Goal: Transaction & Acquisition: Purchase product/service

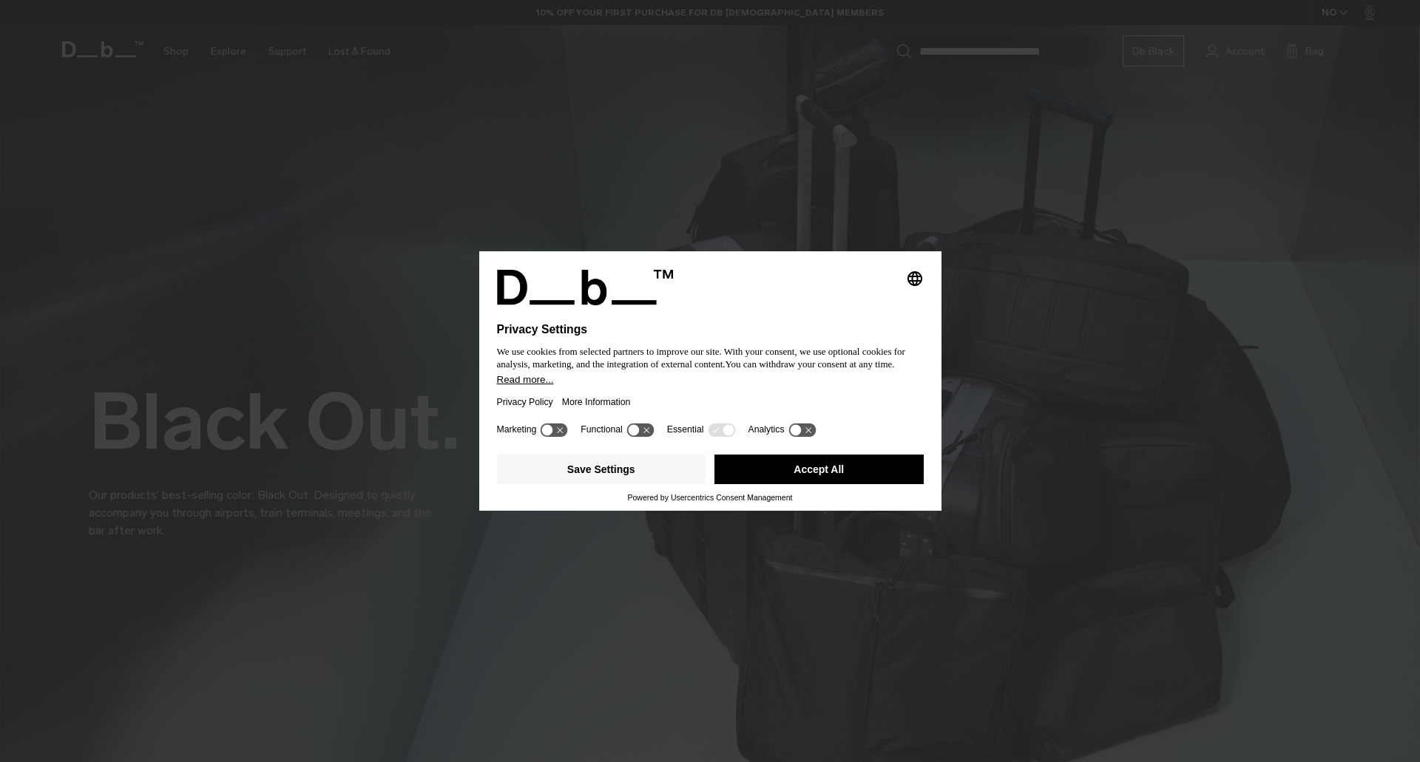
click at [649, 435] on icon at bounding box center [639, 430] width 27 height 14
click at [646, 435] on icon at bounding box center [647, 429] width 11 height 11
click at [665, 475] on button "Save Settings" at bounding box center [601, 470] width 209 height 30
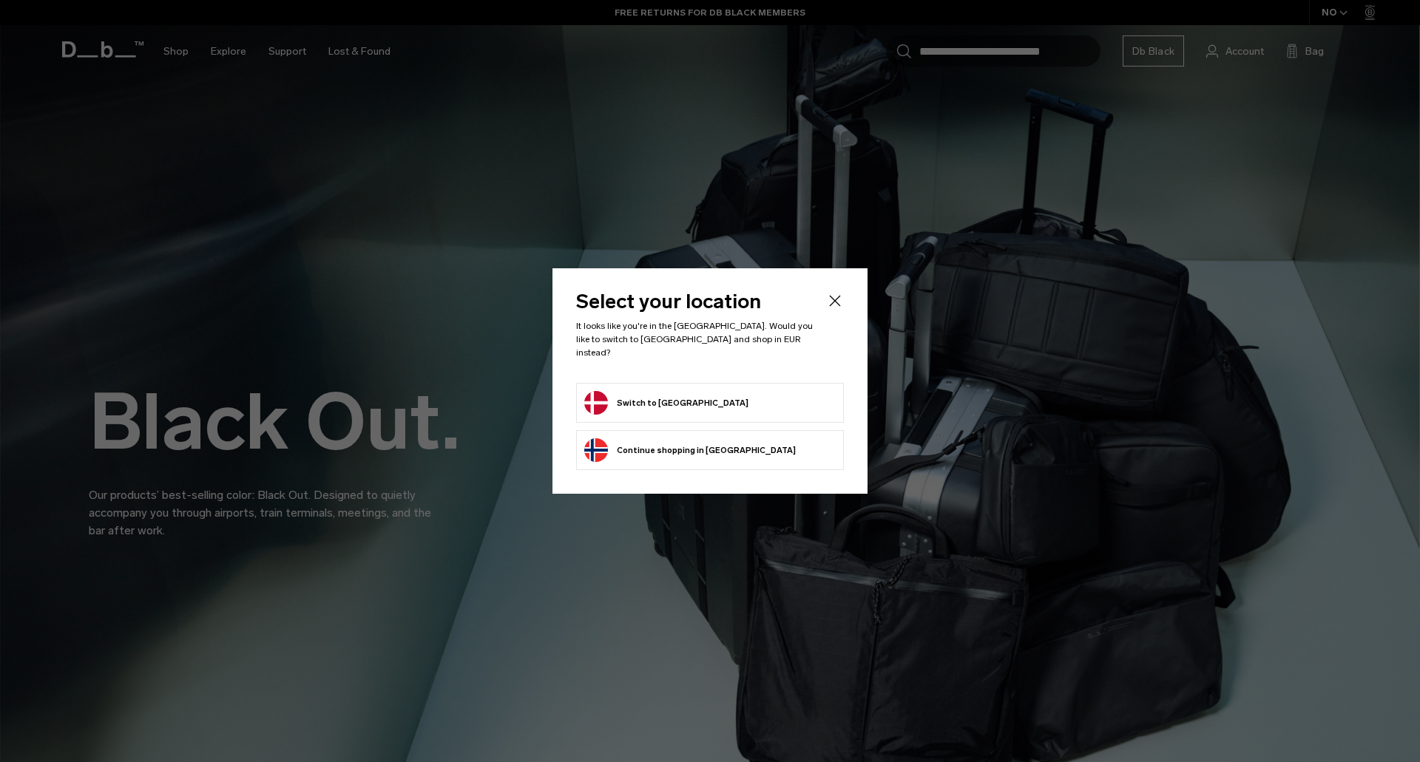
click at [672, 395] on button "Switch to Denmark" at bounding box center [666, 403] width 164 height 24
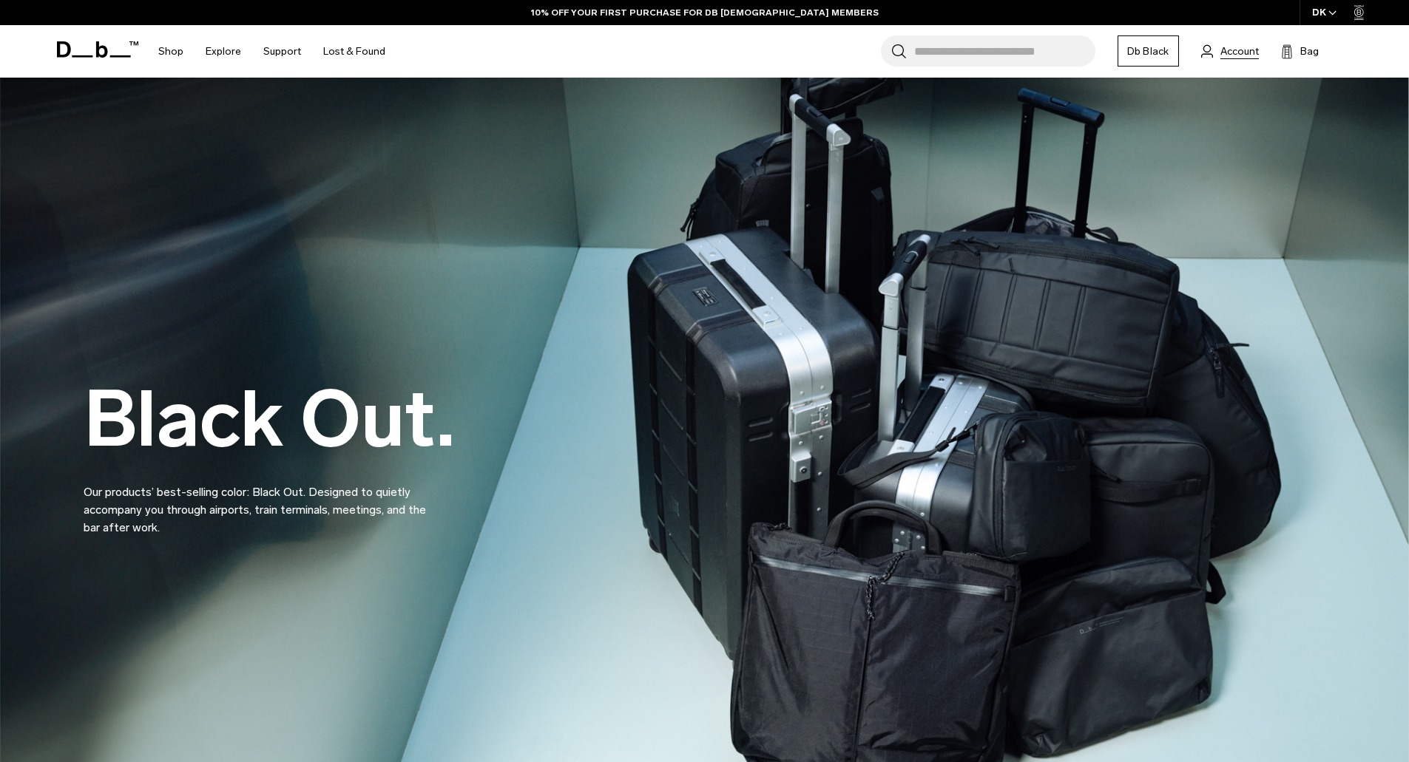
click at [1228, 53] on span "Account" at bounding box center [1239, 52] width 38 height 16
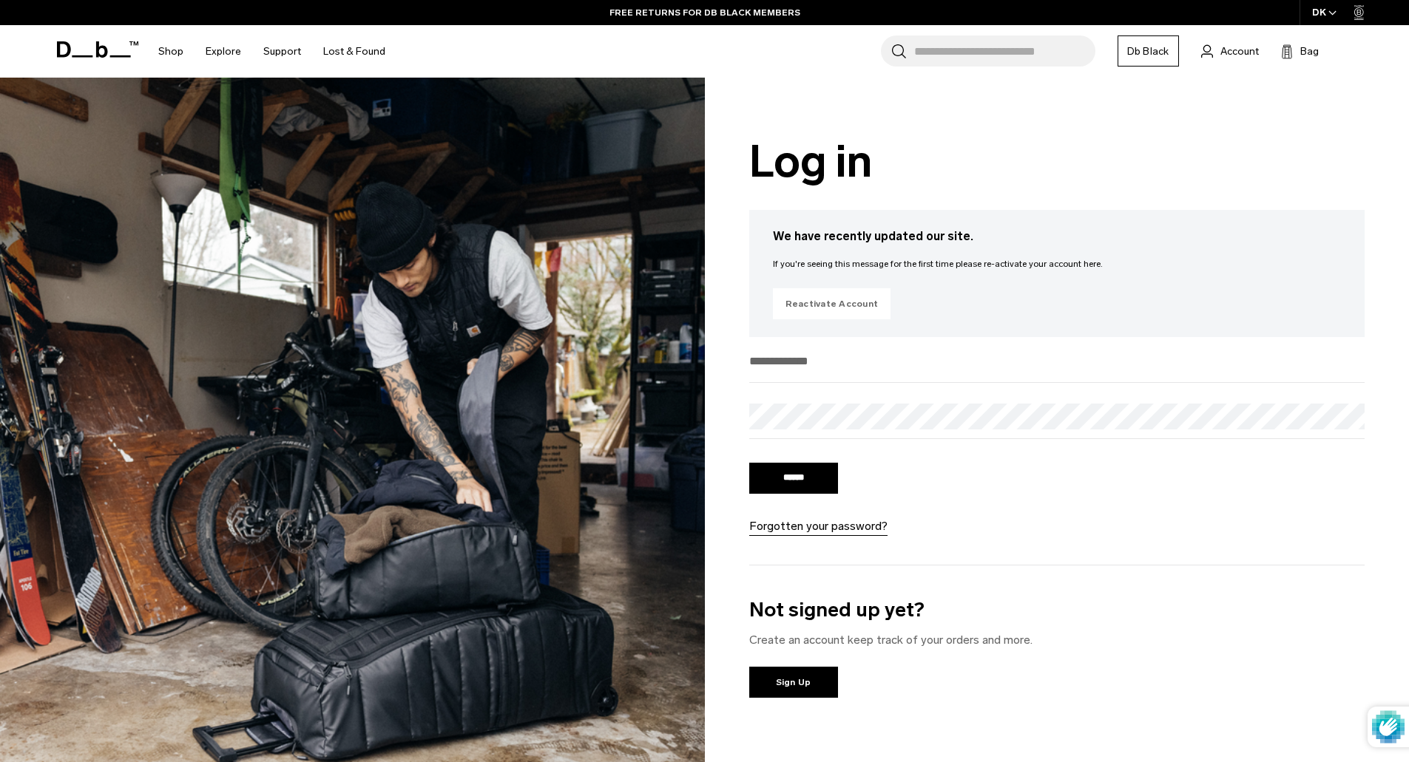
click at [844, 307] on link "Reactivate Account" at bounding box center [832, 303] width 118 height 31
click at [829, 532] on link "Forgotten your password?" at bounding box center [818, 527] width 138 height 18
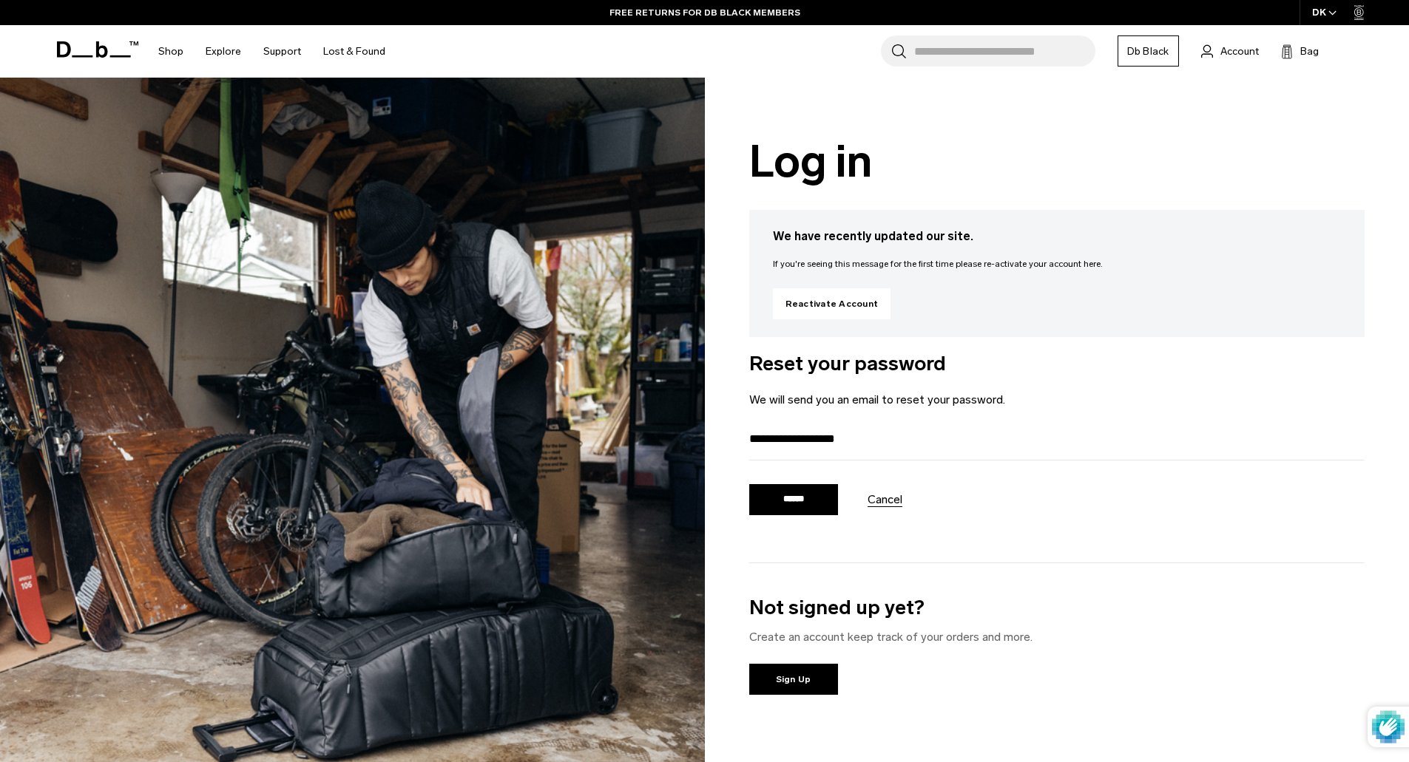
type input "**********"
click at [816, 508] on input "******" at bounding box center [793, 499] width 89 height 31
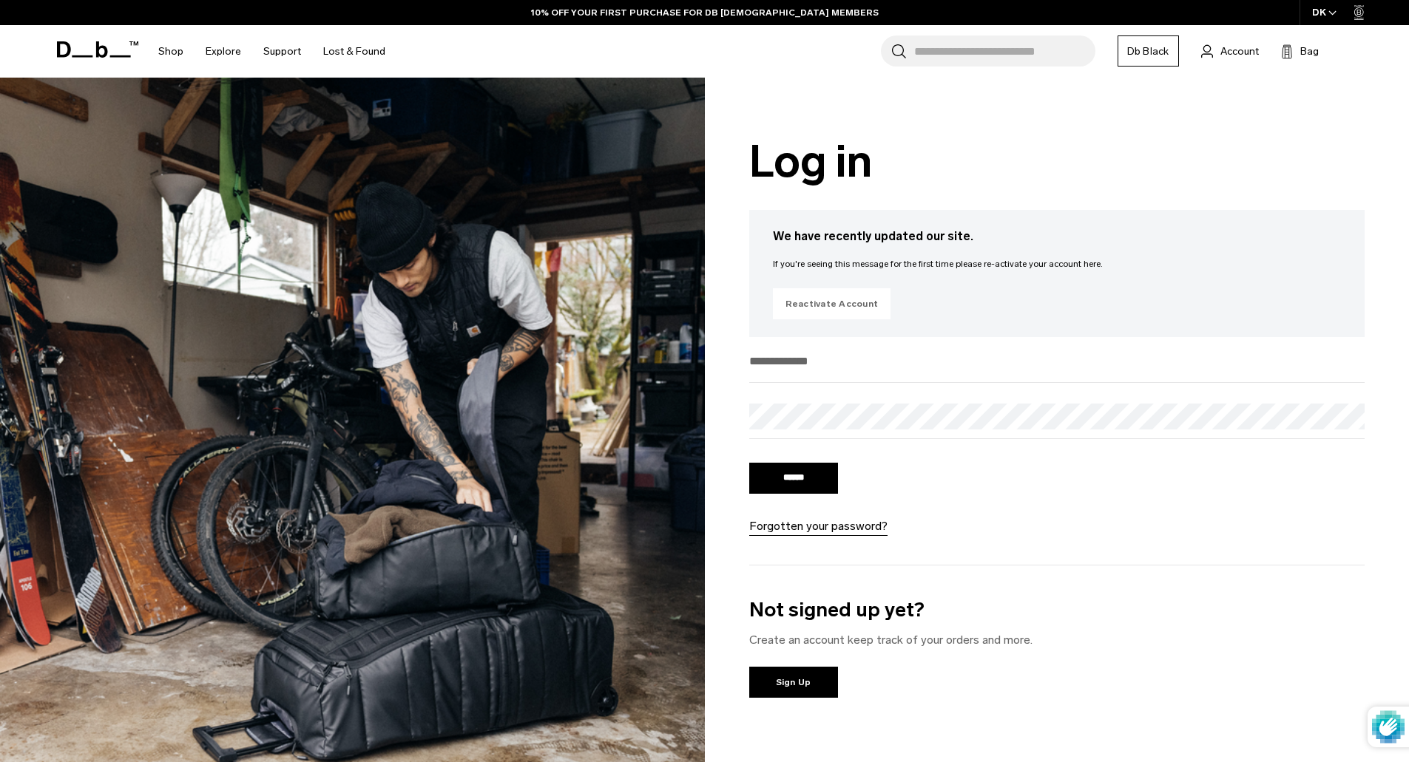
click at [825, 297] on link "Reactivate Account" at bounding box center [832, 303] width 118 height 31
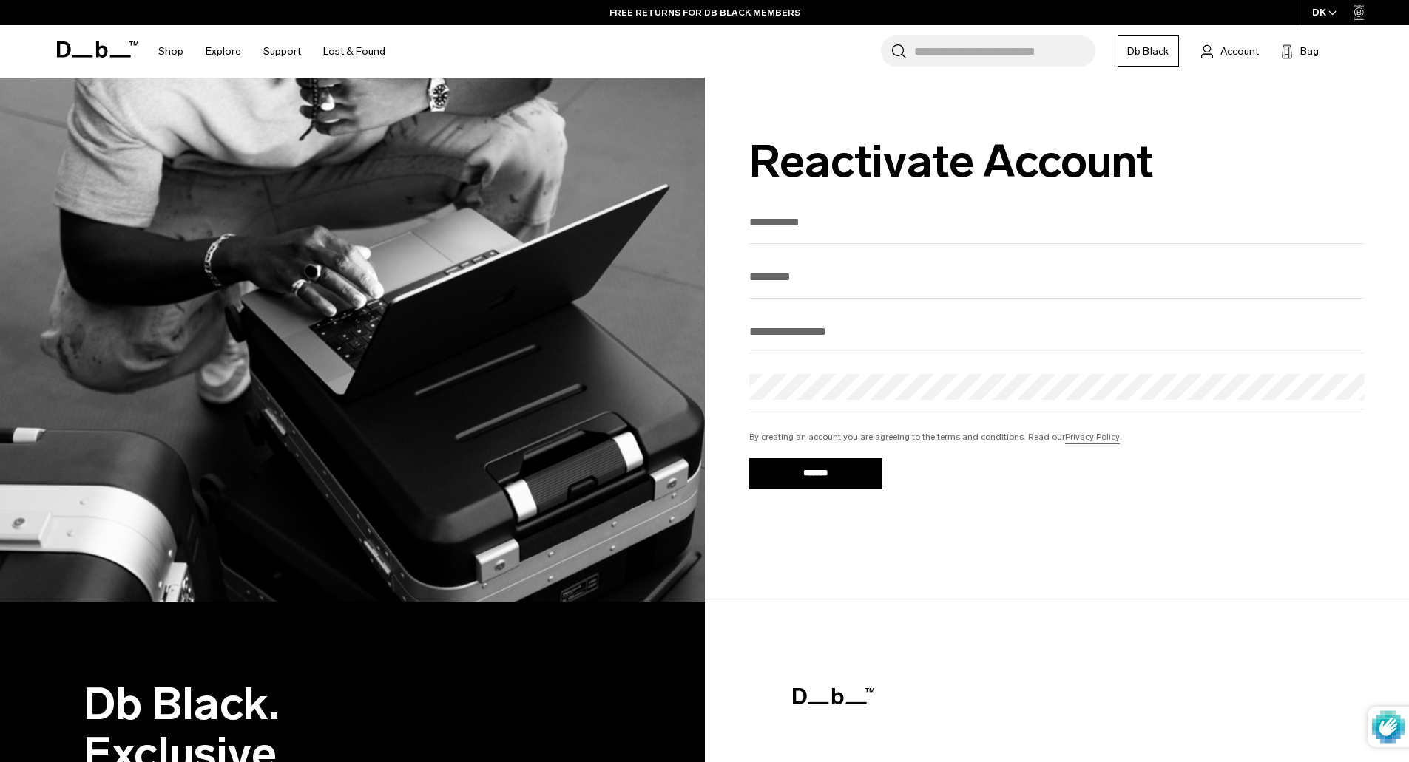
click at [1086, 440] on link "Privacy Policy" at bounding box center [1092, 436] width 55 height 13
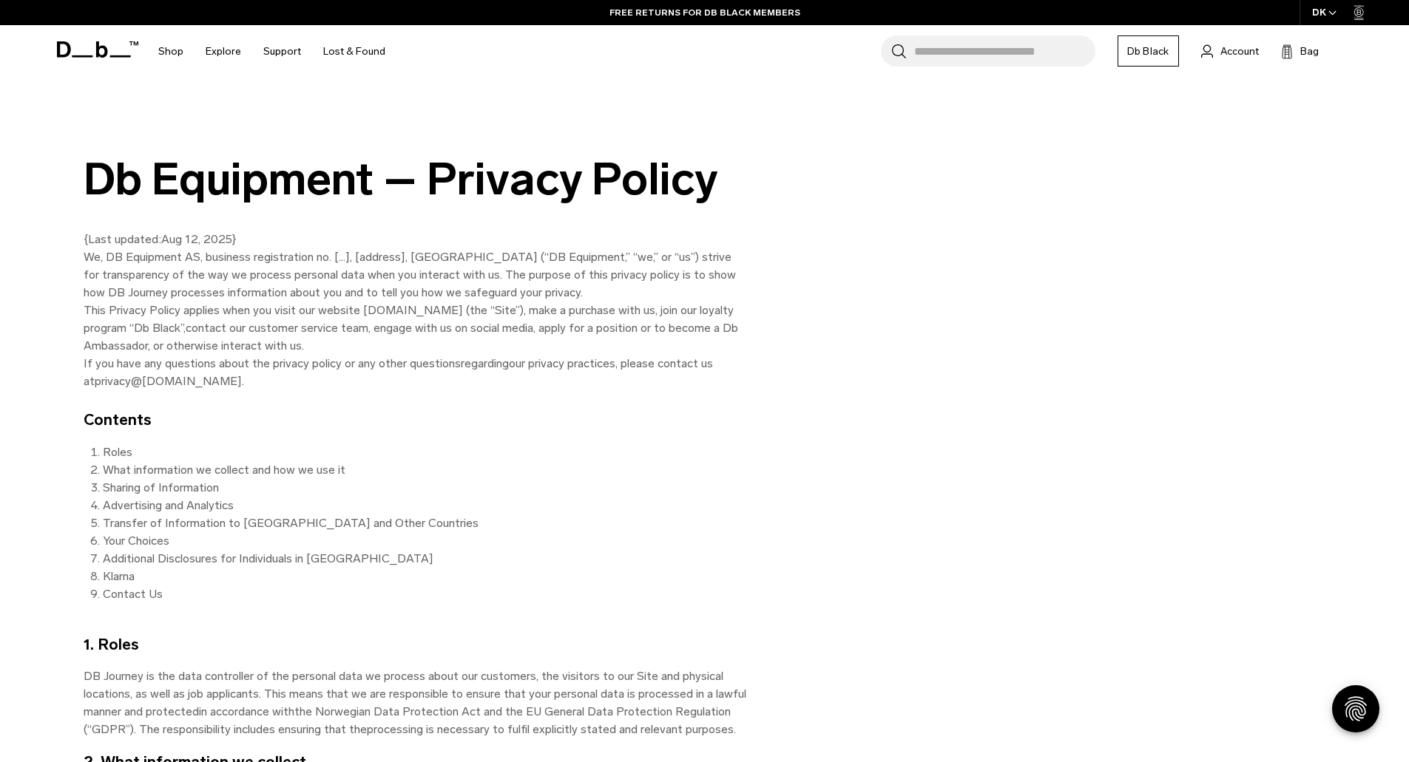
click at [1160, 48] on link "Db Black" at bounding box center [1147, 50] width 61 height 31
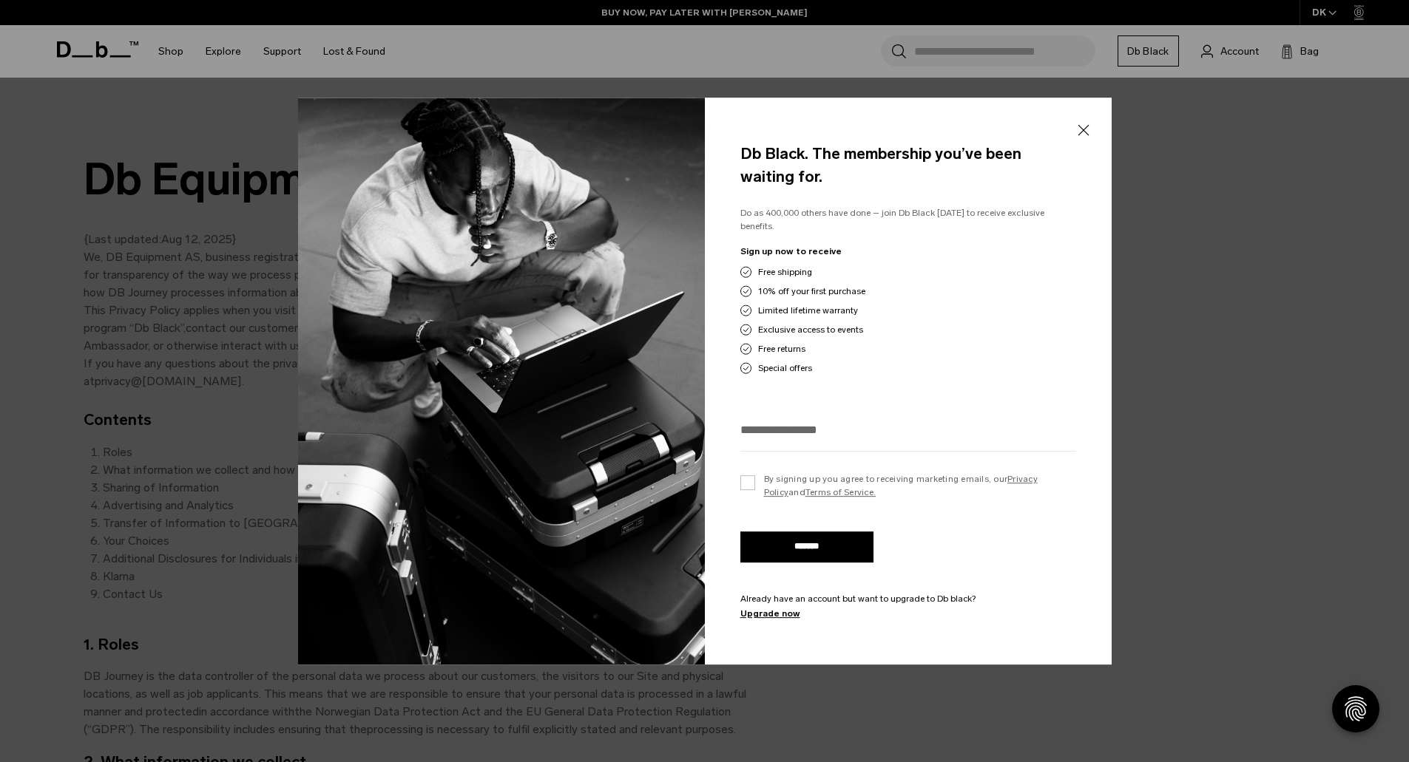
click at [1083, 138] on button "Close" at bounding box center [1083, 130] width 18 height 31
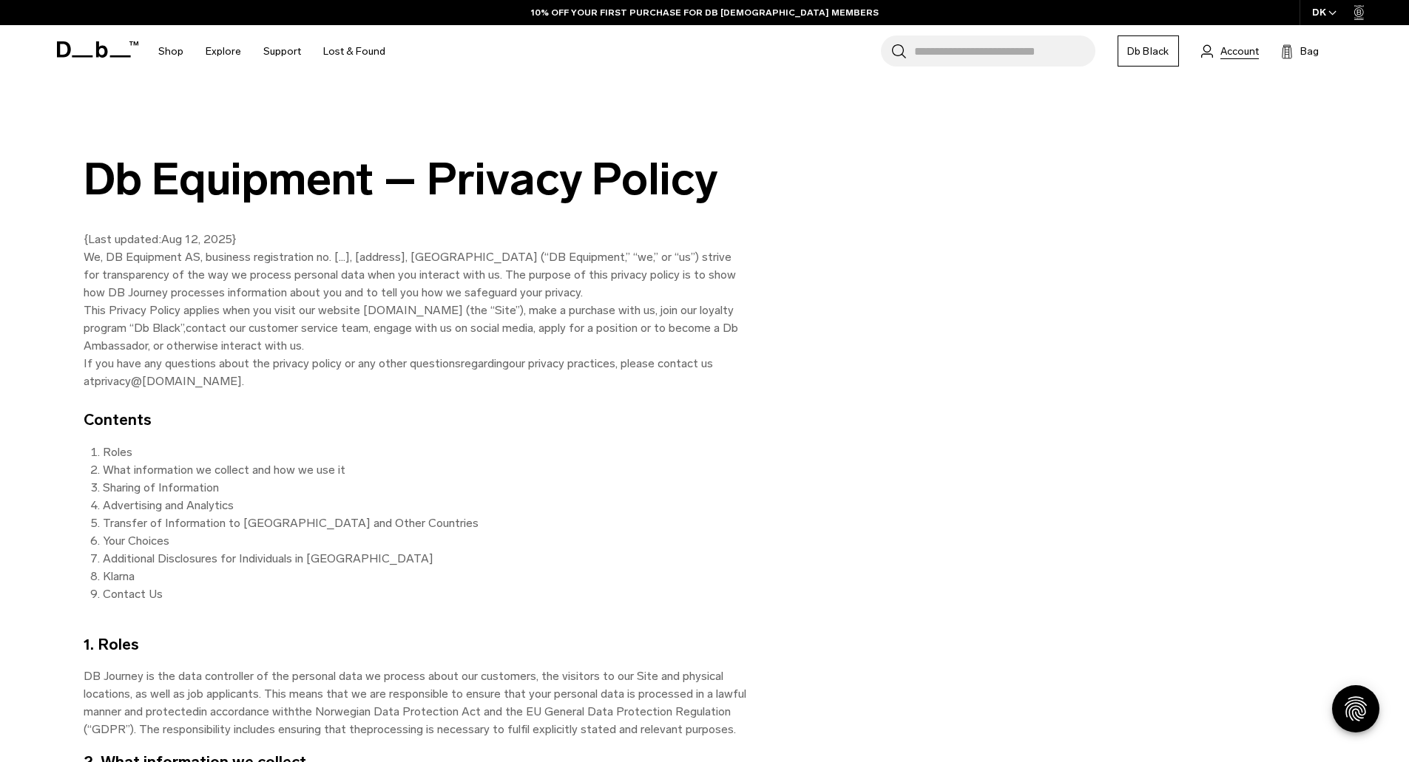
click at [1241, 57] on span "Account" at bounding box center [1239, 52] width 38 height 16
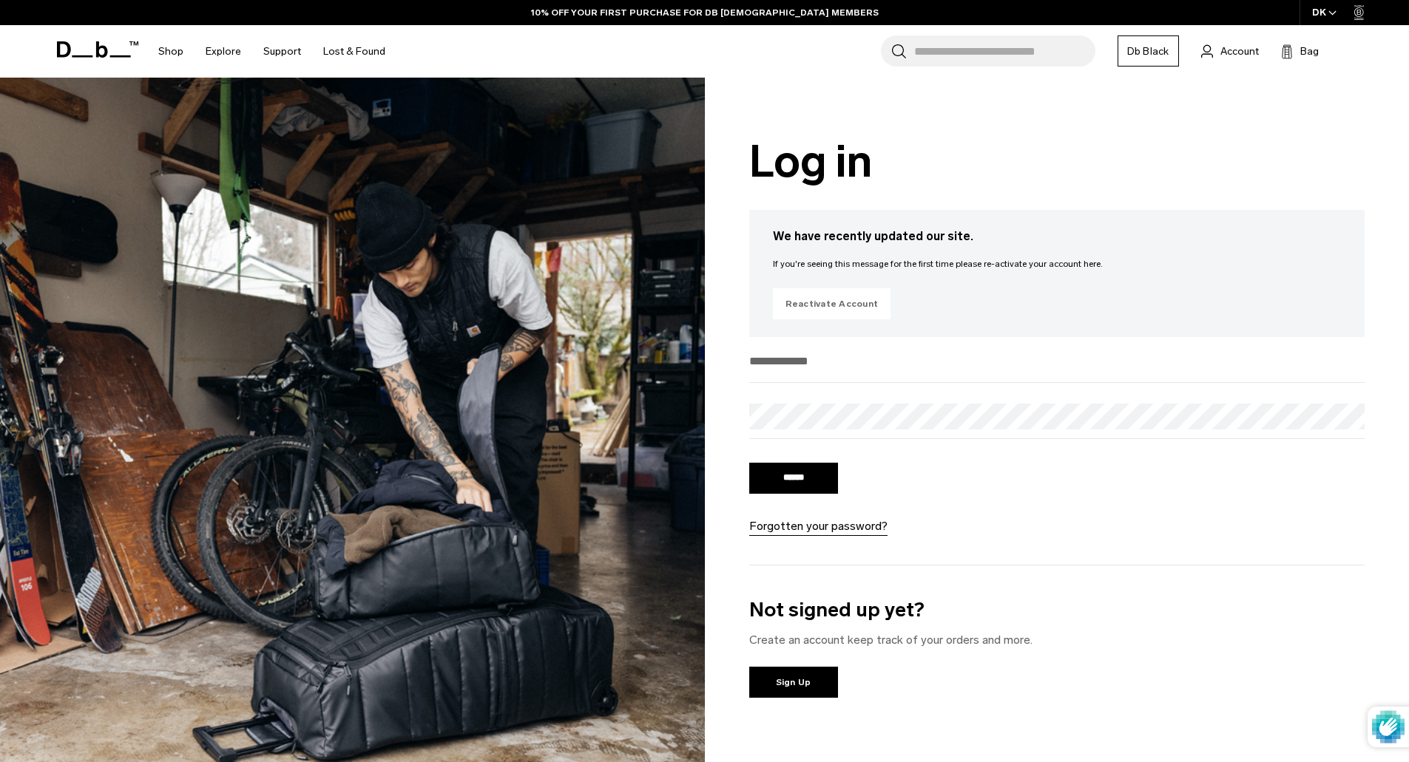
click at [828, 296] on link "Reactivate Account" at bounding box center [832, 303] width 118 height 31
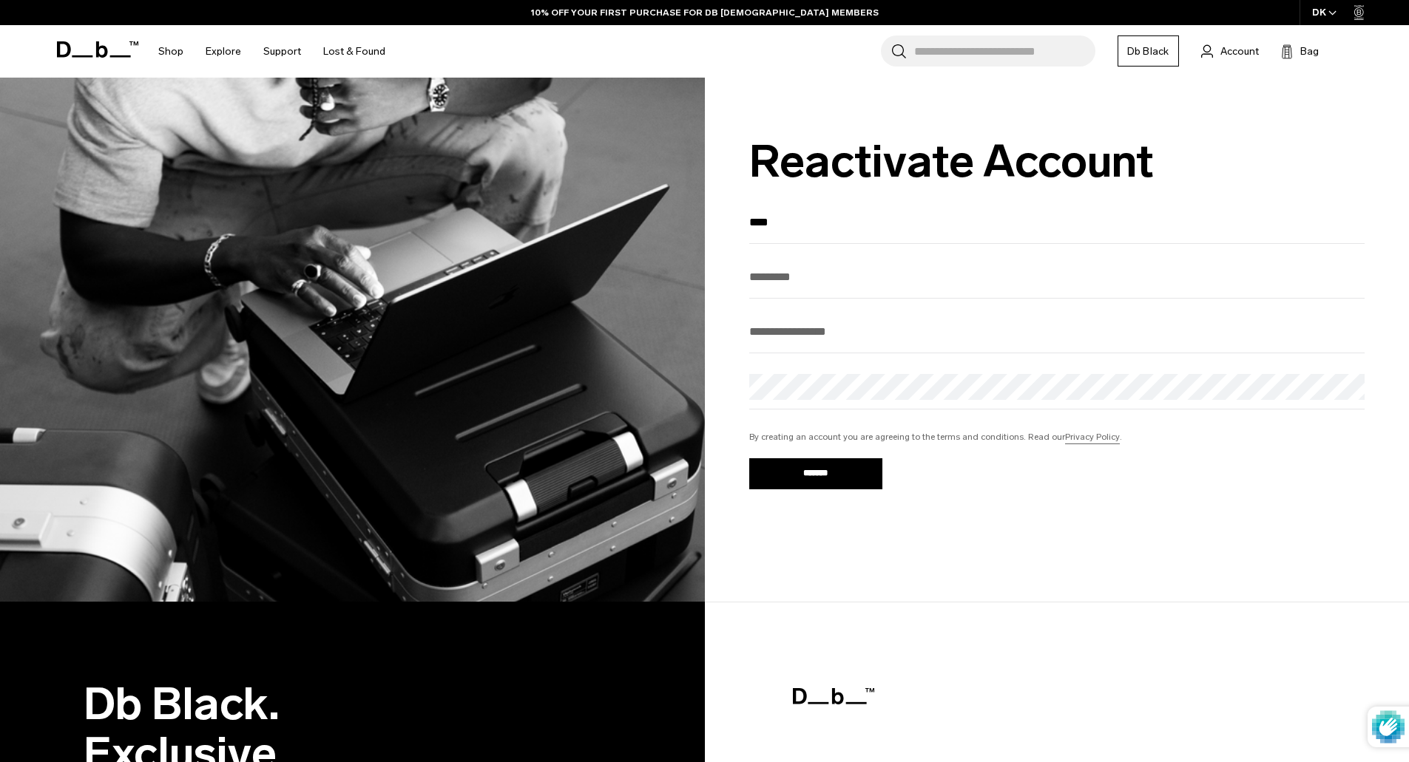
type input "****"
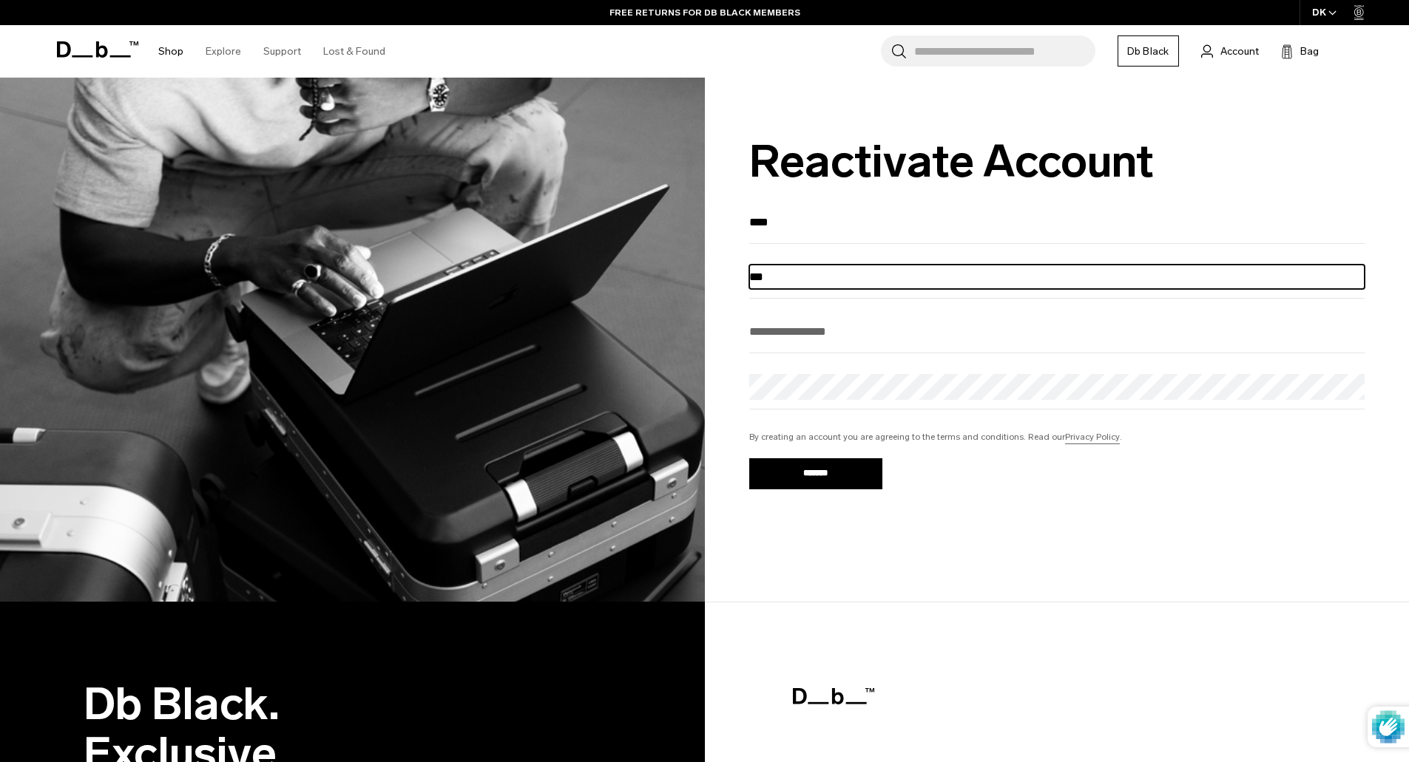
type input "***"
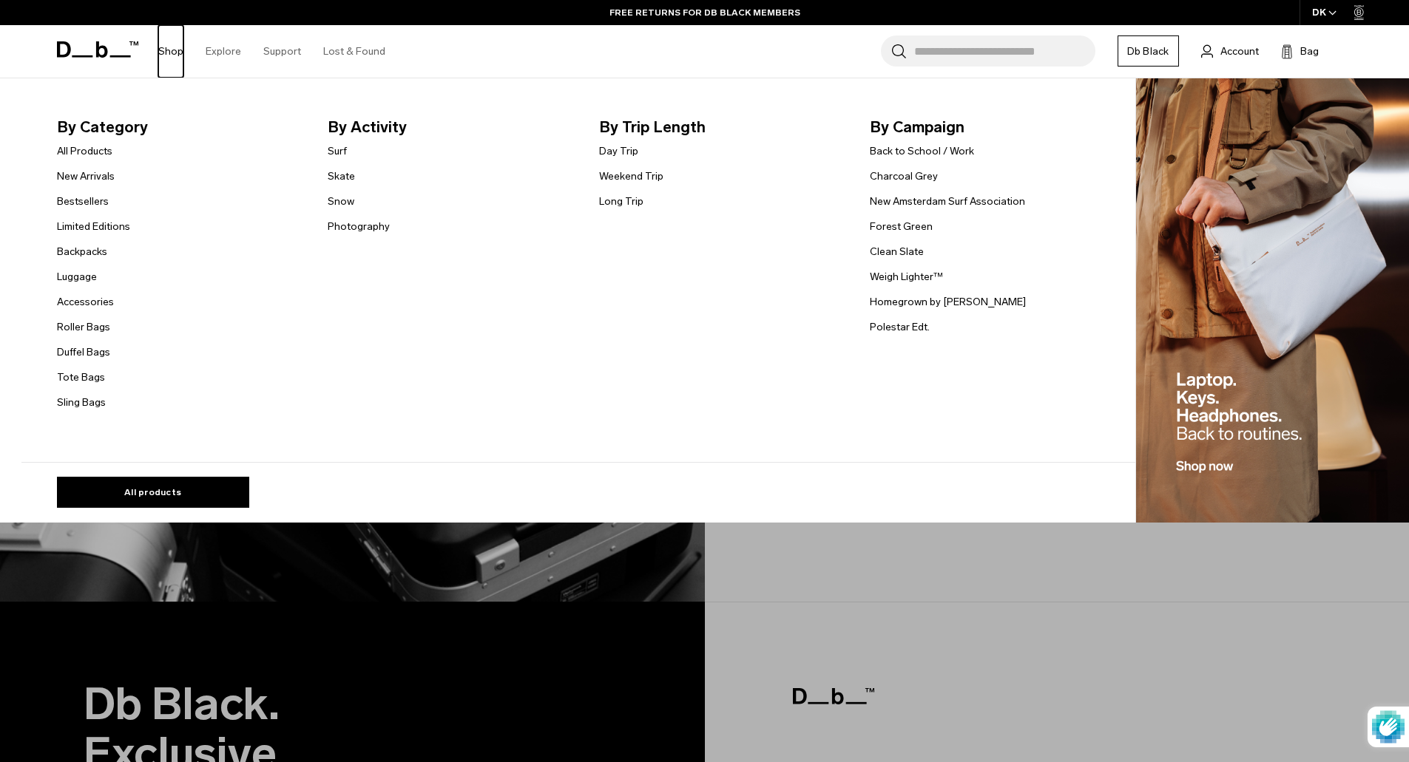
click at [168, 47] on link "Shop" at bounding box center [170, 51] width 25 height 53
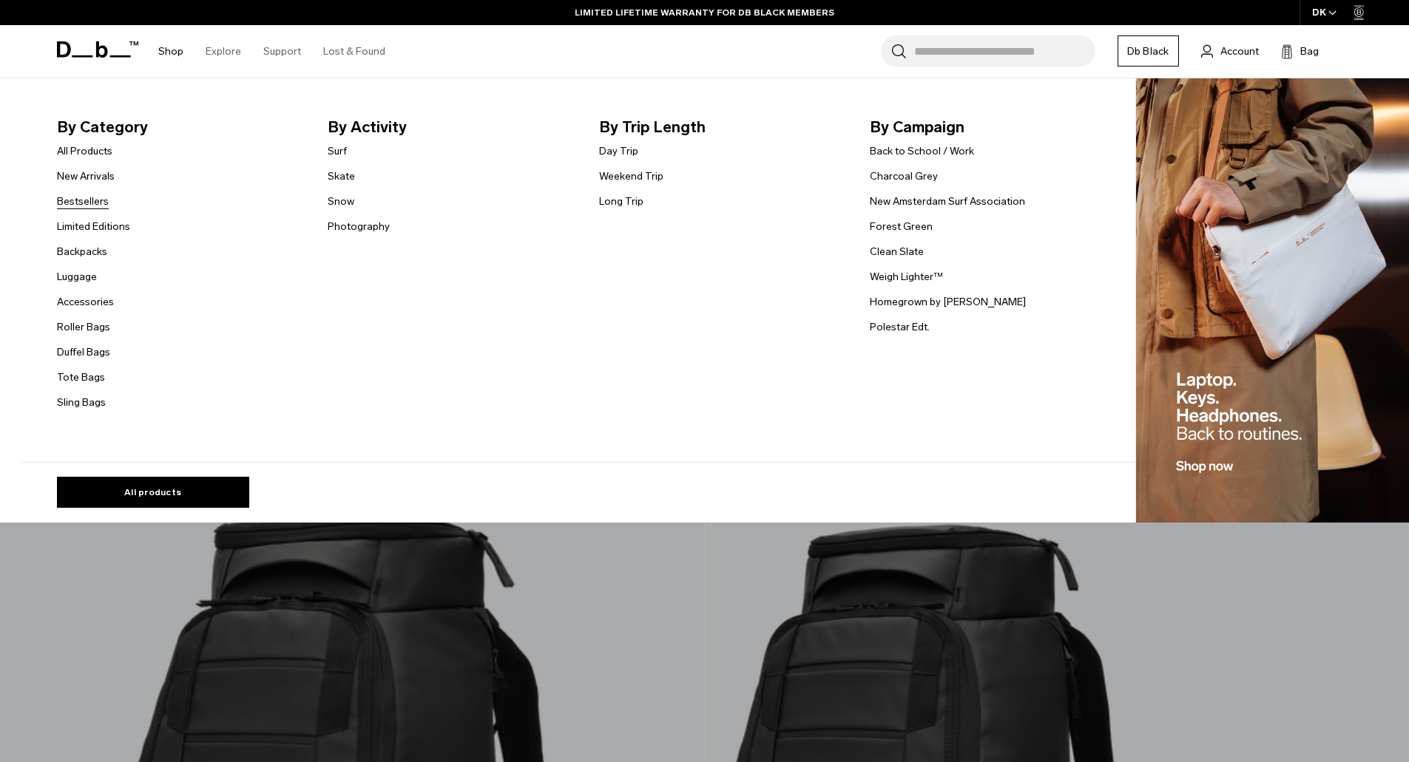
click at [88, 206] on link "Bestsellers" at bounding box center [83, 202] width 52 height 16
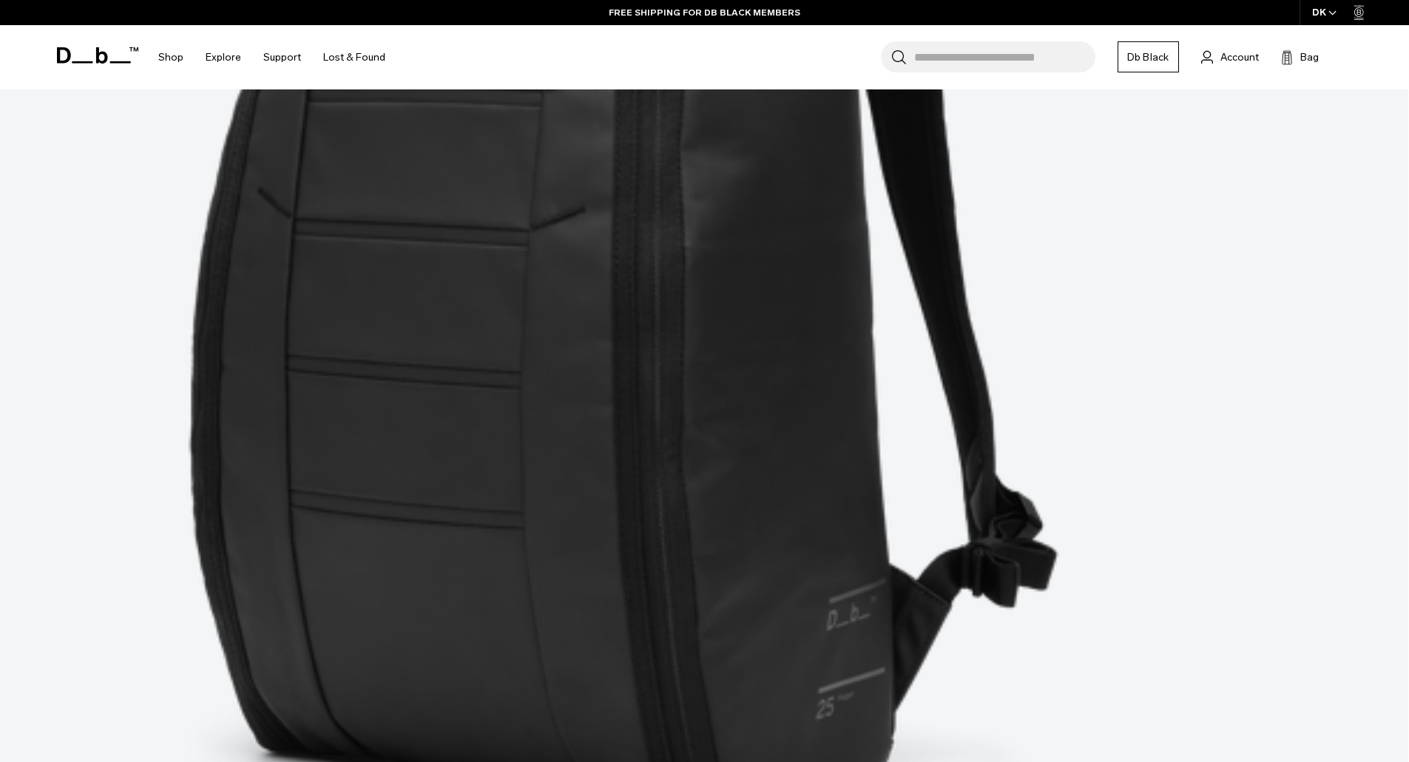
scroll to position [2951, 0]
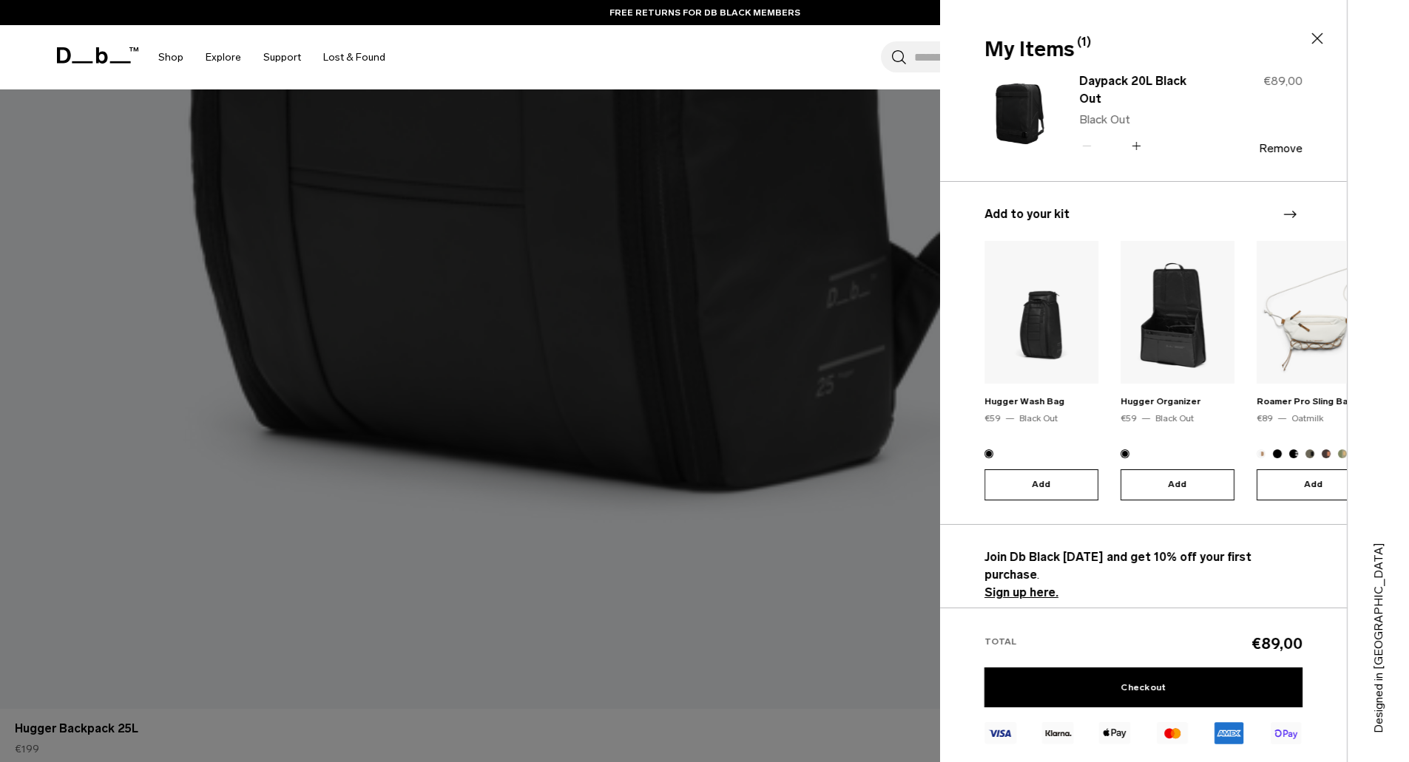
scroll to position [3321, 0]
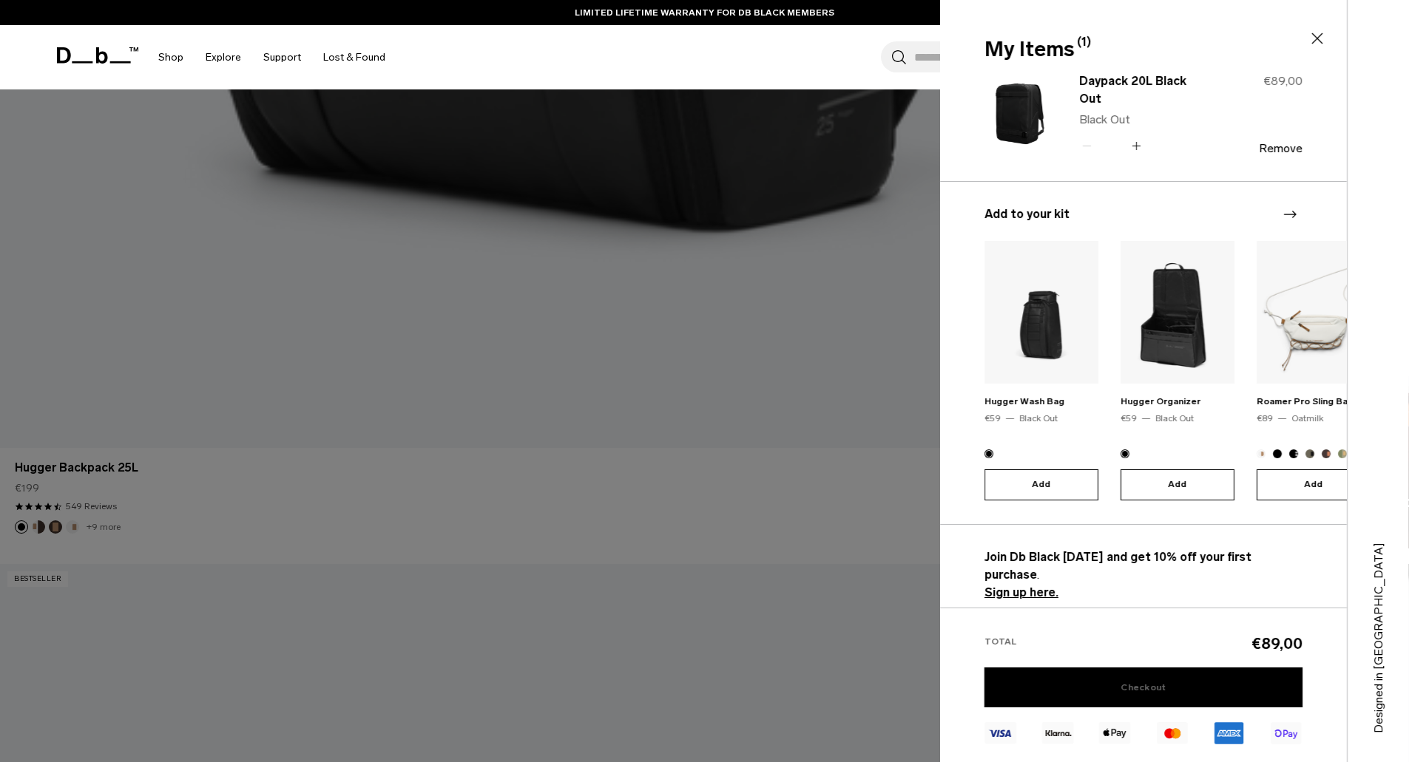
click at [1259, 681] on link "Checkout" at bounding box center [1143, 688] width 318 height 40
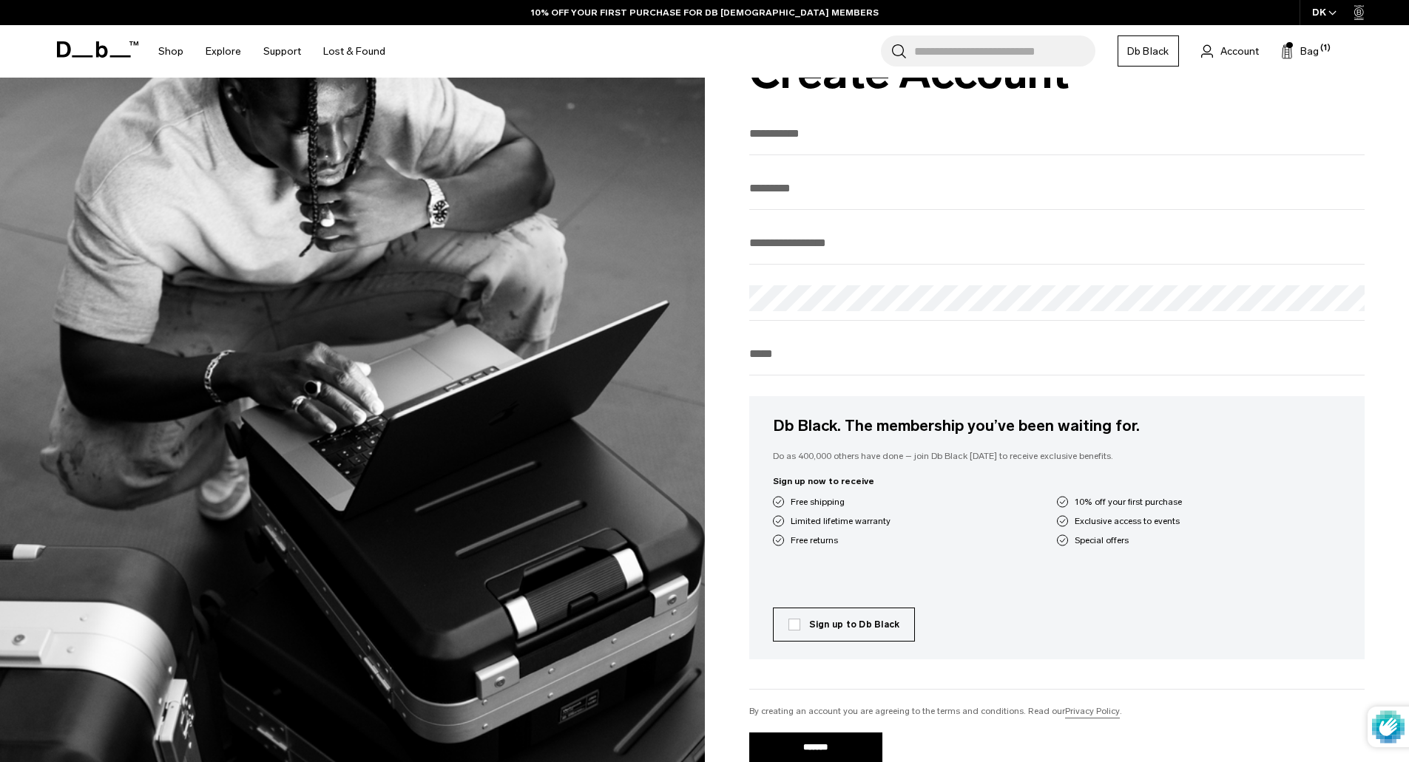
scroll to position [222, 0]
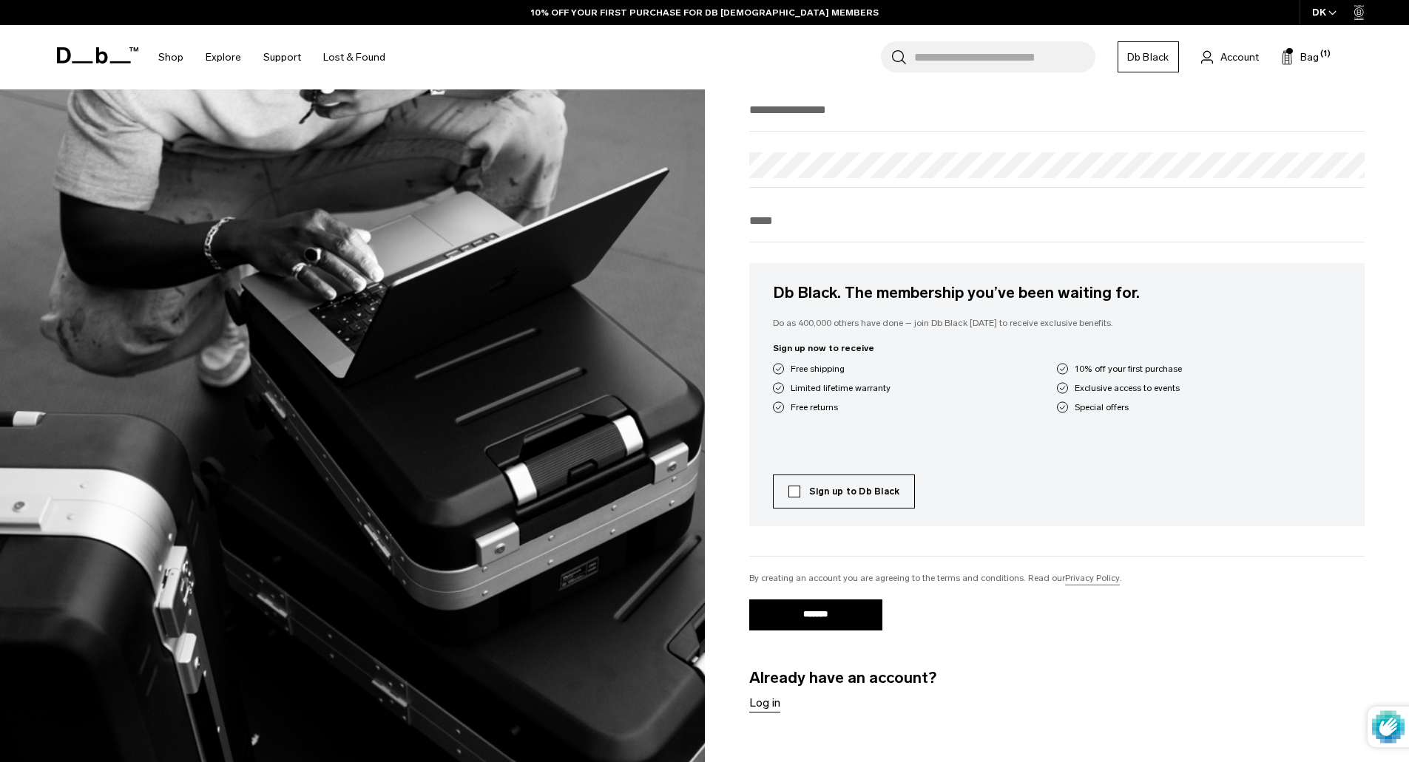
click at [794, 495] on label "Sign up to Db Black" at bounding box center [844, 491] width 112 height 13
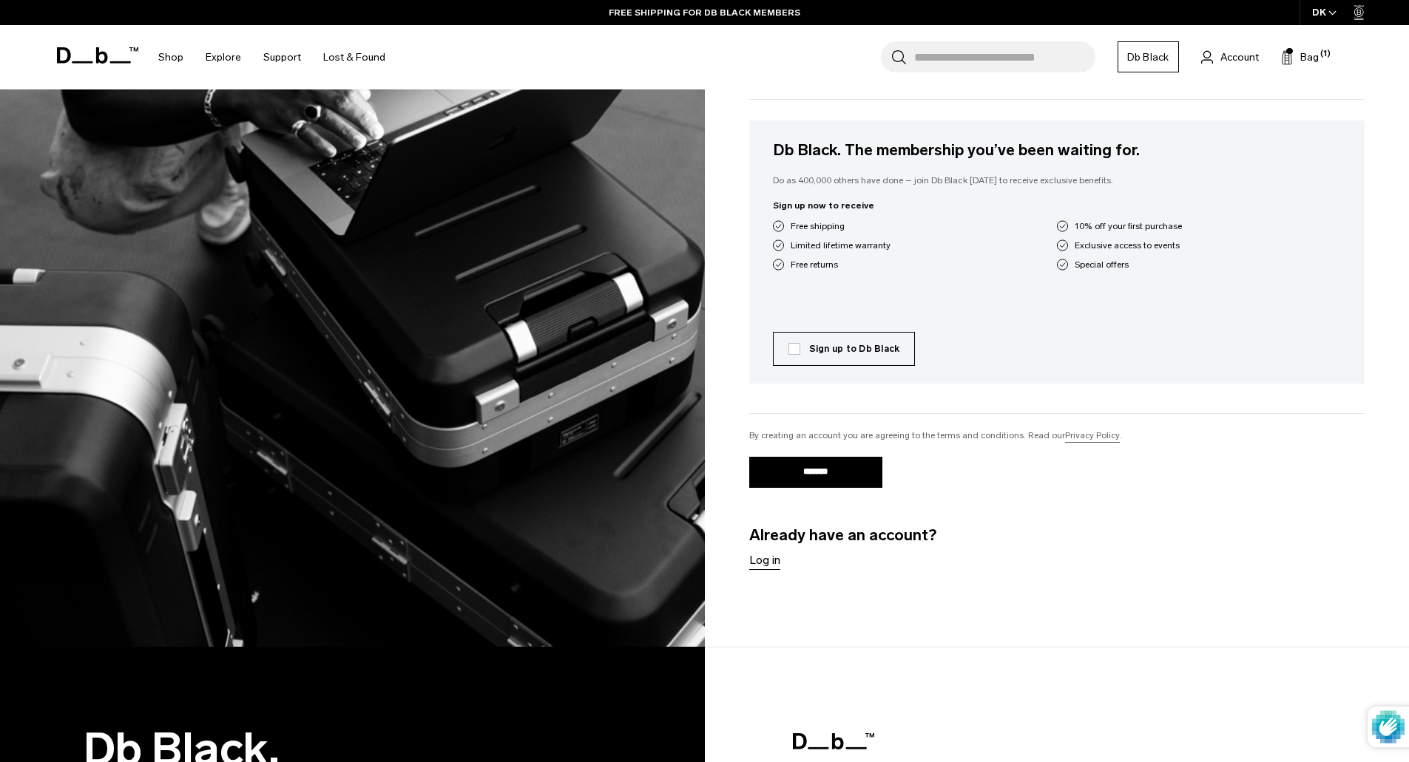
scroll to position [370, 0]
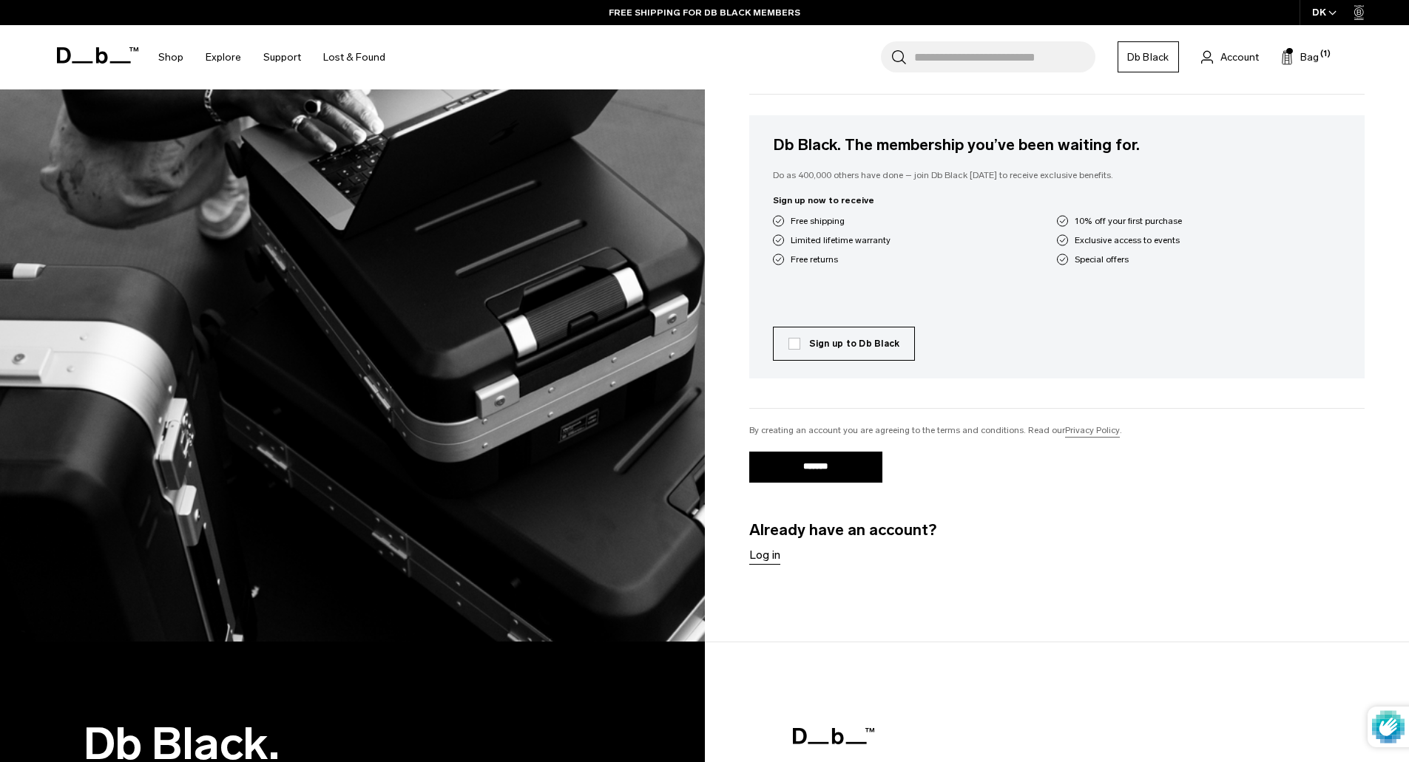
click at [764, 561] on link "Log in" at bounding box center [764, 556] width 31 height 18
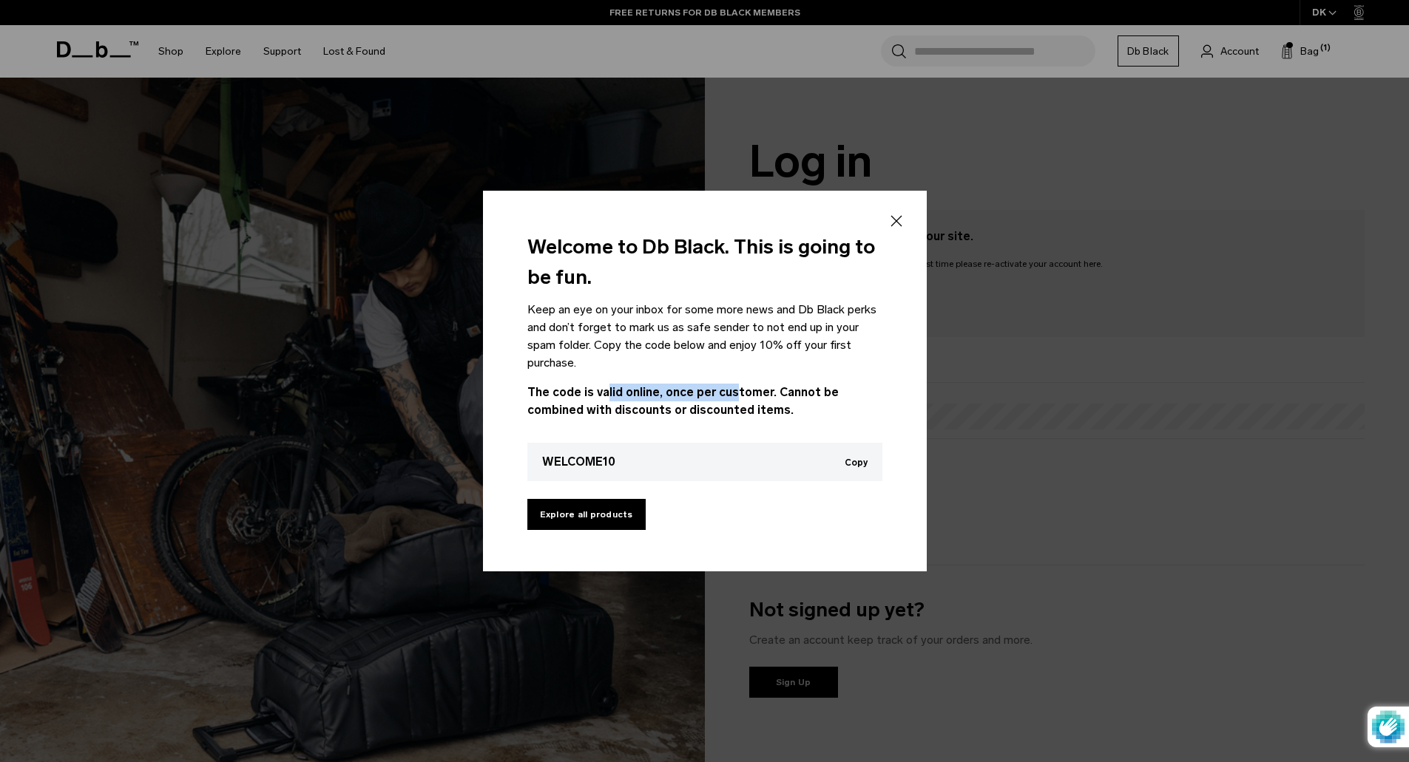
drag, startPoint x: 603, startPoint y: 394, endPoint x: 725, endPoint y: 385, distance: 123.1
click at [725, 385] on span "The code is valid online, once per customer. Cannot be combined with discounts …" at bounding box center [682, 401] width 311 height 32
click at [893, 218] on icon at bounding box center [895, 221] width 11 height 11
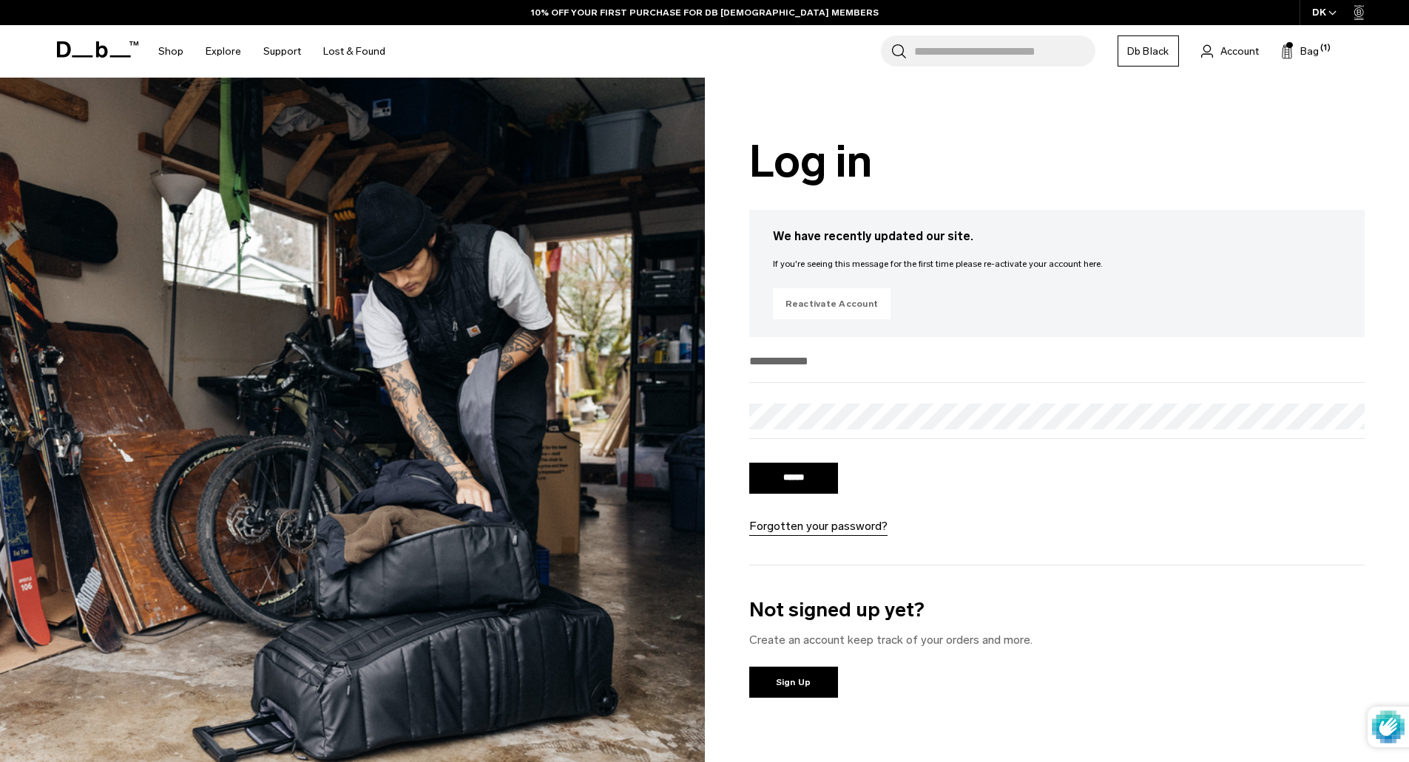
click at [831, 304] on link "Reactivate Account" at bounding box center [832, 303] width 118 height 31
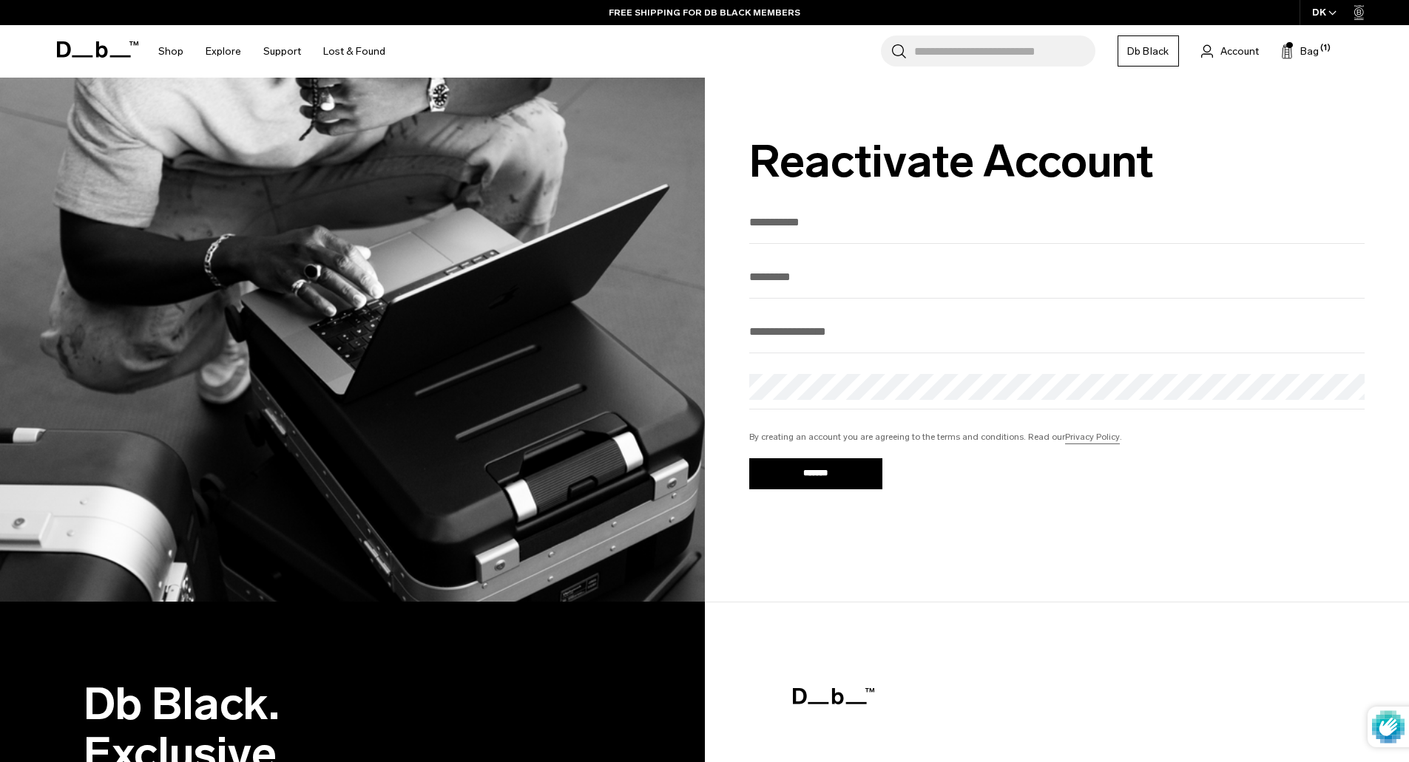
click at [785, 223] on input "text" at bounding box center [1057, 222] width 616 height 24
type input "****"
click at [769, 277] on input "text" at bounding box center [1057, 277] width 616 height 24
type input "**********"
click at [791, 330] on input "email" at bounding box center [1057, 331] width 616 height 24
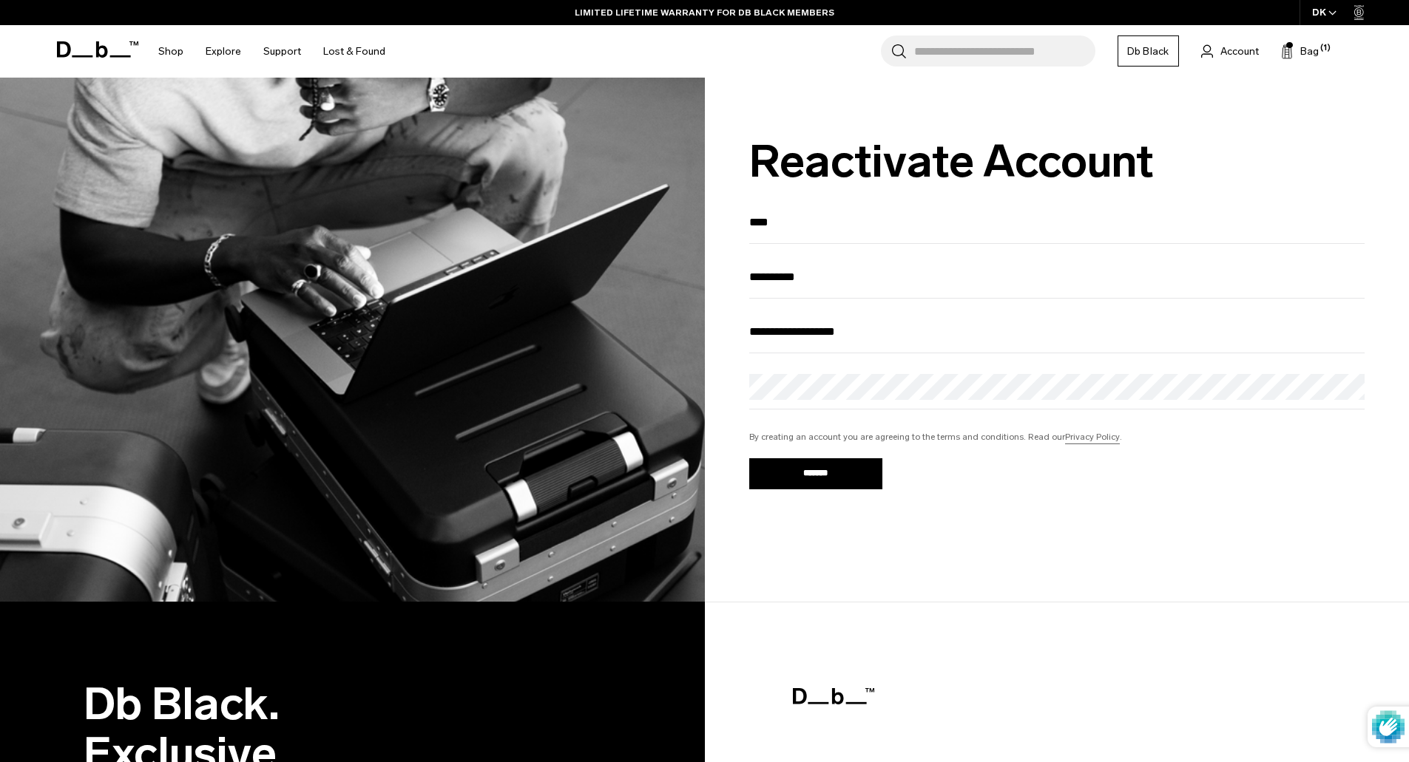
type input "**********"
click at [857, 473] on input "*******" at bounding box center [815, 474] width 133 height 31
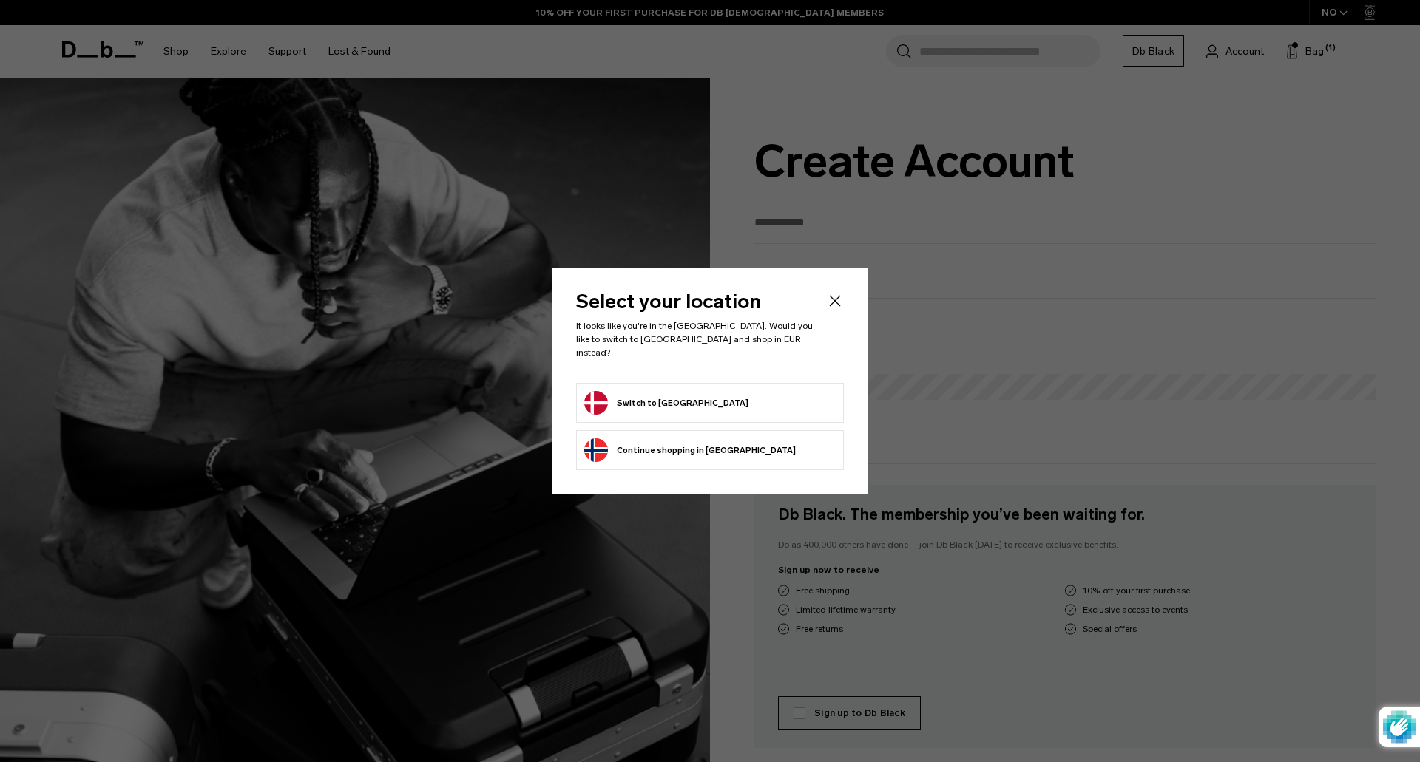
click at [683, 393] on button "Switch to Denmark" at bounding box center [666, 403] width 164 height 24
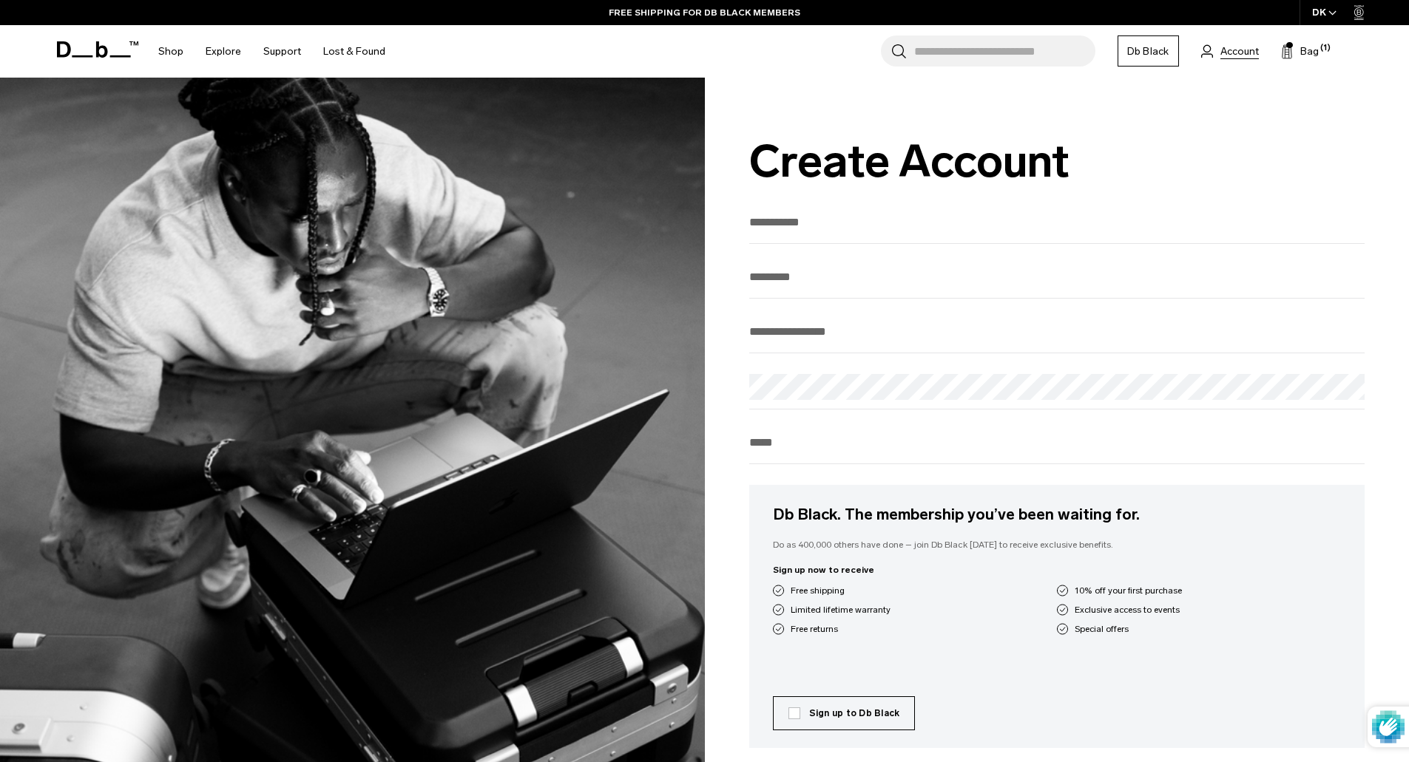
click at [1223, 53] on span "Account" at bounding box center [1239, 52] width 38 height 16
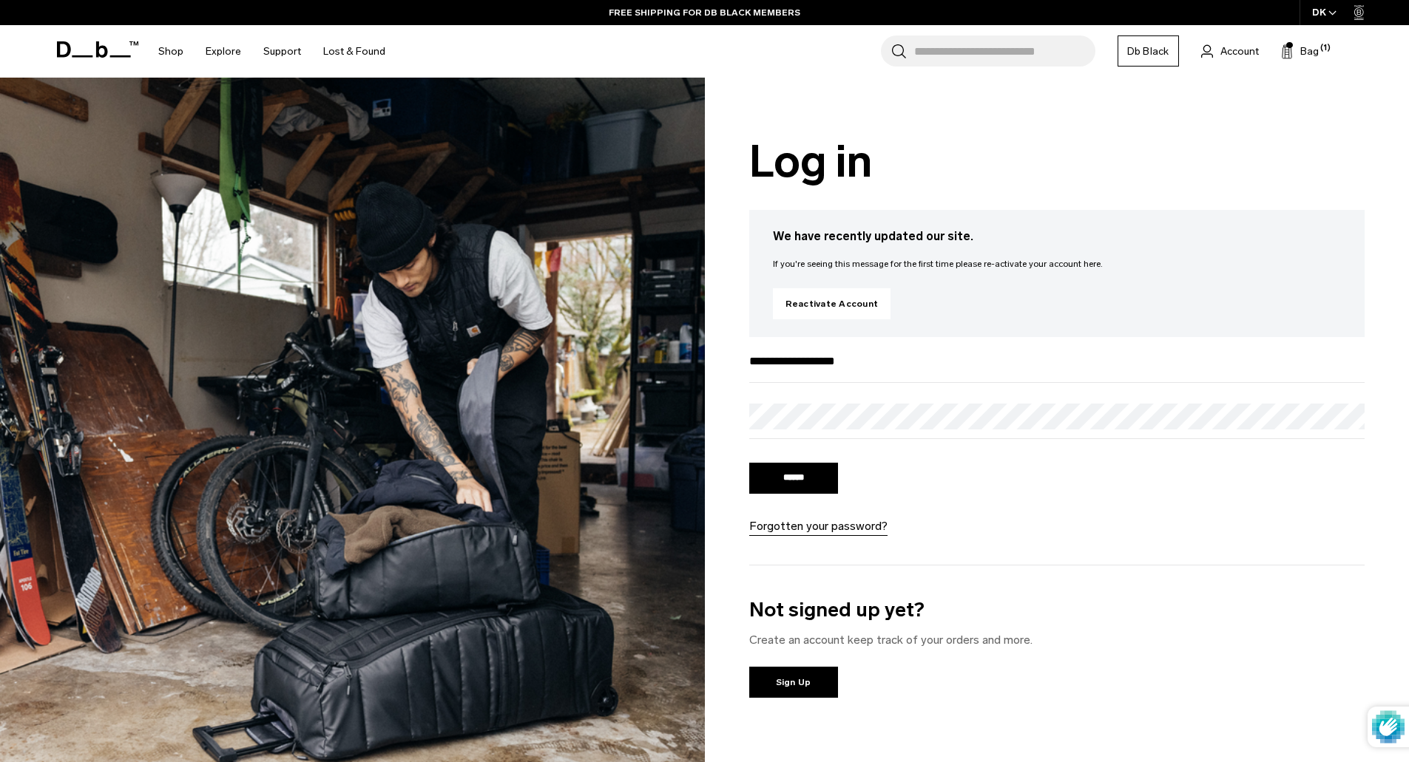
type input "**********"
click at [805, 472] on input "******" at bounding box center [793, 478] width 89 height 31
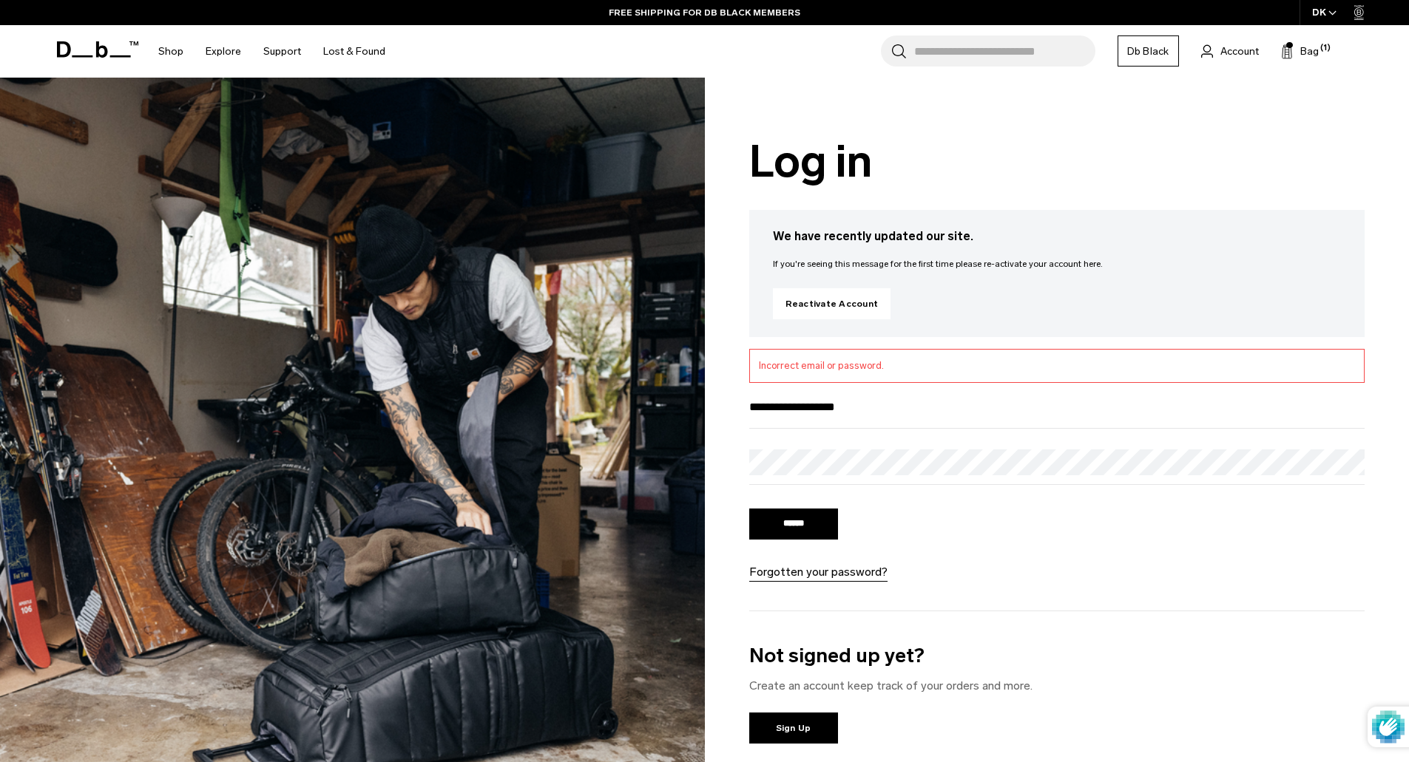
type input "**********"
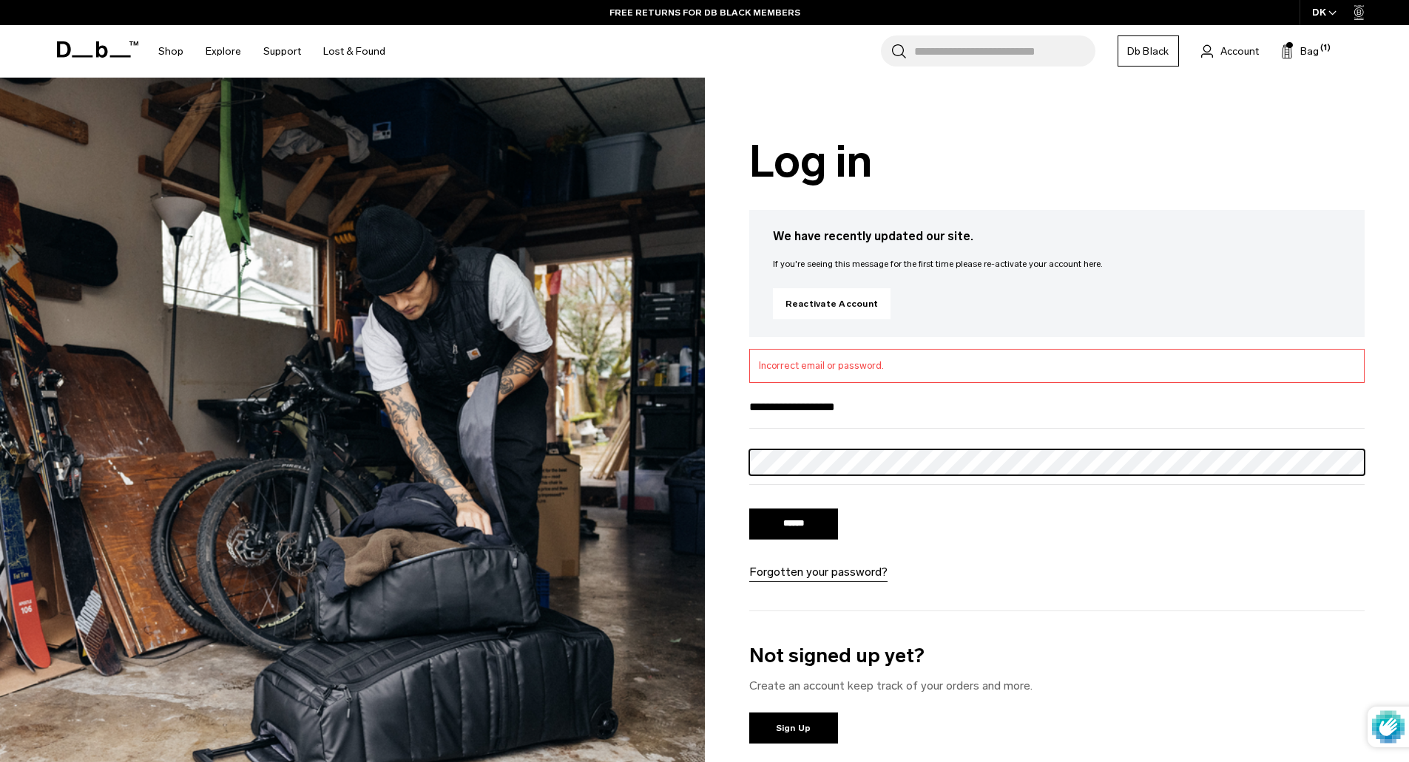
click at [749, 509] on input "******" at bounding box center [793, 524] width 89 height 31
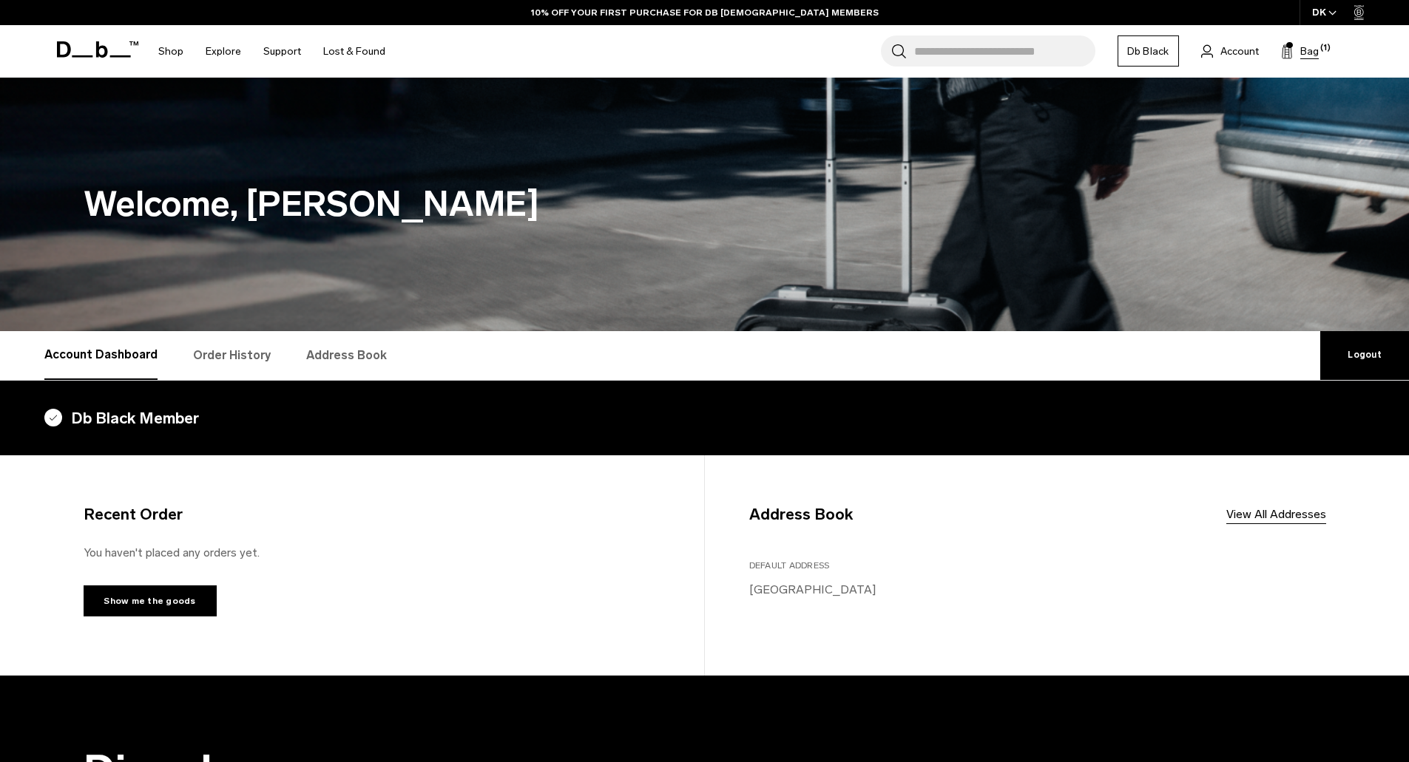
click at [1299, 53] on button "Bag (1)" at bounding box center [1300, 51] width 38 height 18
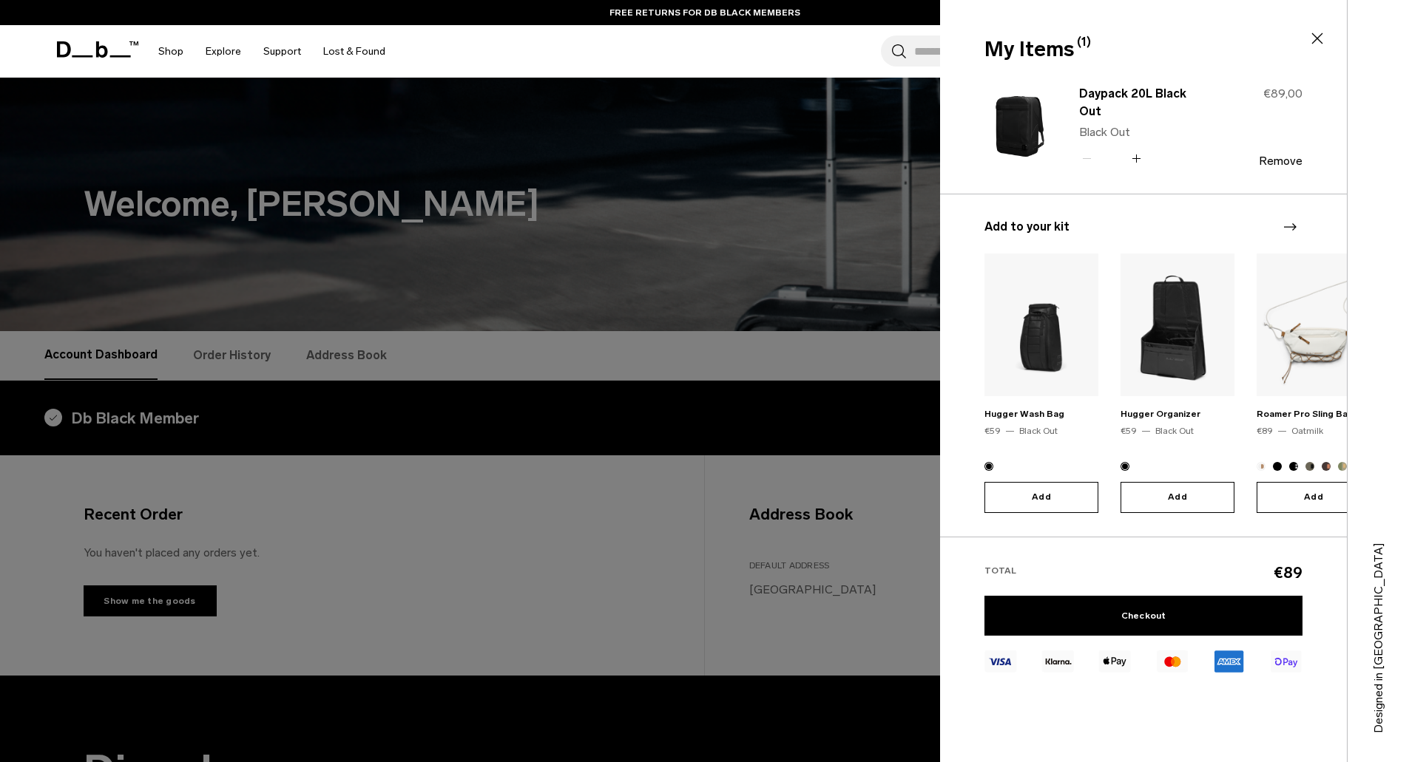
click at [593, 278] on div at bounding box center [704, 381] width 1409 height 762
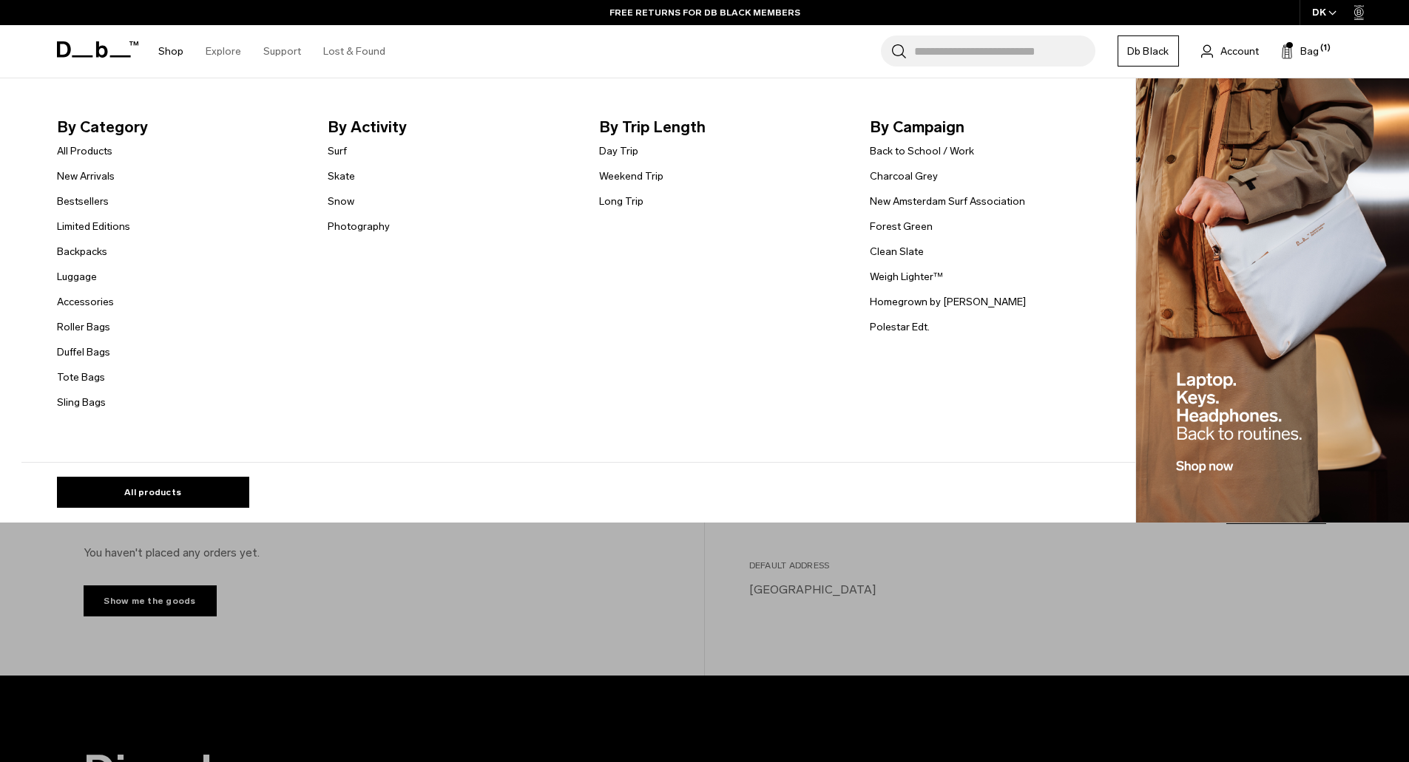
click at [166, 55] on link "Shop" at bounding box center [170, 51] width 25 height 53
click at [92, 209] on link "Bestsellers" at bounding box center [83, 202] width 52 height 16
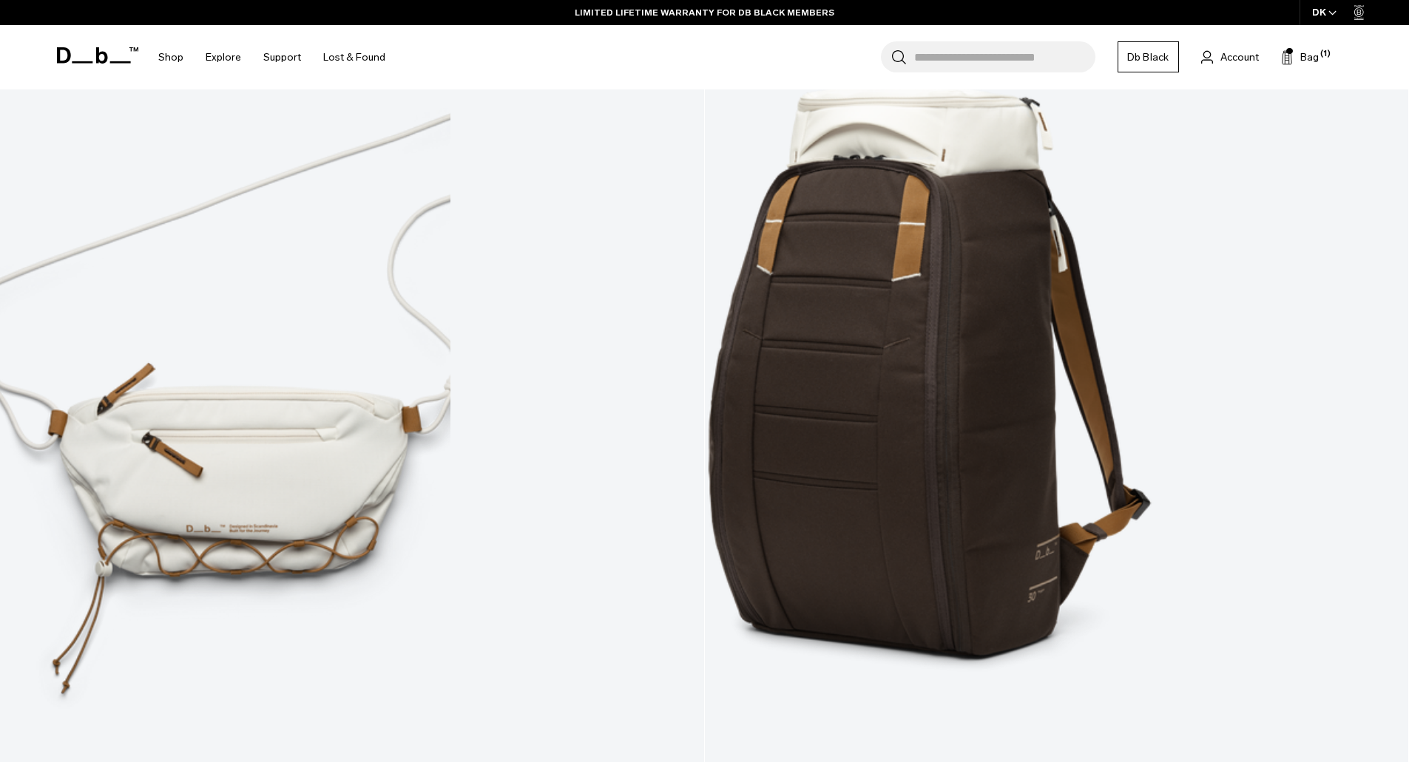
scroll to position [5842, 0]
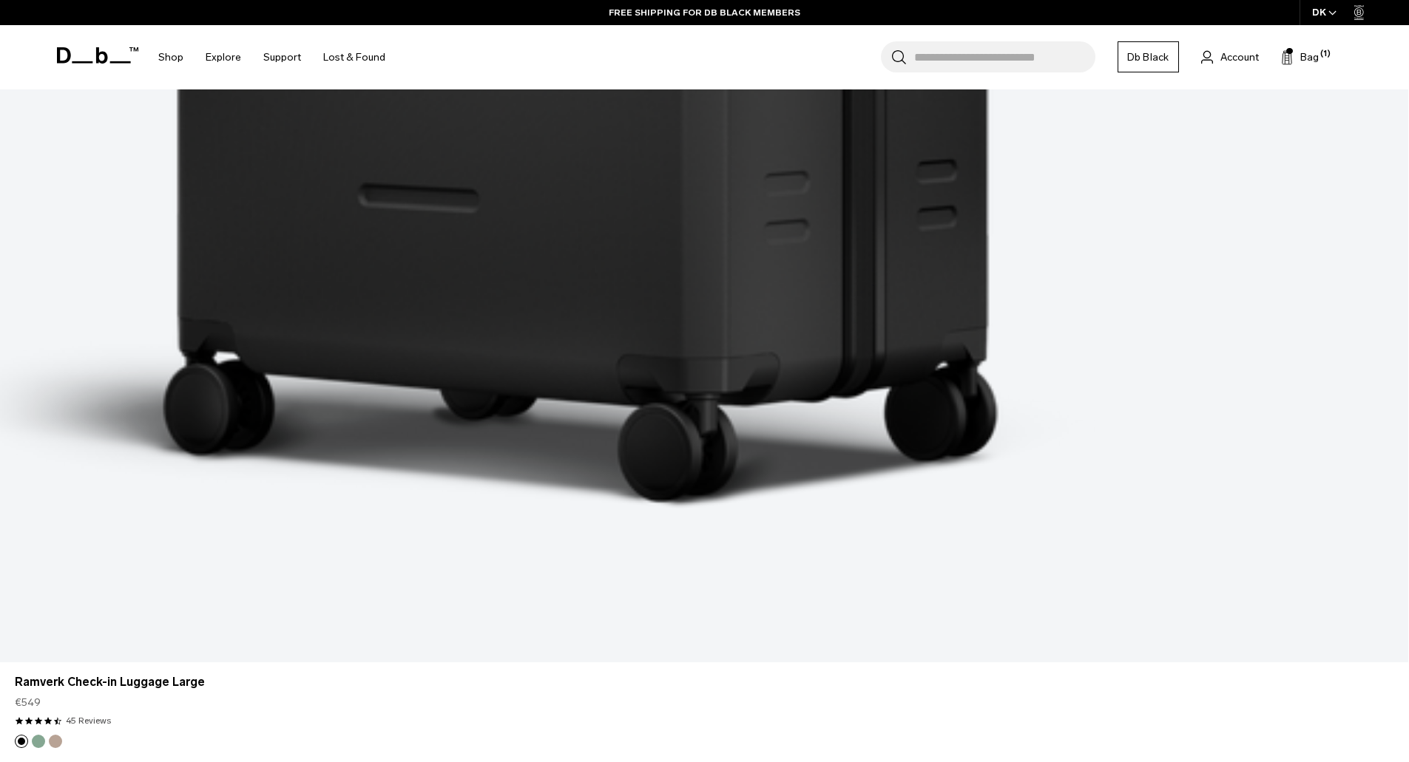
scroll to position [1405, 0]
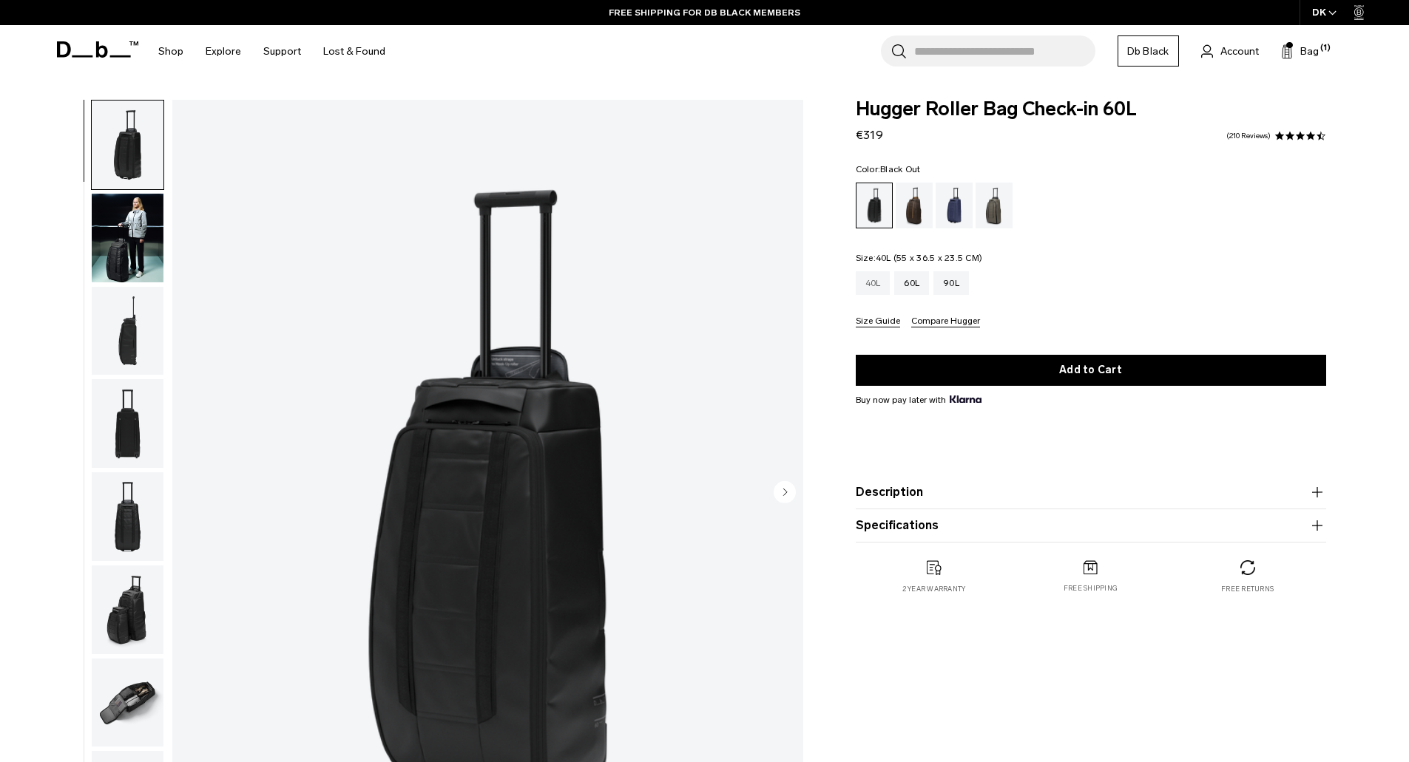
click at [873, 284] on div "40L" at bounding box center [873, 283] width 35 height 24
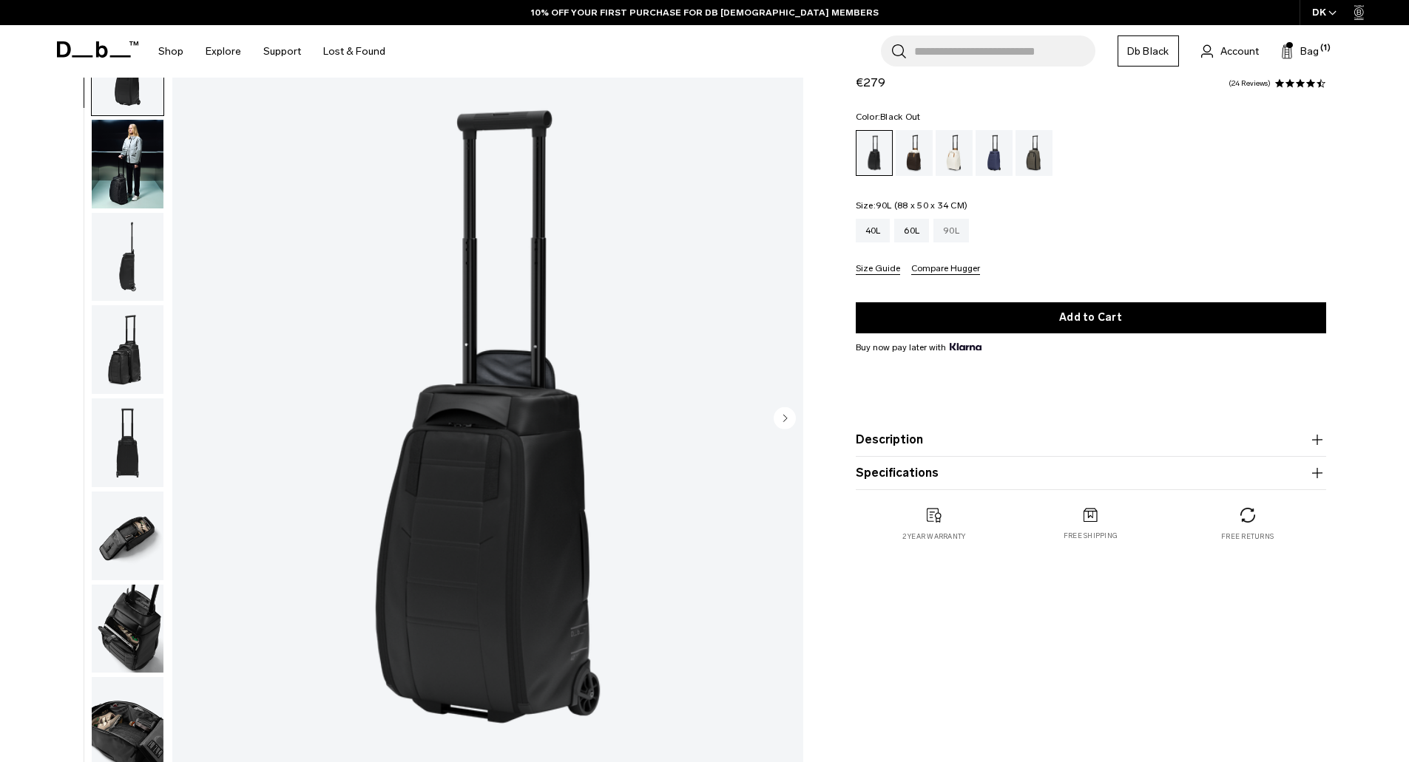
click at [947, 229] on div "90L" at bounding box center [950, 231] width 35 height 24
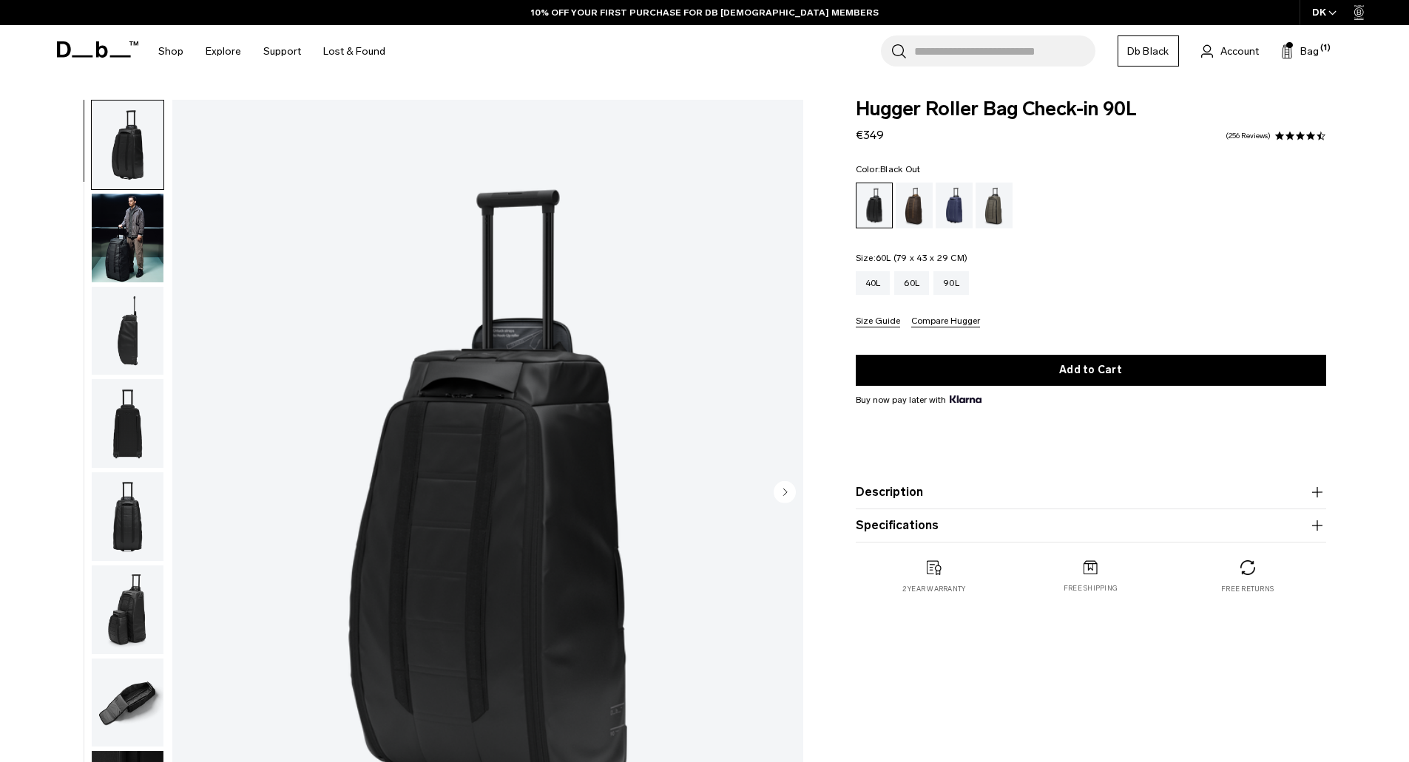
click at [910, 285] on div "60L" at bounding box center [911, 283] width 35 height 24
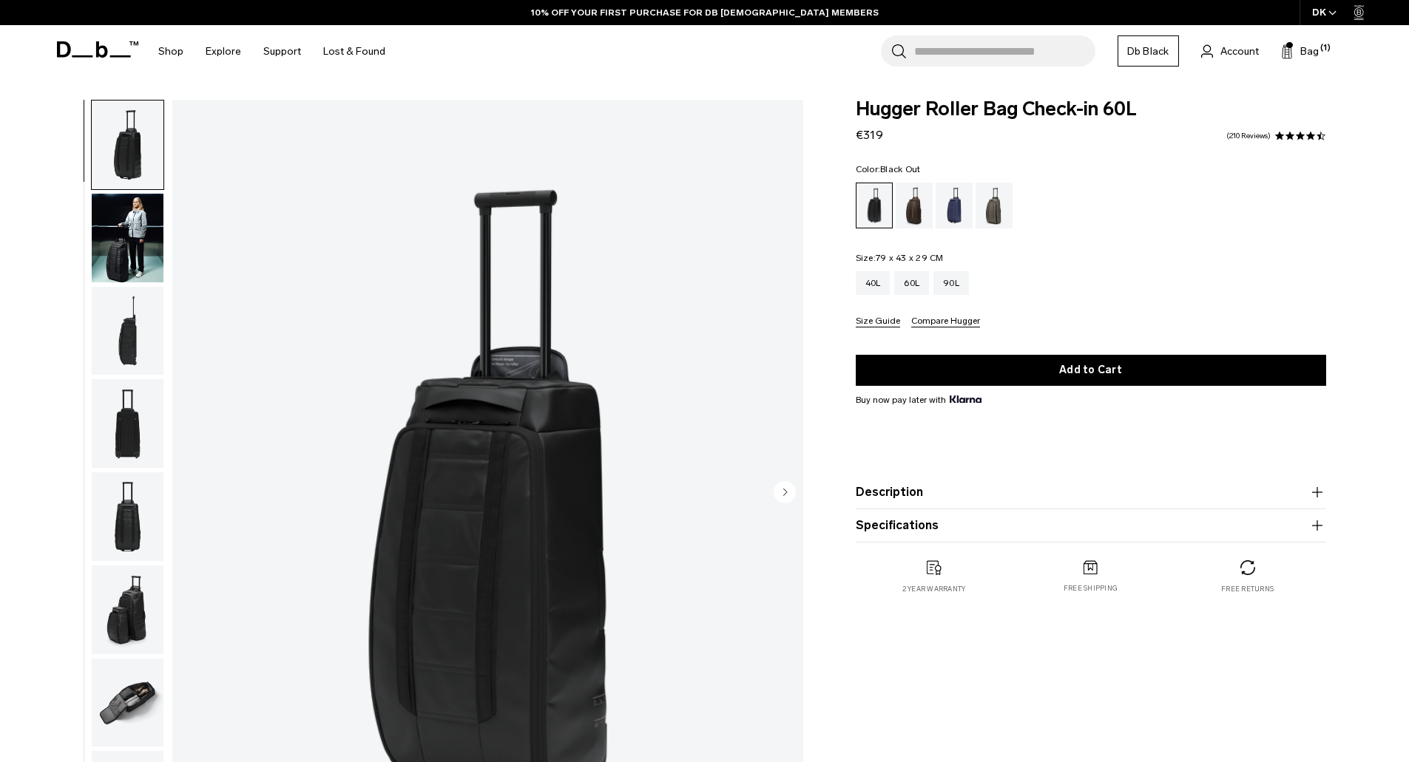
click at [125, 238] on img "button" at bounding box center [128, 238] width 72 height 89
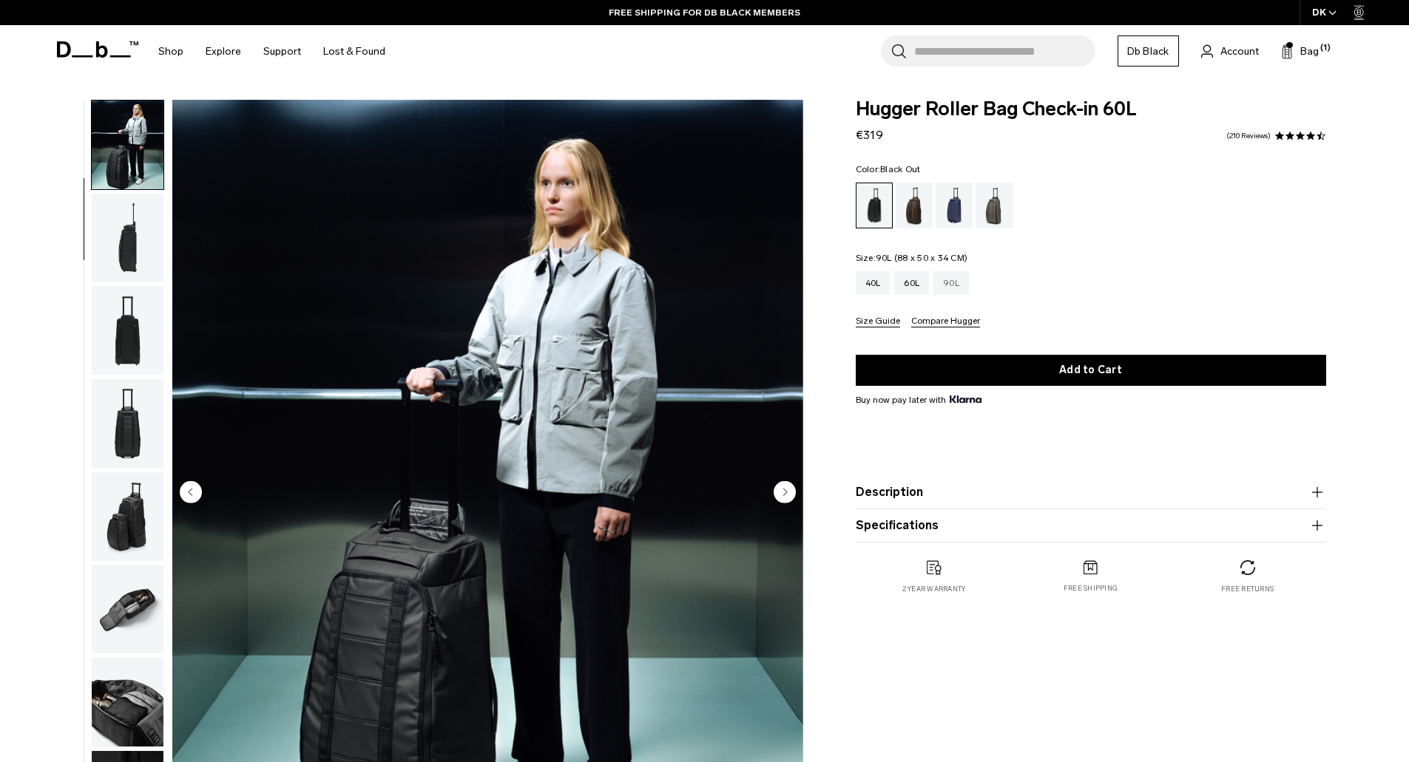
click at [947, 286] on div "90L" at bounding box center [950, 283] width 35 height 24
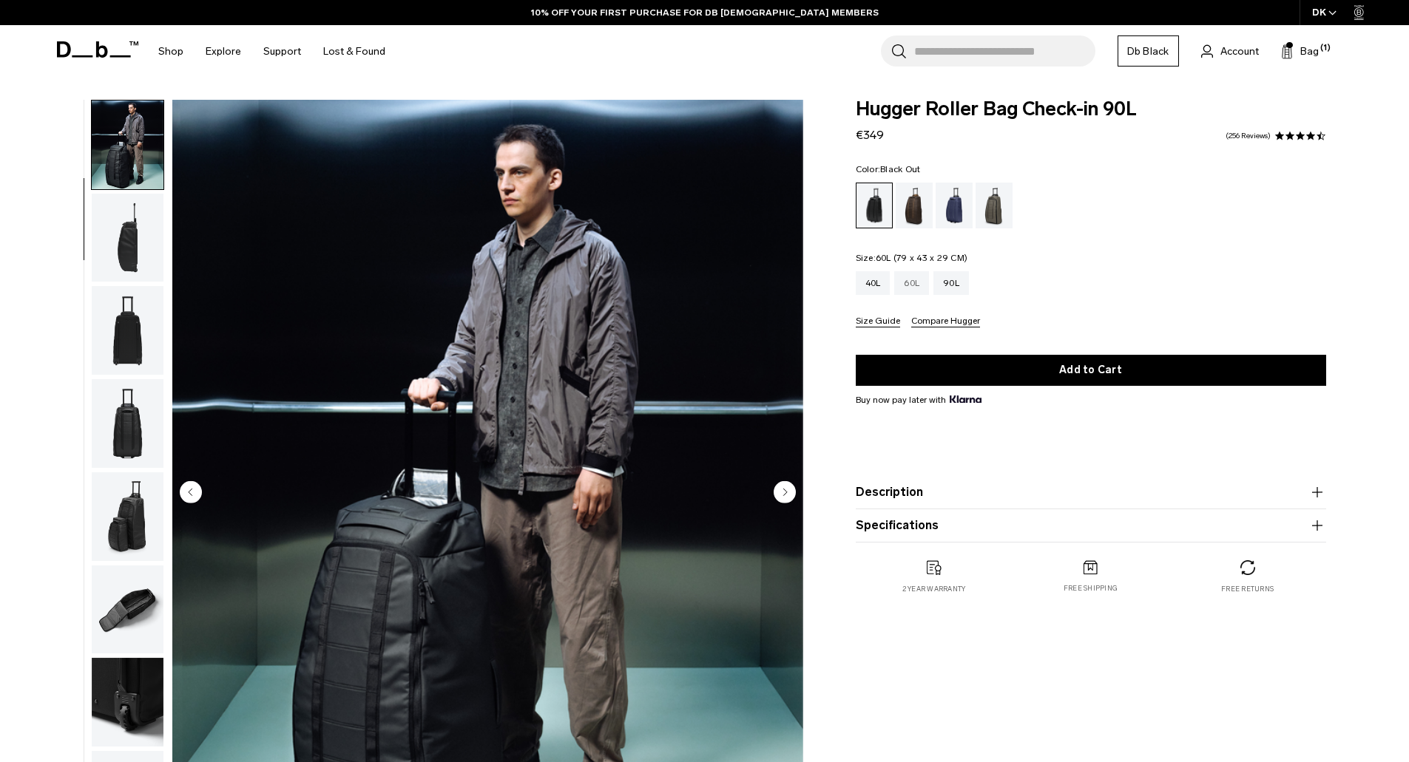
click at [913, 289] on div "60L" at bounding box center [911, 283] width 35 height 24
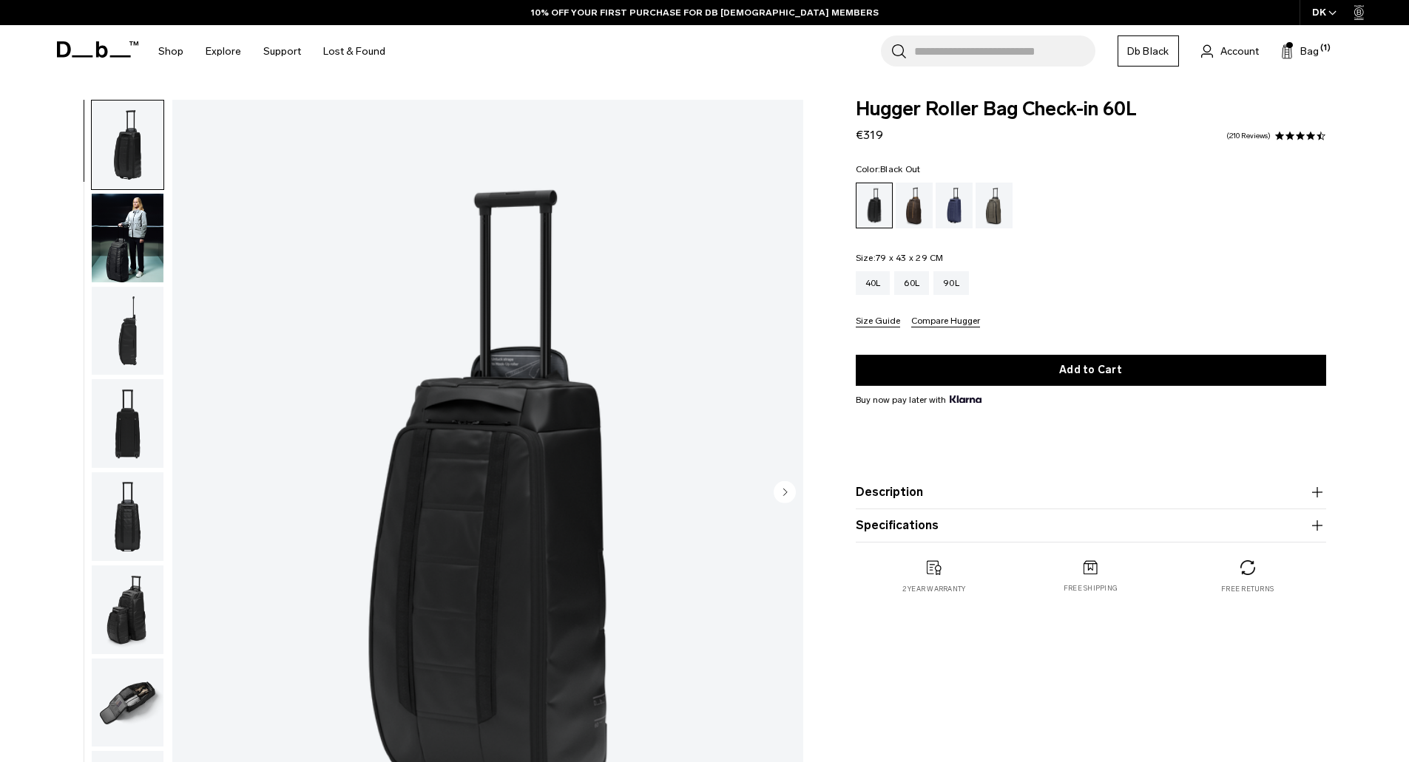
click at [1310, 501] on icon "button" at bounding box center [1317, 493] width 18 height 18
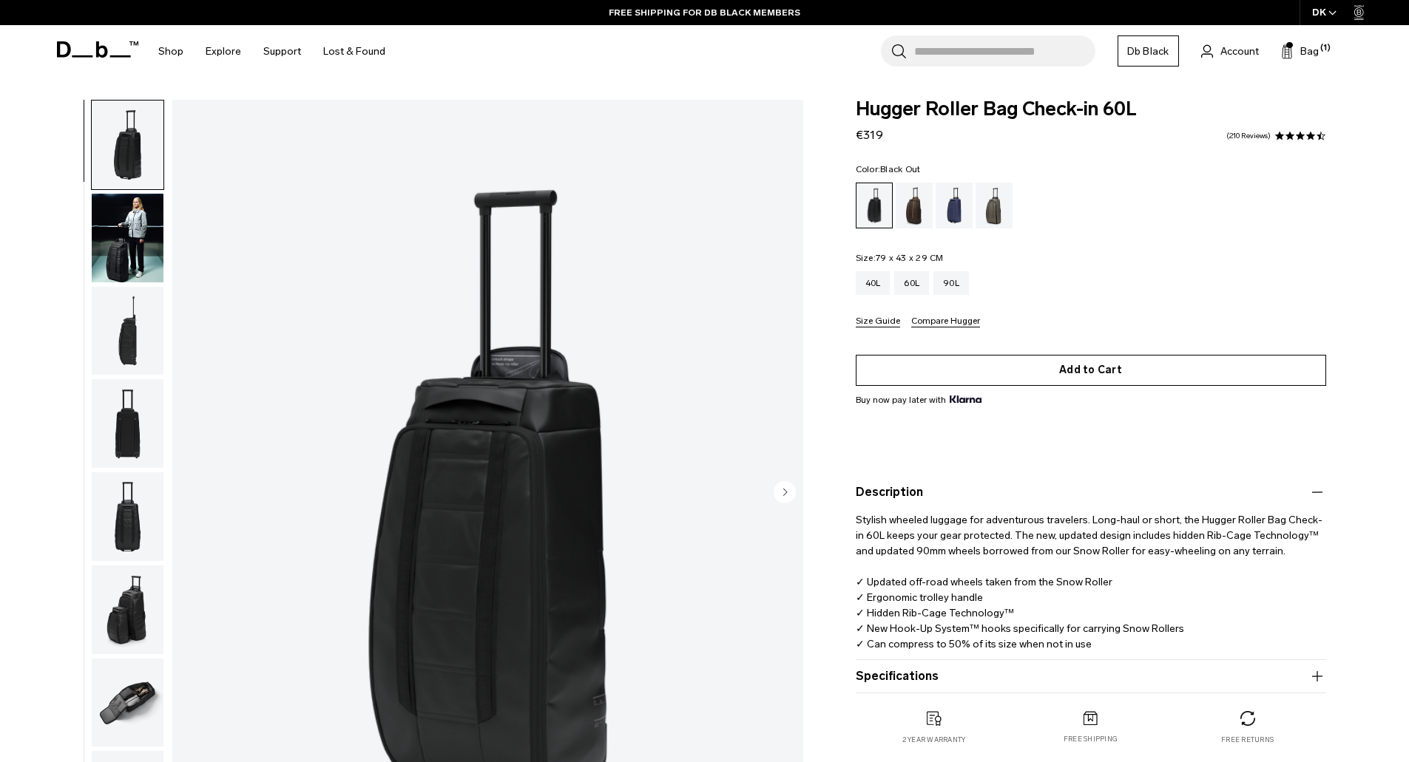
click at [1069, 373] on button "Add to Cart" at bounding box center [1091, 370] width 470 height 31
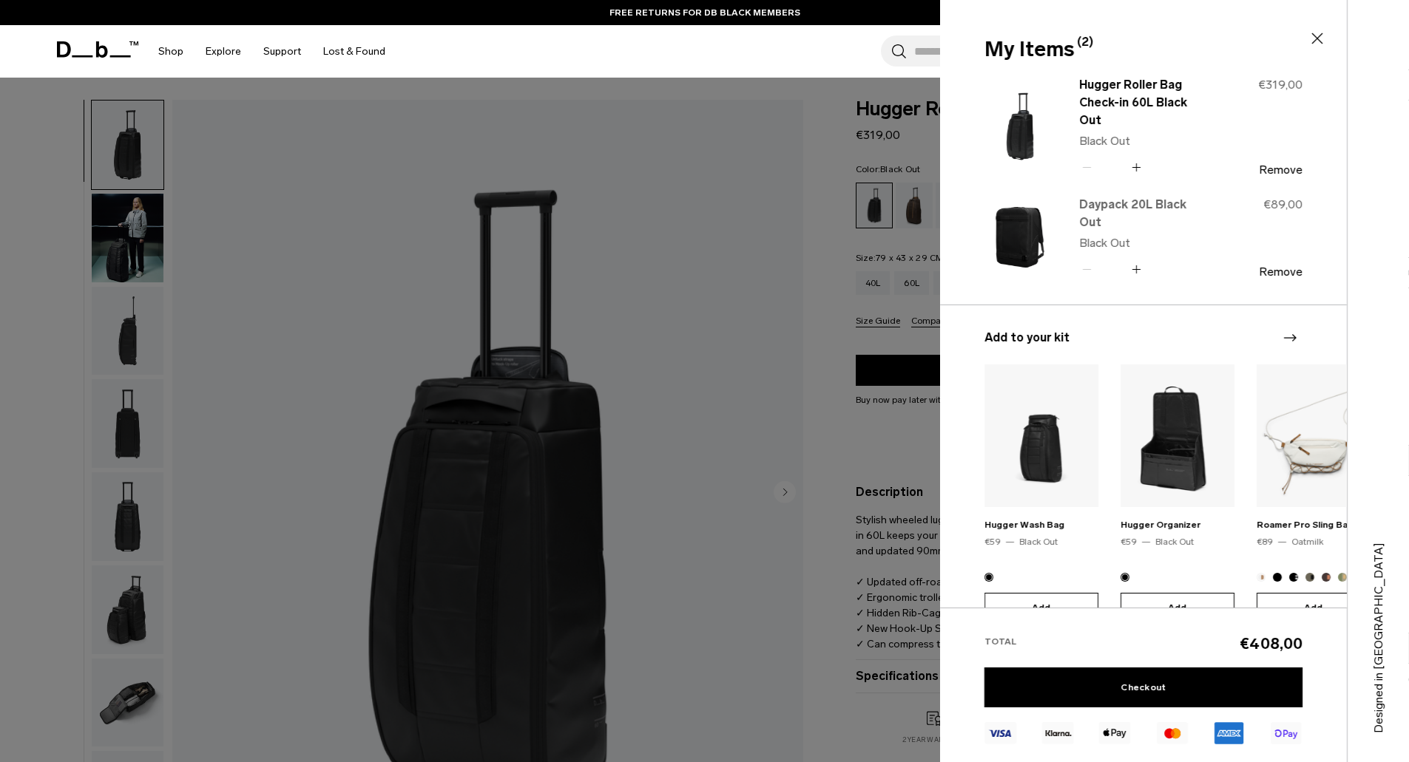
click at [1119, 214] on link "Daypack 20L Black Out" at bounding box center [1144, 213] width 130 height 35
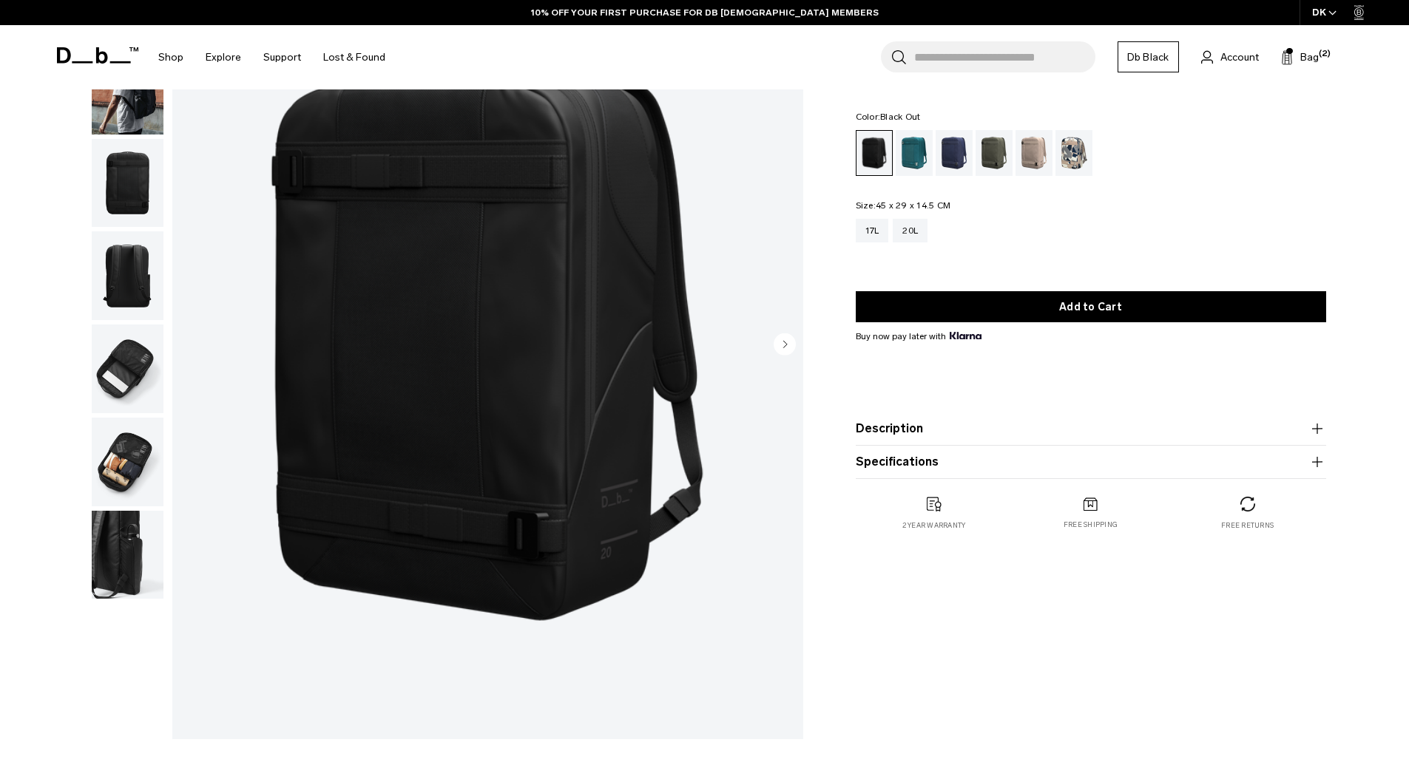
click at [133, 575] on img "button" at bounding box center [128, 555] width 72 height 89
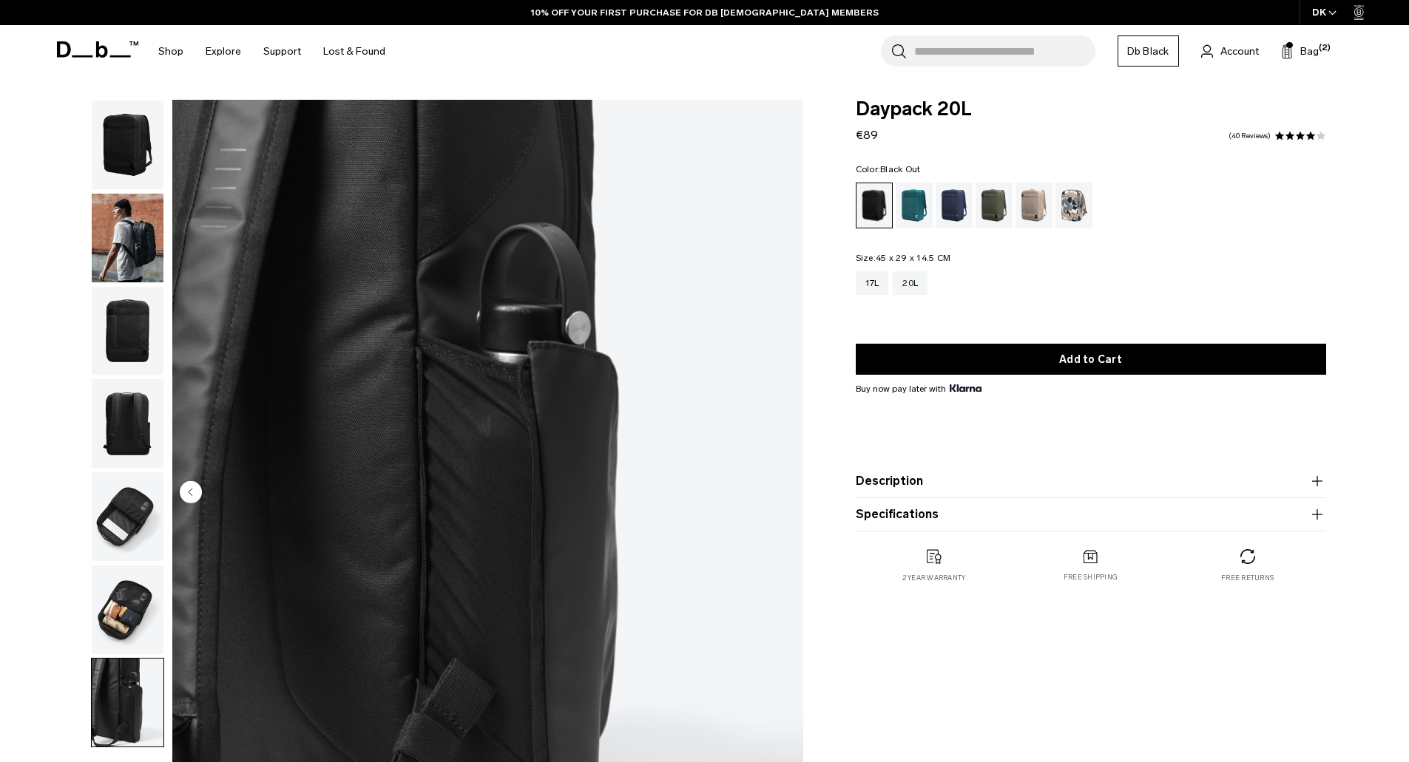
click at [121, 336] on img "button" at bounding box center [128, 331] width 72 height 89
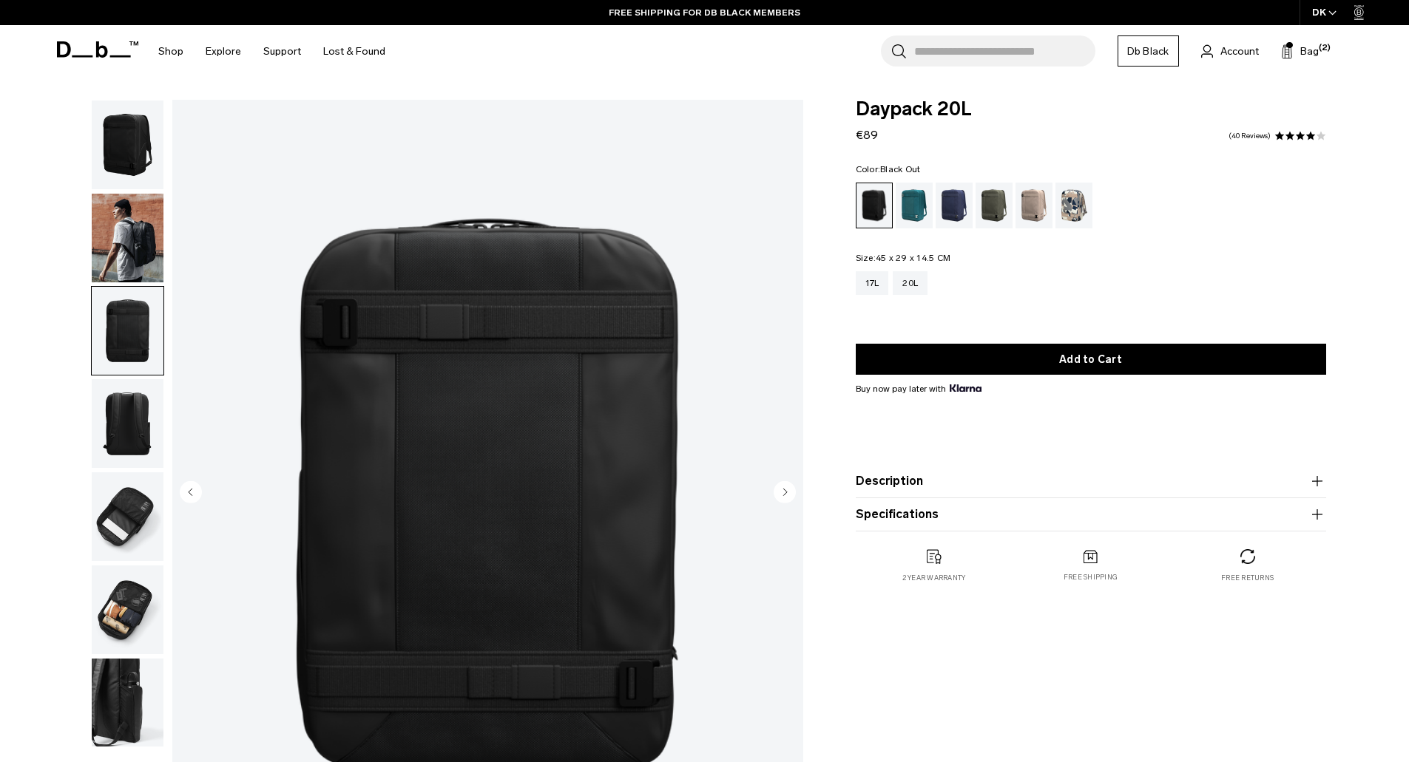
click at [137, 251] on img "button" at bounding box center [128, 238] width 72 height 89
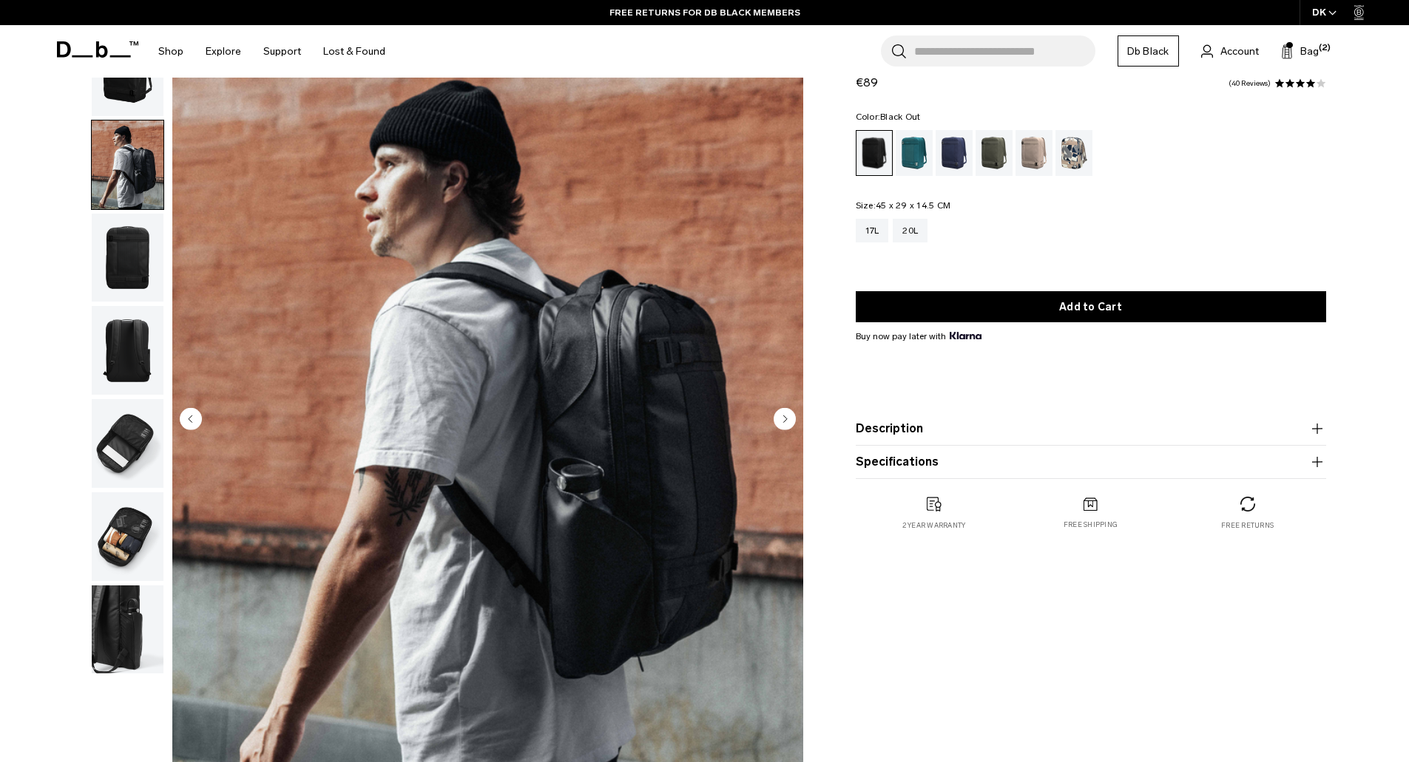
scroll to position [222, 0]
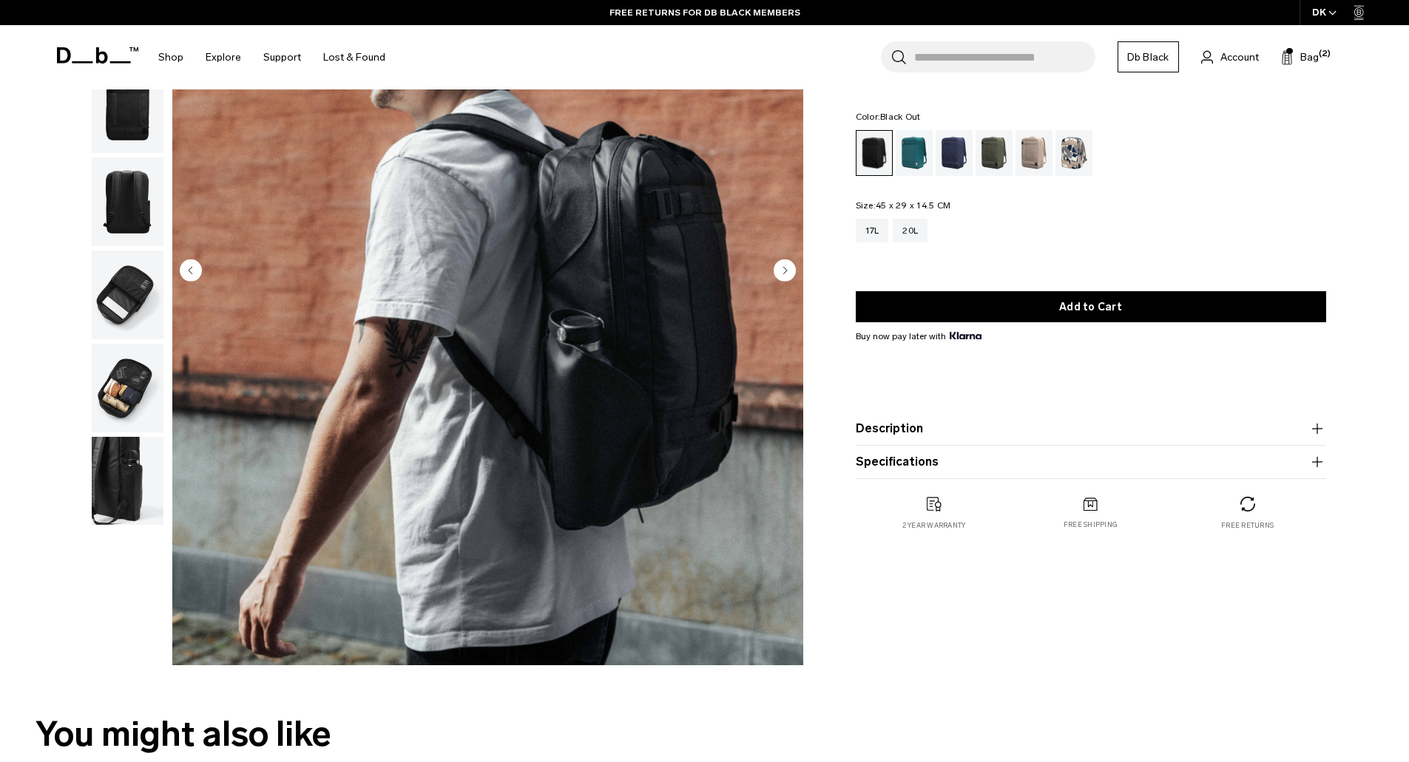
click at [132, 309] on img "button" at bounding box center [128, 295] width 72 height 89
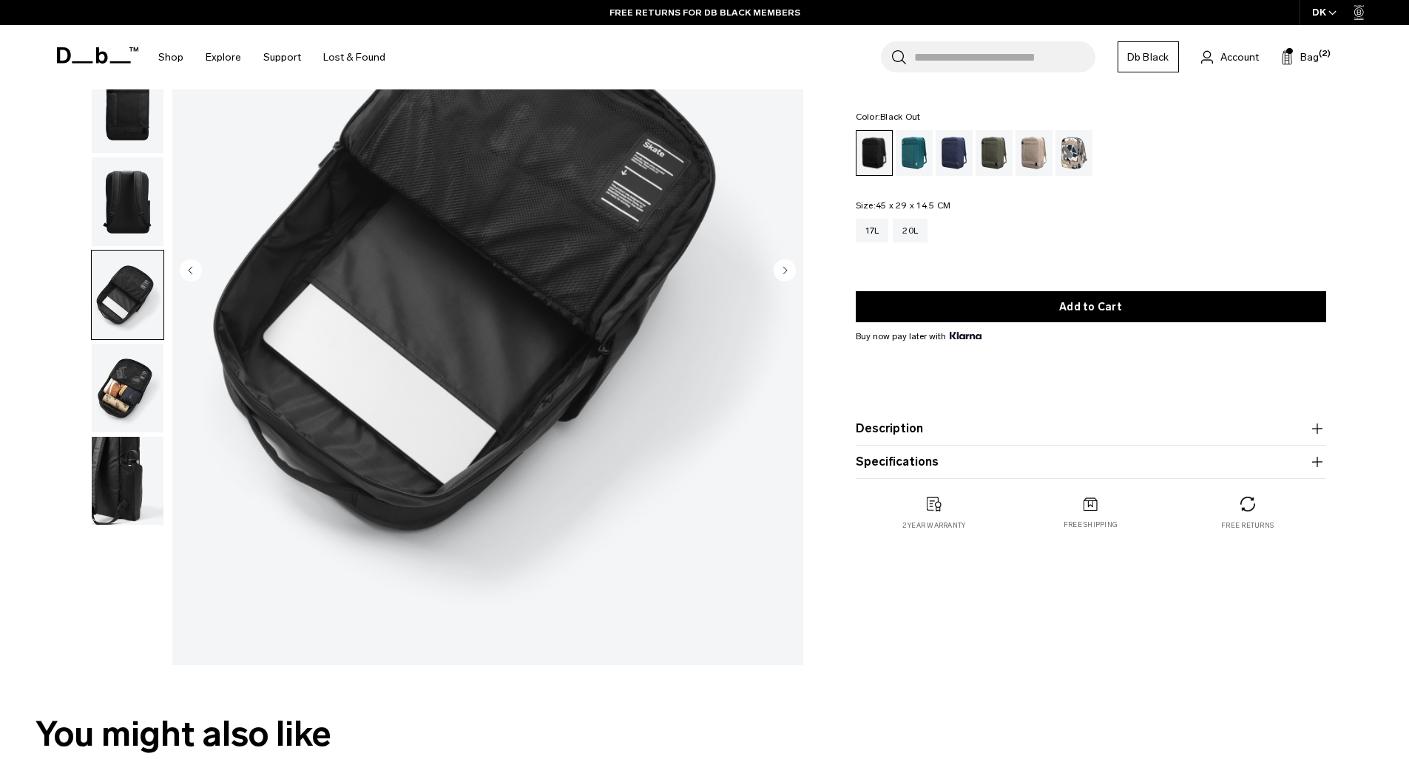
click at [120, 371] on img "button" at bounding box center [128, 388] width 72 height 89
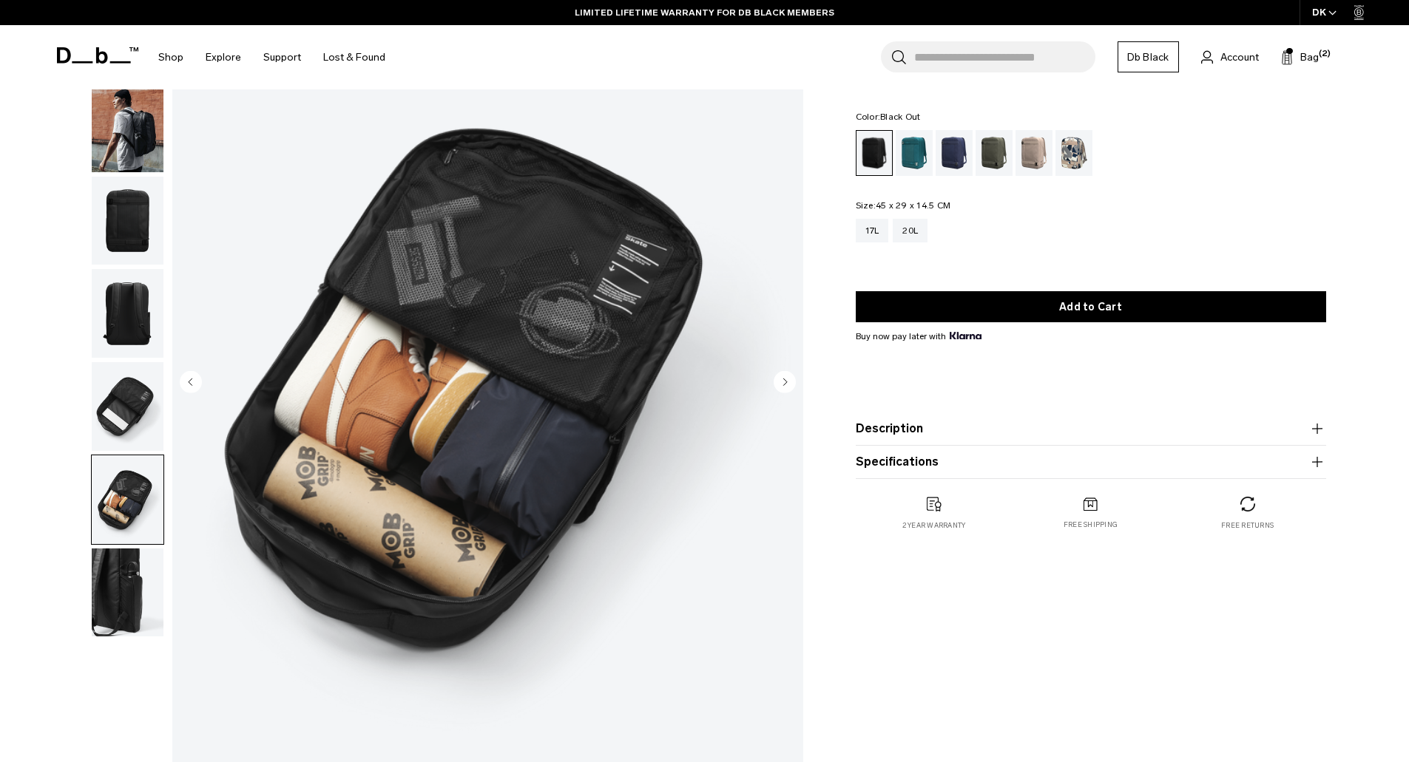
scroll to position [0, 0]
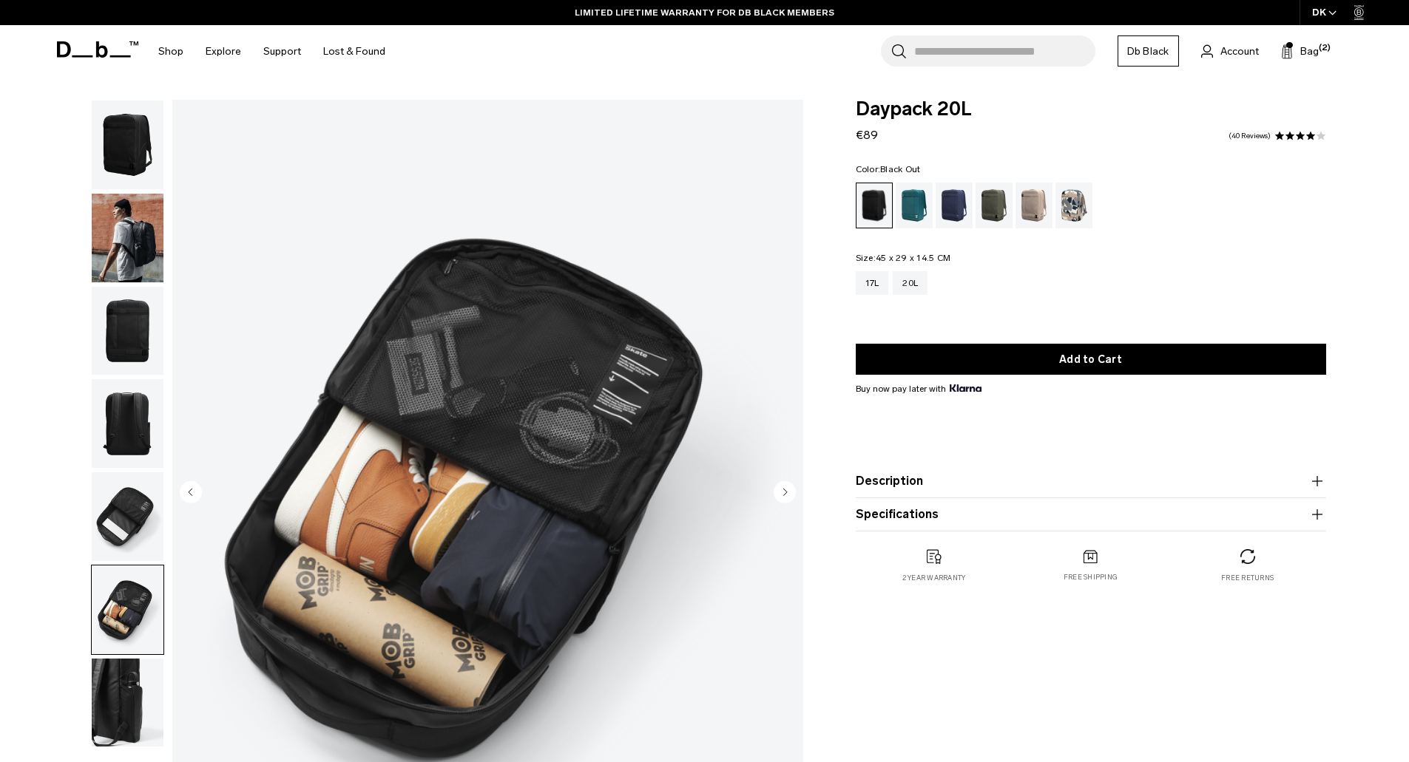
click at [131, 327] on img "button" at bounding box center [128, 331] width 72 height 89
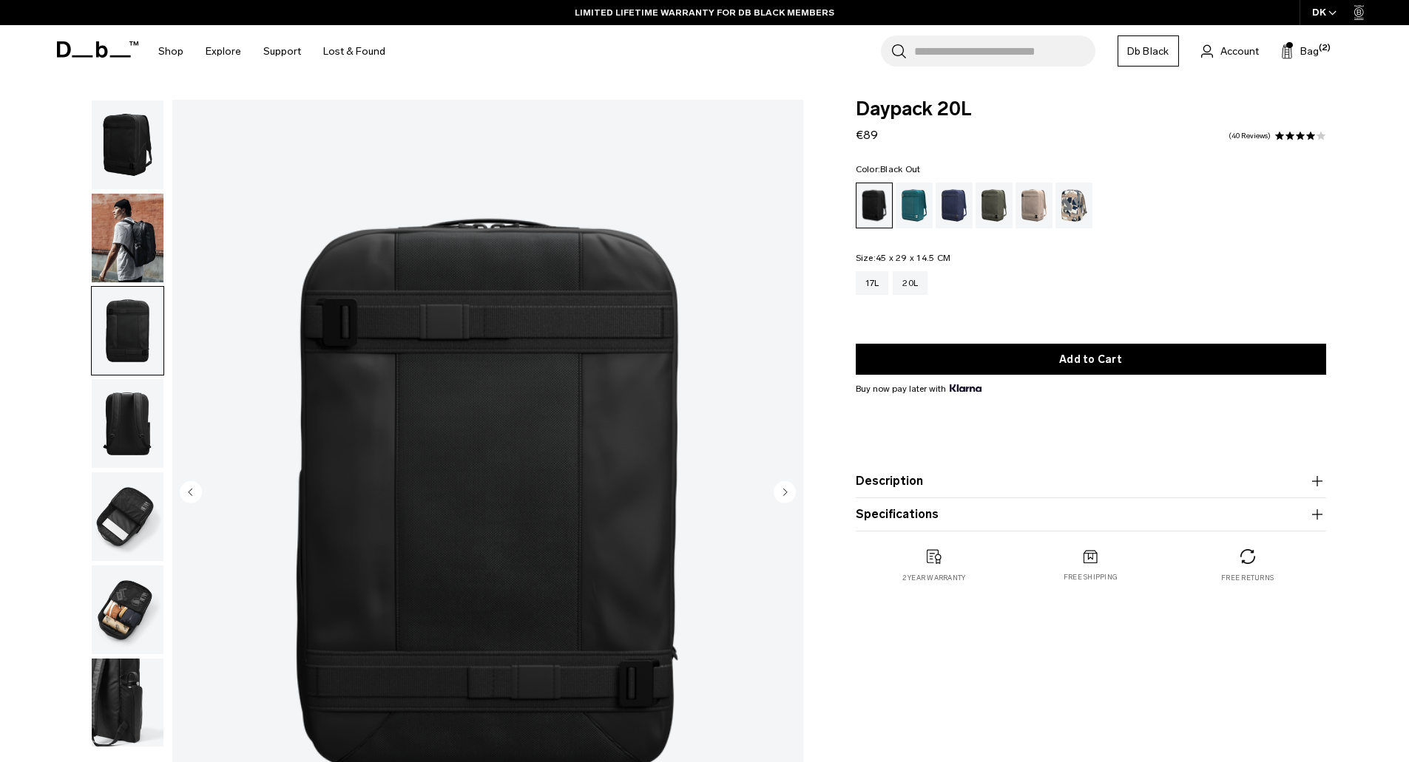
click at [124, 152] on img "button" at bounding box center [128, 145] width 72 height 89
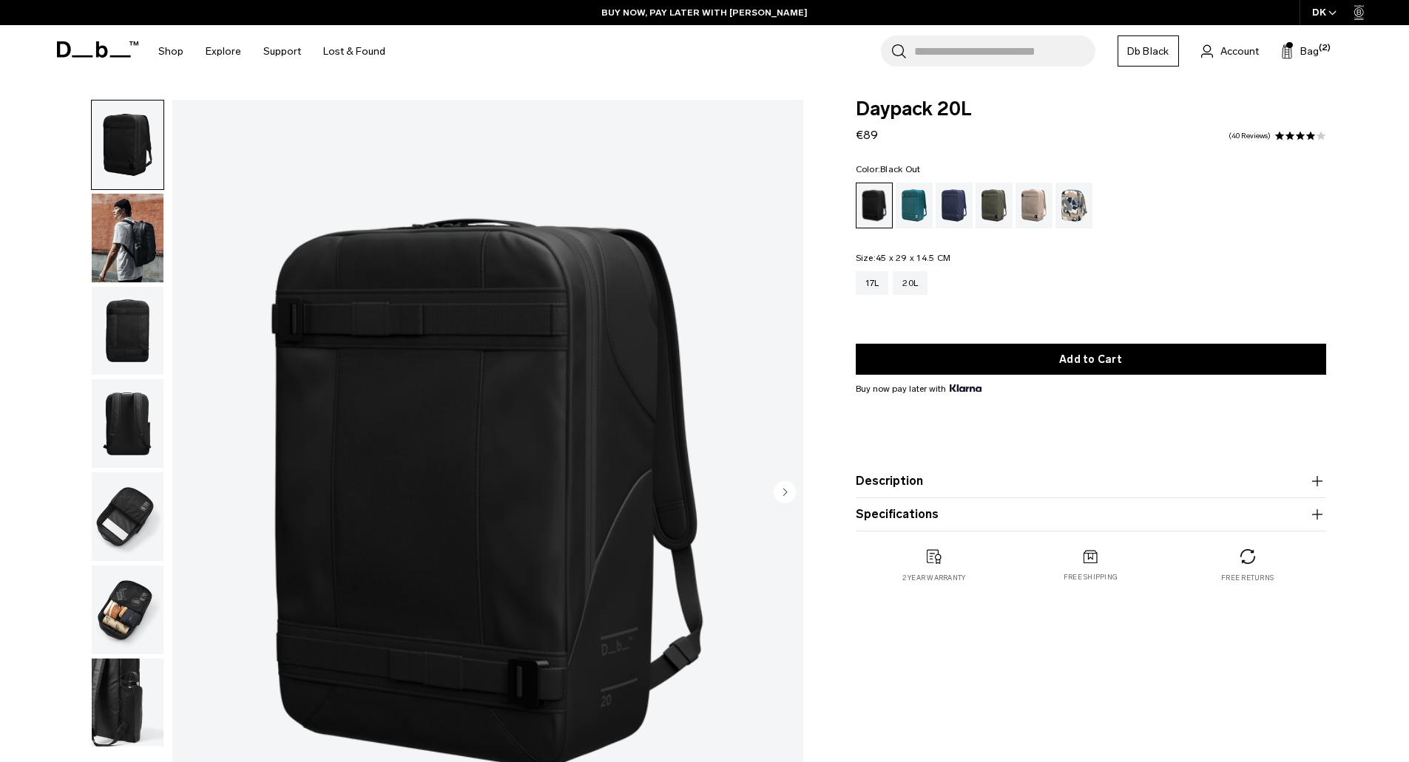
click at [132, 359] on img "button" at bounding box center [128, 331] width 72 height 89
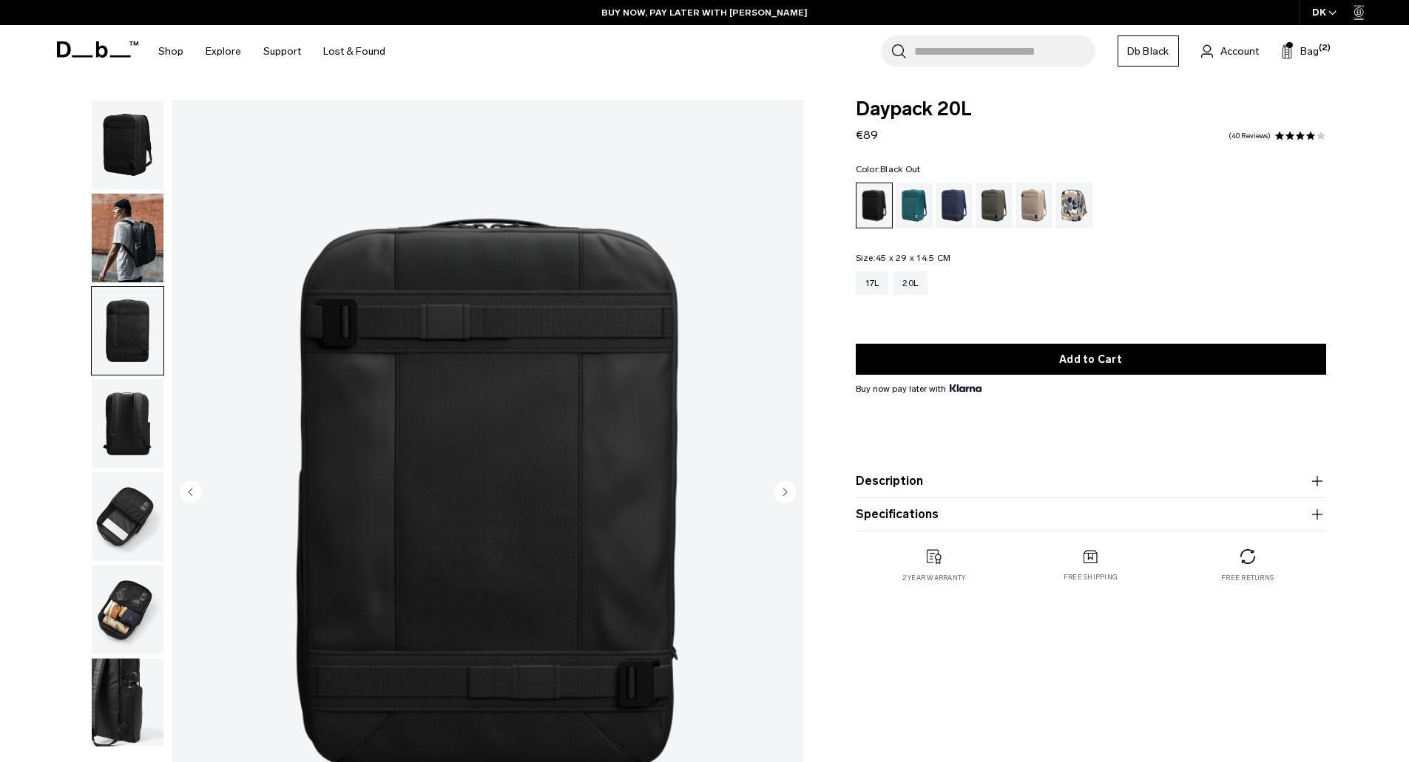
click at [128, 493] on img "button" at bounding box center [128, 517] width 72 height 89
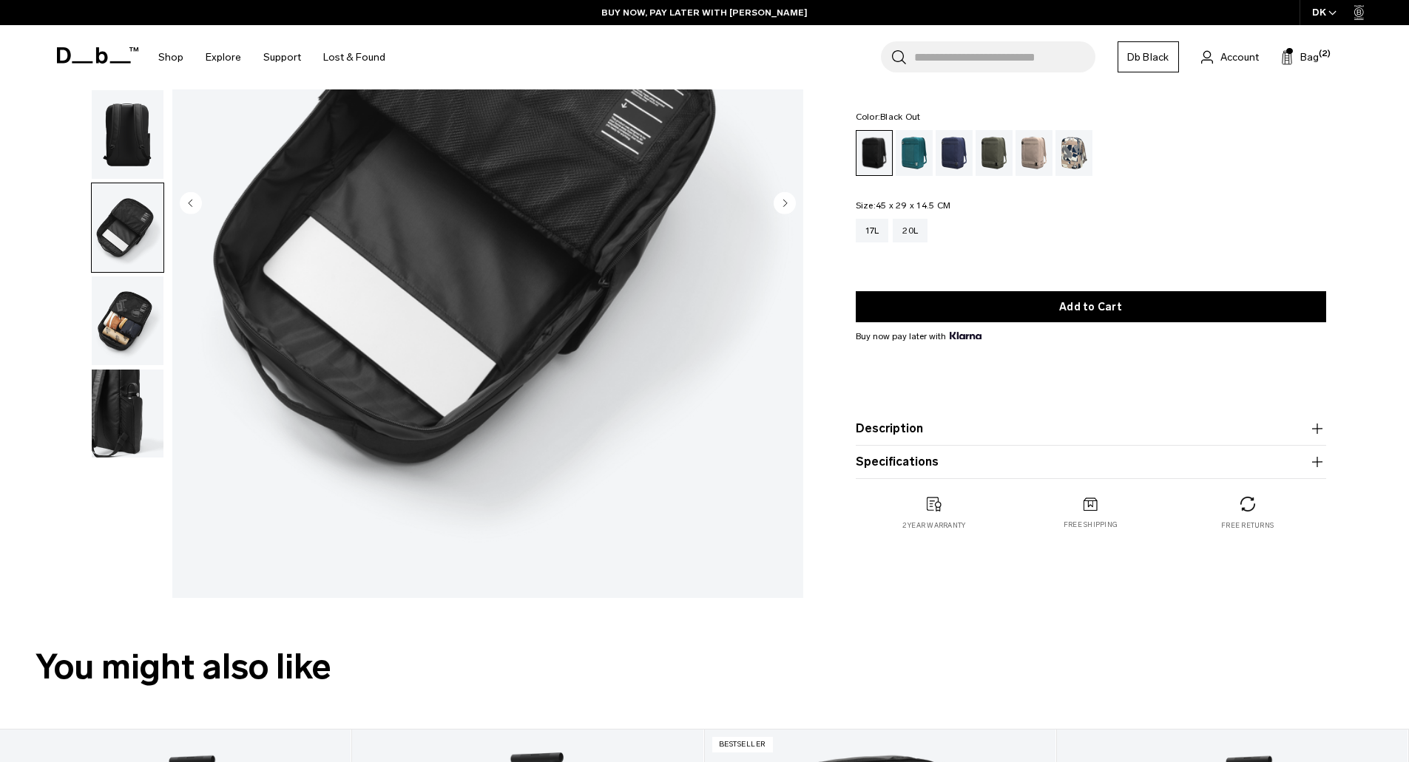
scroll to position [296, 0]
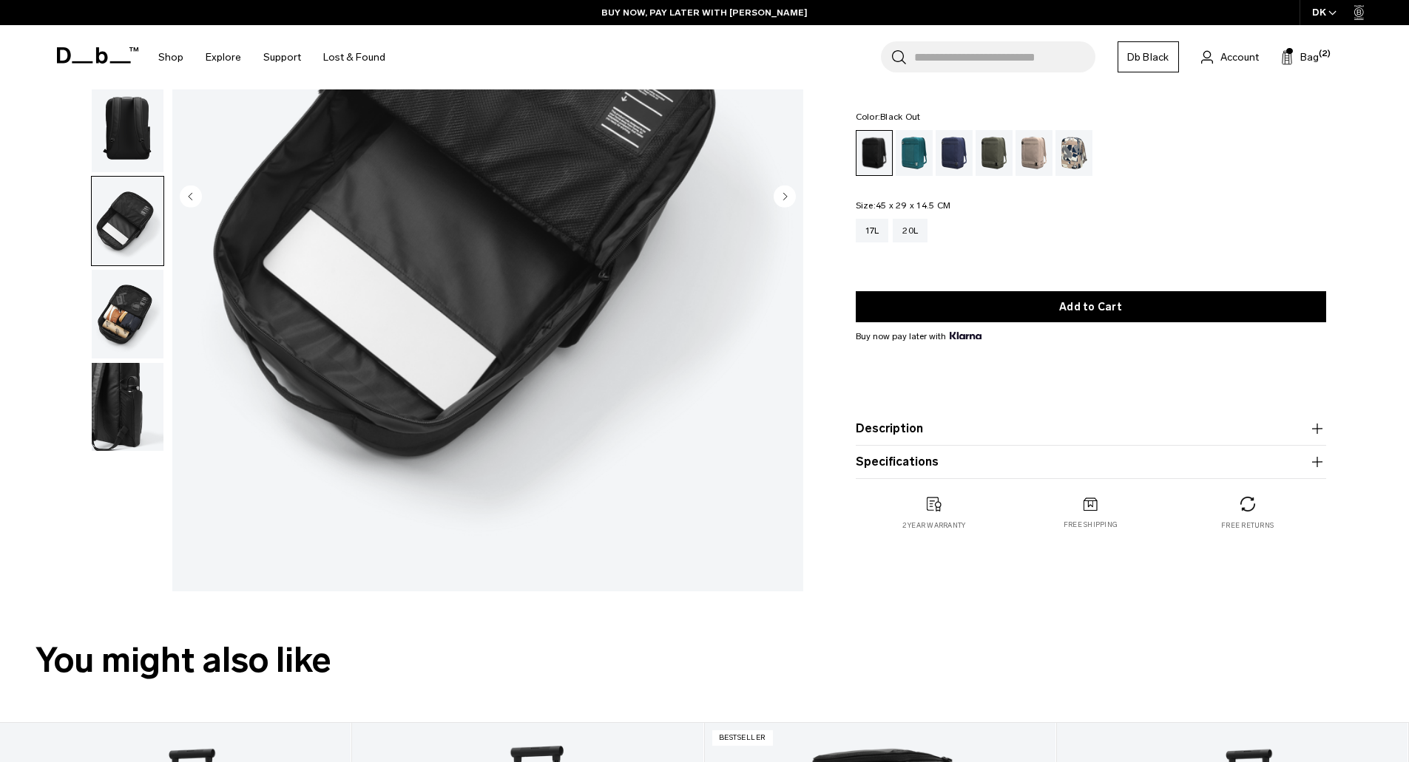
click at [118, 429] on img "button" at bounding box center [128, 407] width 72 height 89
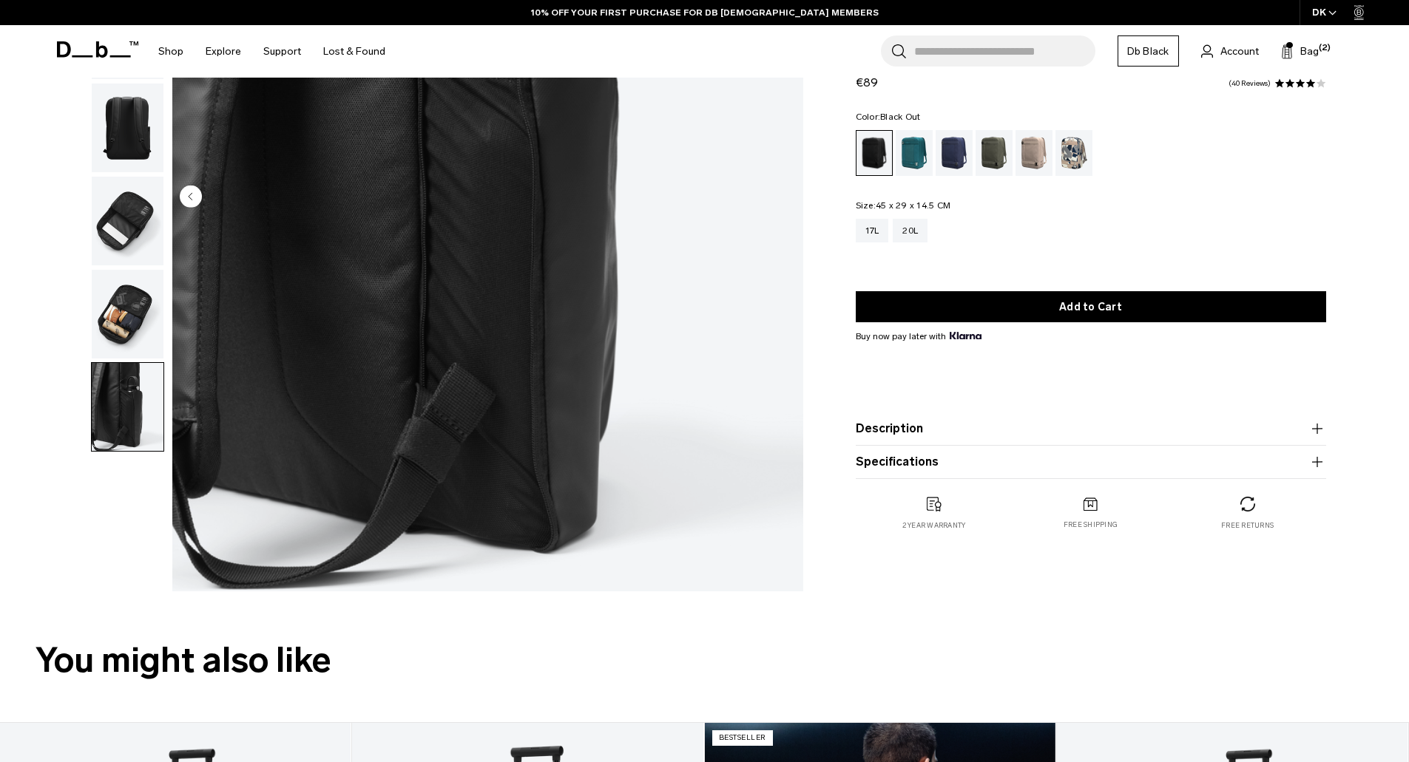
scroll to position [0, 0]
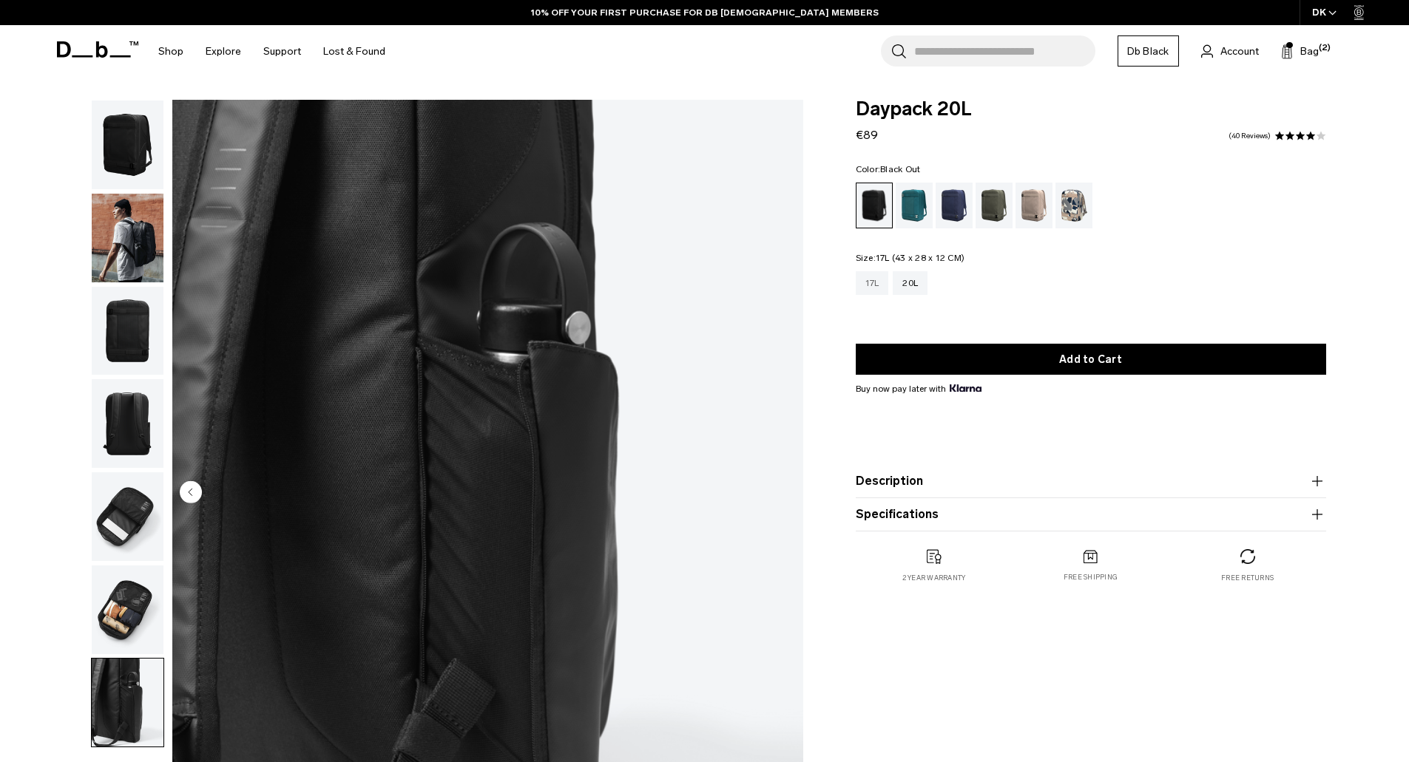
click at [871, 277] on div "17L" at bounding box center [872, 283] width 33 height 24
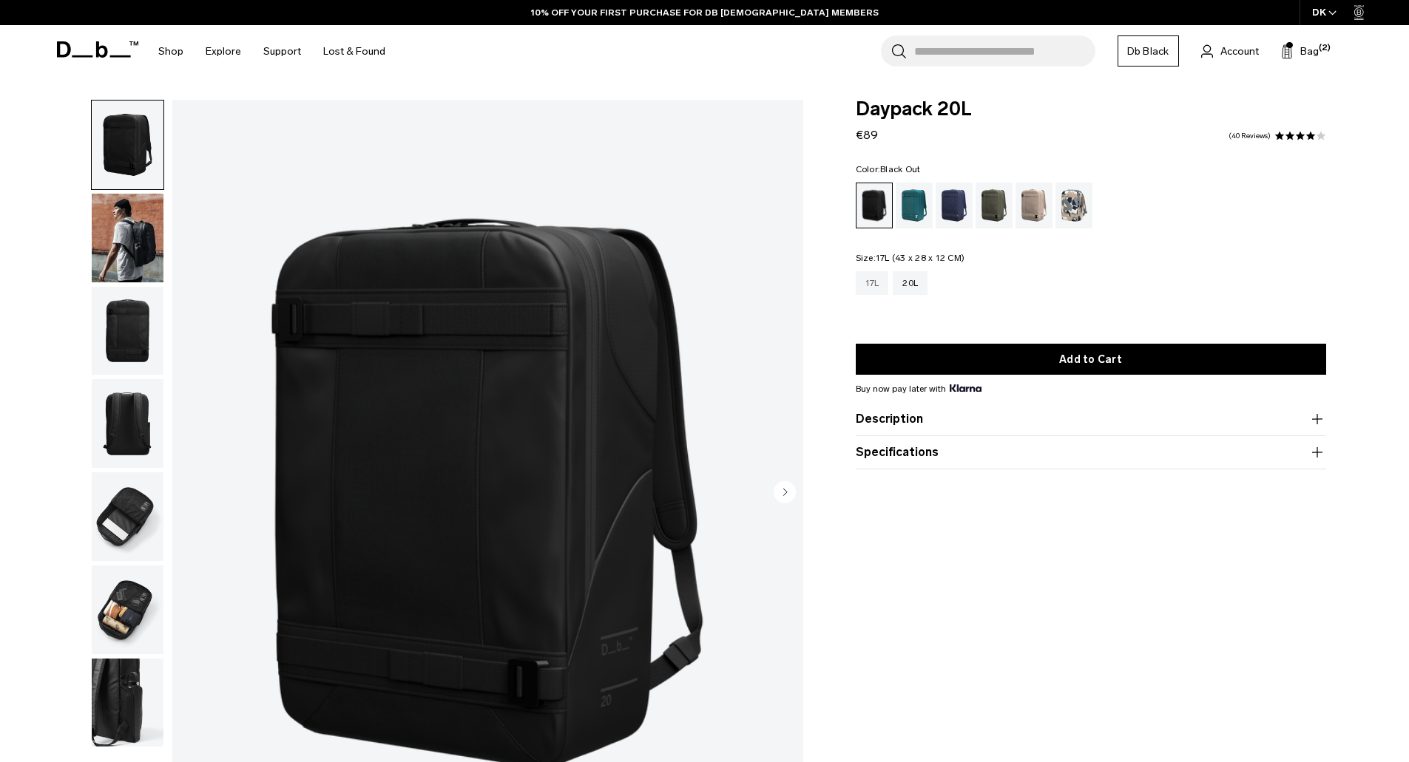
click at [874, 287] on div "17L" at bounding box center [872, 283] width 33 height 24
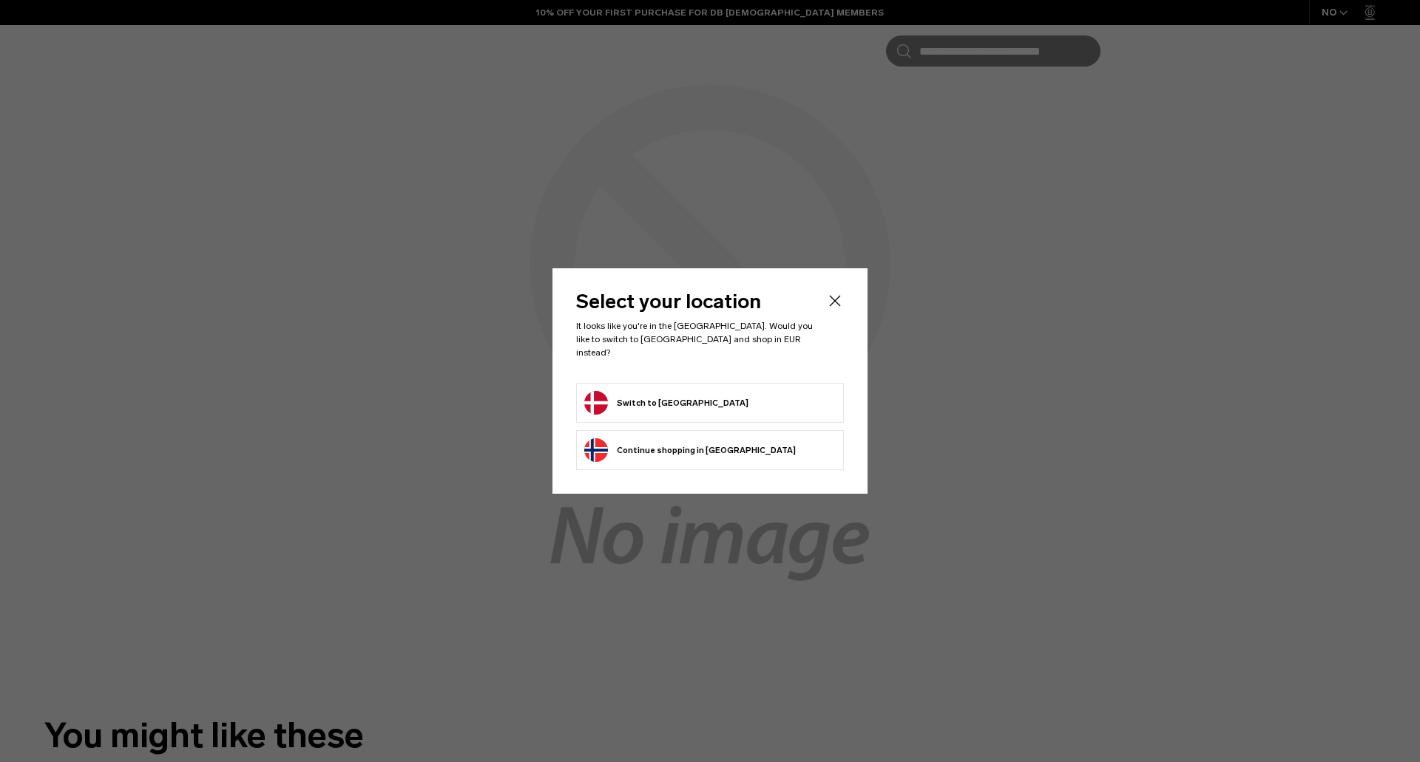
click at [659, 396] on button "Switch to Denmark" at bounding box center [666, 403] width 164 height 24
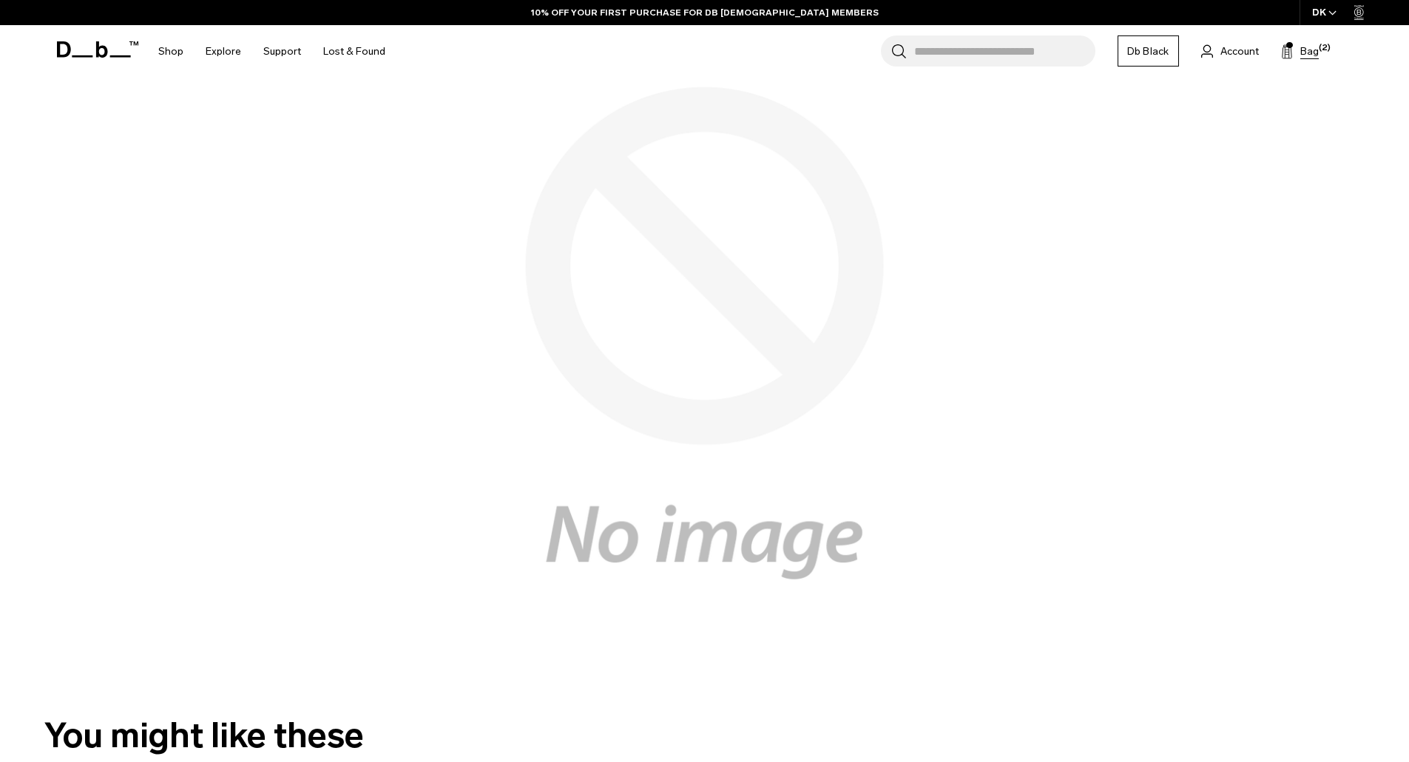
click at [1297, 55] on button "Bag (2)" at bounding box center [1300, 51] width 38 height 18
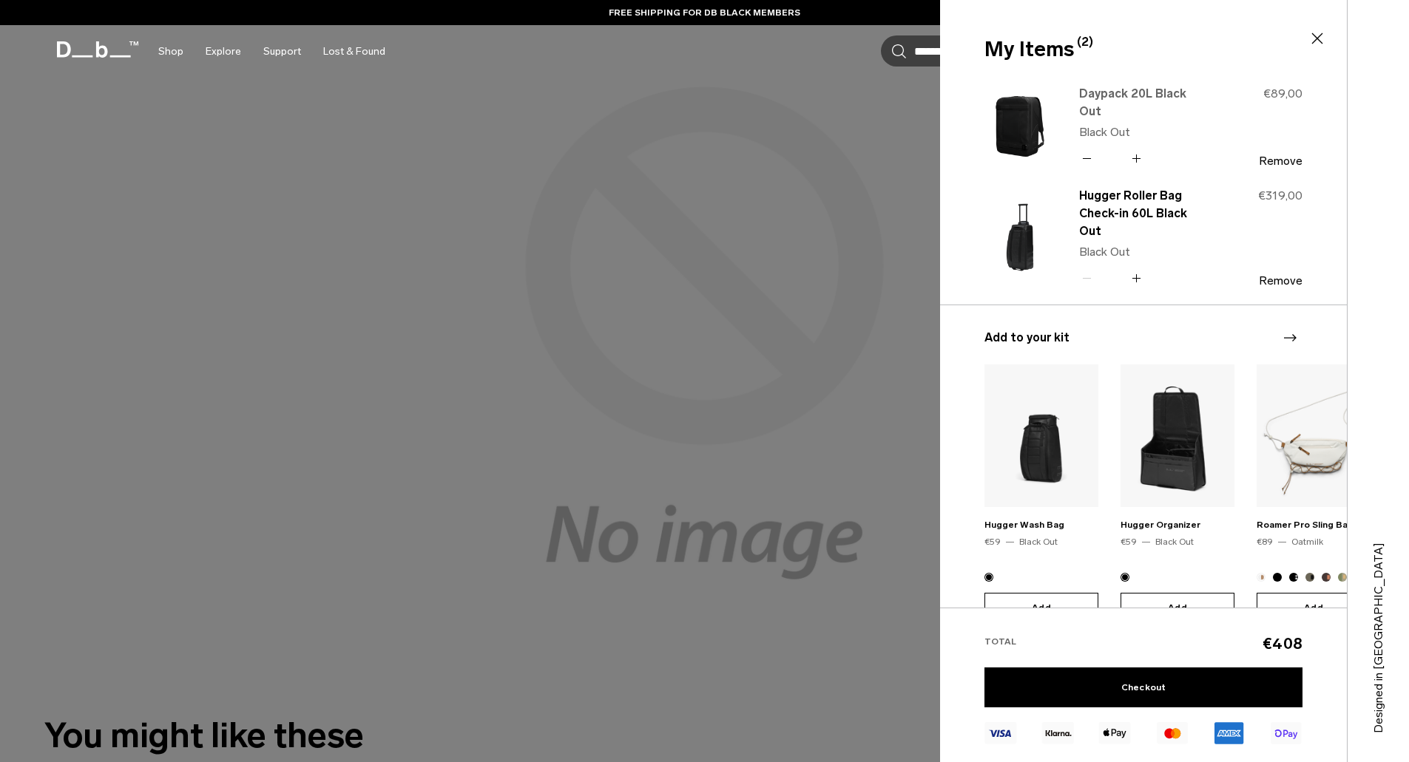
click at [1115, 98] on link "Daypack 20L Black Out" at bounding box center [1144, 102] width 130 height 35
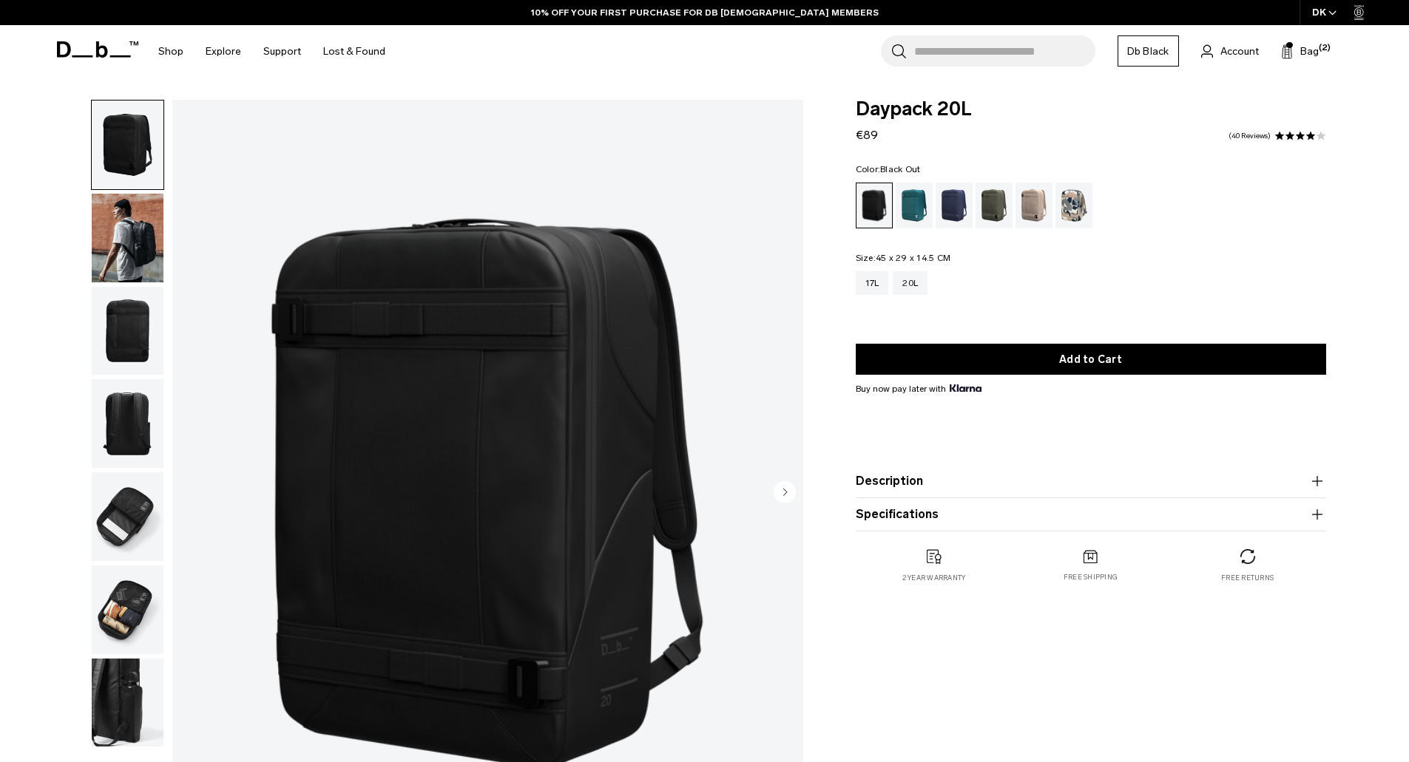
click at [135, 255] on img "button" at bounding box center [128, 238] width 72 height 89
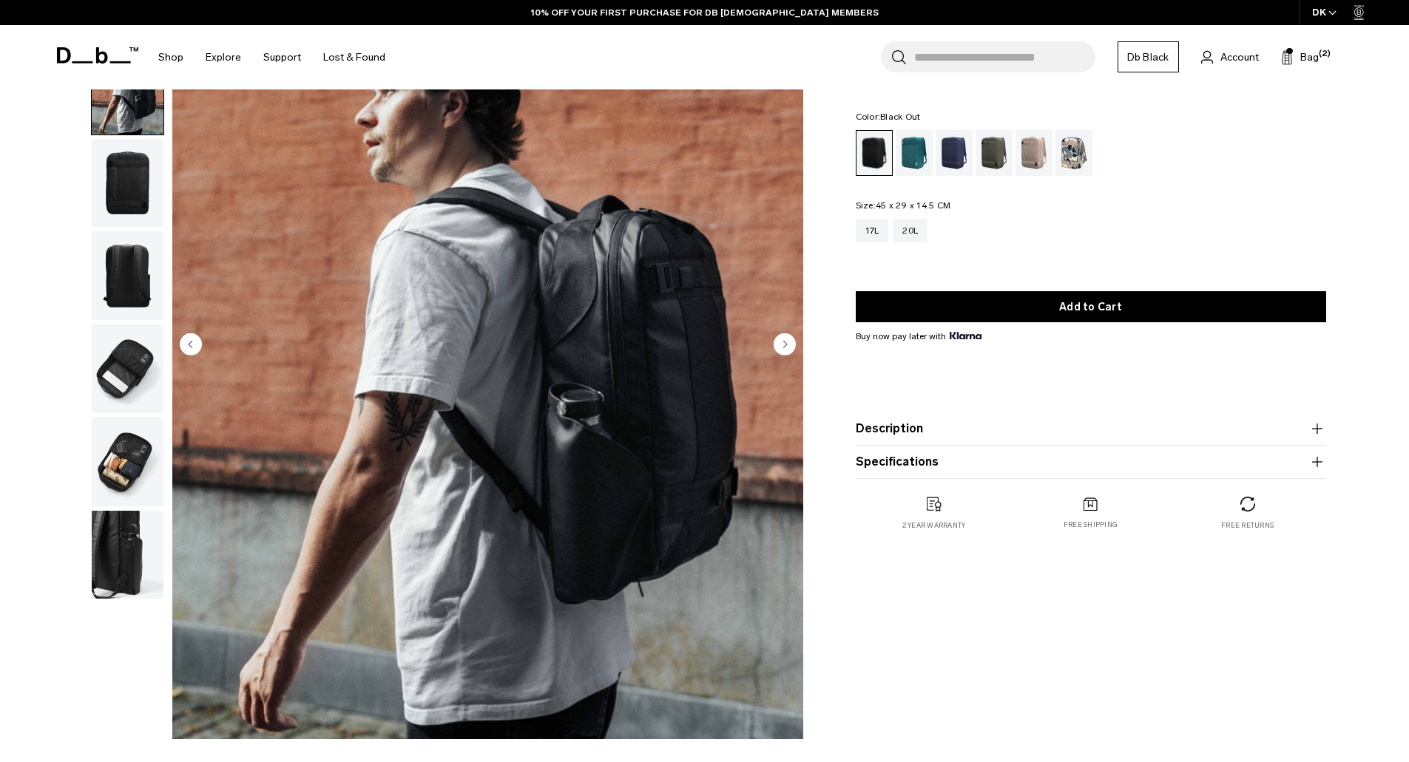
click at [129, 471] on img "button" at bounding box center [128, 462] width 72 height 89
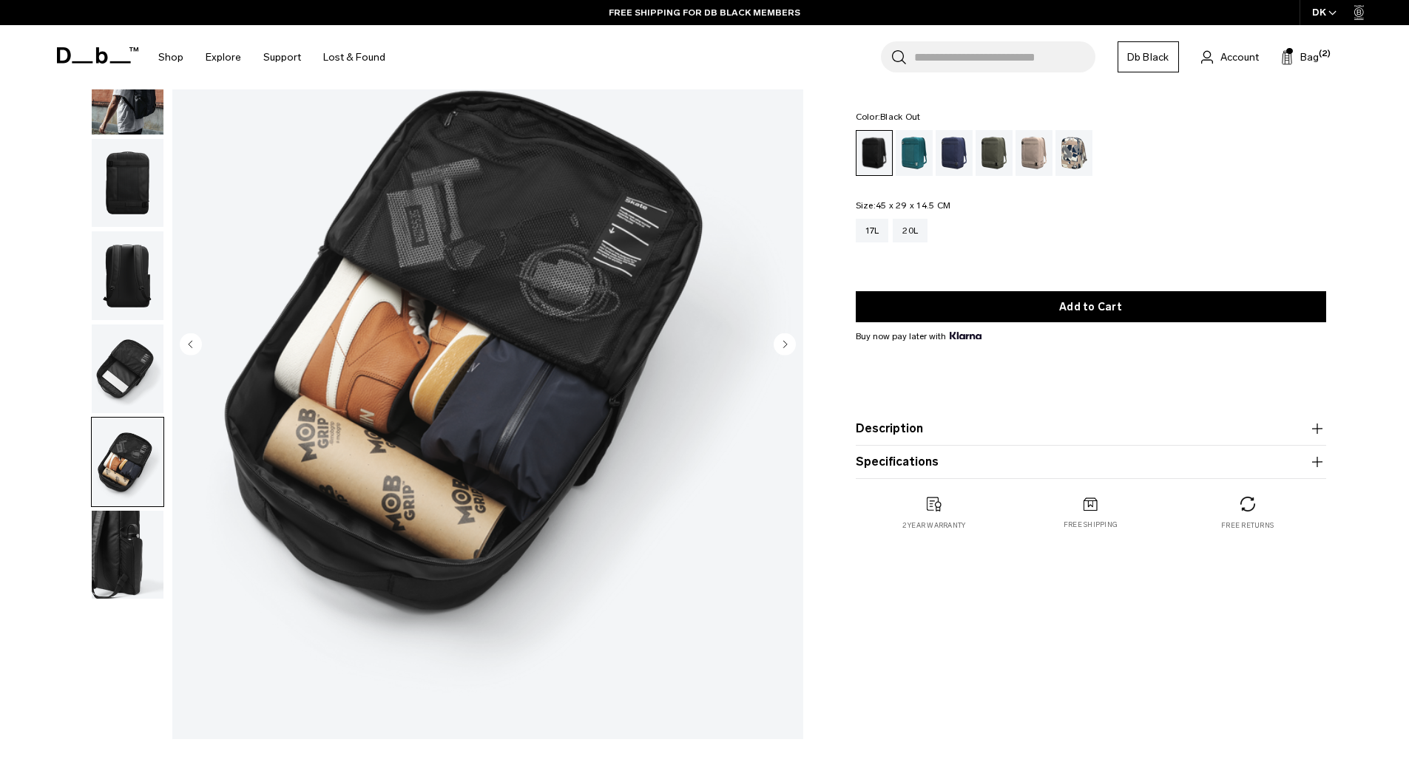
click at [1321, 427] on icon "button" at bounding box center [1317, 429] width 18 height 18
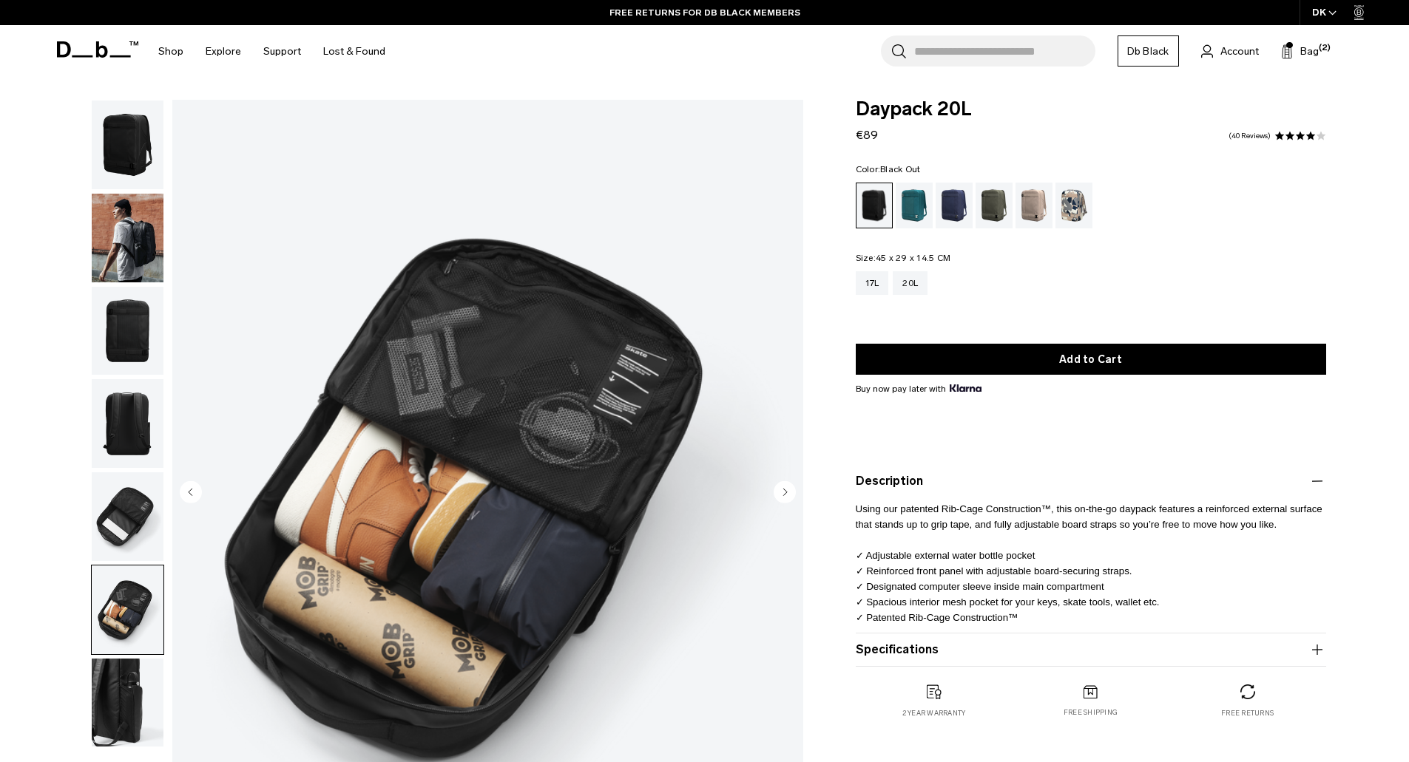
click at [133, 247] on img "button" at bounding box center [128, 238] width 72 height 89
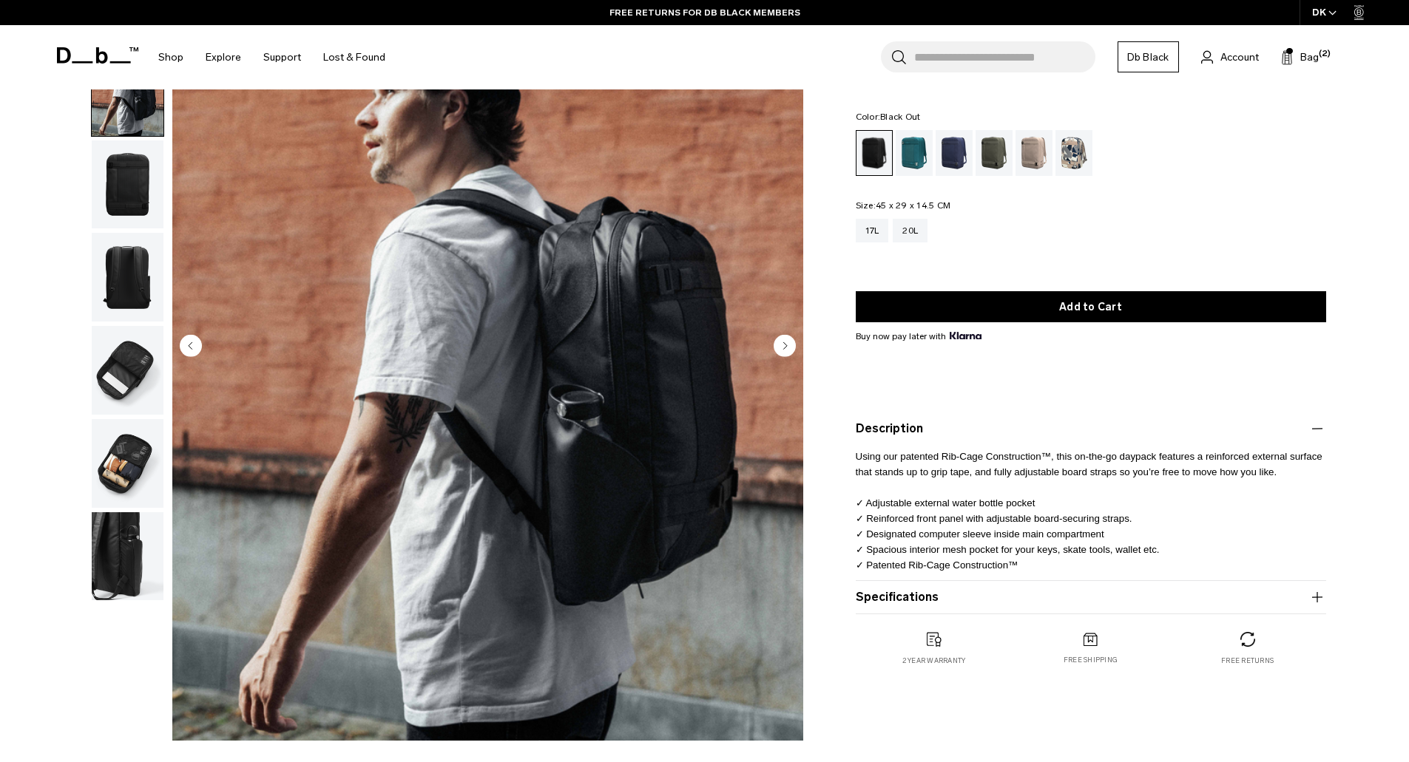
scroll to position [148, 0]
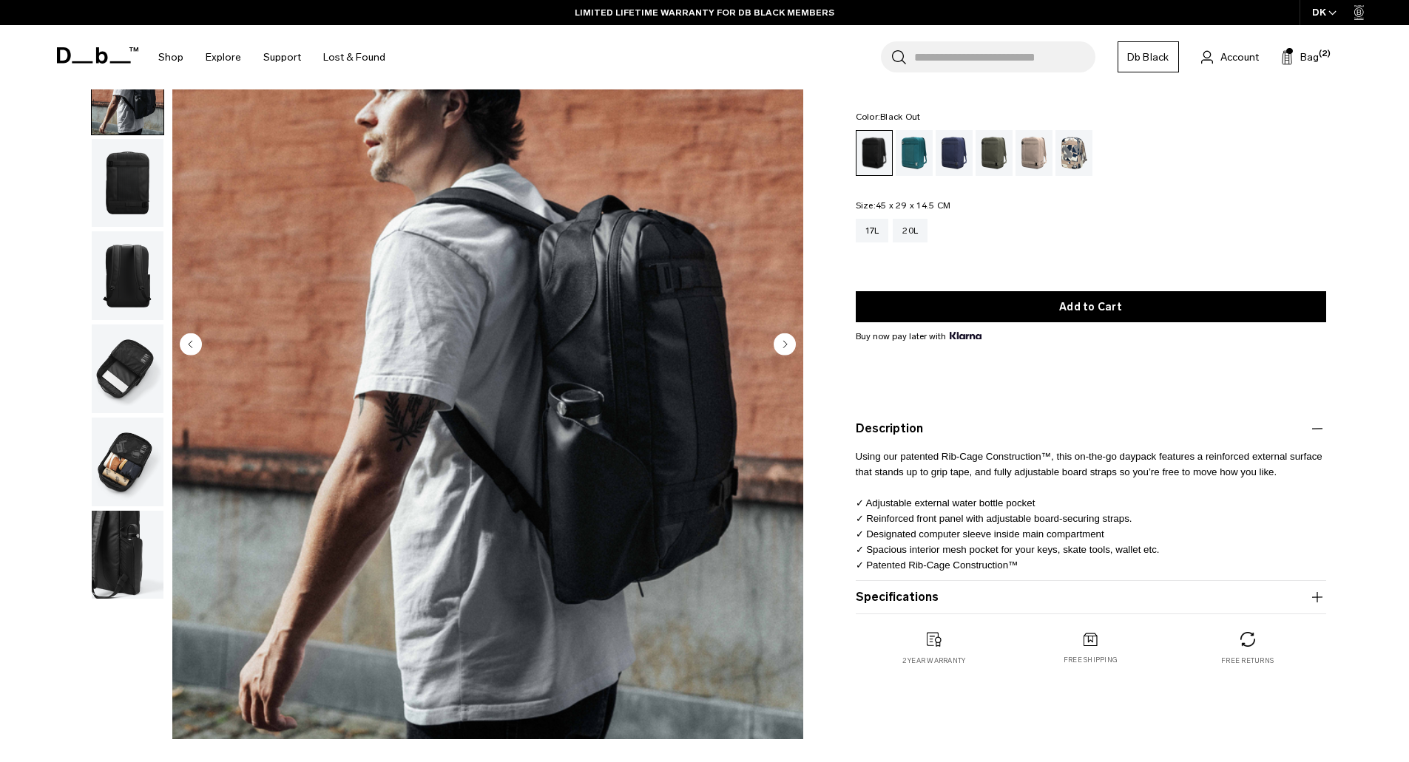
click at [132, 275] on img "button" at bounding box center [128, 275] width 72 height 89
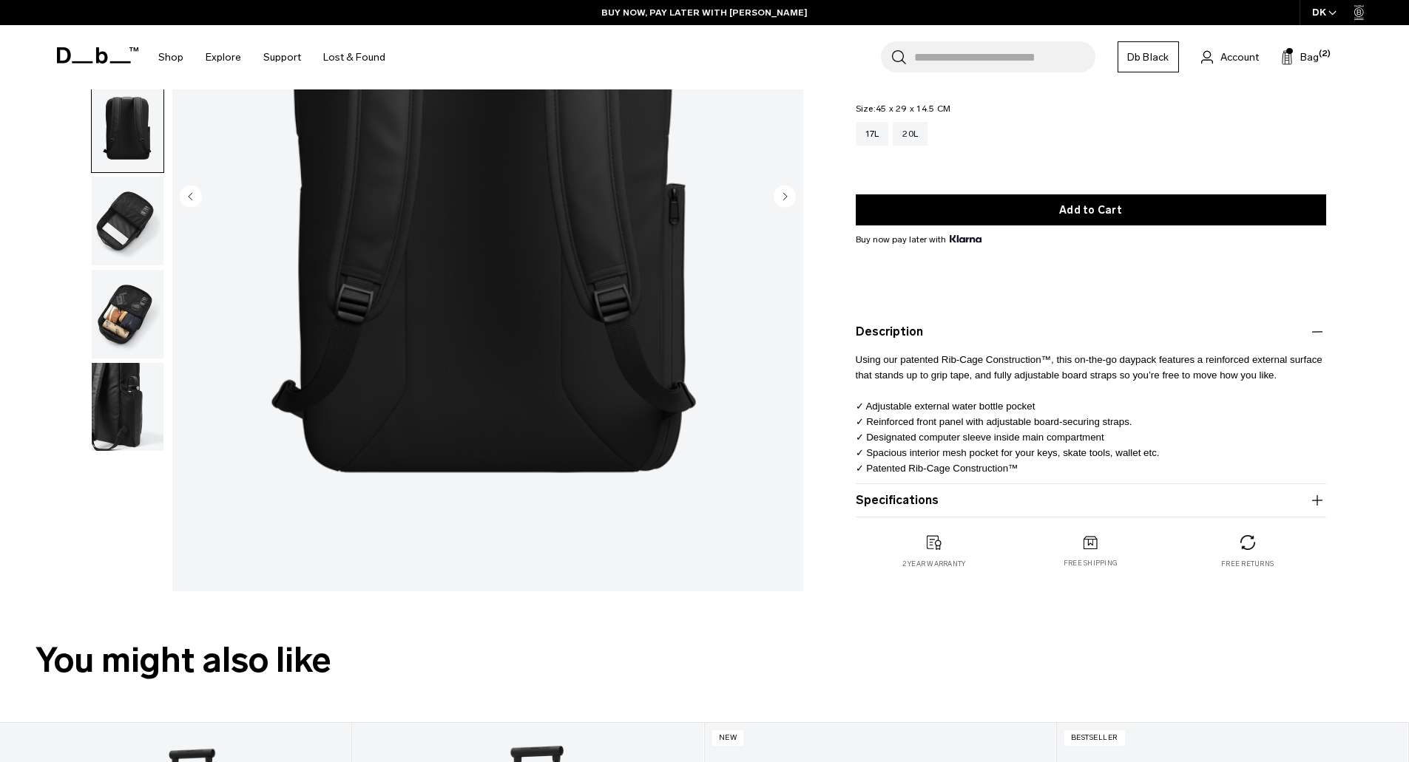
scroll to position [222, 0]
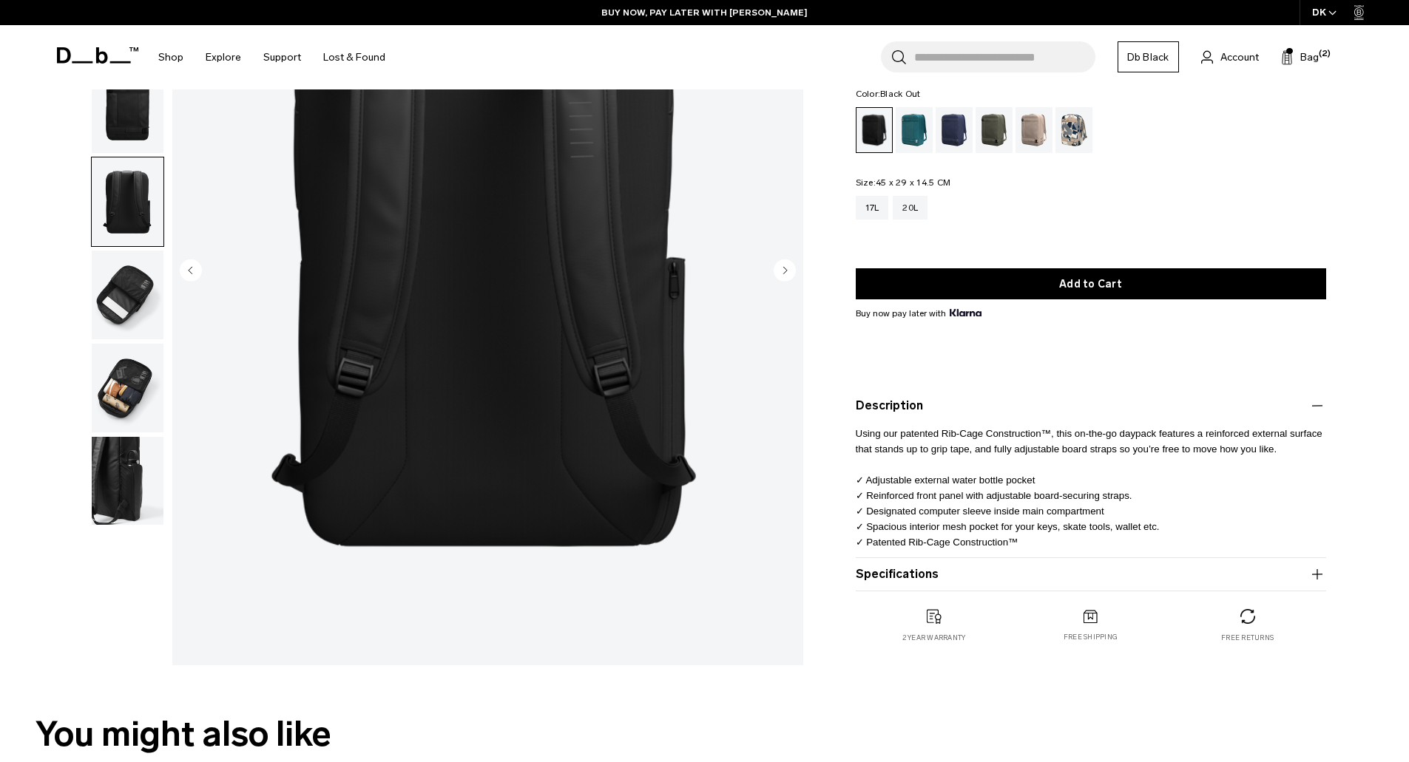
click at [92, 484] on img "button" at bounding box center [128, 481] width 72 height 89
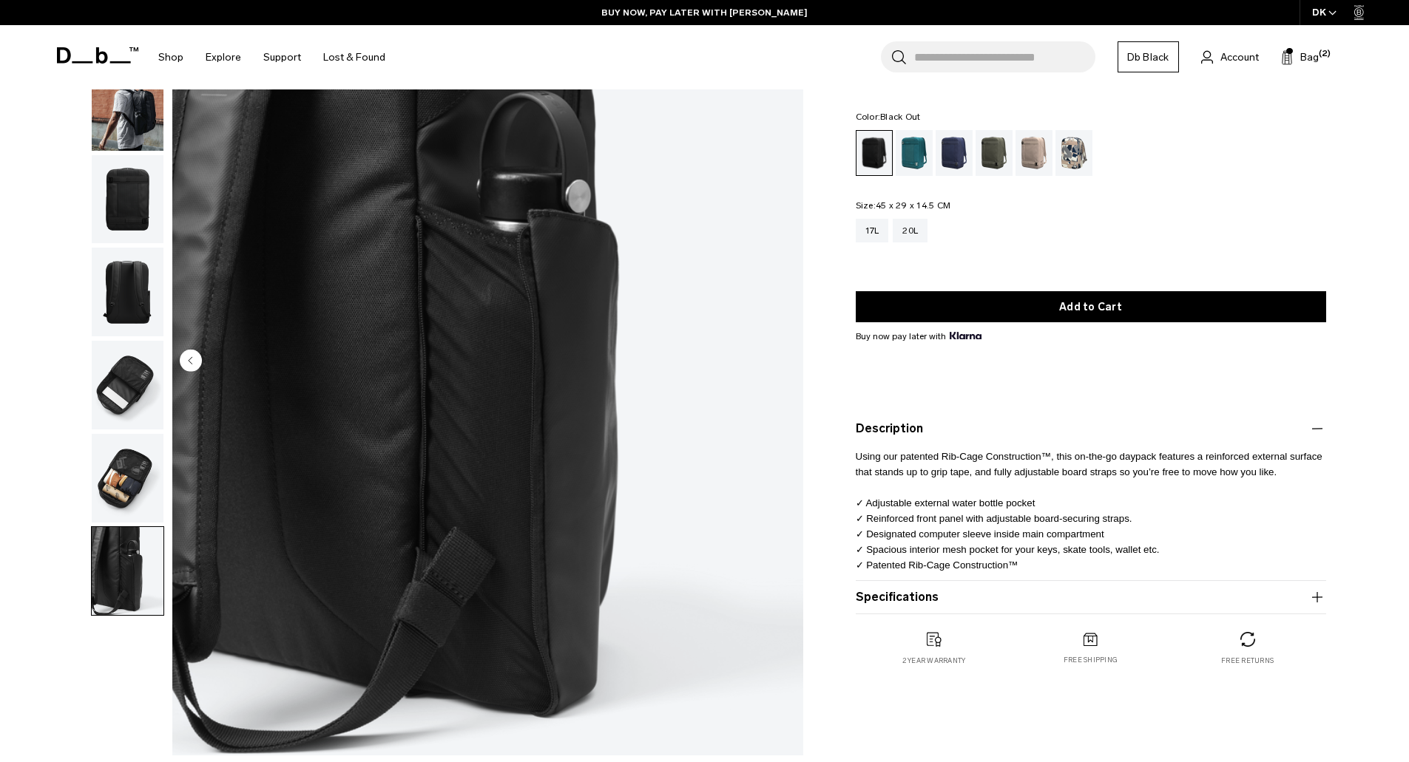
scroll to position [0, 0]
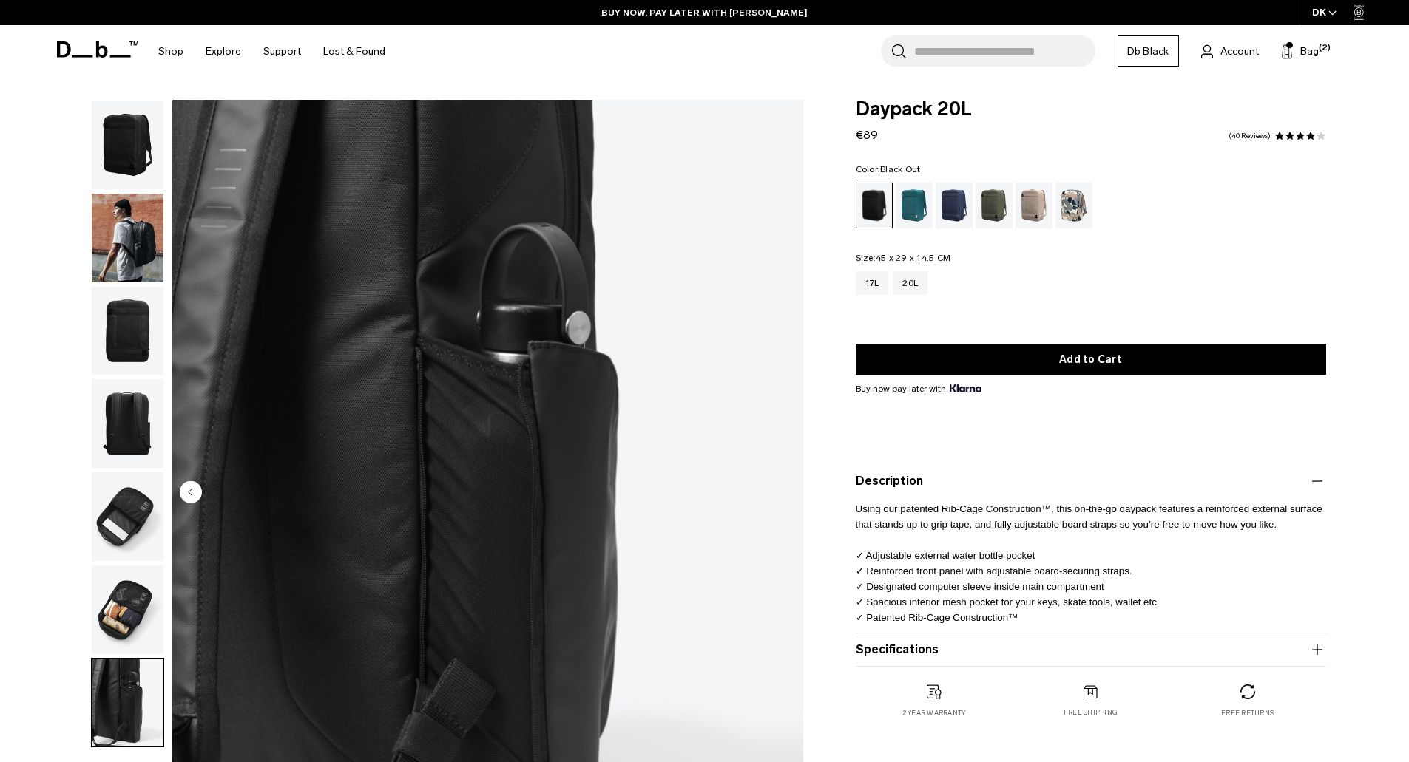
click at [138, 504] on img "button" at bounding box center [128, 517] width 72 height 89
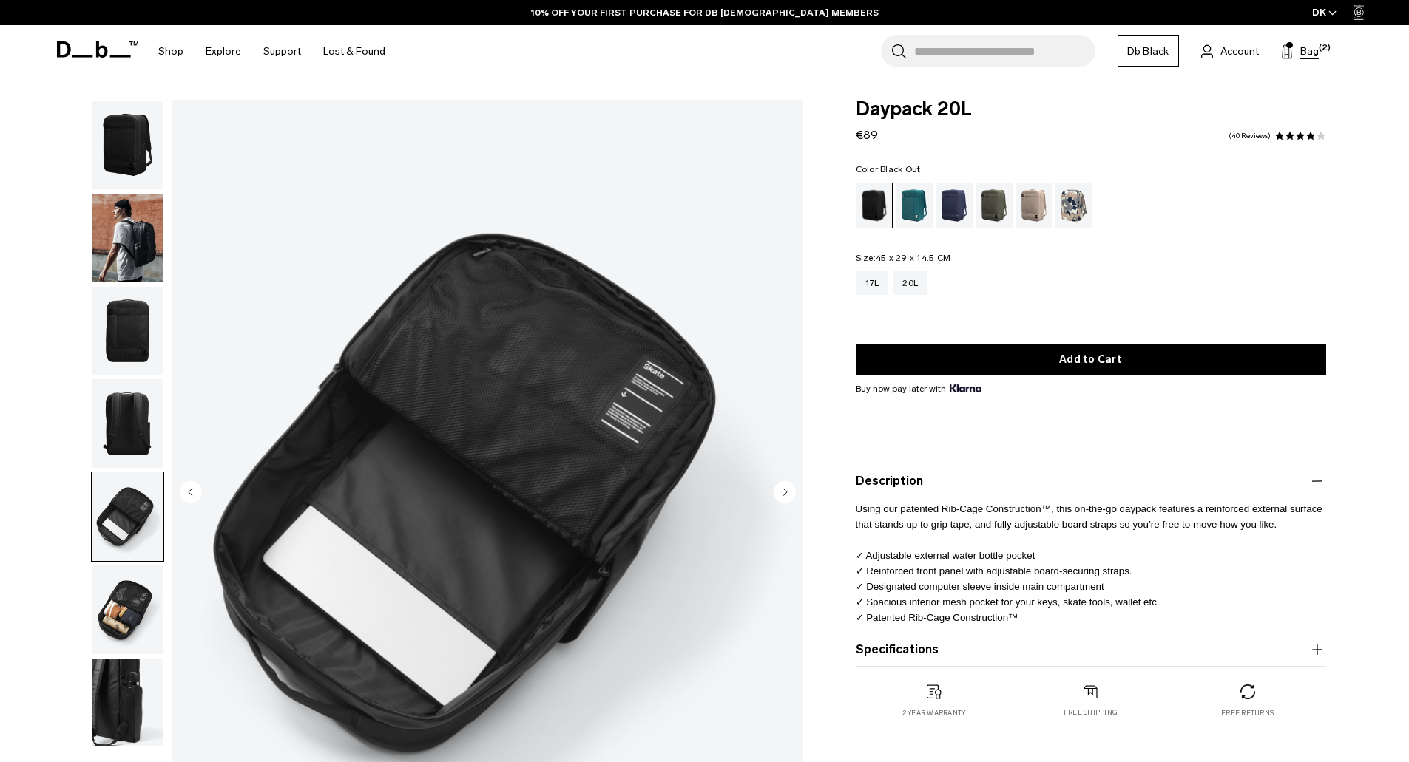
click at [1309, 54] on span "Bag" at bounding box center [1309, 52] width 18 height 16
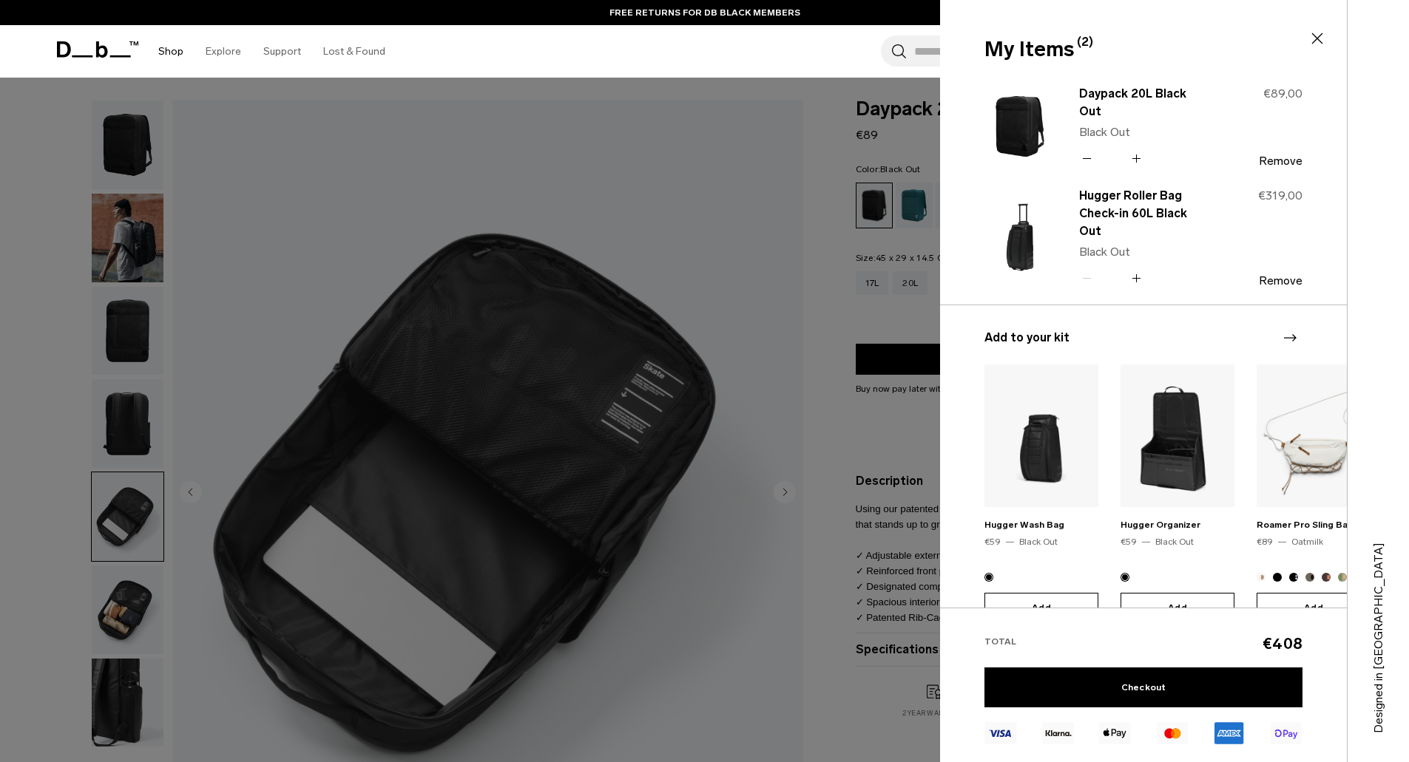
click at [181, 54] on link "Shop" at bounding box center [170, 51] width 25 height 53
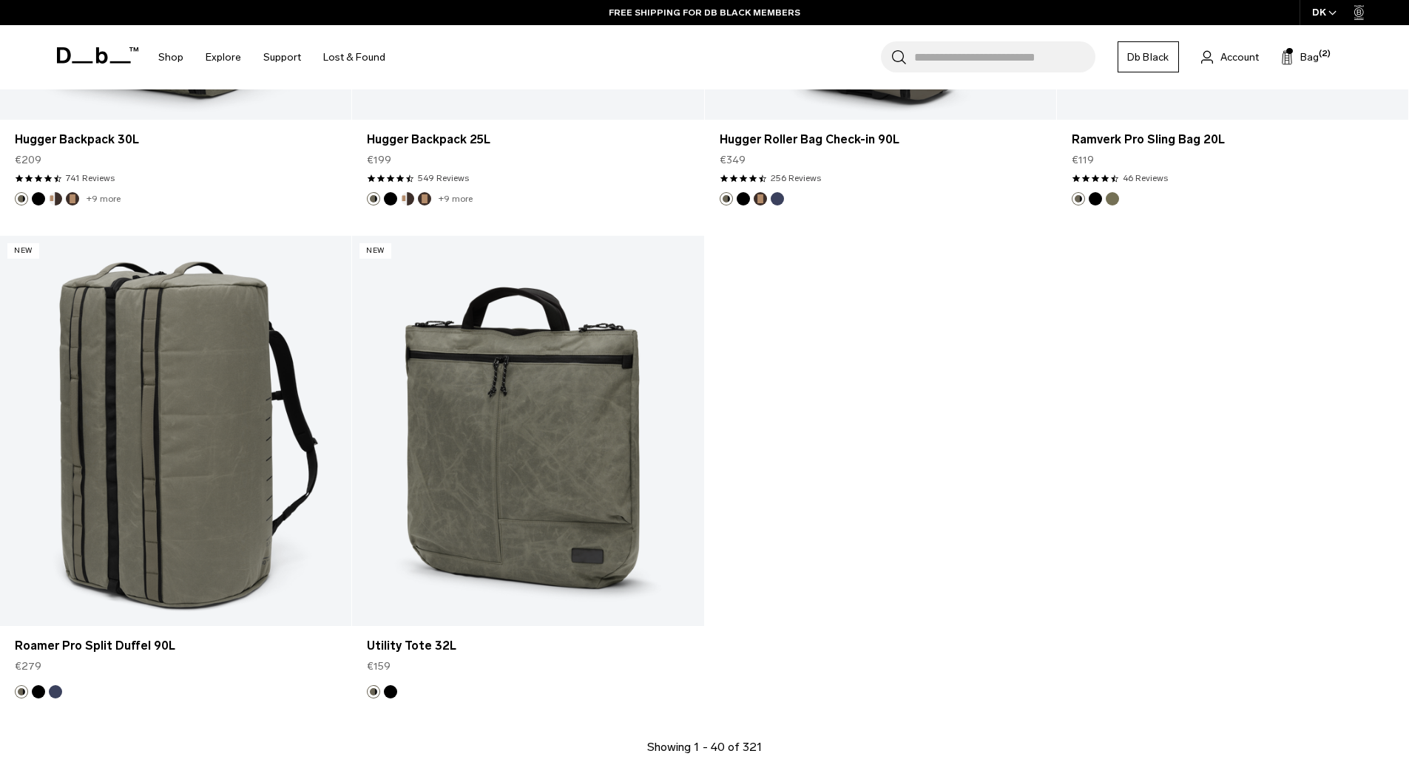
scroll to position [6212, 0]
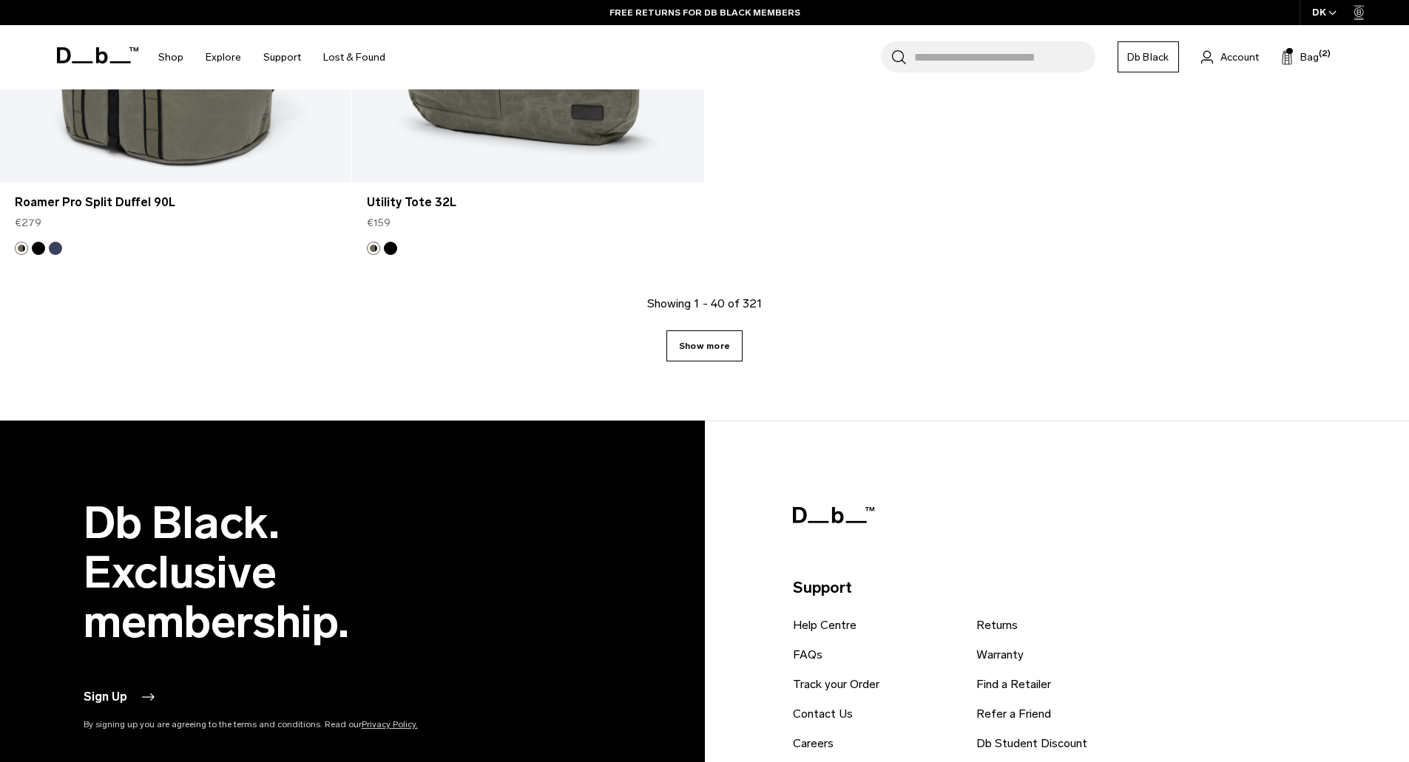
click at [720, 356] on link "Show more" at bounding box center [704, 346] width 76 height 31
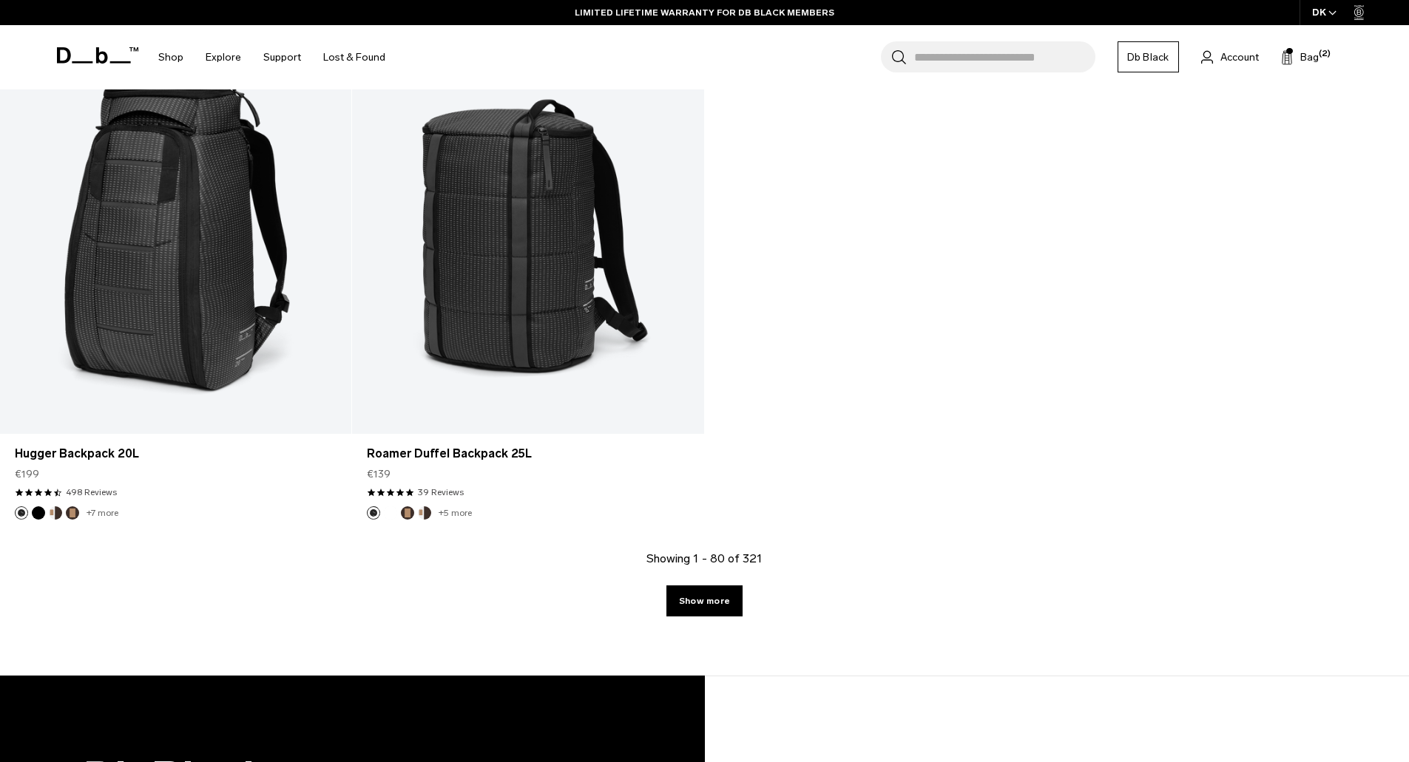
scroll to position [11057, 0]
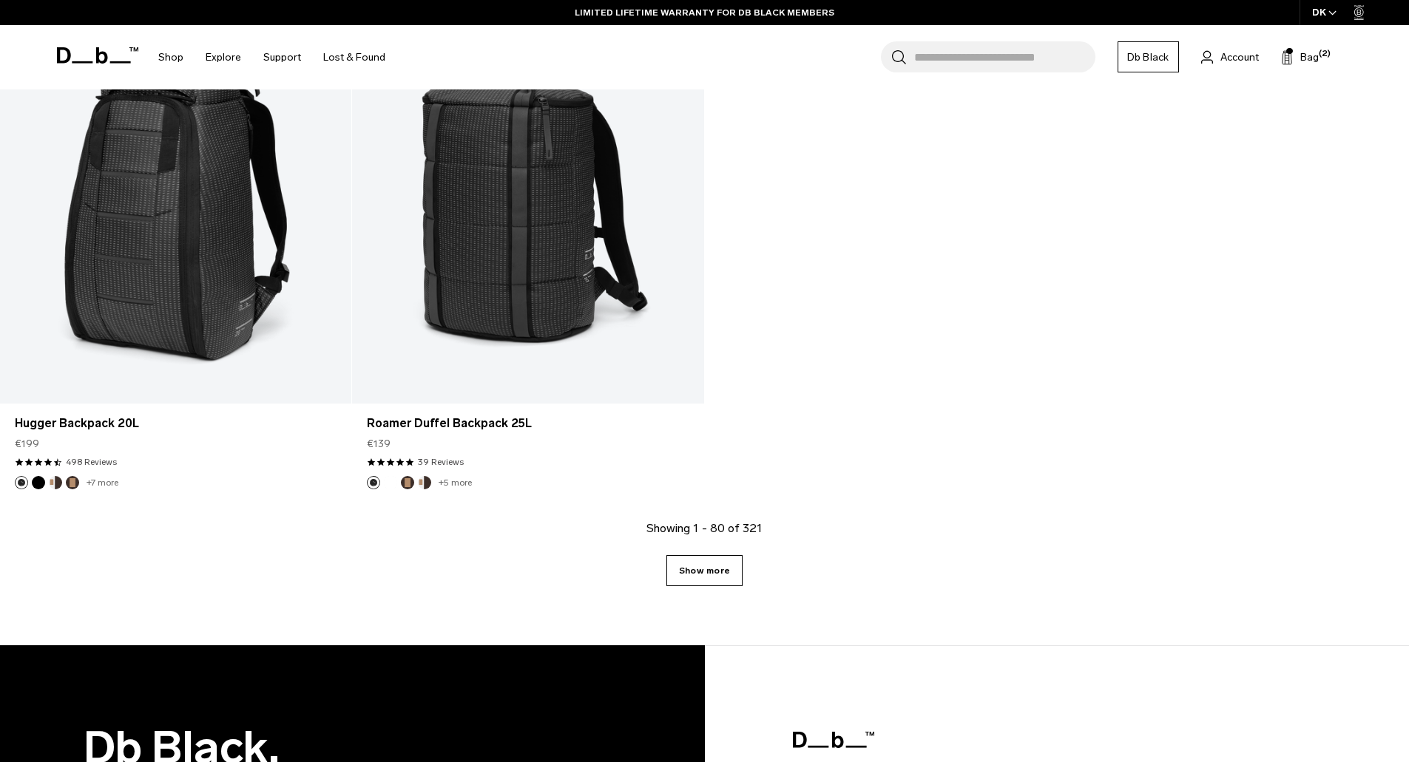
click at [703, 575] on link "Show more" at bounding box center [704, 570] width 76 height 31
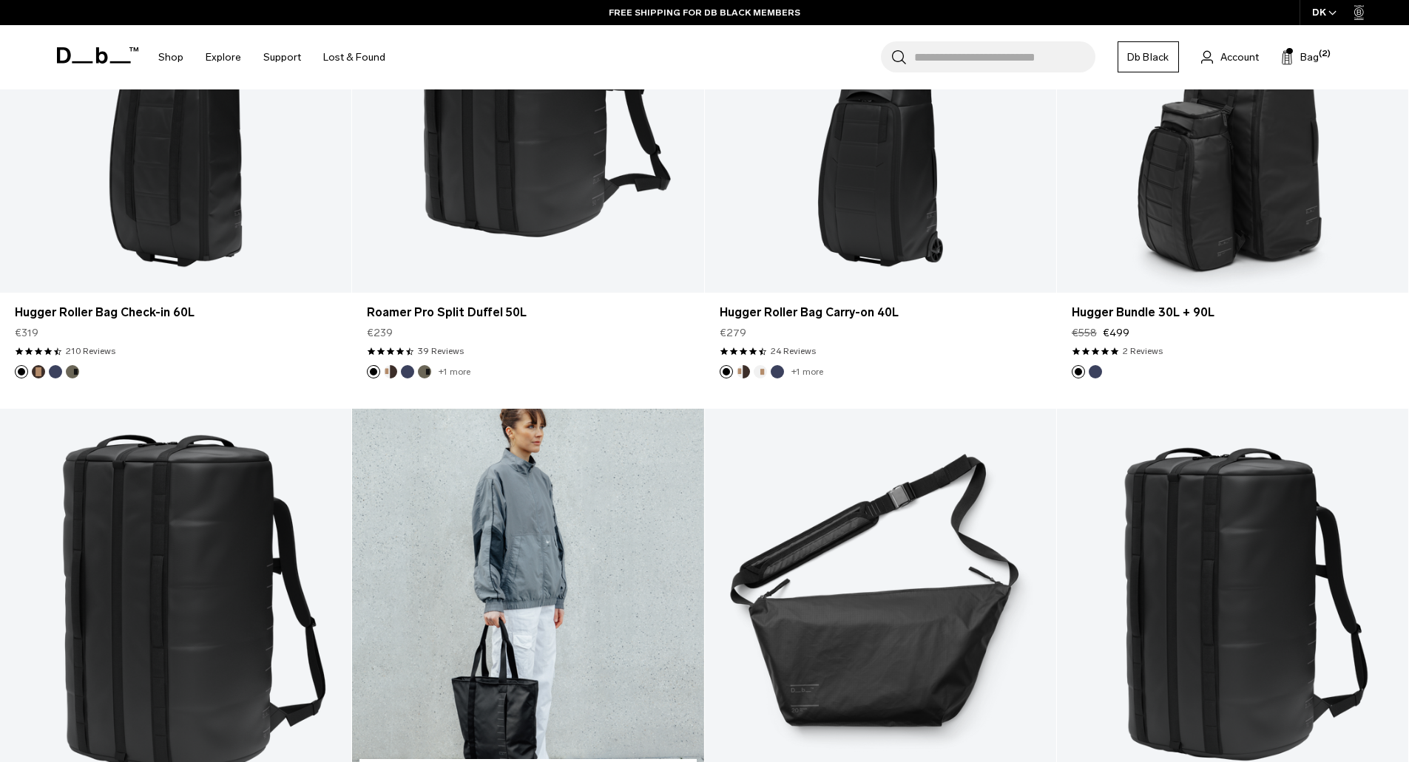
scroll to position [12909, 0]
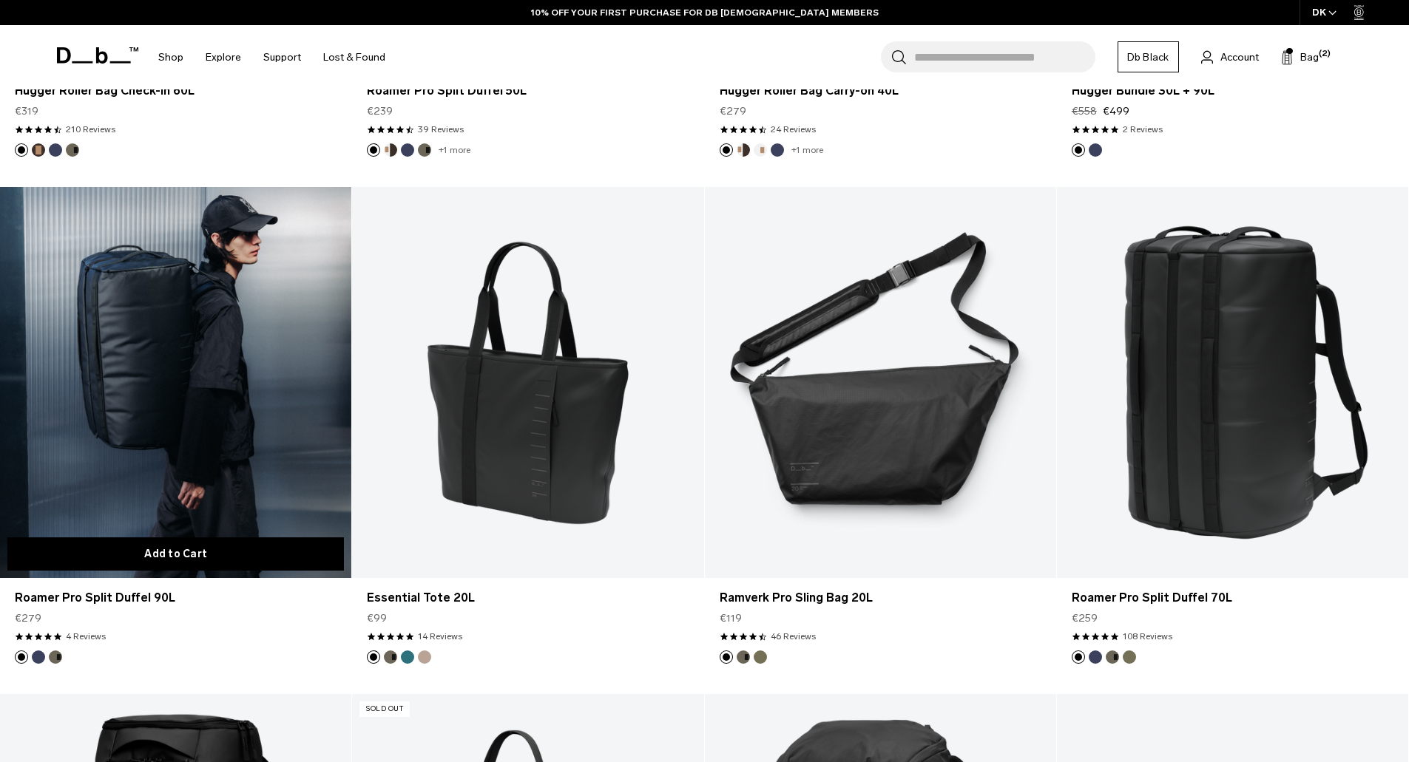
click at [216, 550] on button "Add to Cart" at bounding box center [175, 554] width 336 height 33
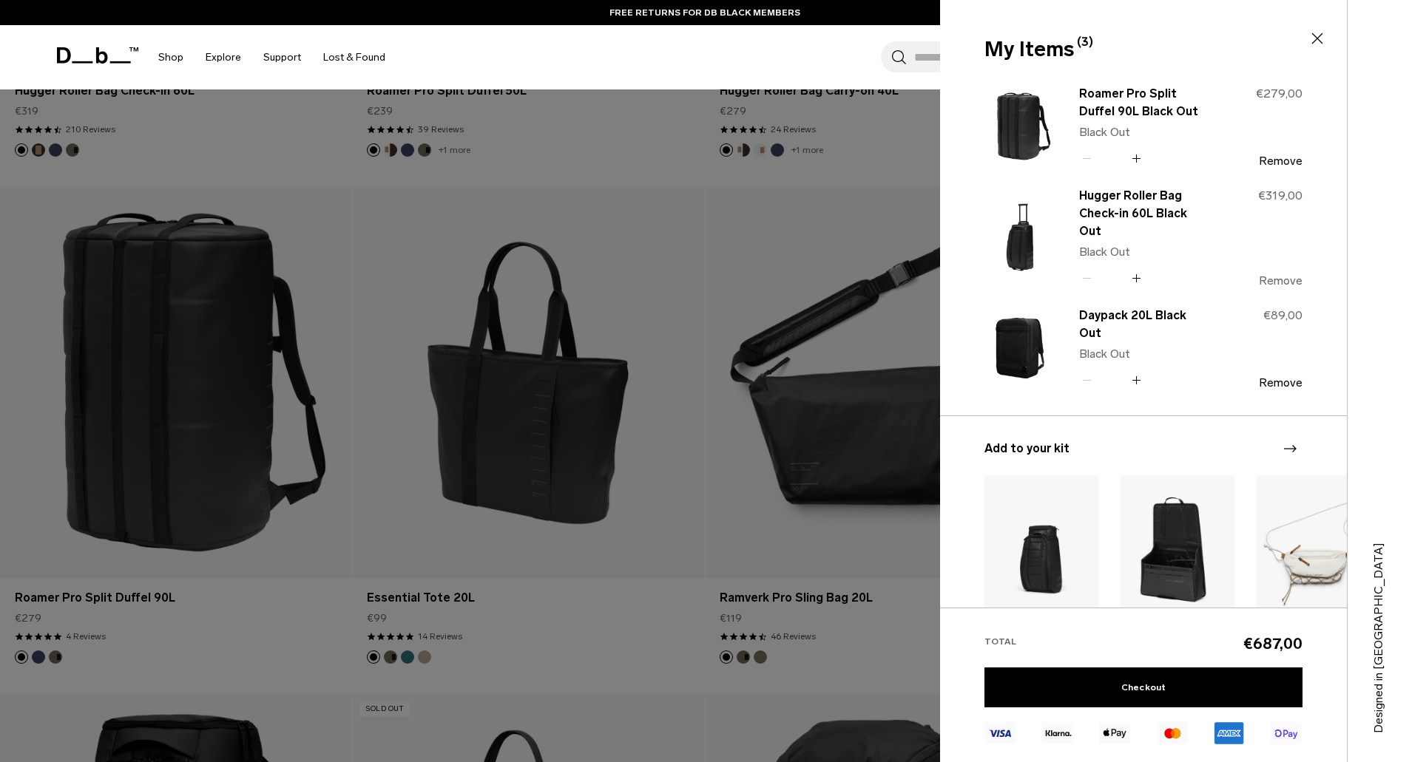
click at [1266, 274] on button "Remove" at bounding box center [1281, 280] width 44 height 13
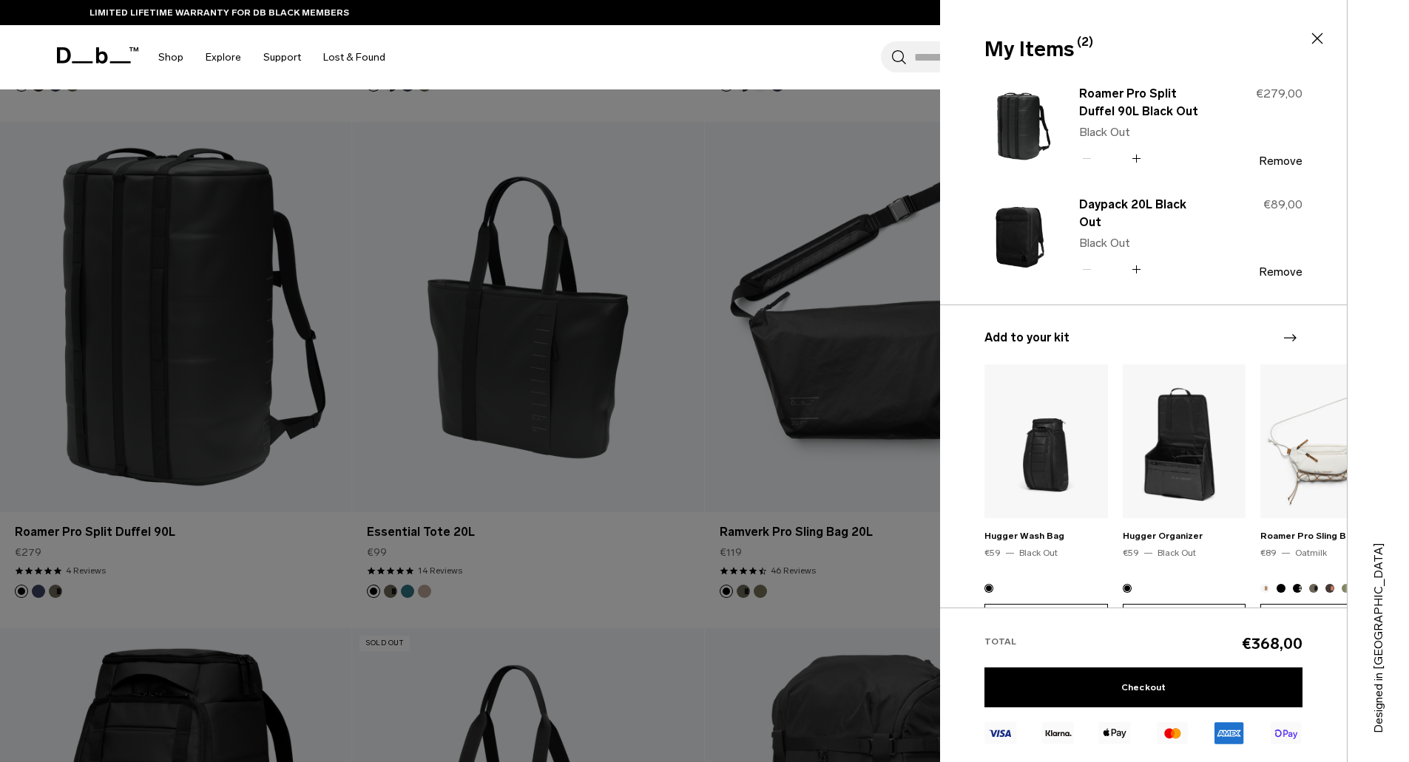
click at [407, 22] on div "LIMITED LIFETIME WARRANTY FOR DB BLACK MEMBERS" at bounding box center [219, 12] width 439 height 25
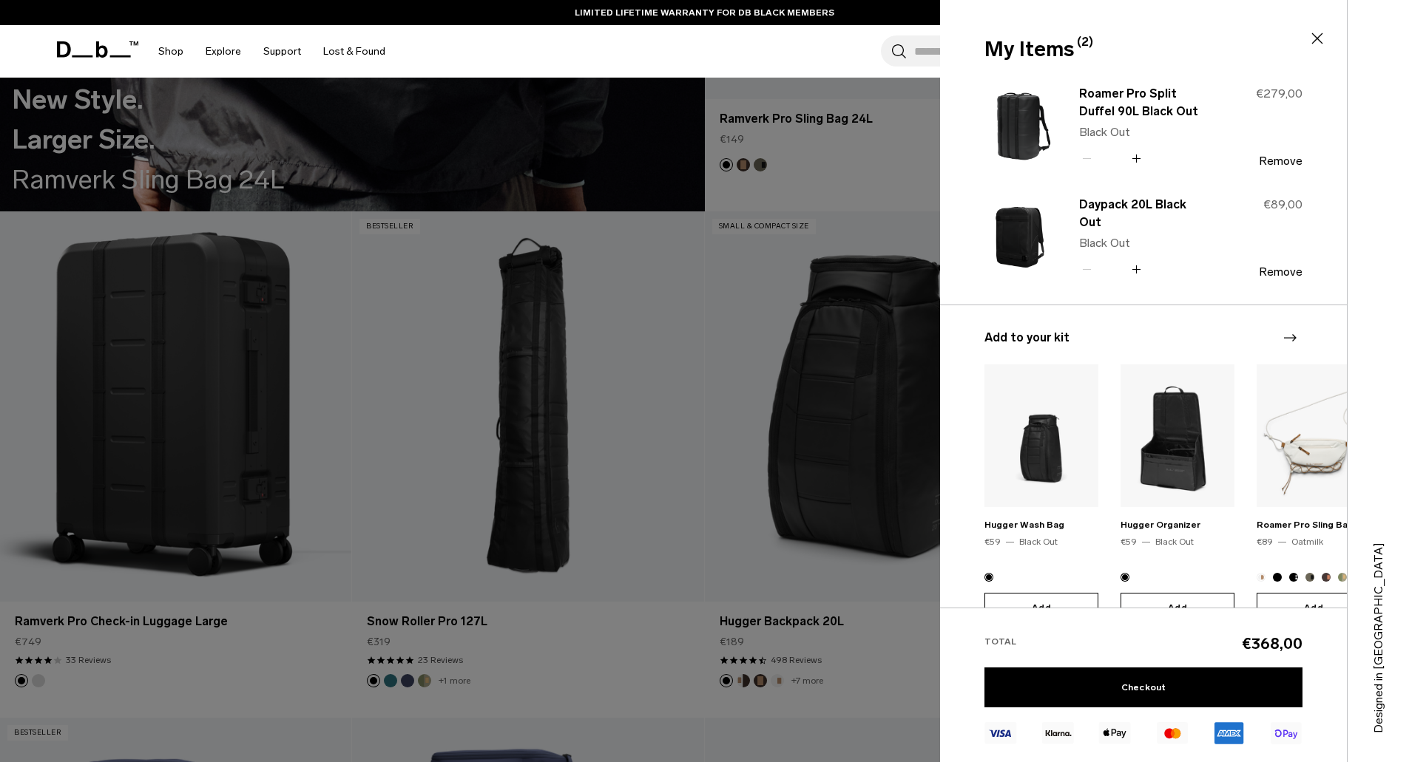
scroll to position [3660, 0]
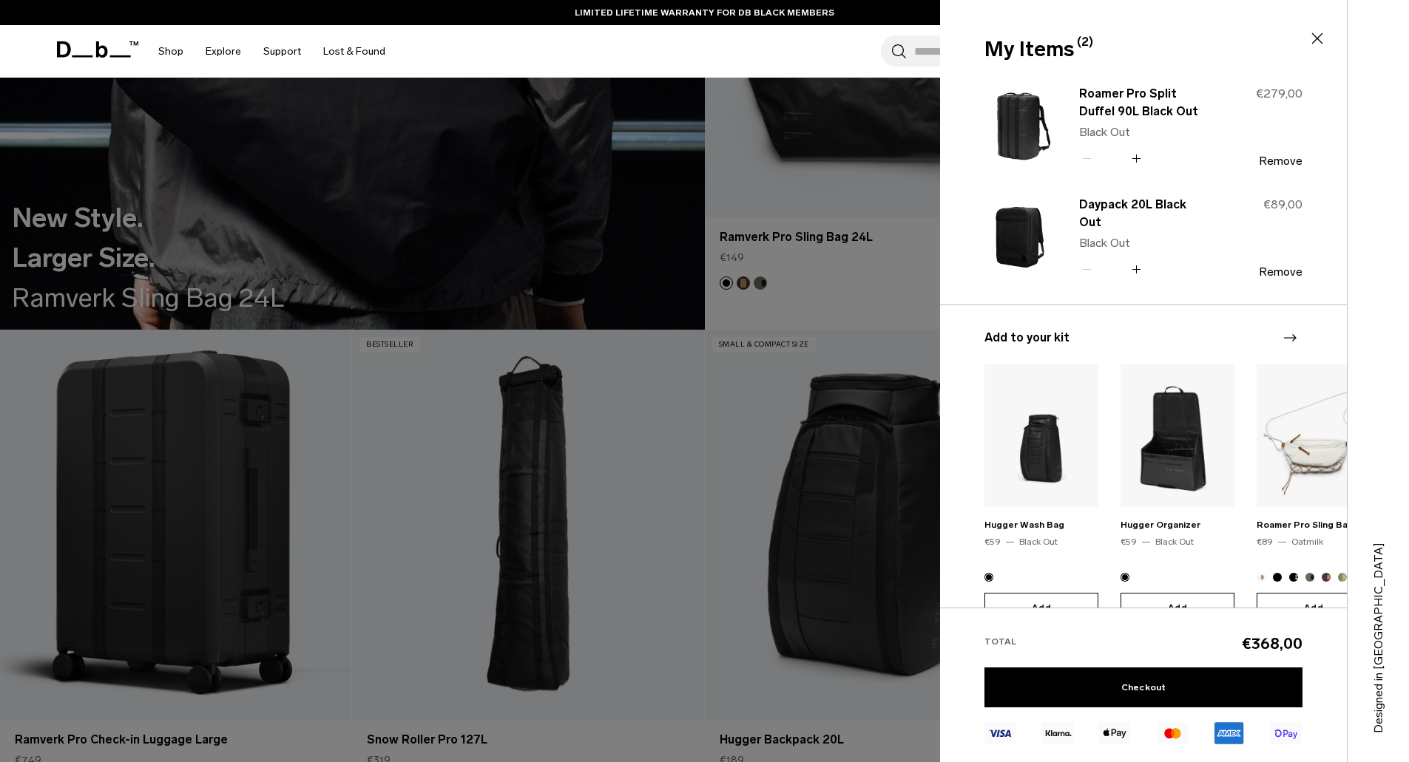
click at [1322, 33] on icon at bounding box center [1317, 39] width 18 height 18
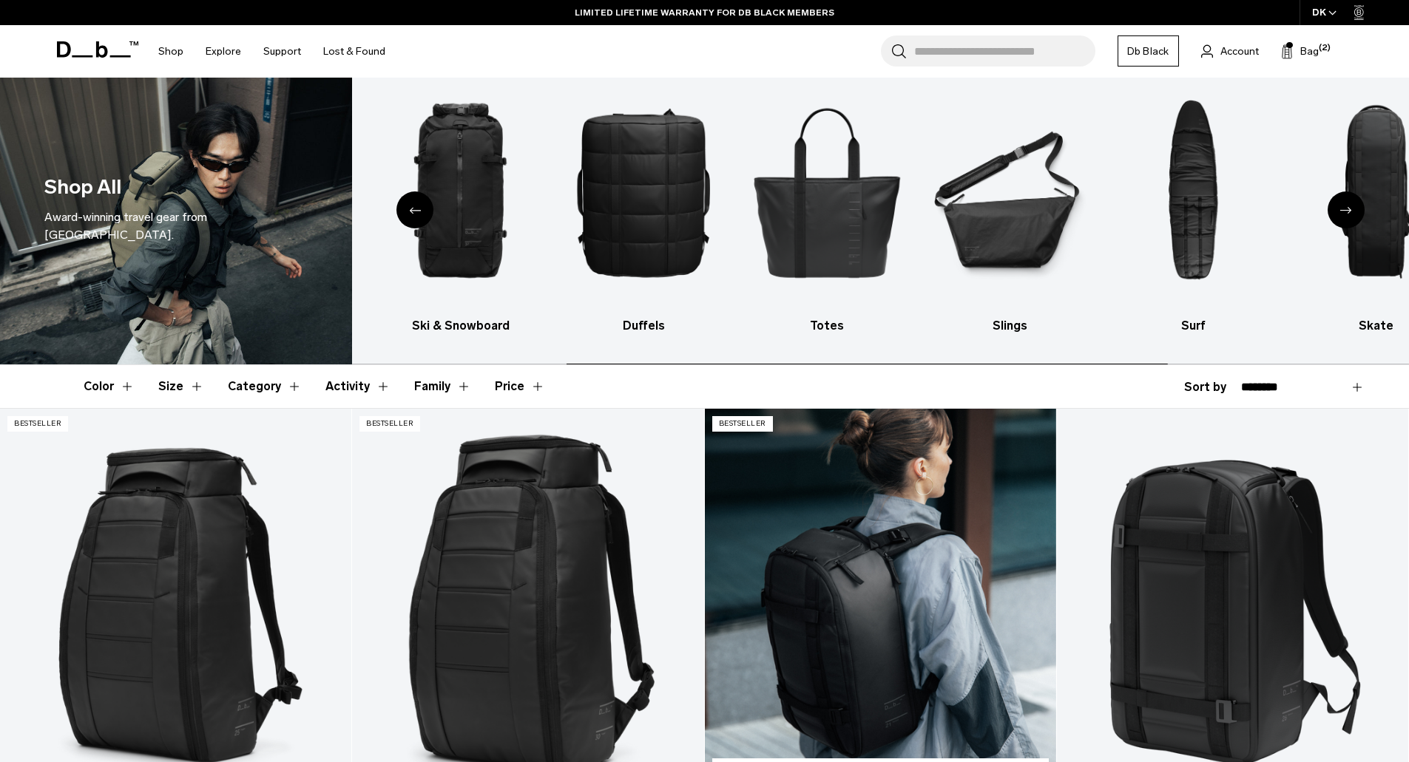
scroll to position [74, 0]
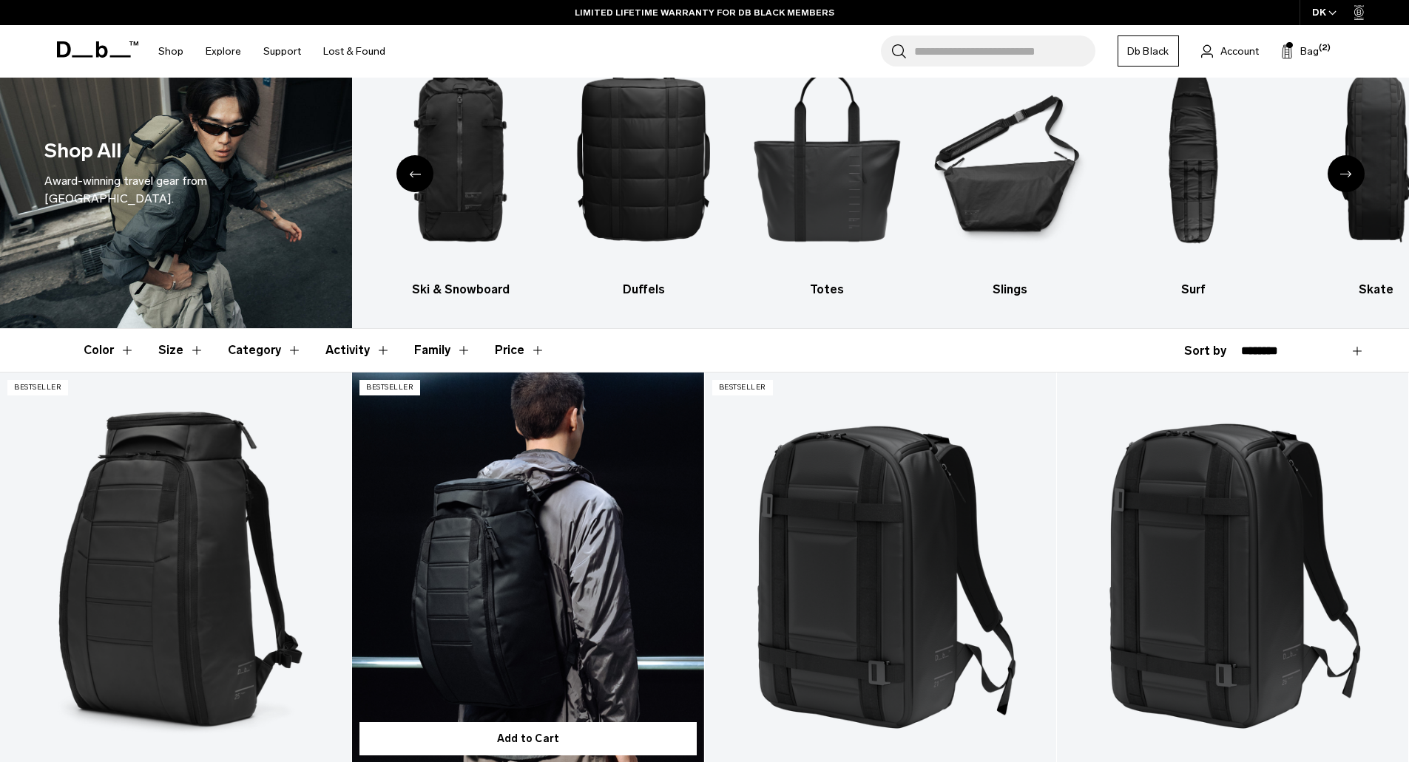
click at [582, 524] on link "Hugger Backpack 30L" at bounding box center [527, 568] width 351 height 390
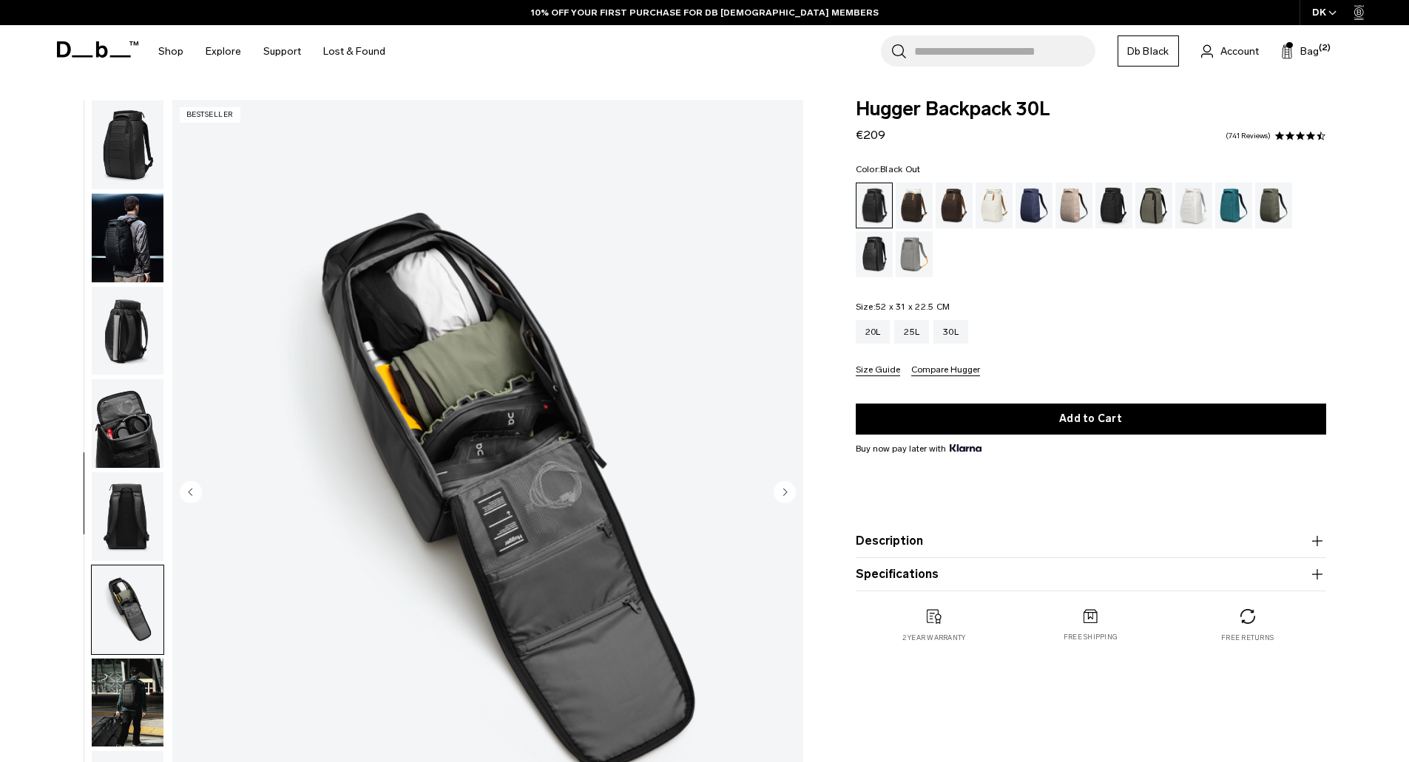
scroll to position [233, 0]
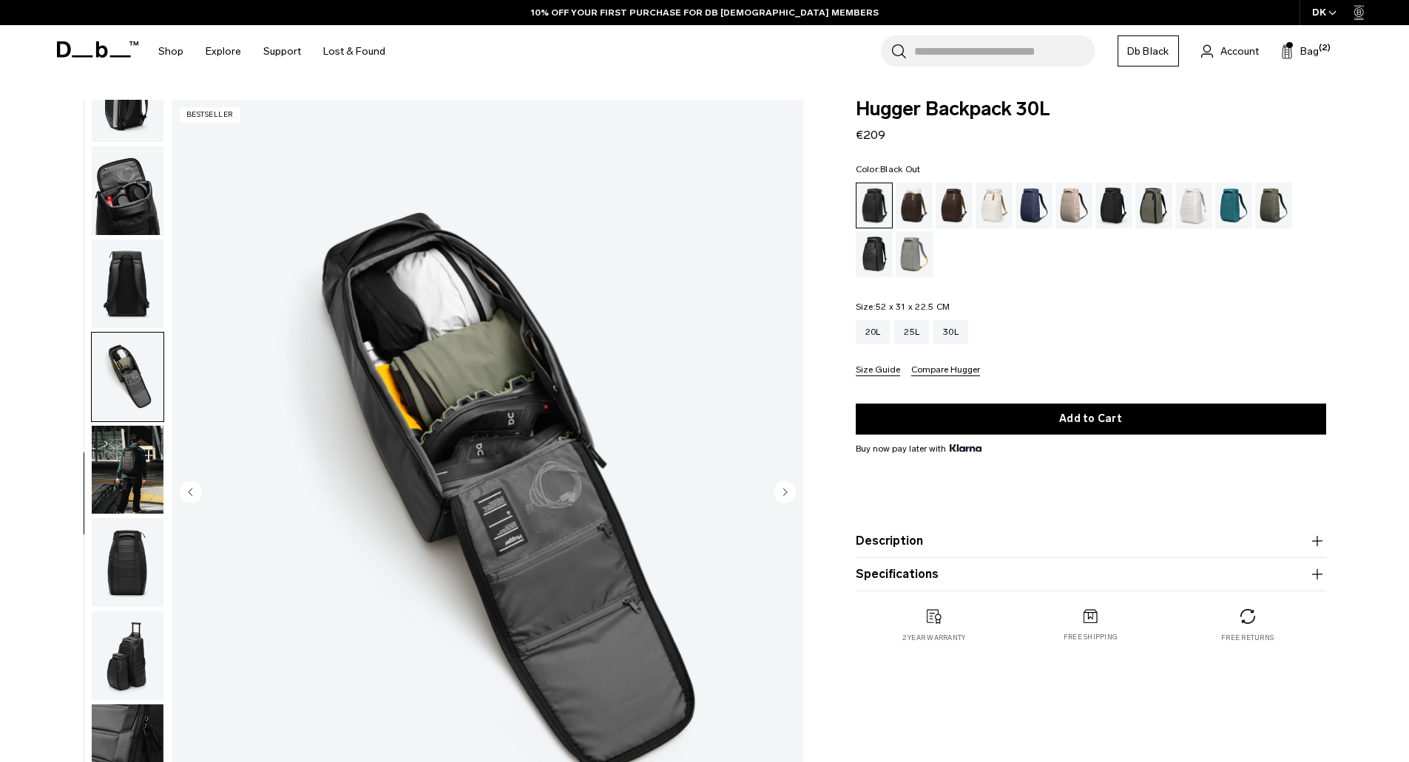
click at [135, 572] on img "button" at bounding box center [128, 562] width 72 height 89
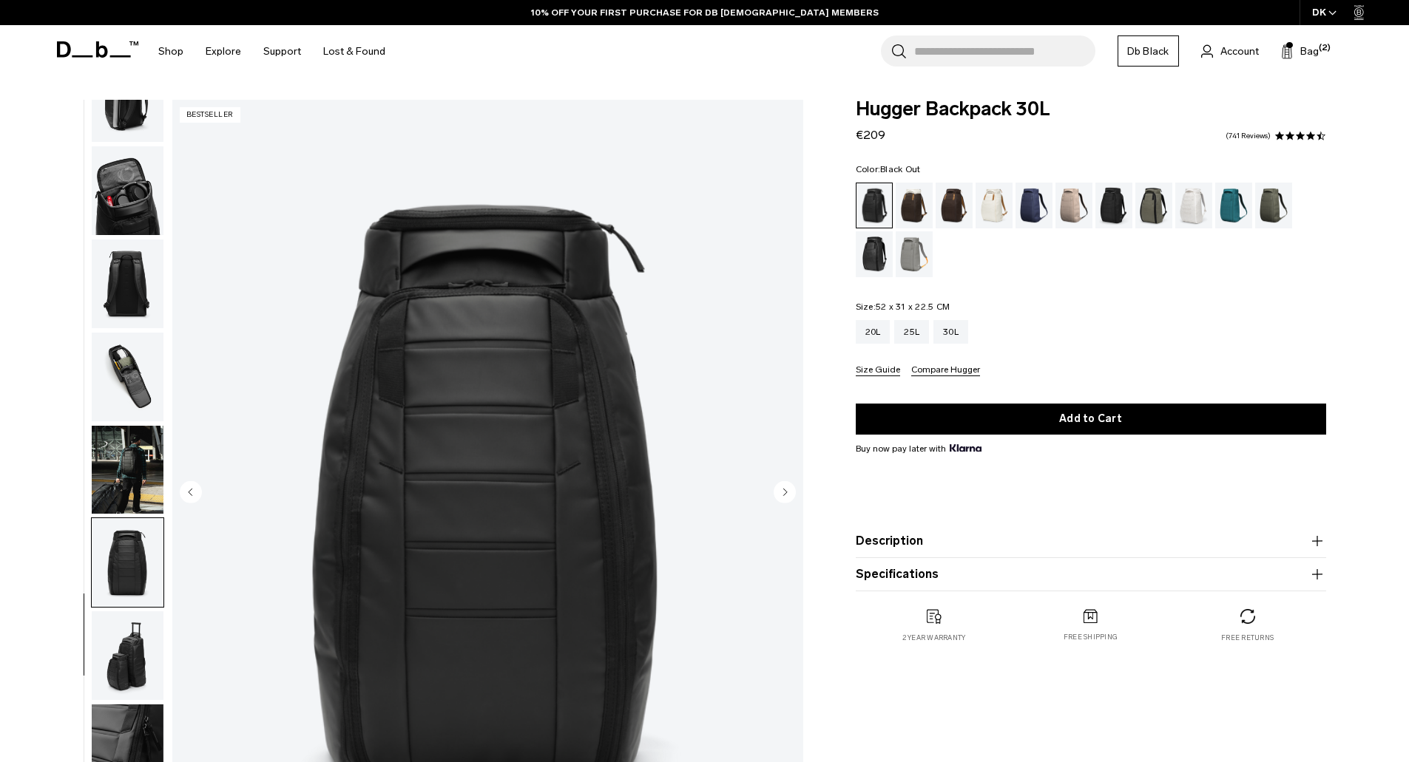
scroll to position [0, 0]
click at [130, 625] on img "button" at bounding box center [128, 656] width 72 height 89
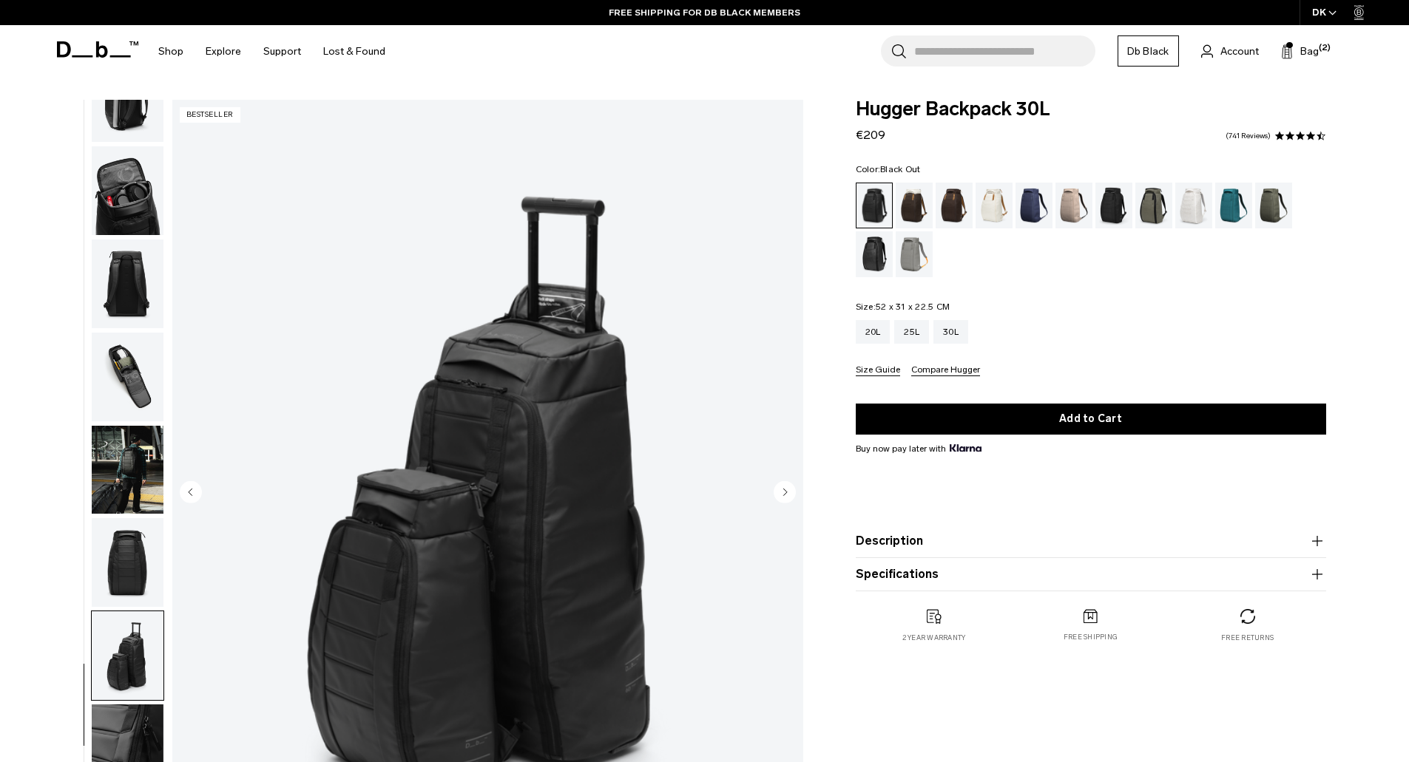
scroll to position [148, 0]
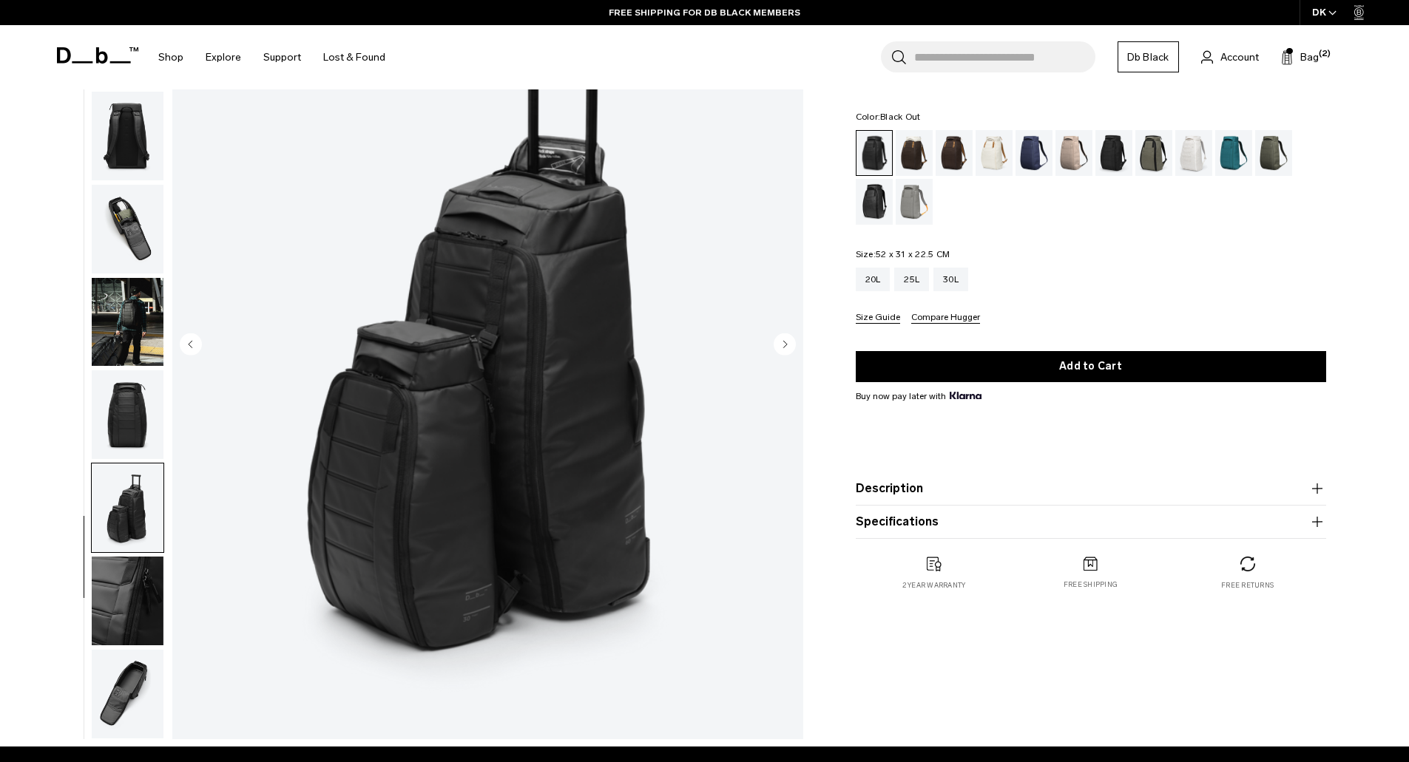
click at [139, 686] on img "button" at bounding box center [128, 694] width 72 height 89
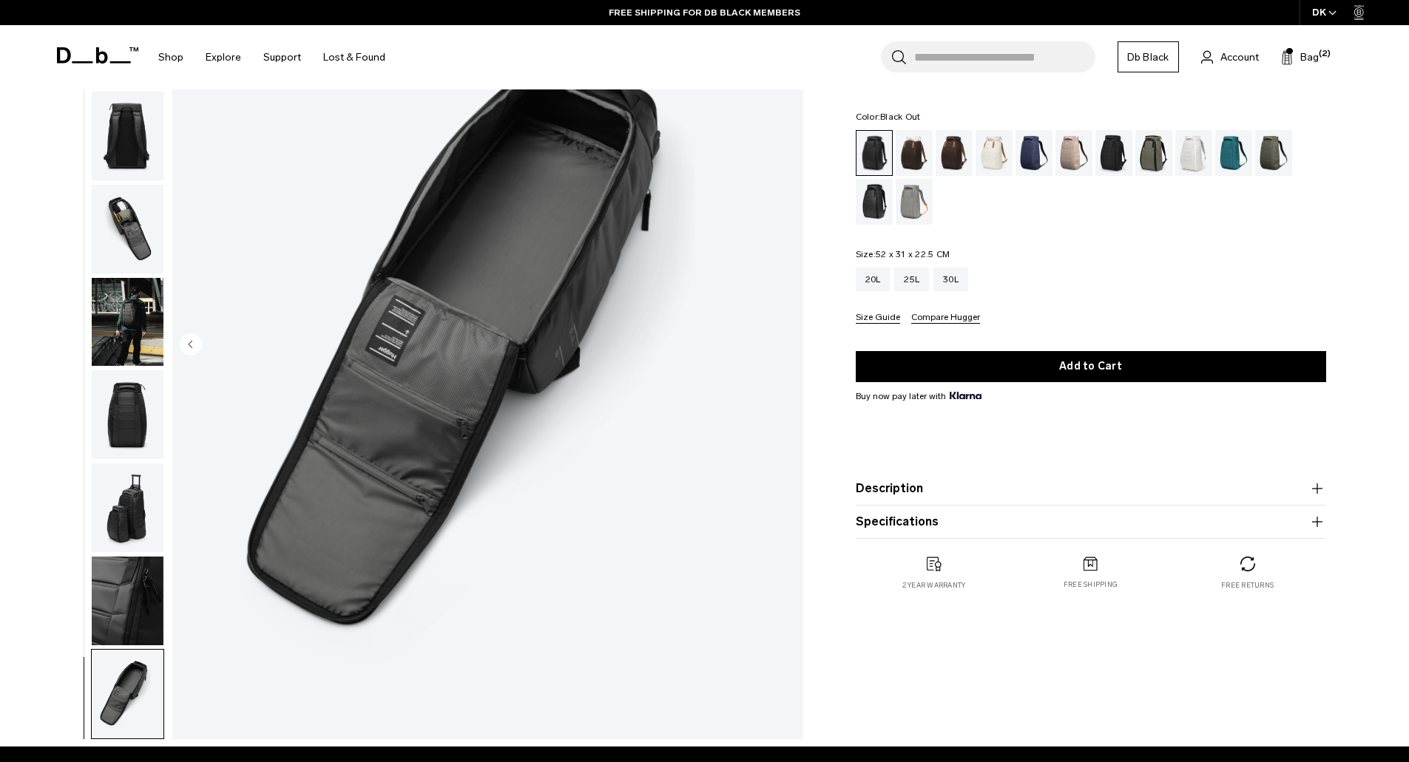
click at [124, 615] on img "button" at bounding box center [128, 601] width 72 height 89
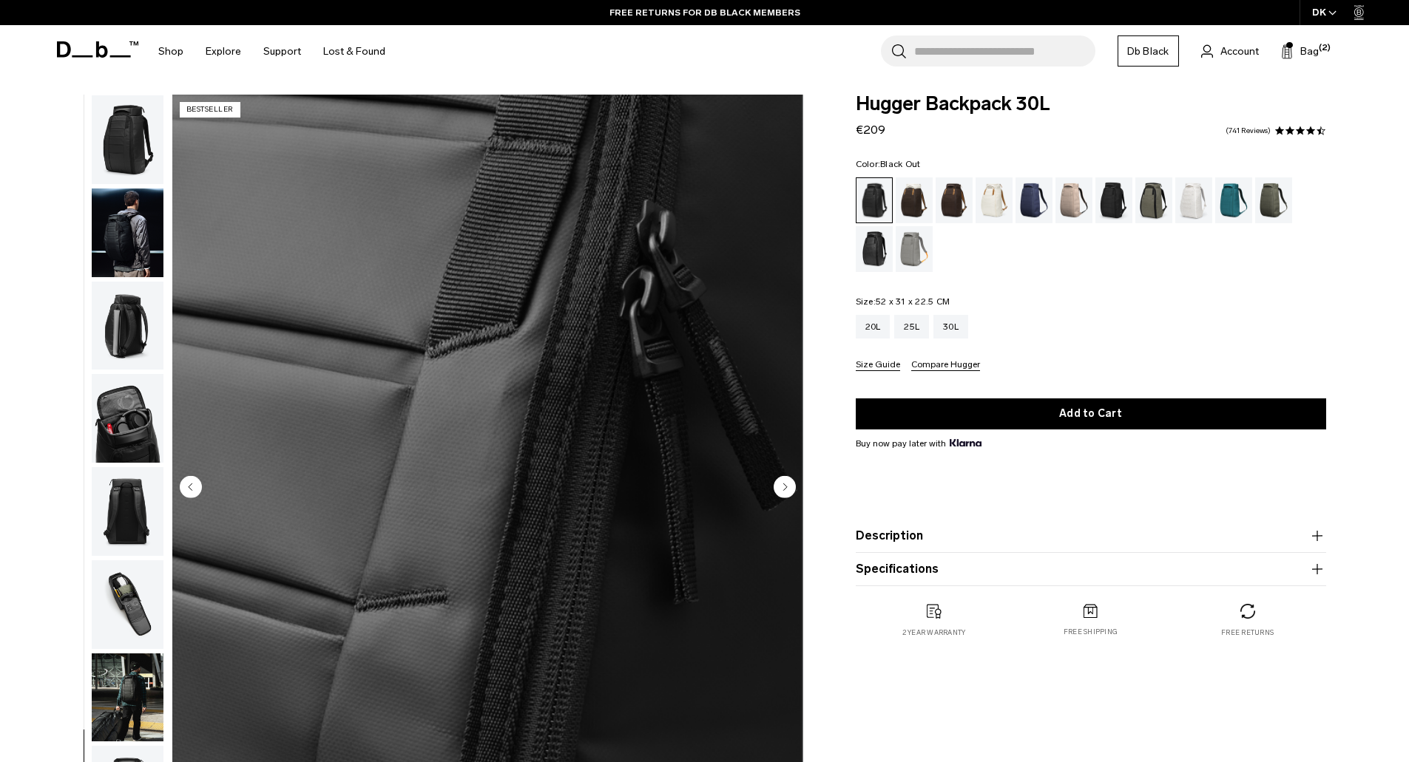
scroll to position [0, 0]
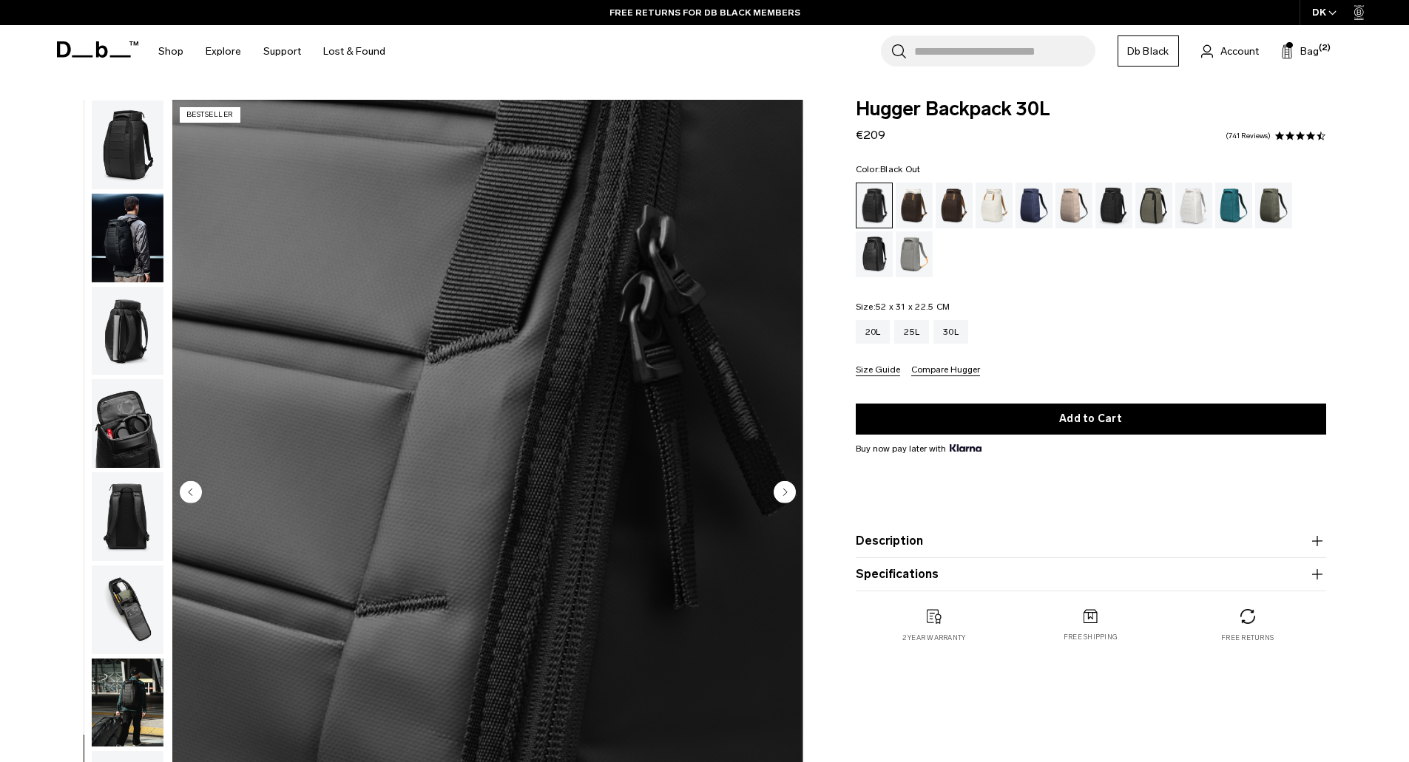
click at [126, 449] on img "button" at bounding box center [128, 423] width 72 height 89
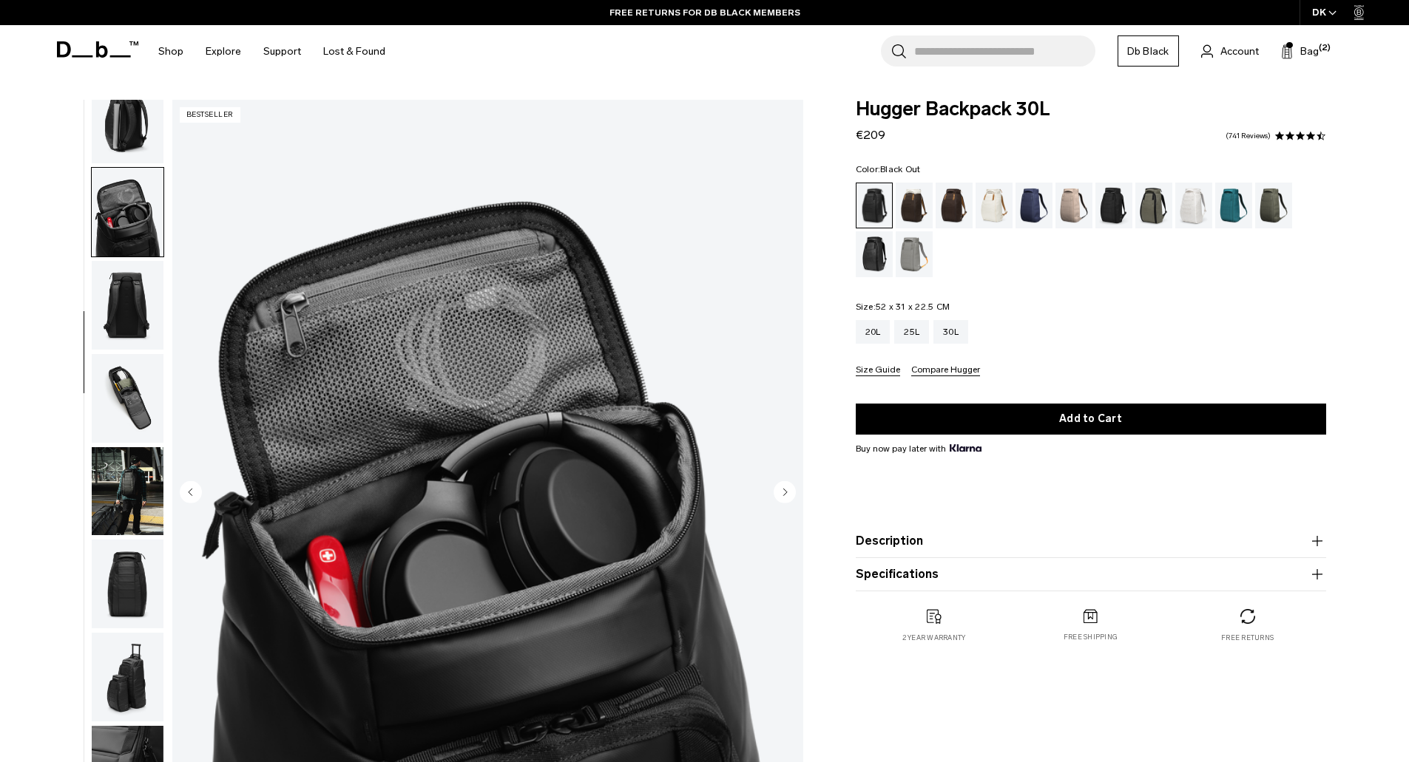
scroll to position [233, 0]
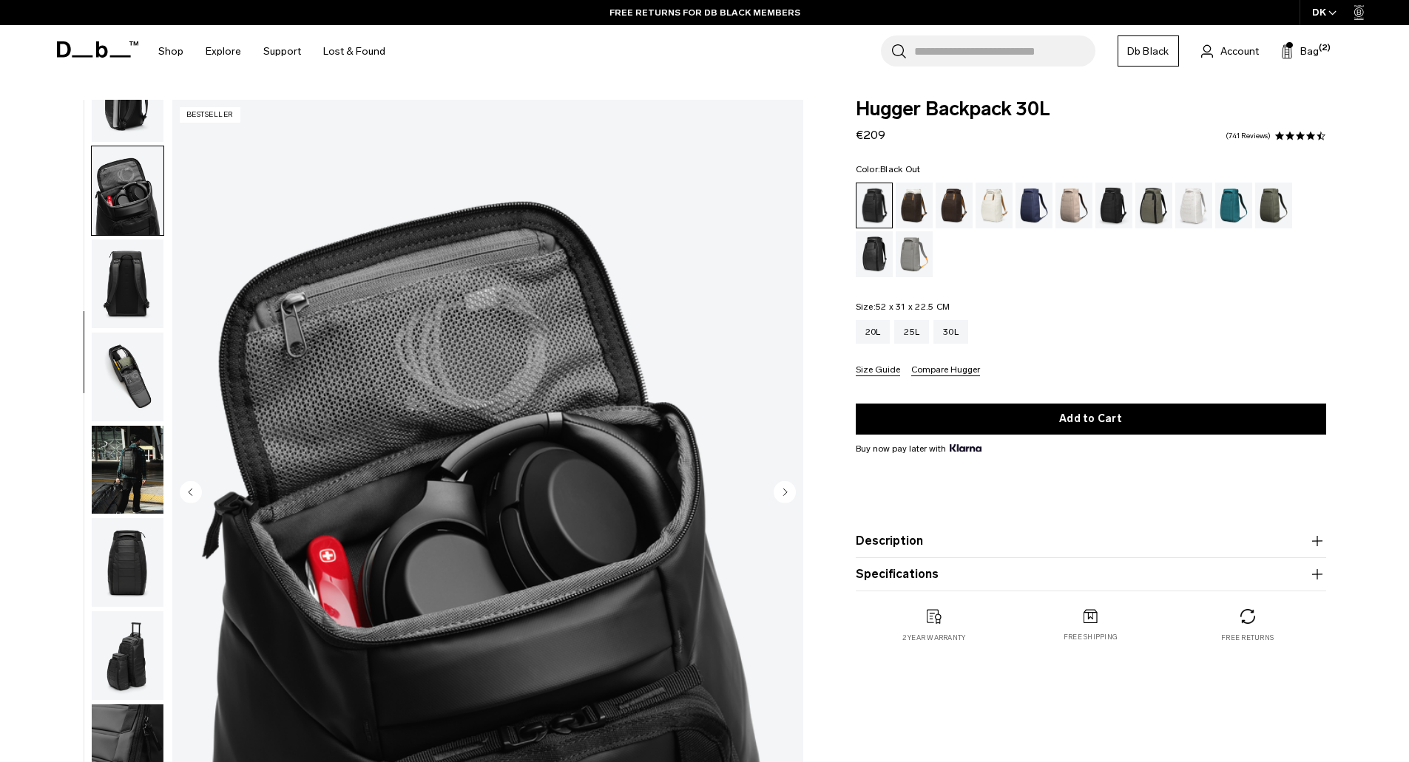
click at [129, 278] on img "button" at bounding box center [128, 284] width 72 height 89
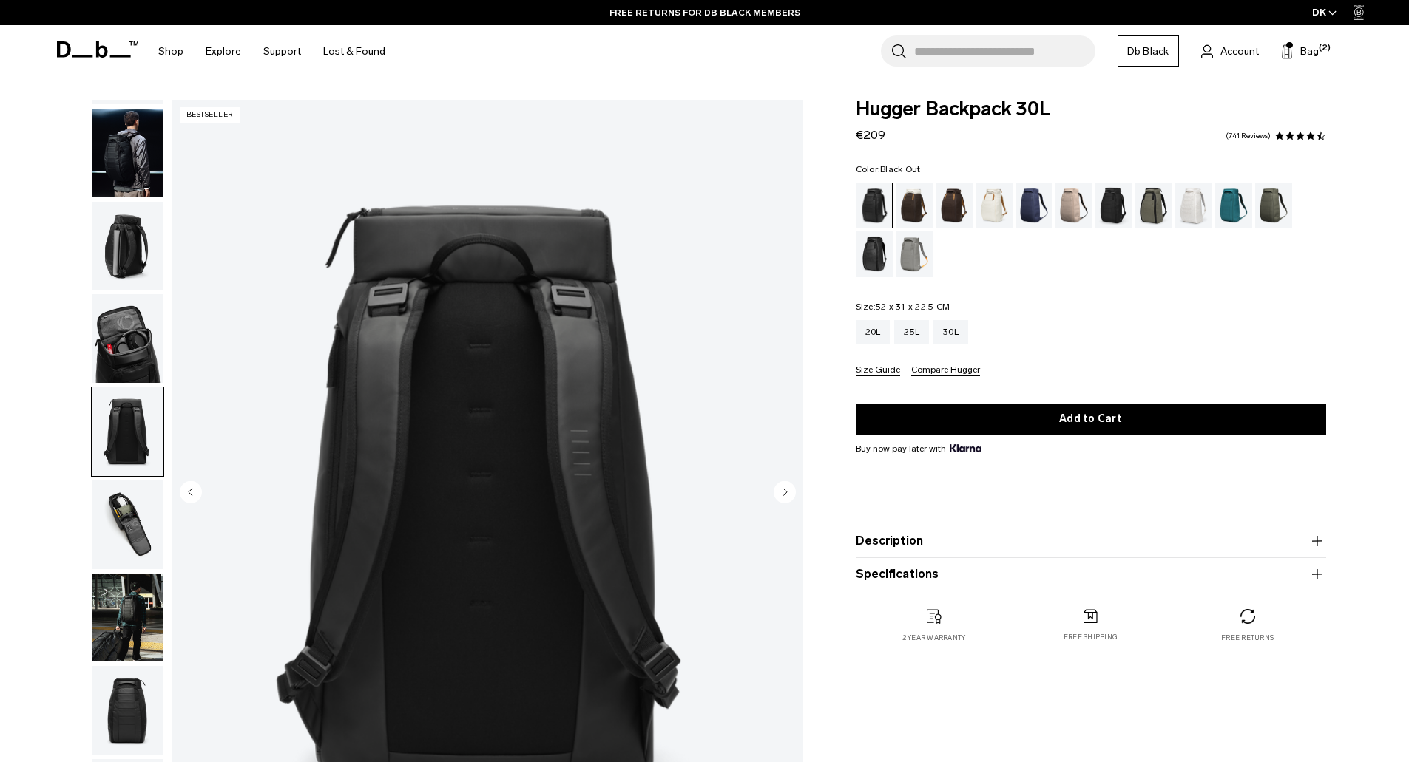
click at [138, 307] on img "button" at bounding box center [128, 338] width 72 height 89
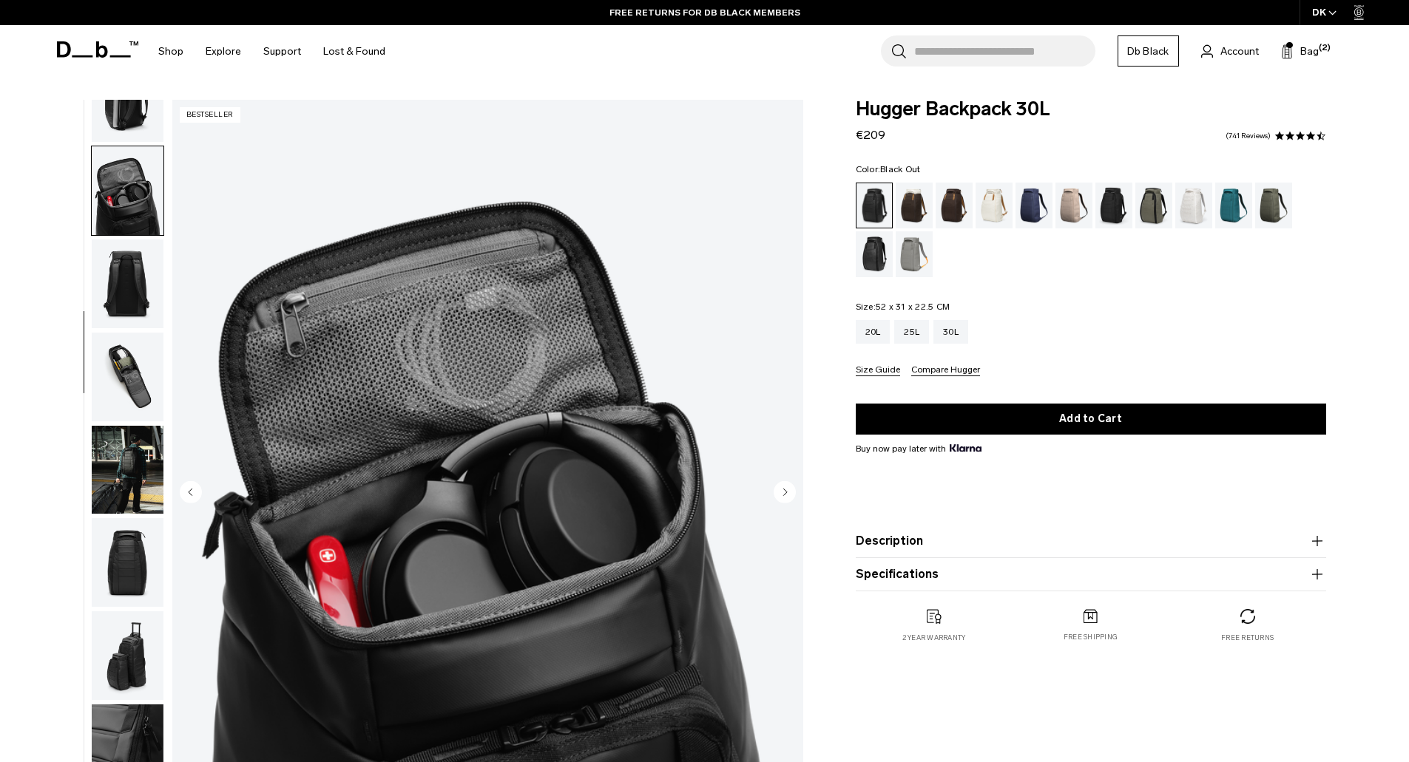
click at [120, 273] on img "button" at bounding box center [128, 284] width 72 height 89
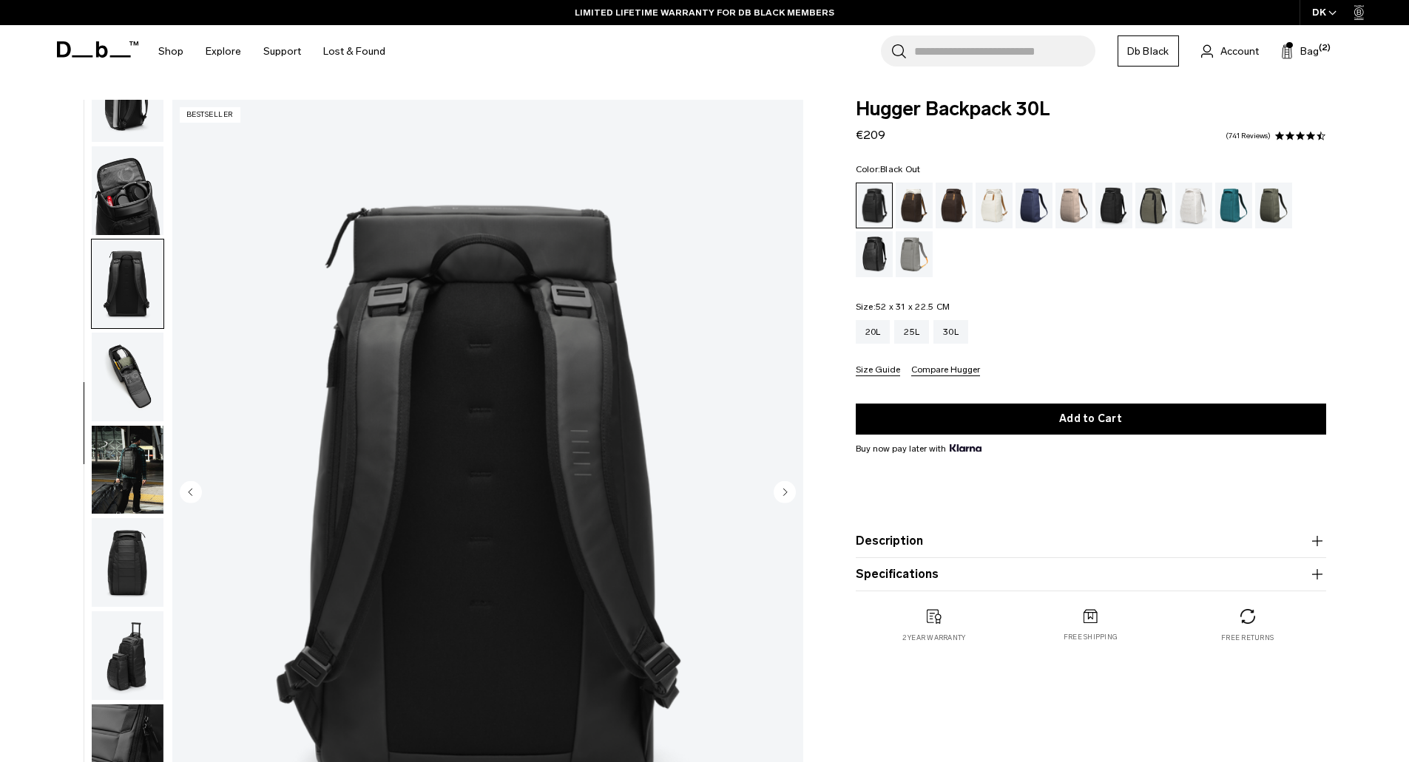
click at [126, 212] on img "button" at bounding box center [128, 190] width 72 height 89
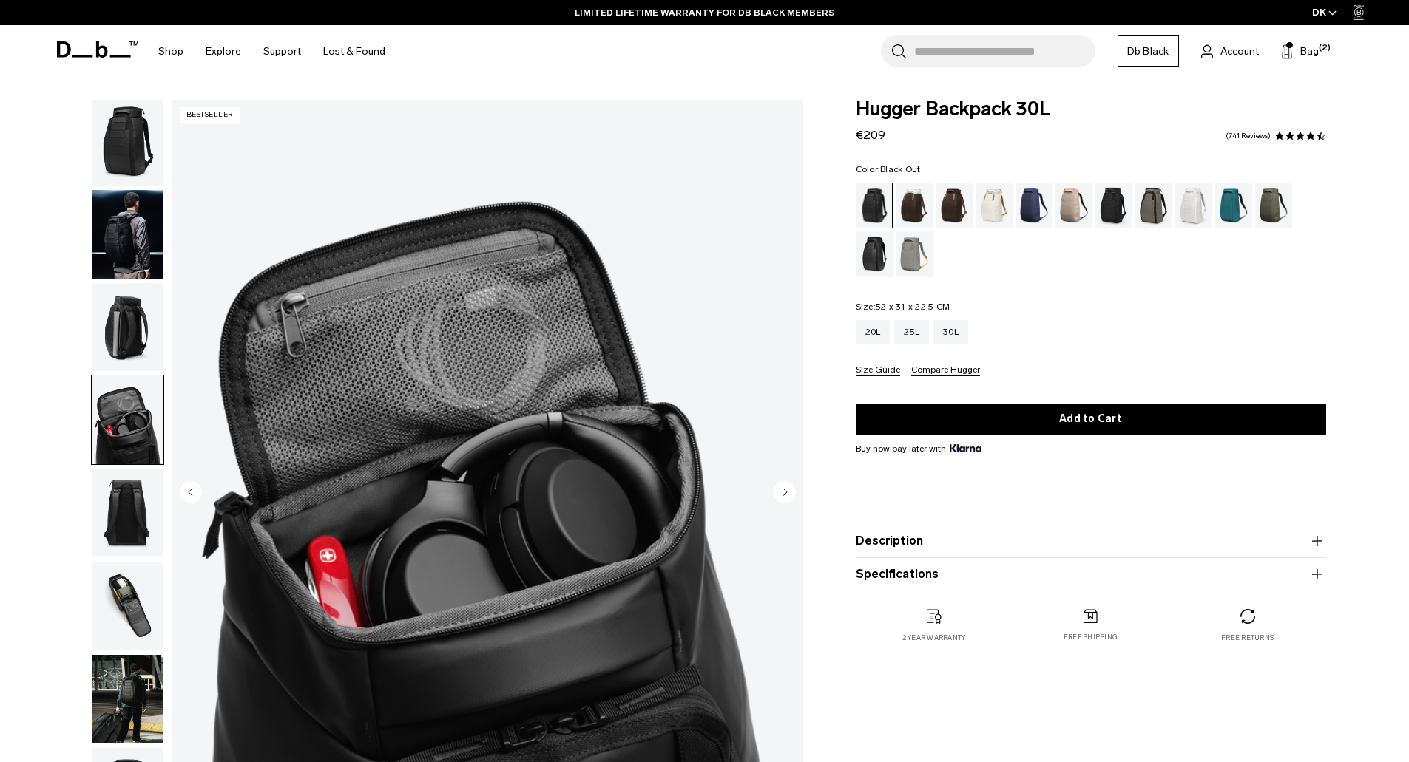
scroll to position [0, 0]
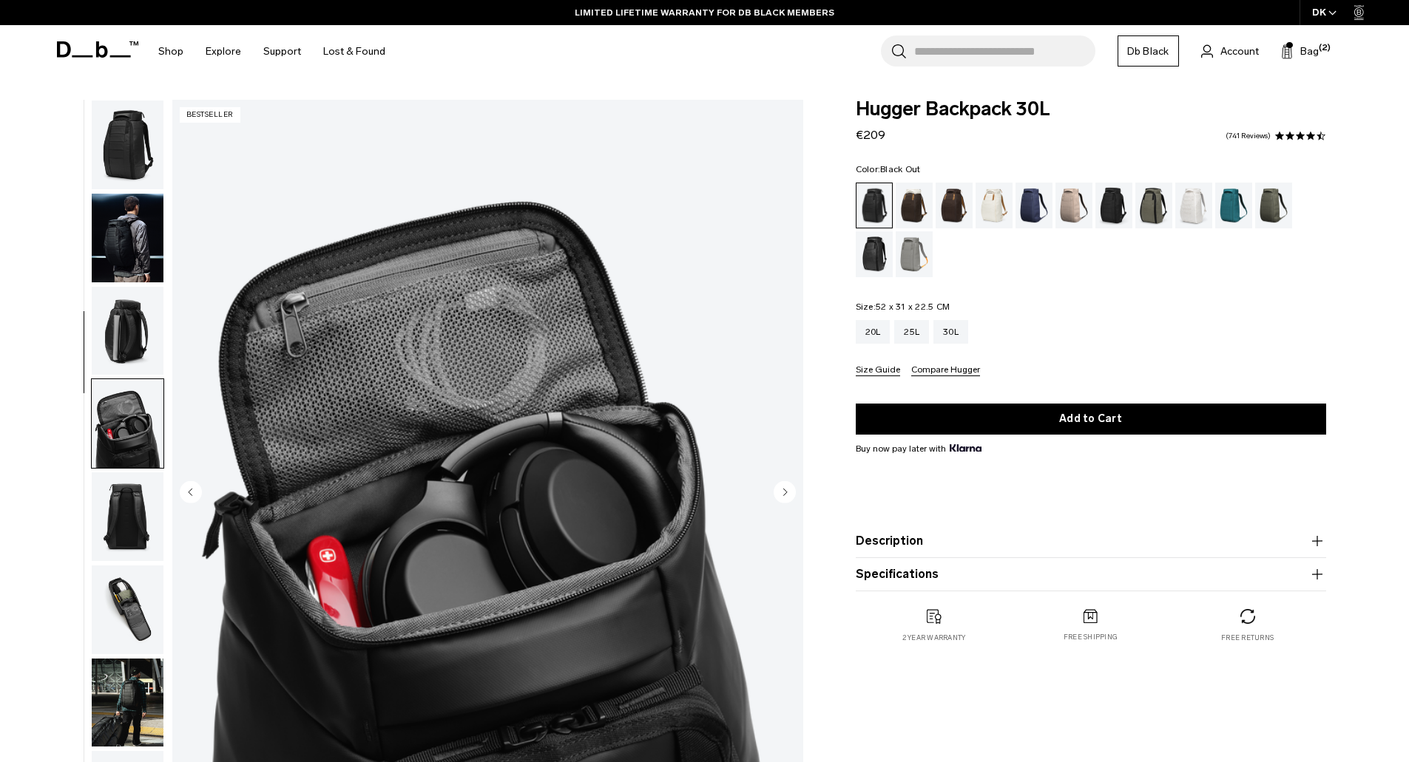
click at [130, 308] on img "button" at bounding box center [128, 331] width 72 height 89
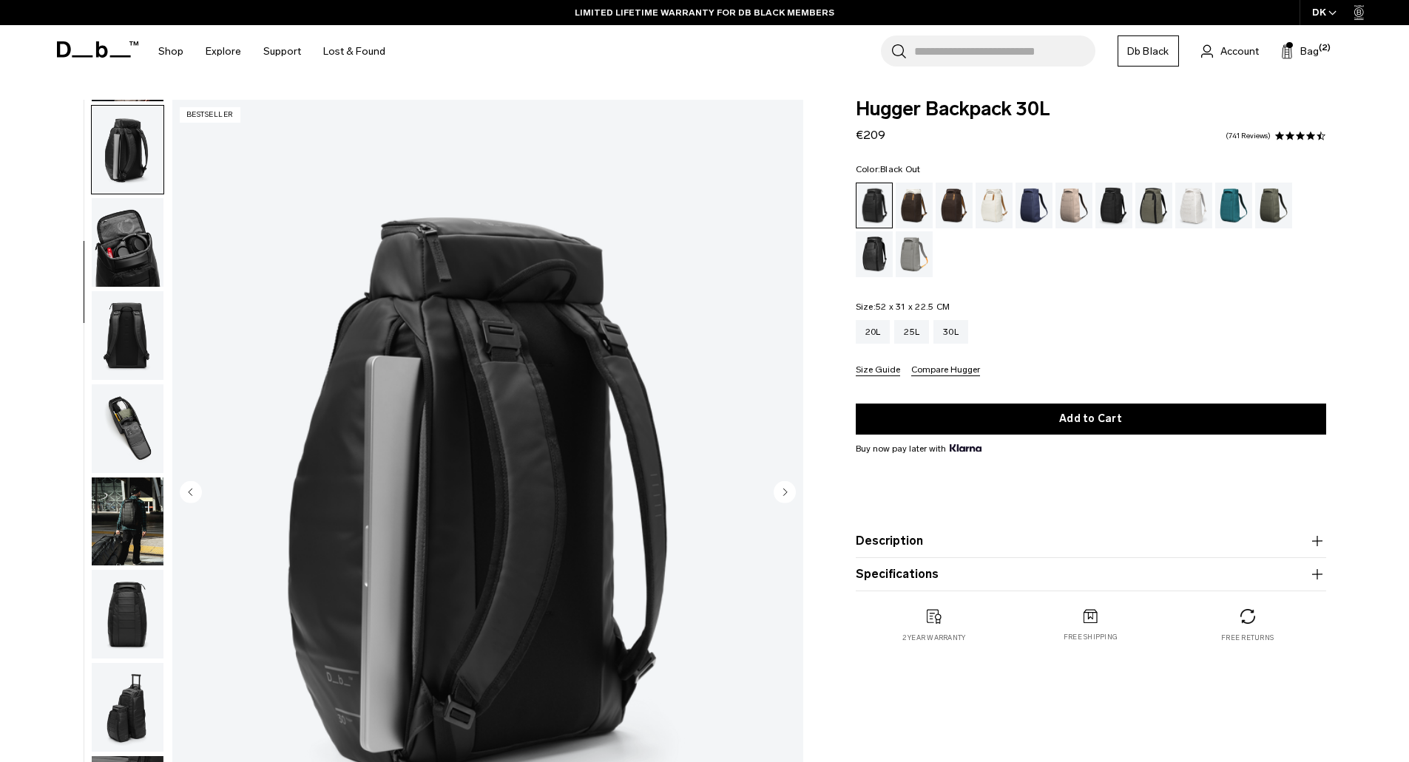
scroll to position [186, 0]
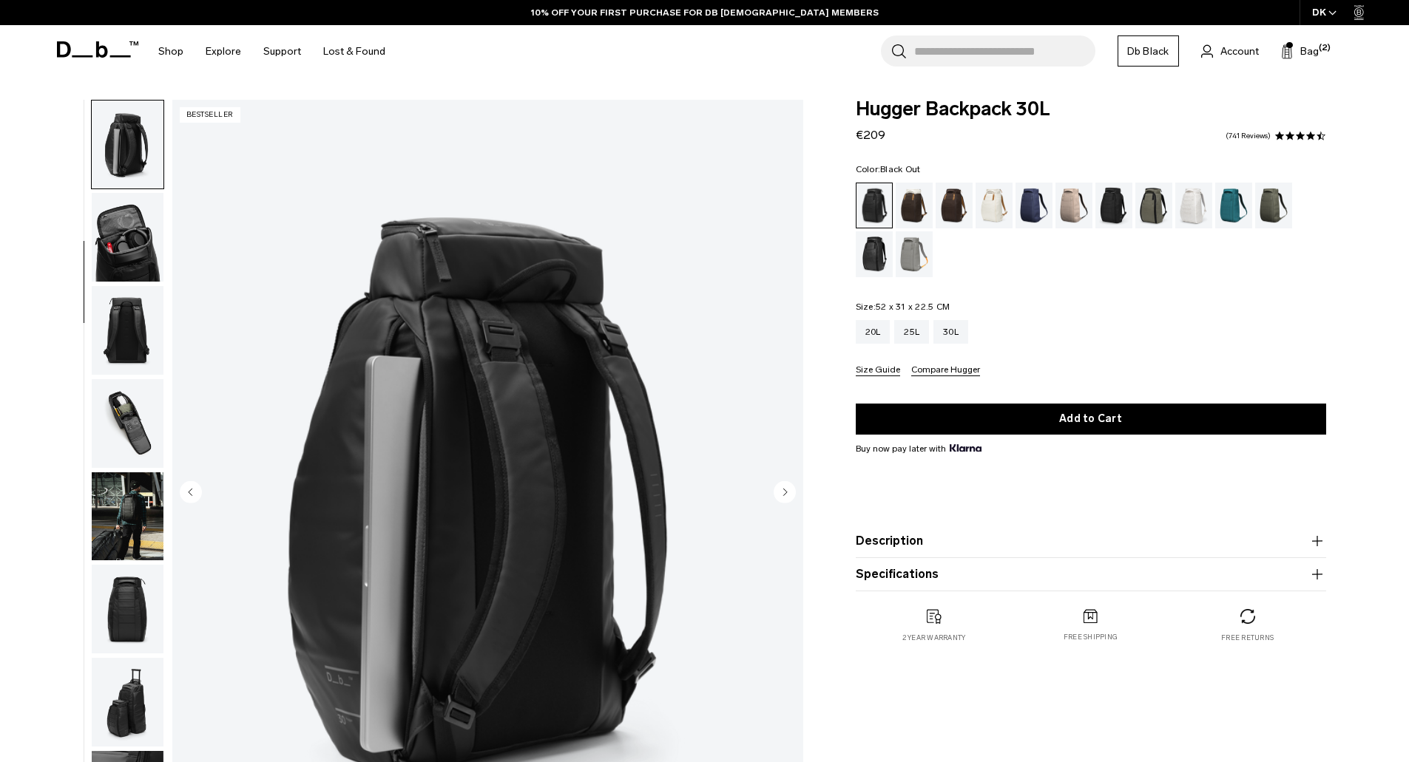
click at [131, 536] on img "button" at bounding box center [128, 517] width 72 height 89
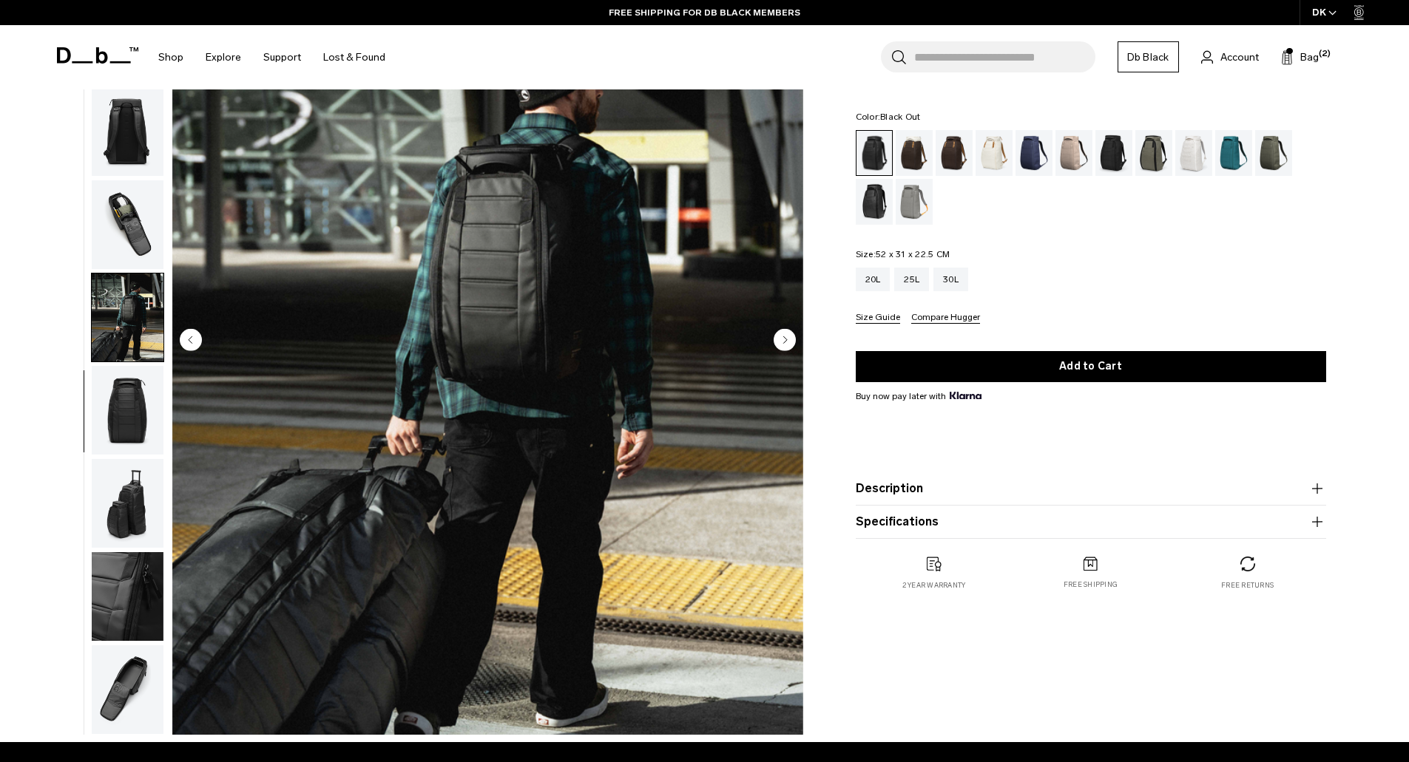
scroll to position [74, 0]
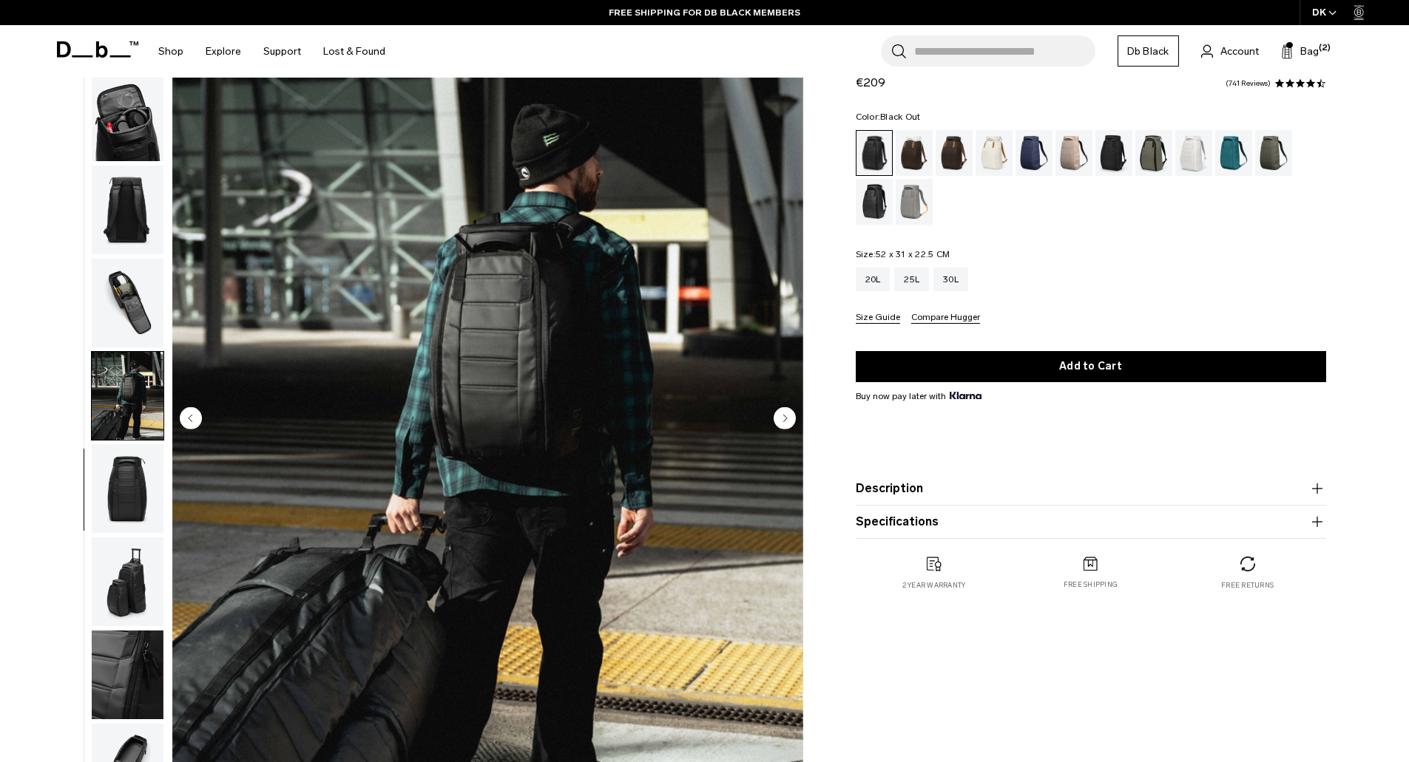
click at [106, 291] on img "button" at bounding box center [128, 303] width 72 height 89
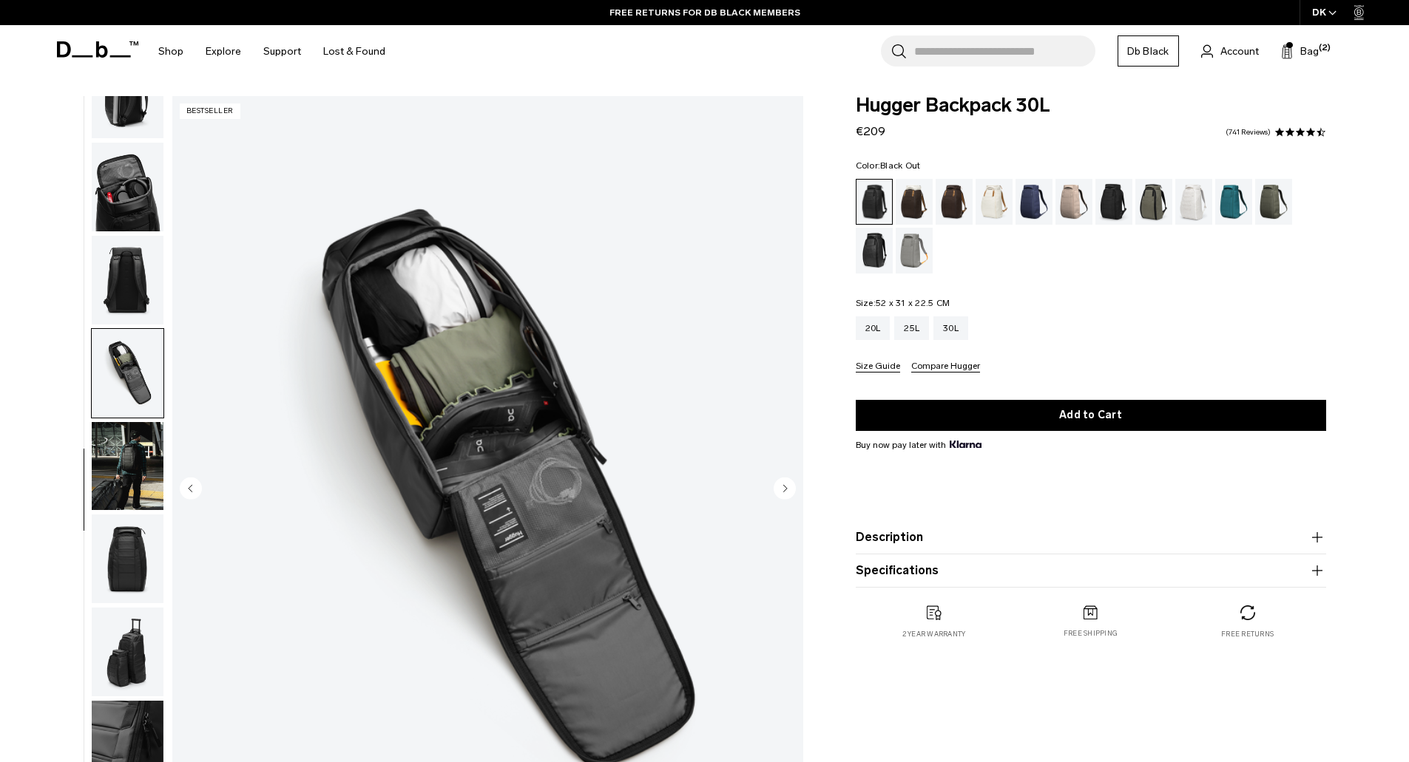
scroll to position [0, 0]
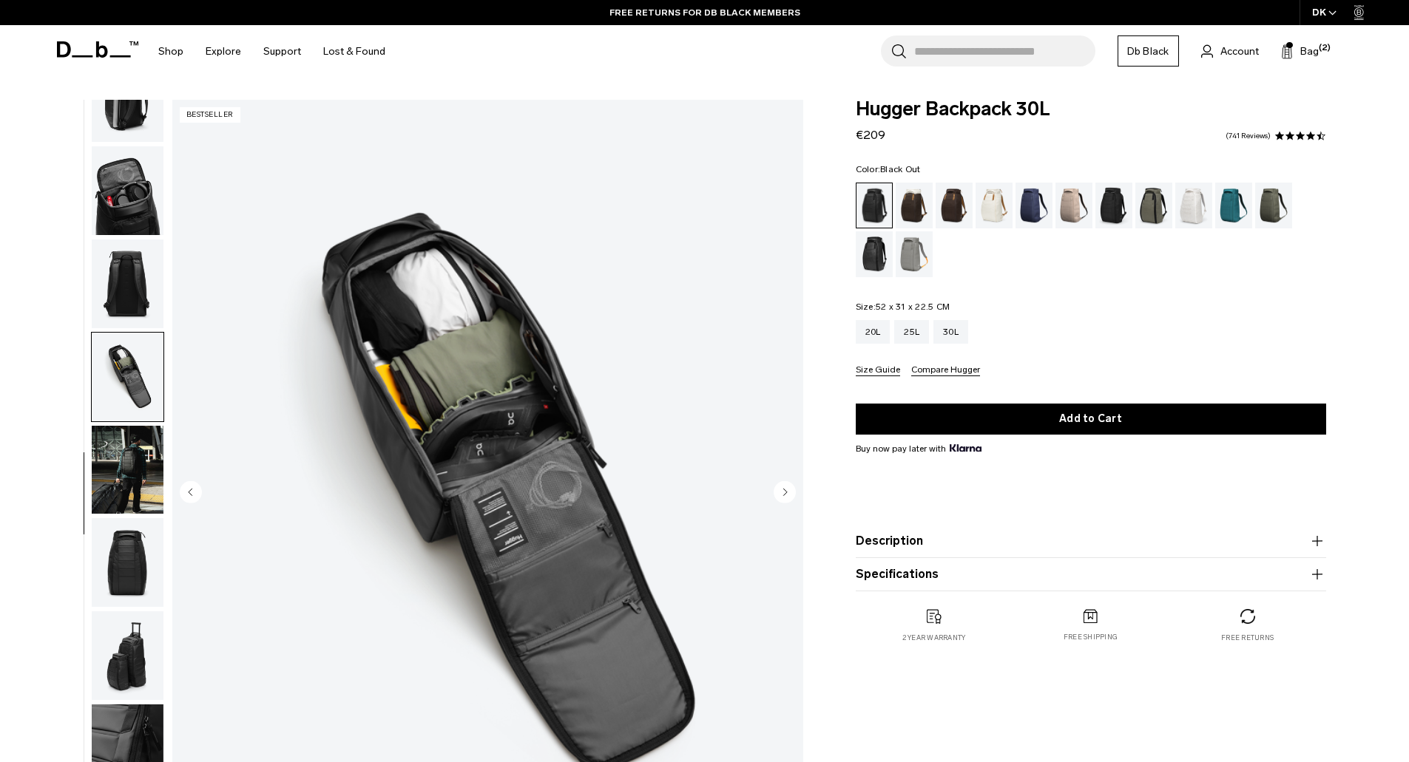
click at [118, 296] on img "button" at bounding box center [128, 284] width 72 height 89
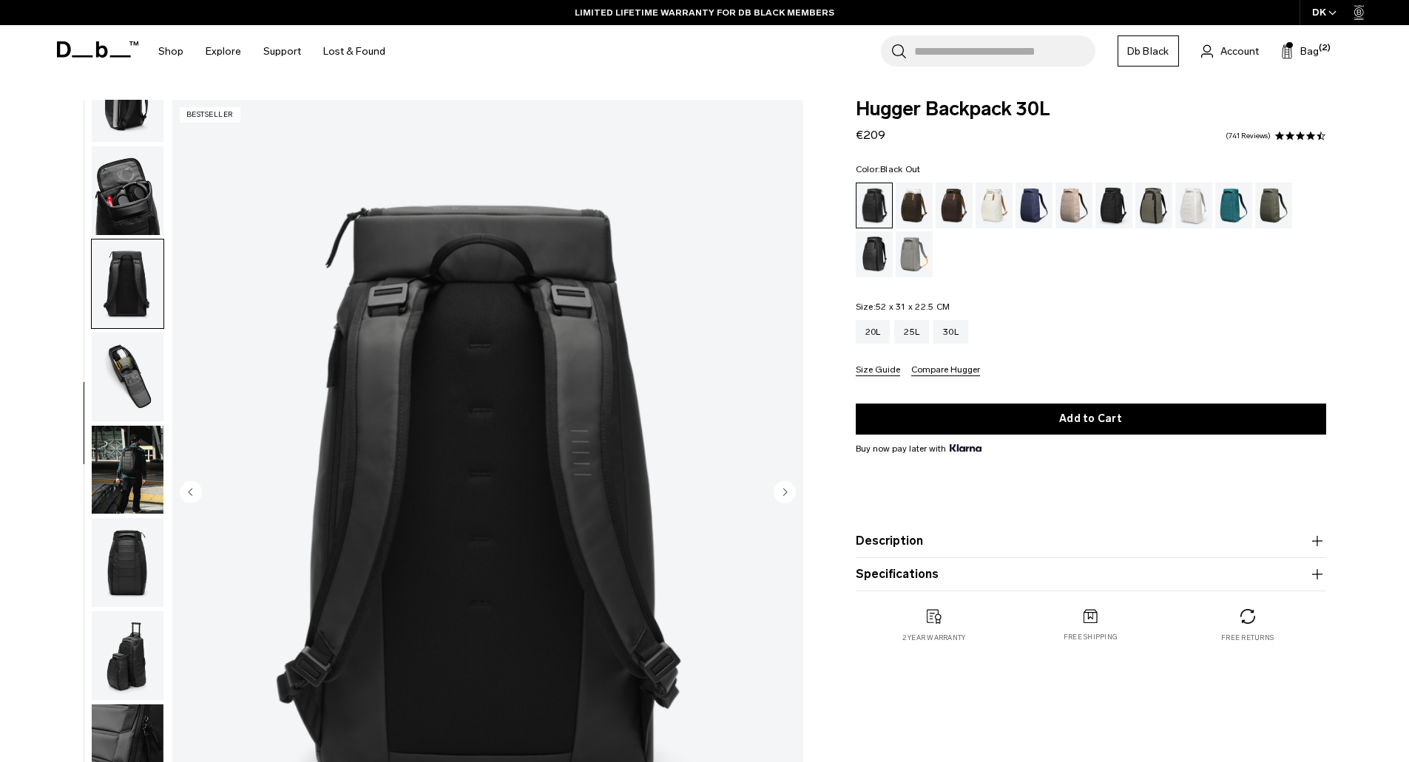
click at [124, 485] on img "button" at bounding box center [128, 470] width 72 height 89
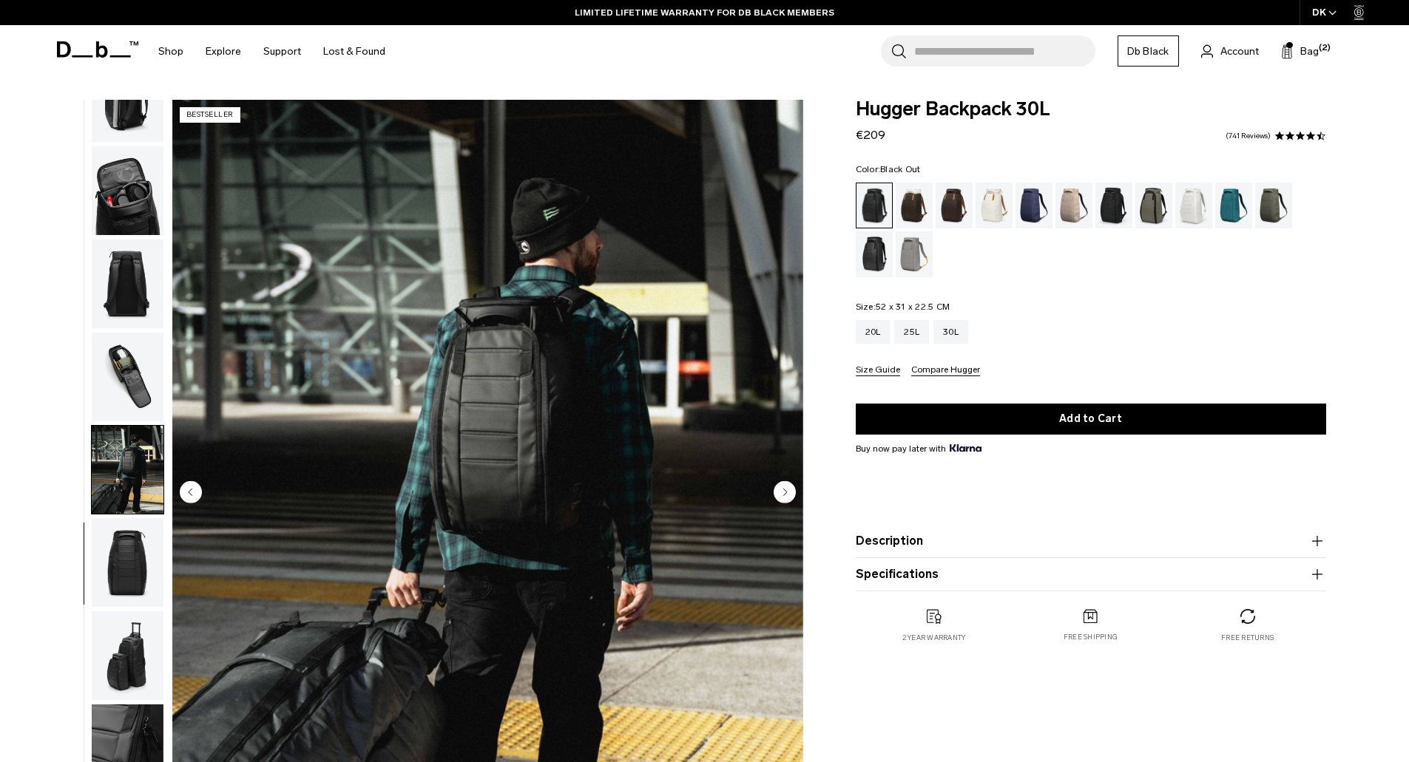
click at [133, 391] on img "button" at bounding box center [128, 377] width 72 height 89
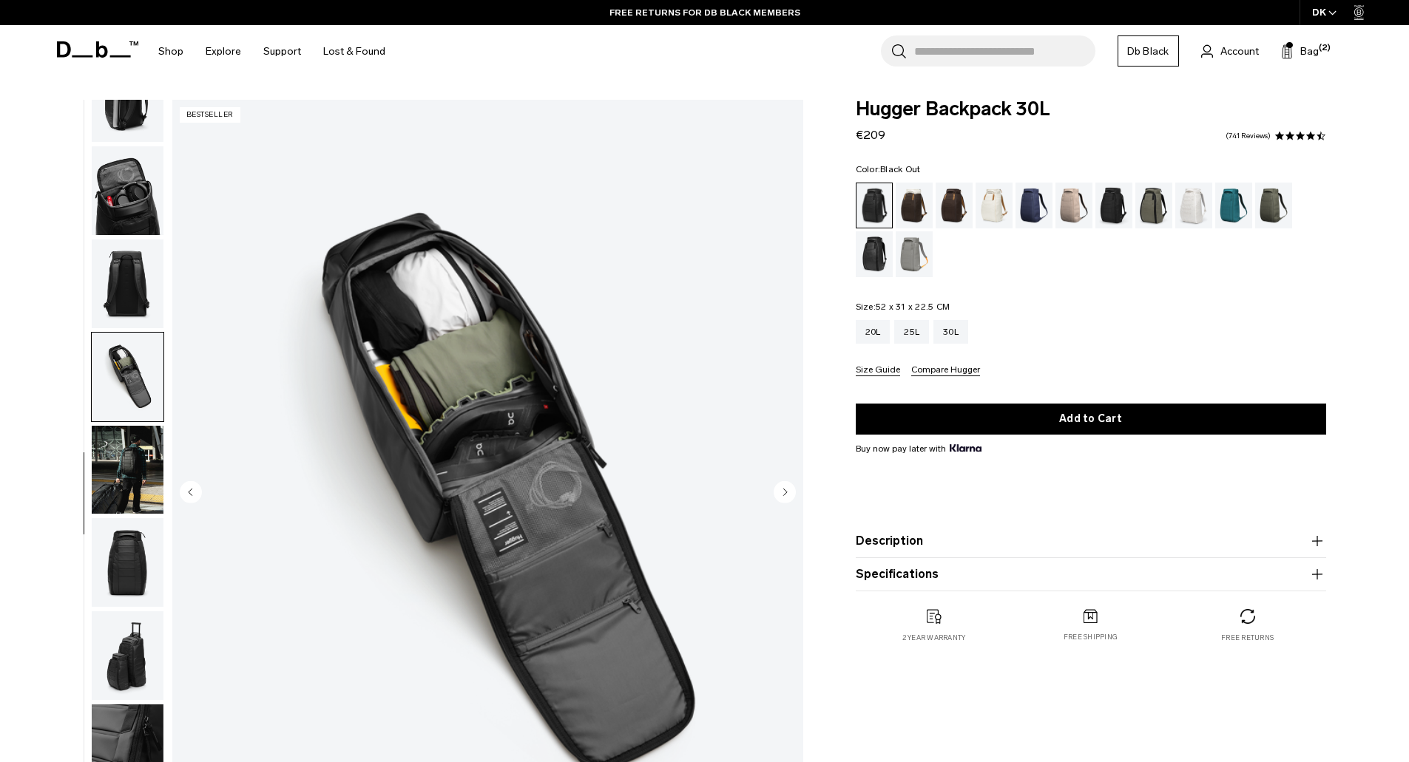
click at [136, 456] on img "button" at bounding box center [128, 470] width 72 height 89
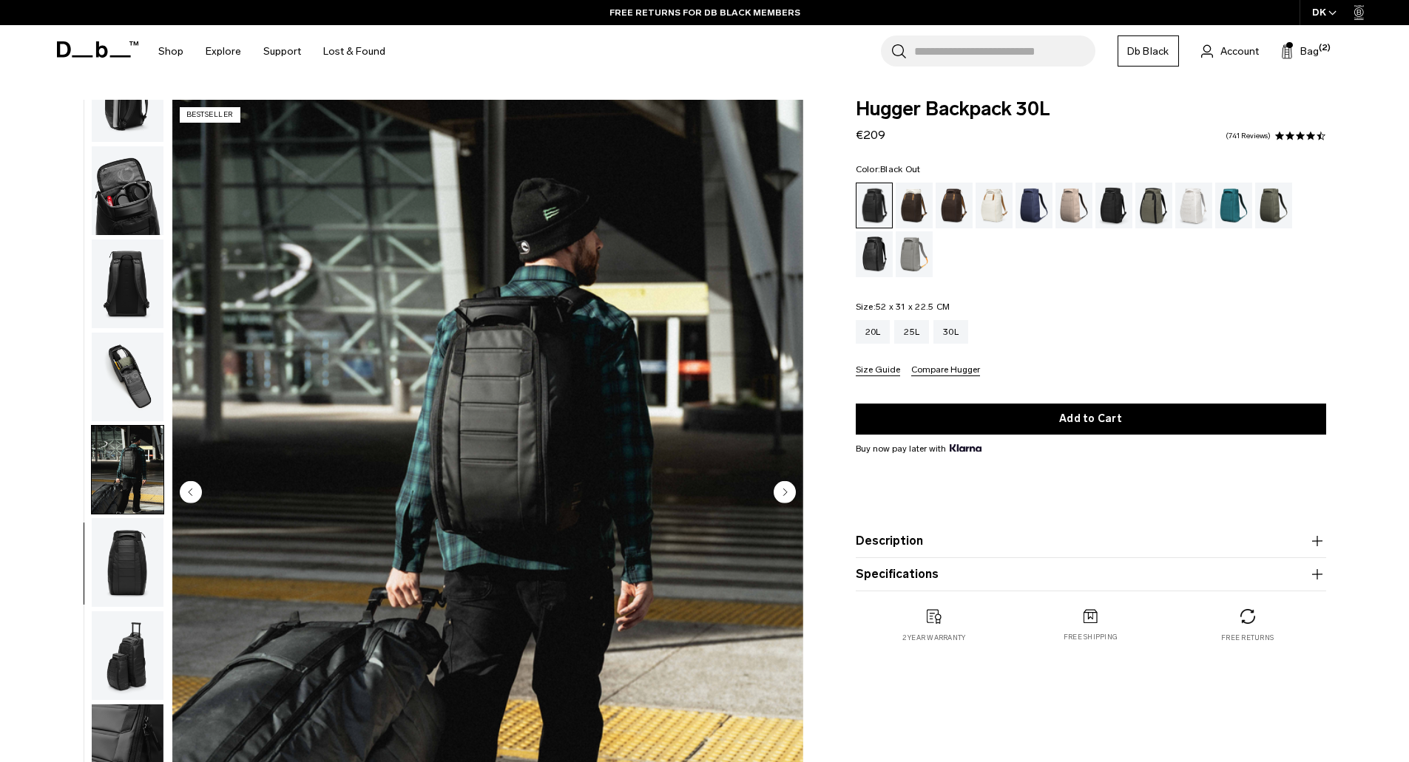
scroll to position [222, 0]
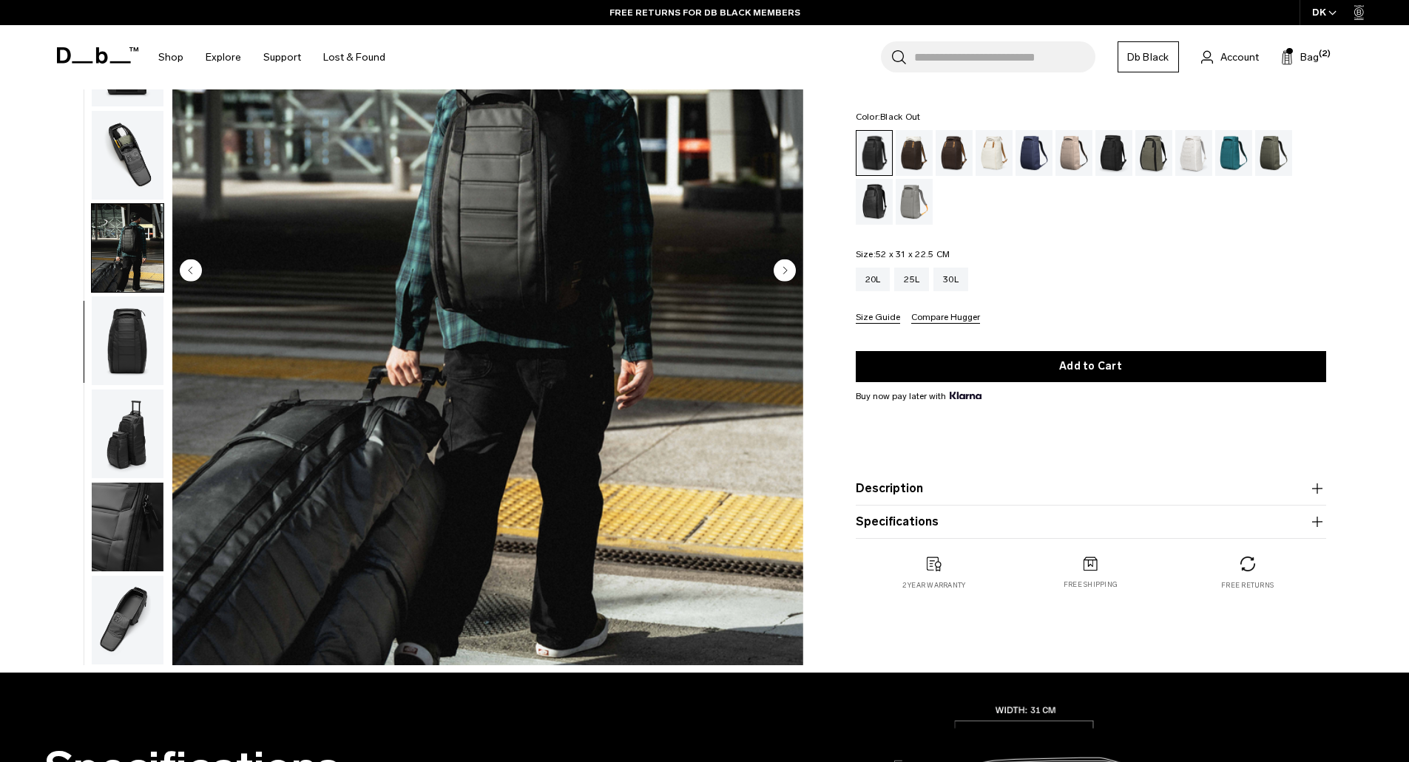
click at [128, 457] on img "button" at bounding box center [128, 434] width 72 height 89
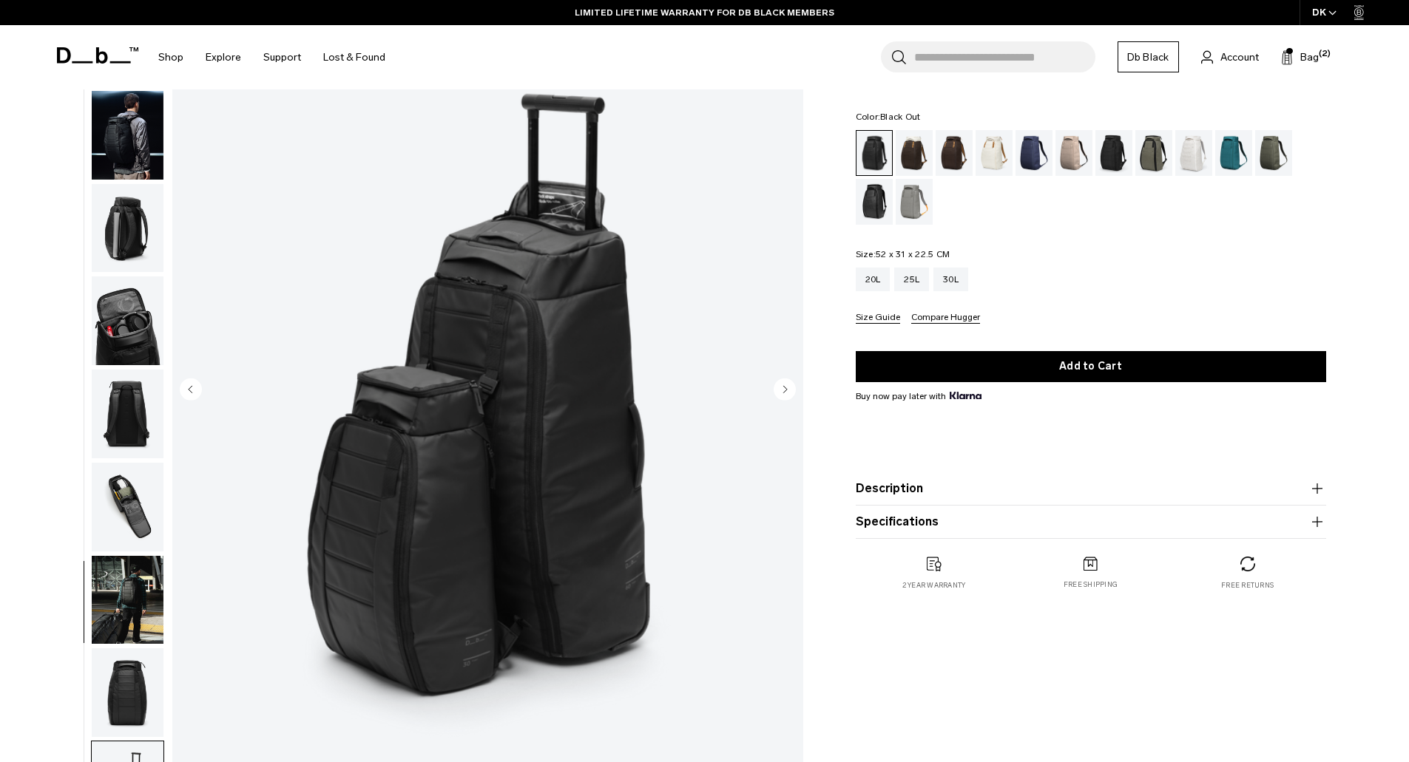
scroll to position [0, 0]
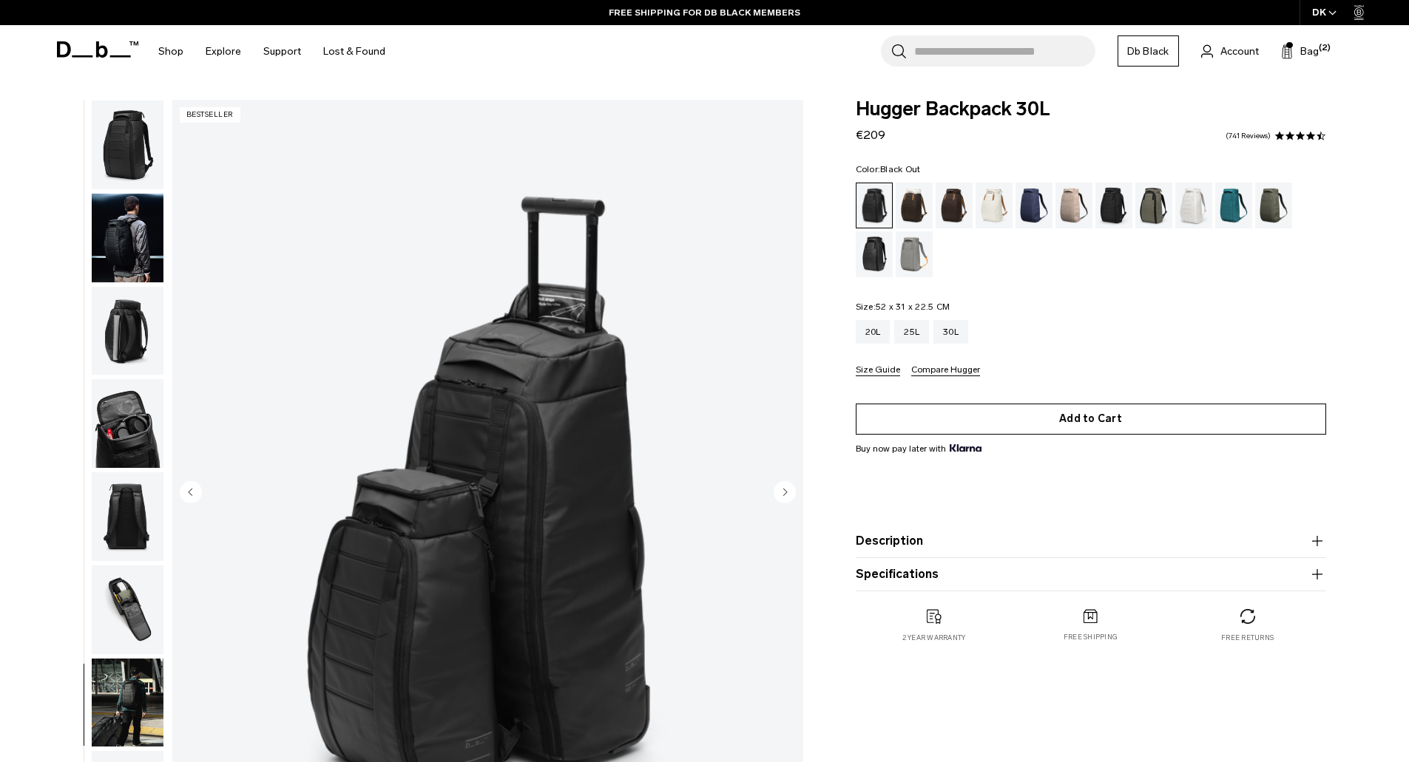
click at [1053, 425] on button "Add to Cart" at bounding box center [1091, 419] width 470 height 31
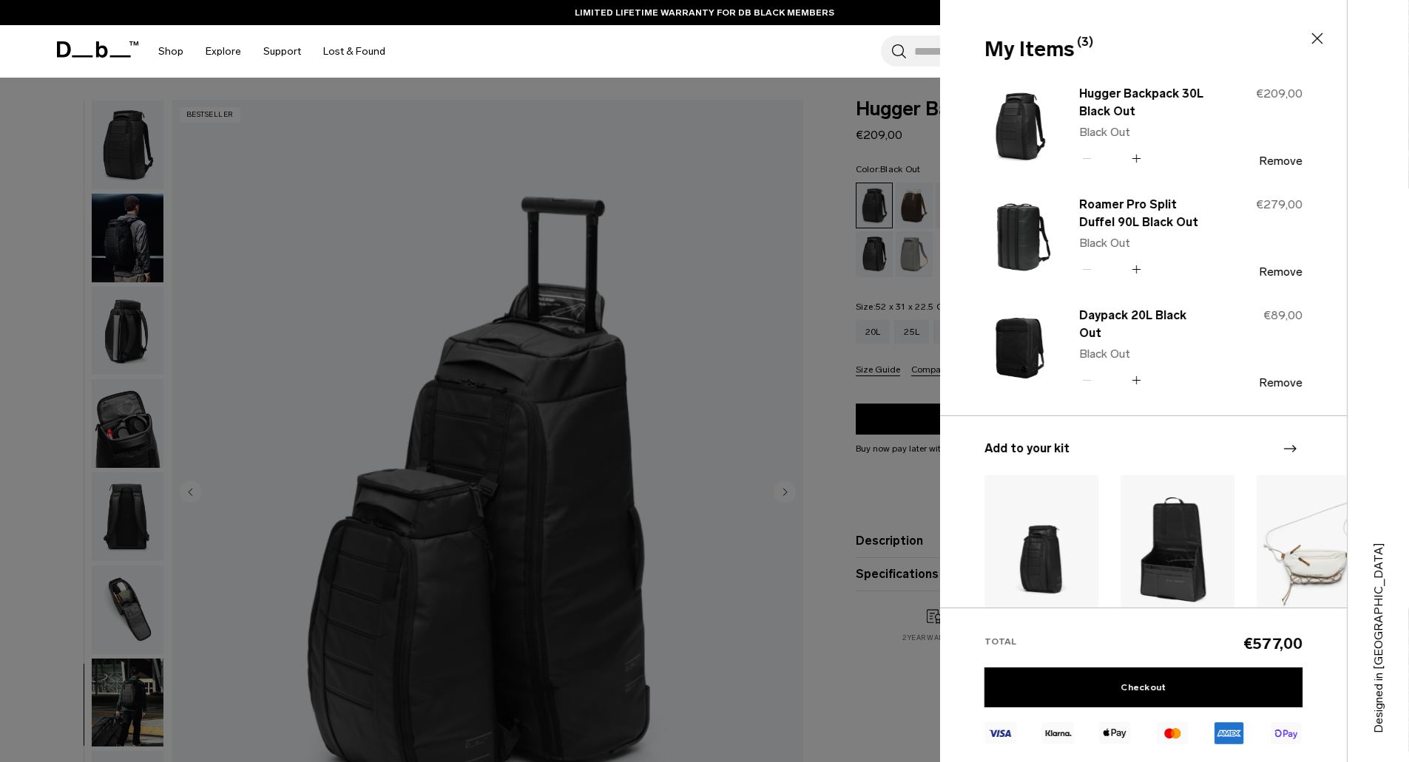
click at [701, 237] on div at bounding box center [704, 381] width 1409 height 762
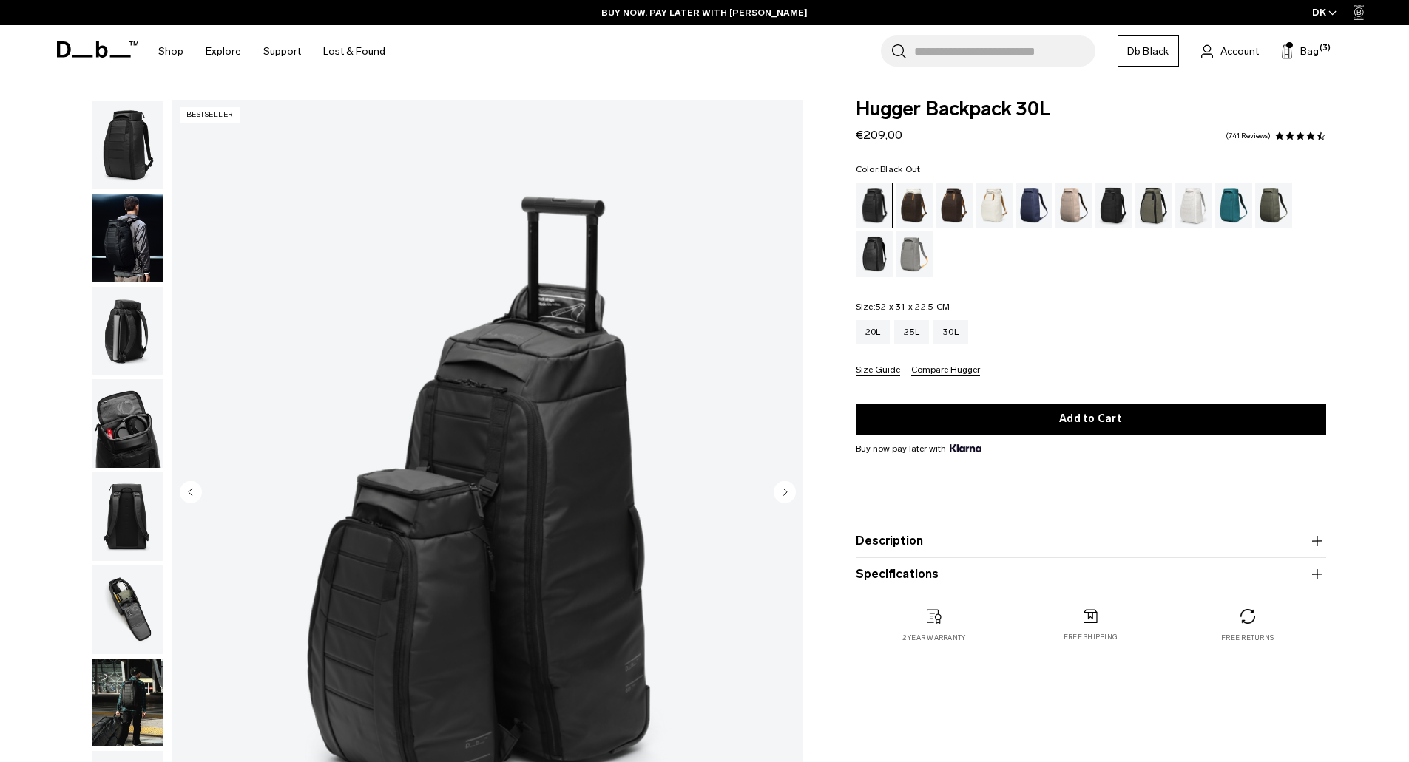
click at [991, 41] on input "Search for Bags, Luggage..." at bounding box center [1004, 50] width 181 height 31
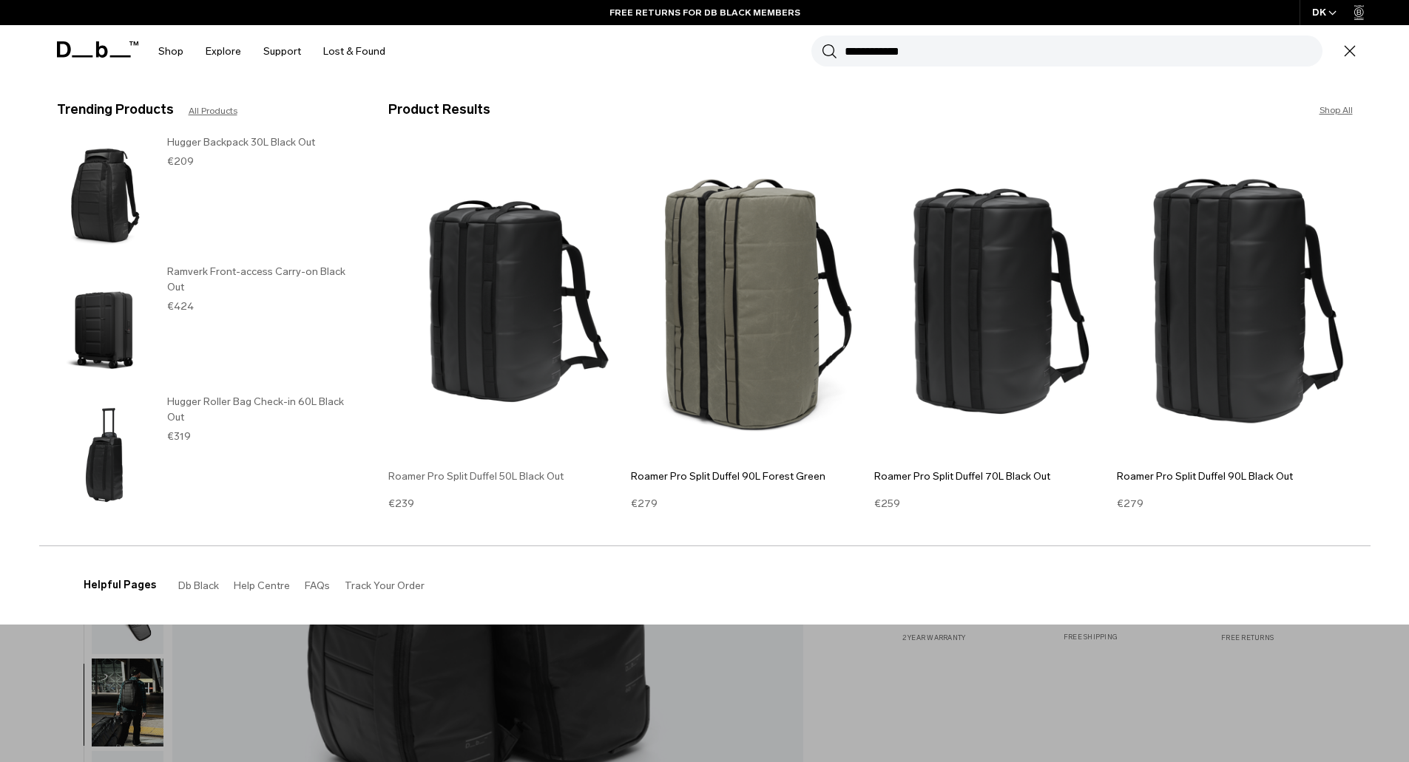
type input "**********"
click at [480, 382] on img at bounding box center [506, 301] width 236 height 317
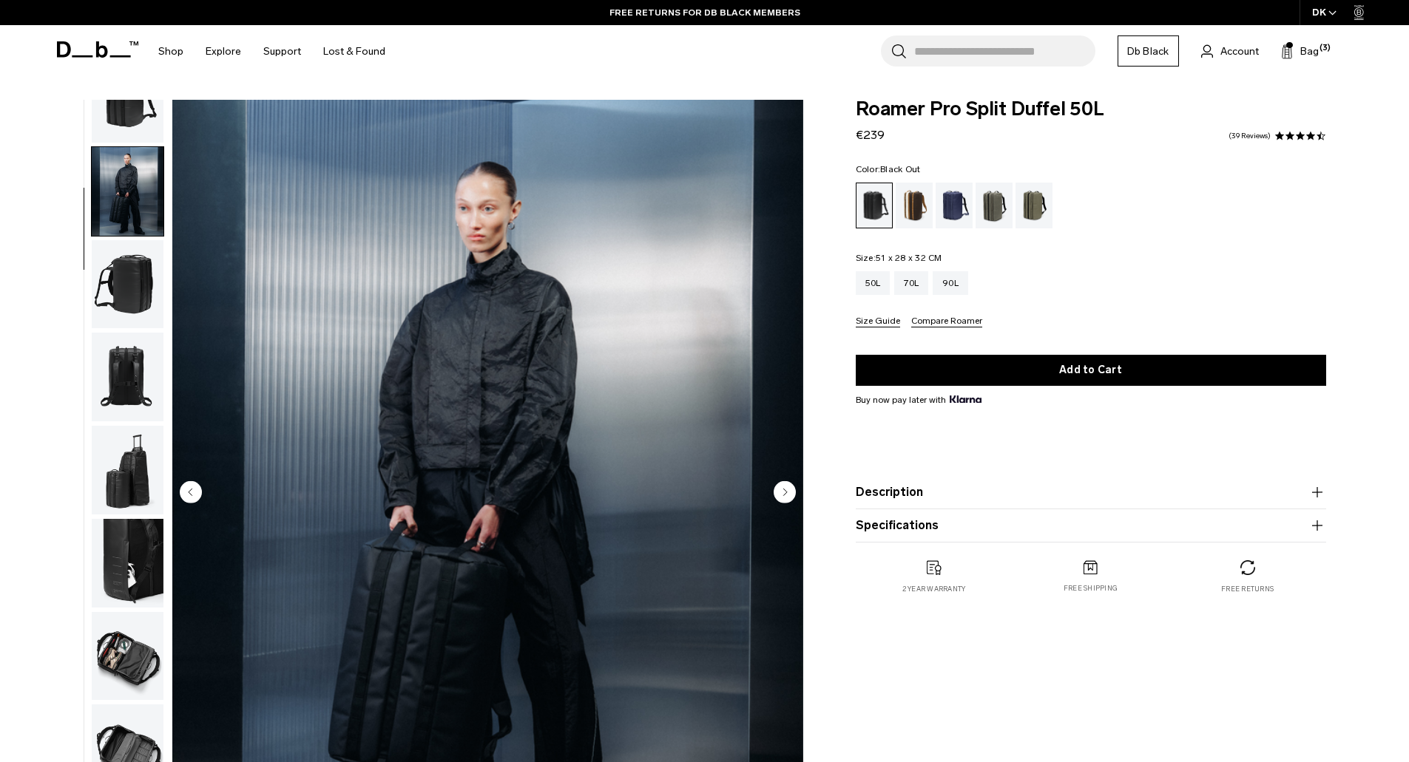
click at [122, 291] on img "button" at bounding box center [128, 284] width 72 height 89
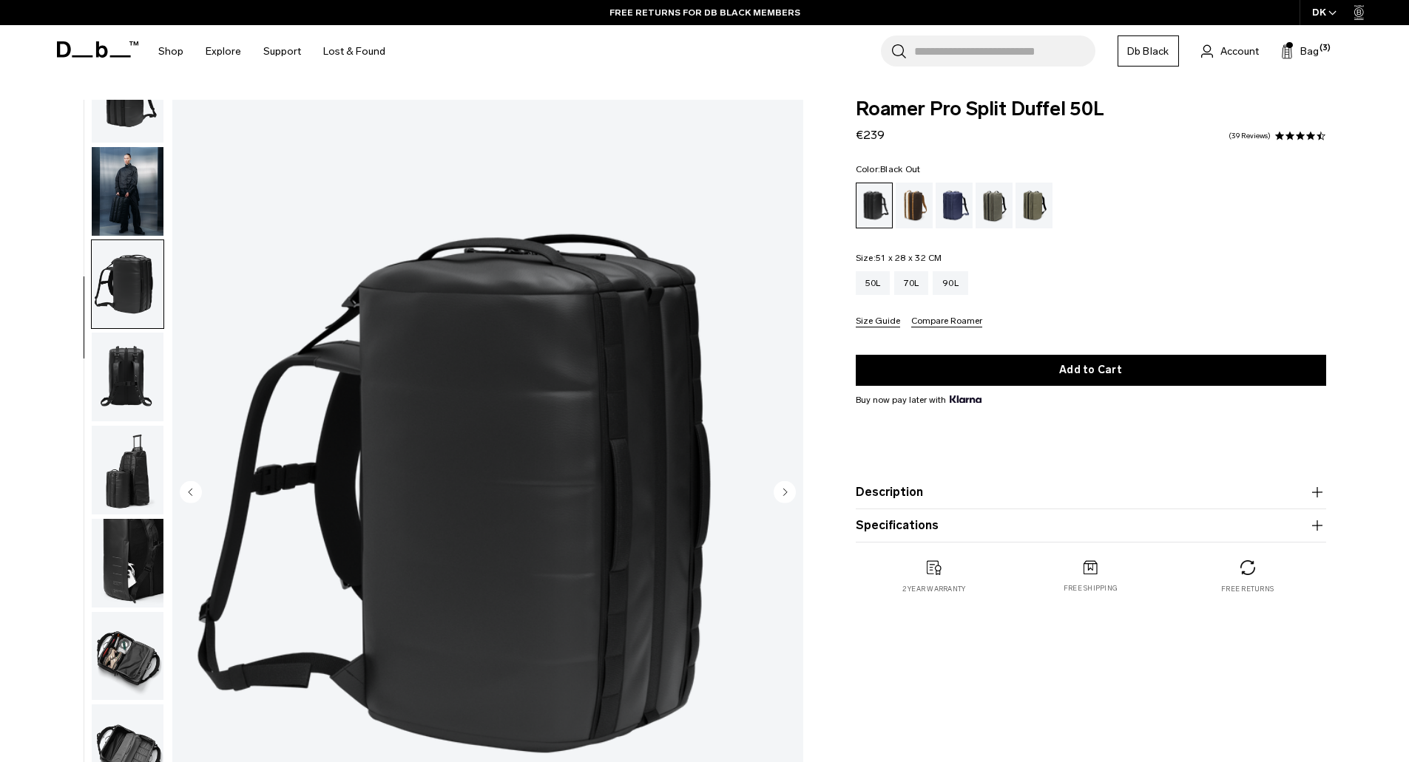
click at [123, 342] on img "button" at bounding box center [128, 377] width 72 height 89
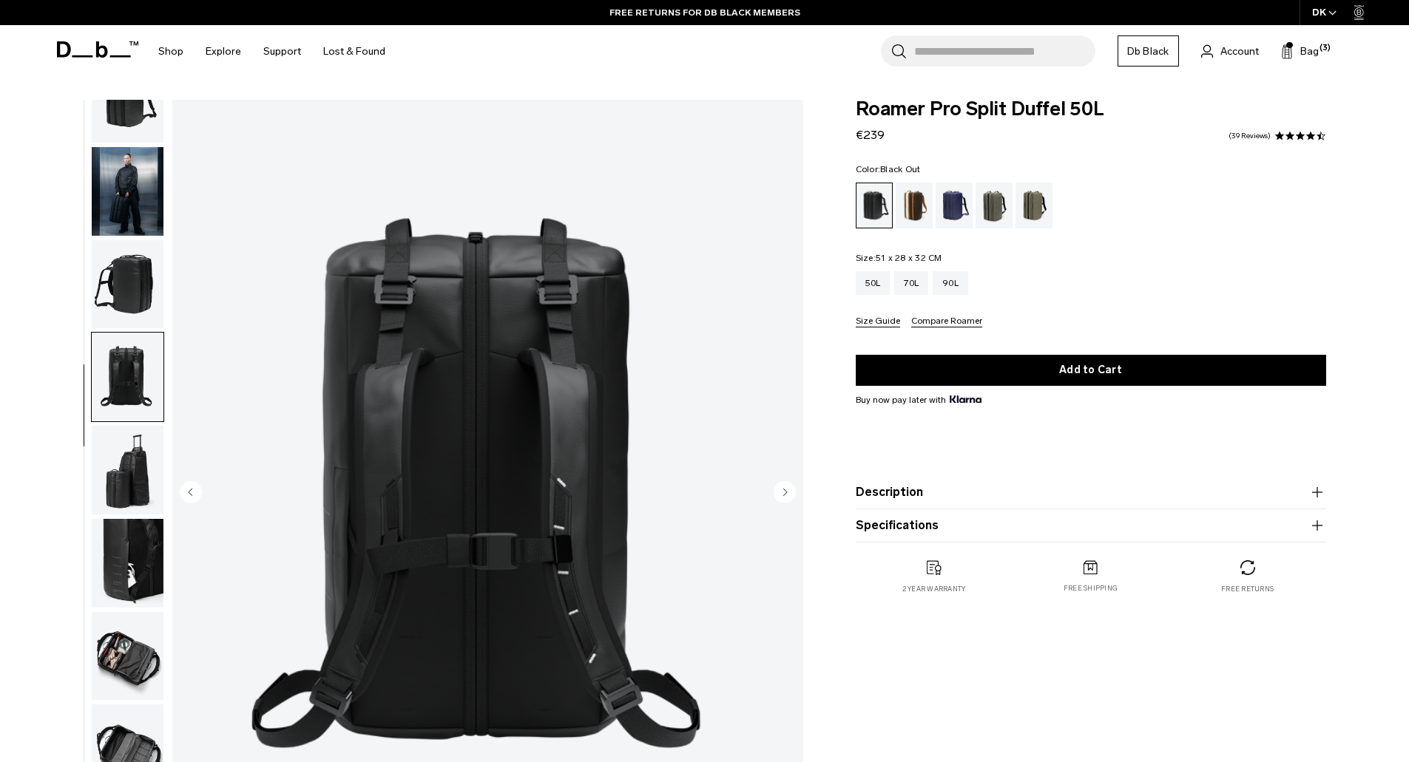
click at [129, 450] on img "button" at bounding box center [128, 470] width 72 height 89
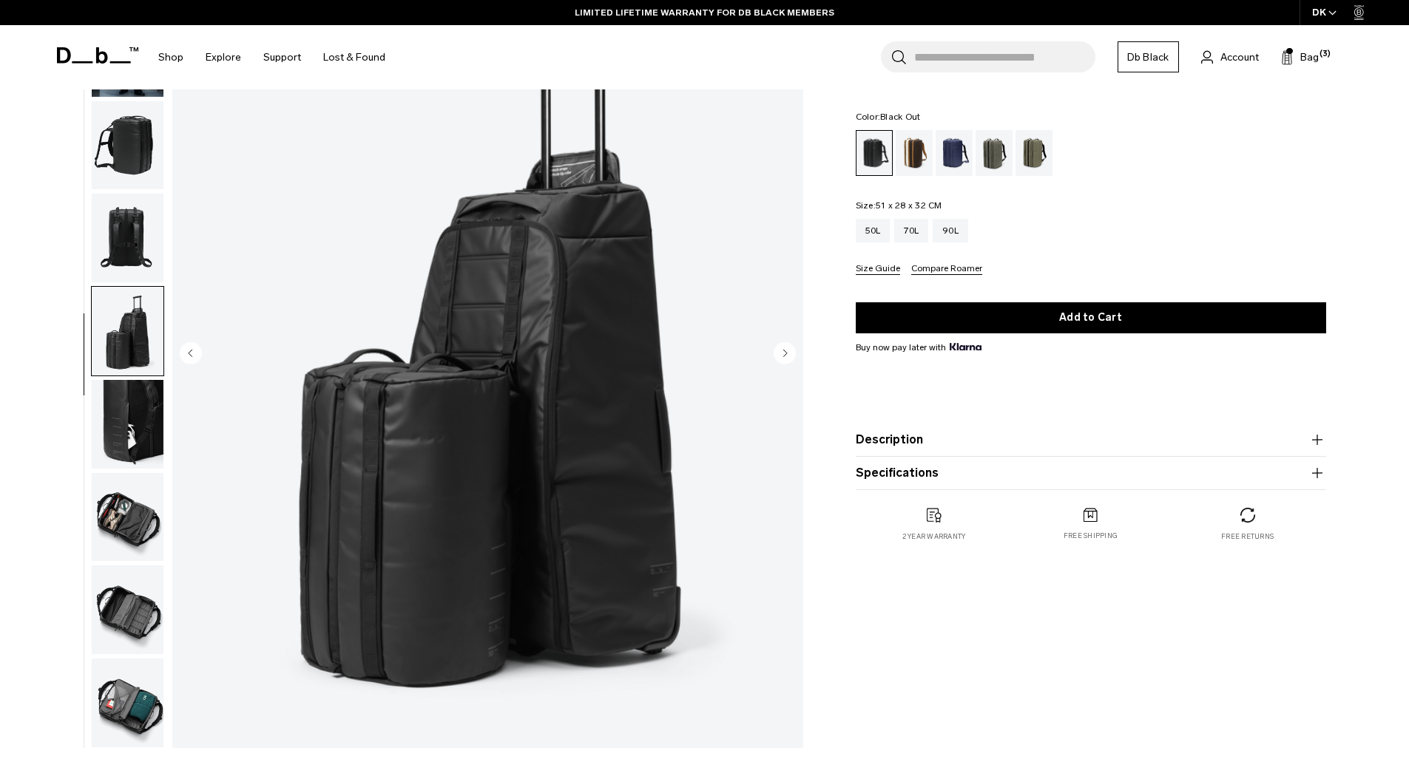
scroll to position [74, 0]
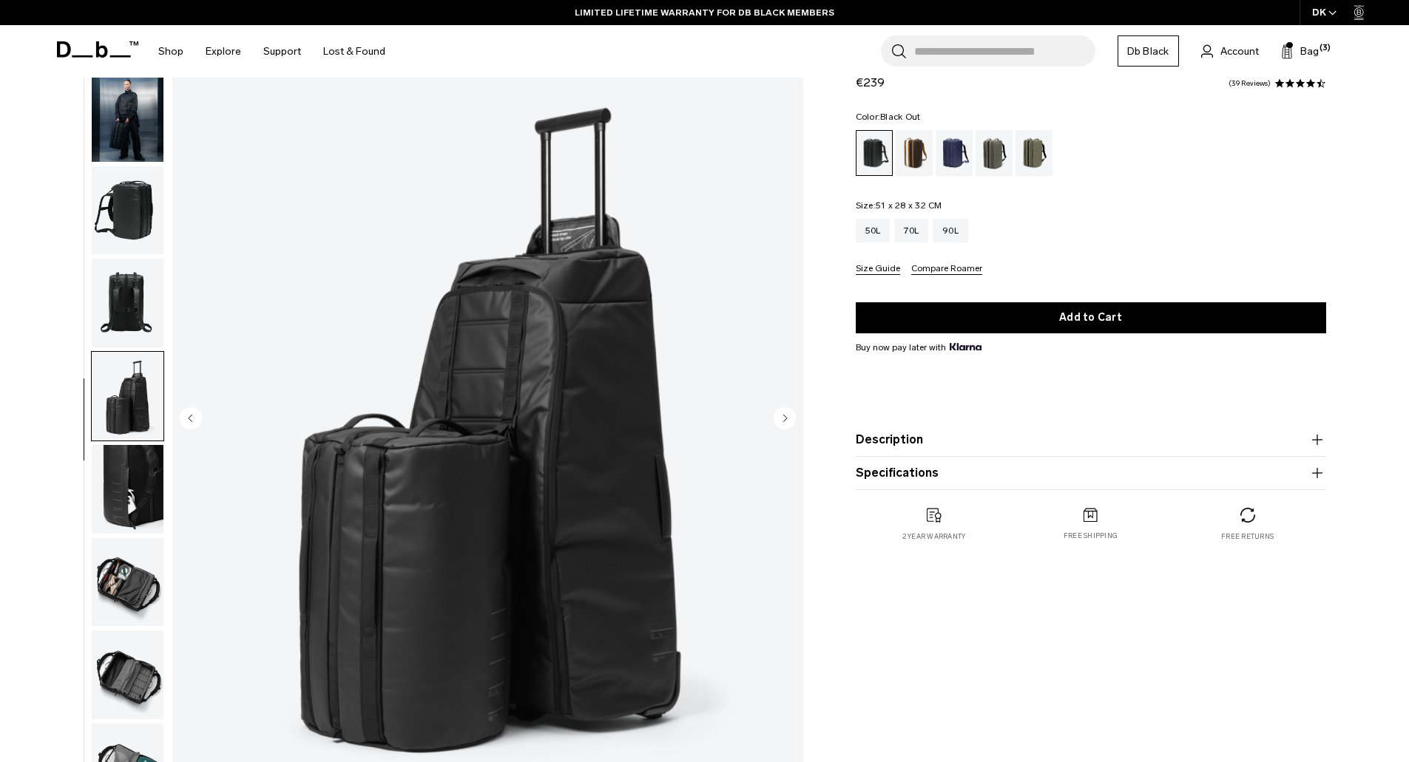
click at [141, 594] on img "button" at bounding box center [128, 582] width 72 height 89
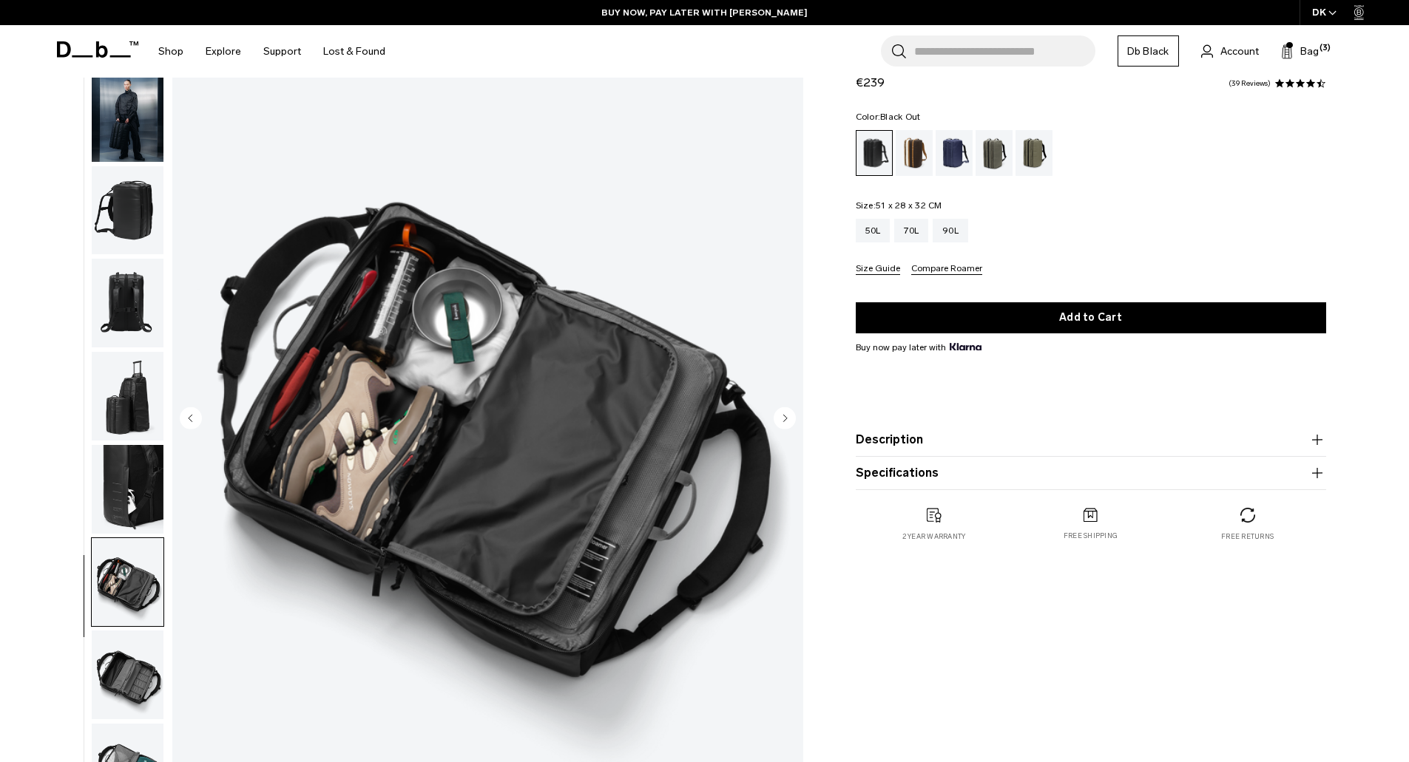
click at [136, 395] on img "button" at bounding box center [128, 396] width 72 height 89
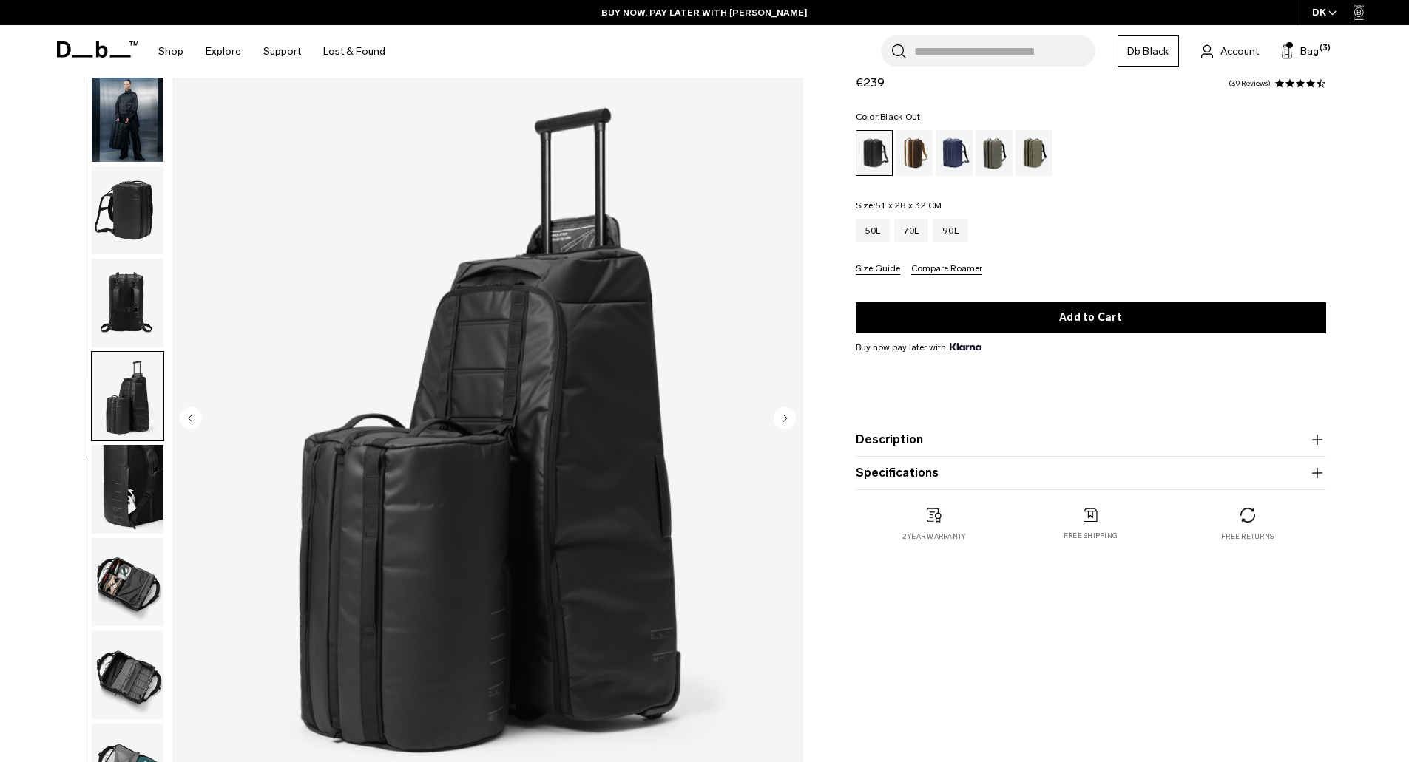
click at [135, 488] on img "button" at bounding box center [128, 489] width 72 height 89
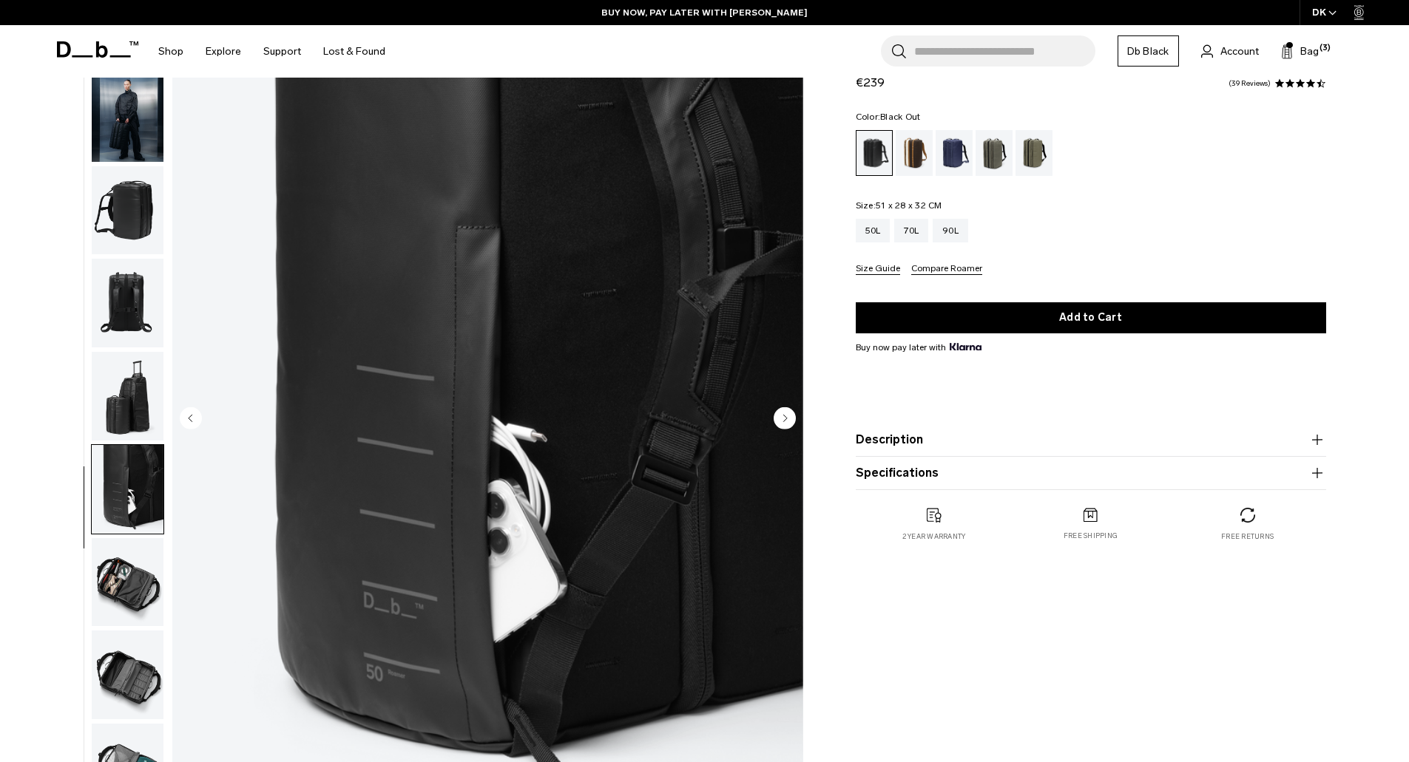
click at [144, 609] on img "button" at bounding box center [128, 582] width 72 height 89
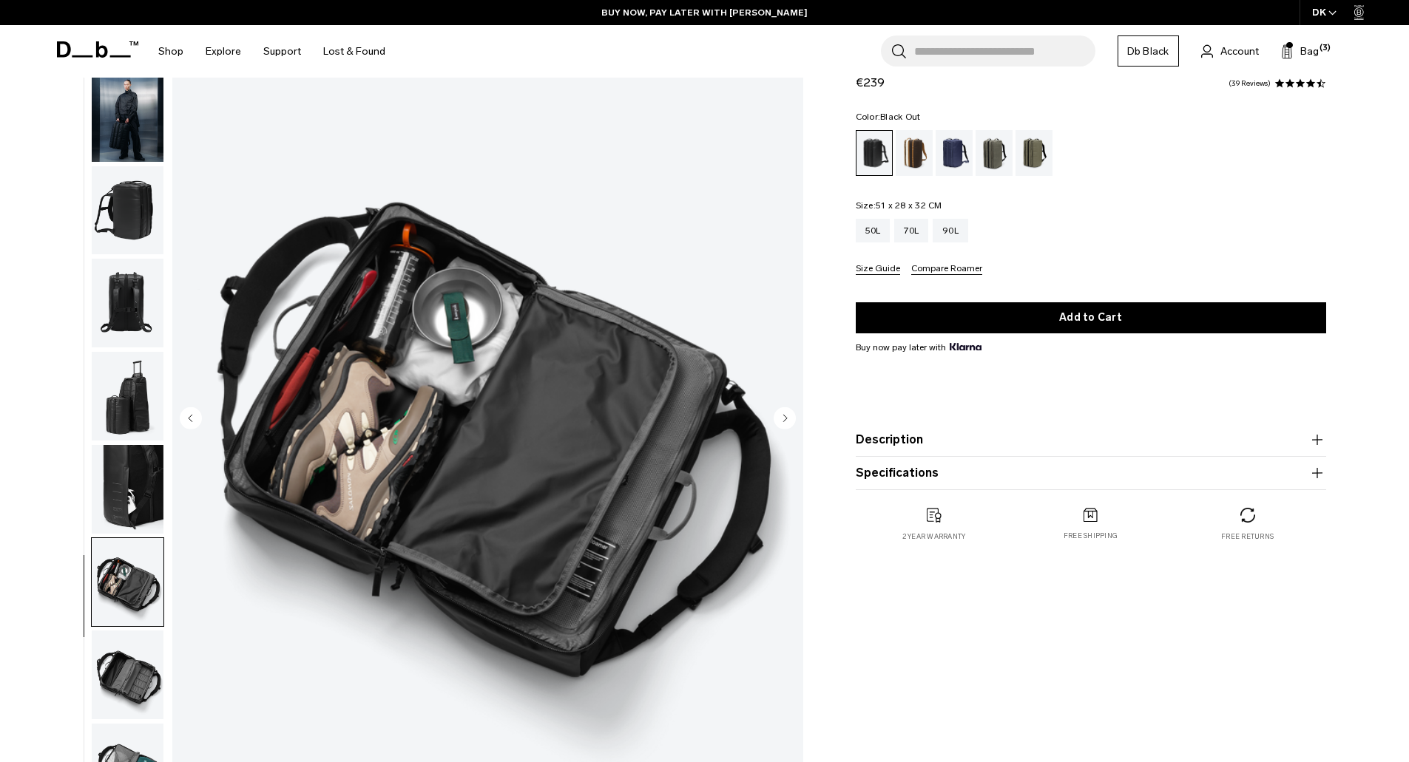
click at [109, 695] on img "button" at bounding box center [128, 675] width 72 height 89
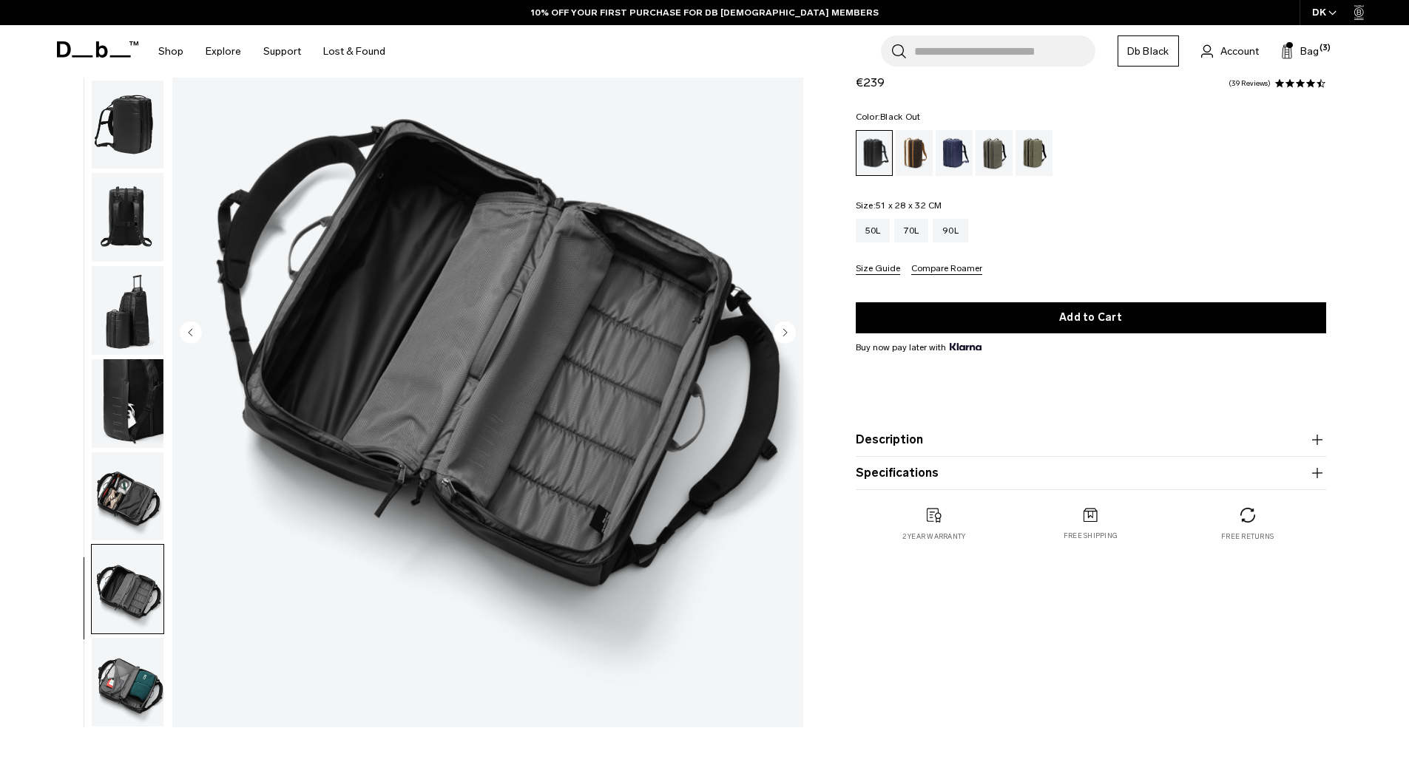
scroll to position [296, 0]
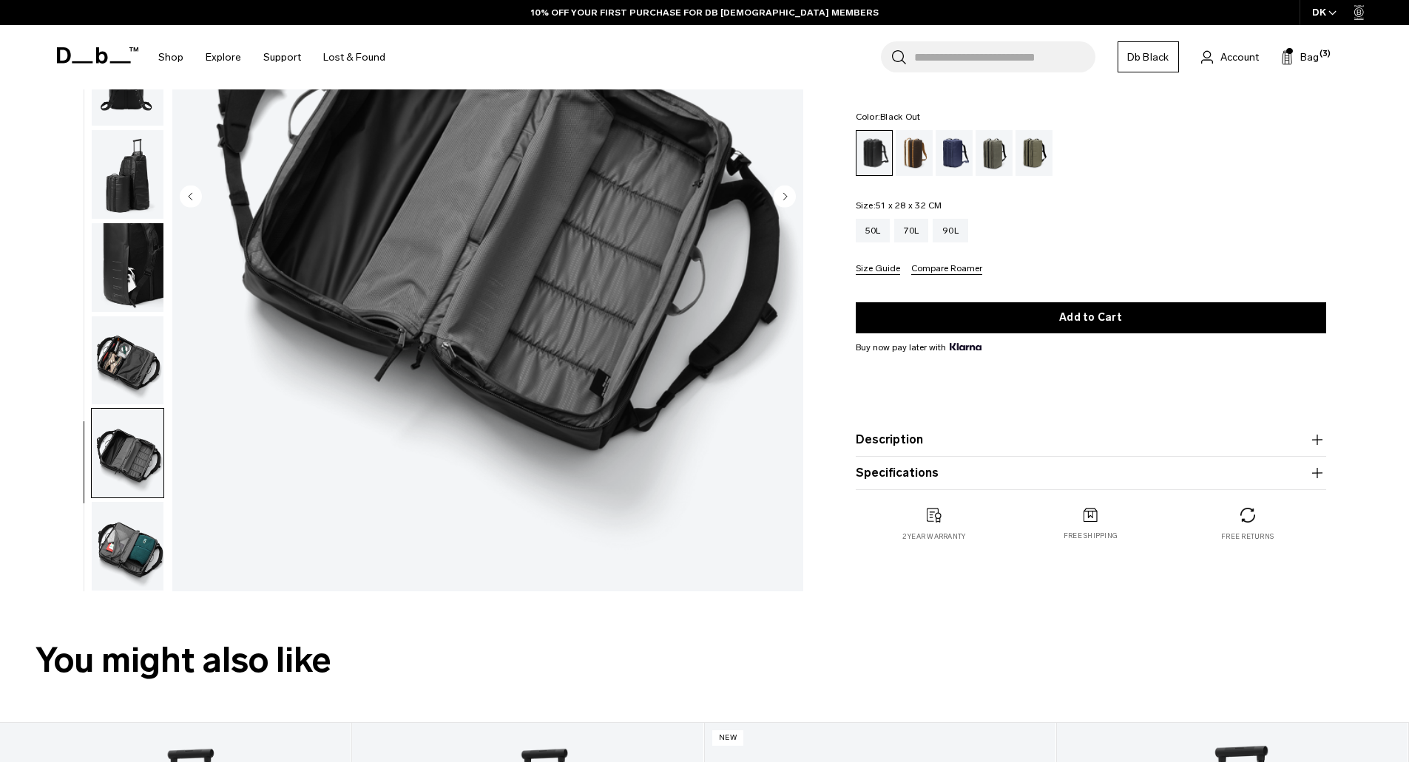
click at [135, 564] on img "button" at bounding box center [128, 546] width 72 height 89
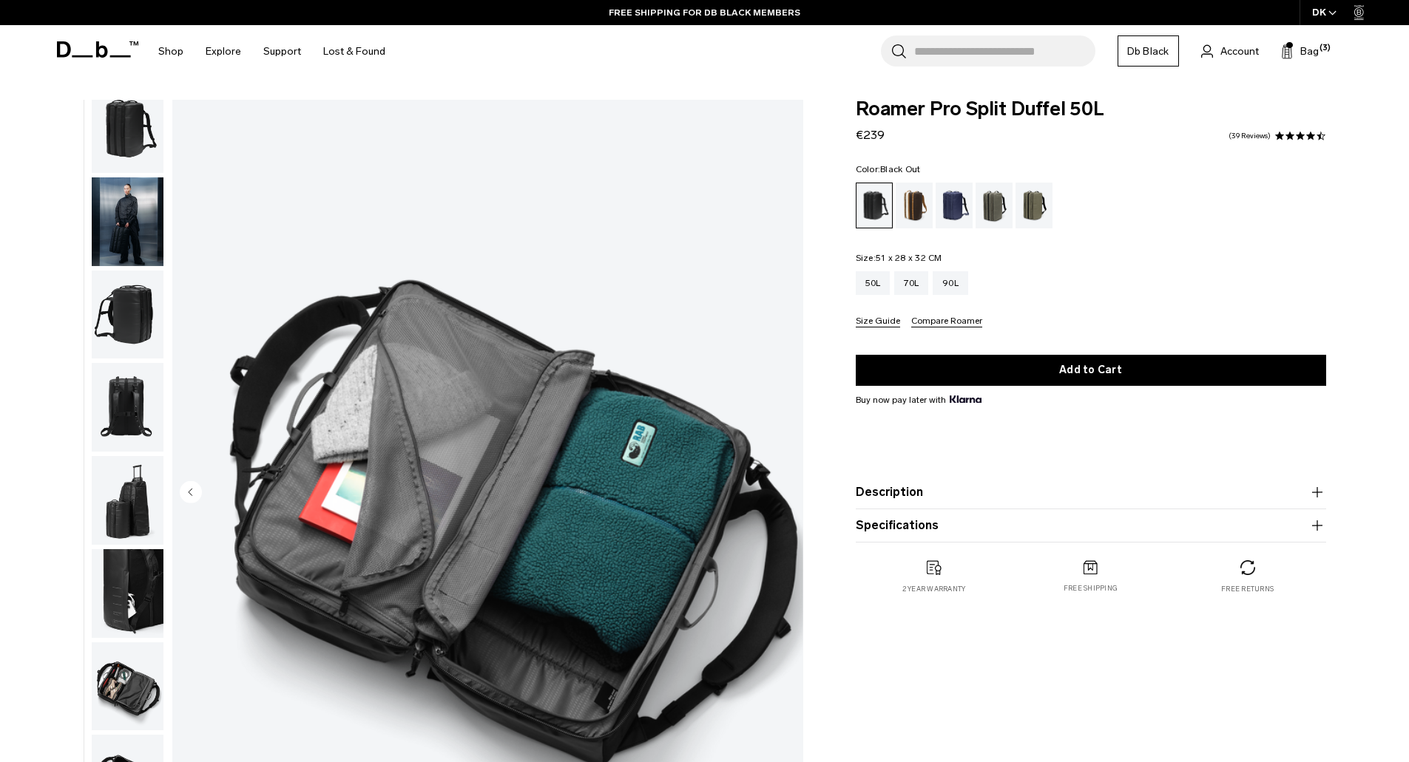
scroll to position [0, 0]
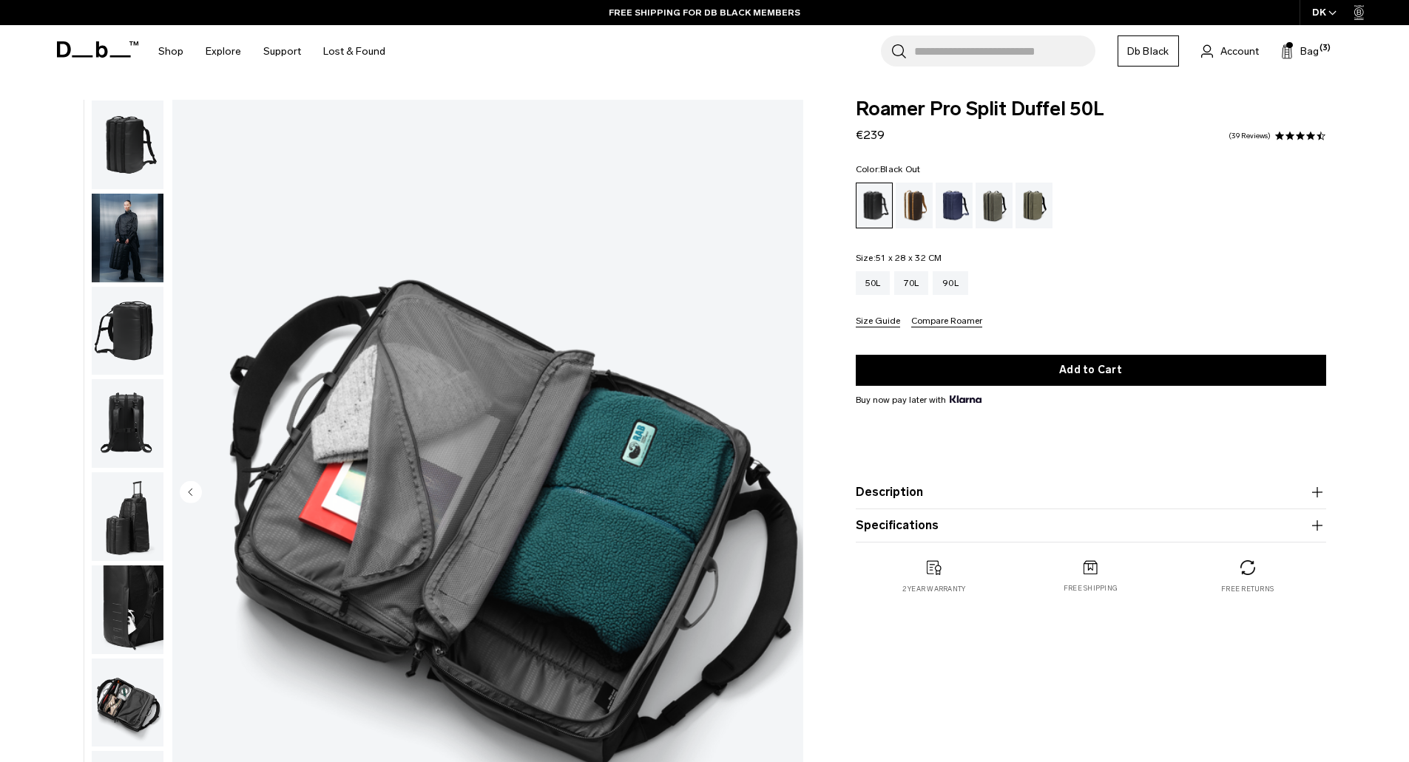
click at [131, 169] on img "button" at bounding box center [128, 145] width 72 height 89
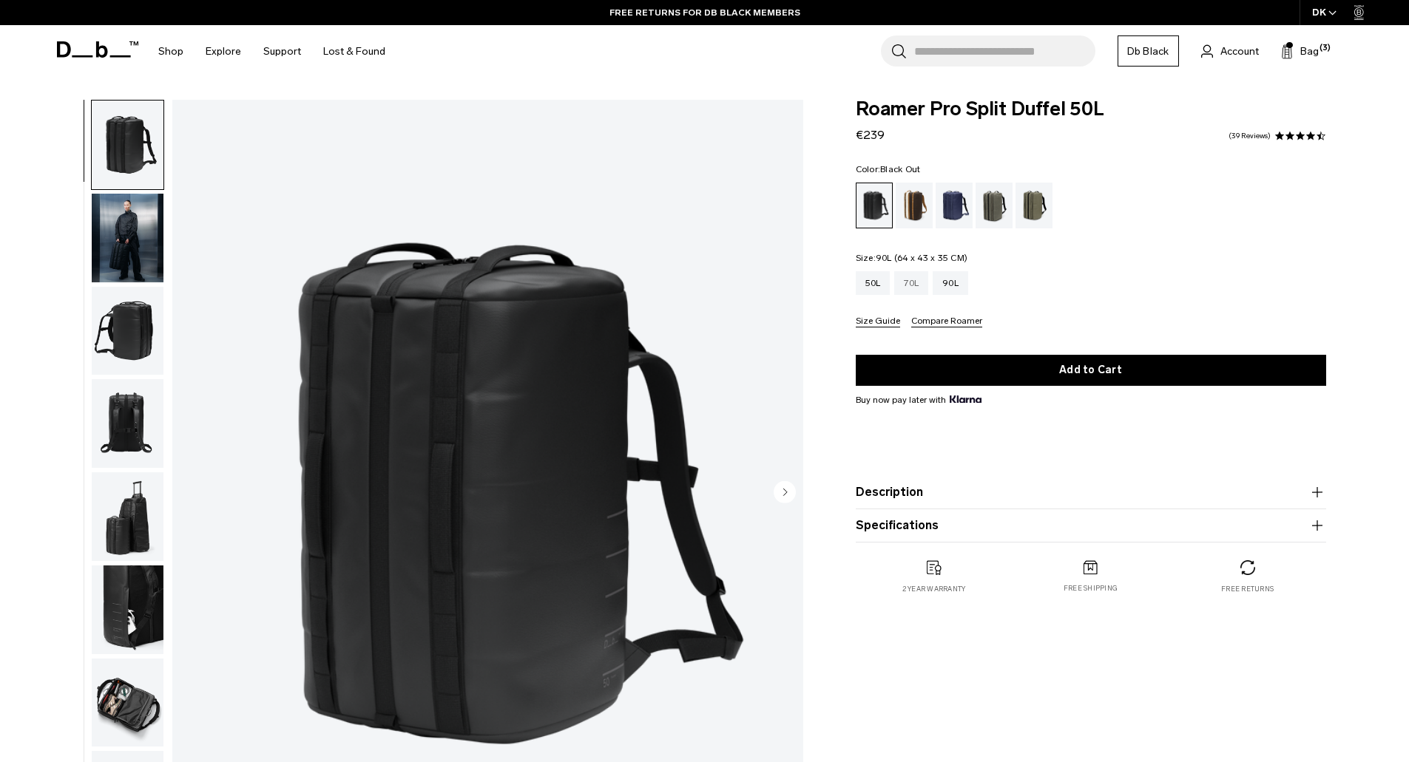
drag, startPoint x: 943, startPoint y: 285, endPoint x: 924, endPoint y: 285, distance: 18.5
click at [943, 285] on div "90L" at bounding box center [950, 283] width 35 height 24
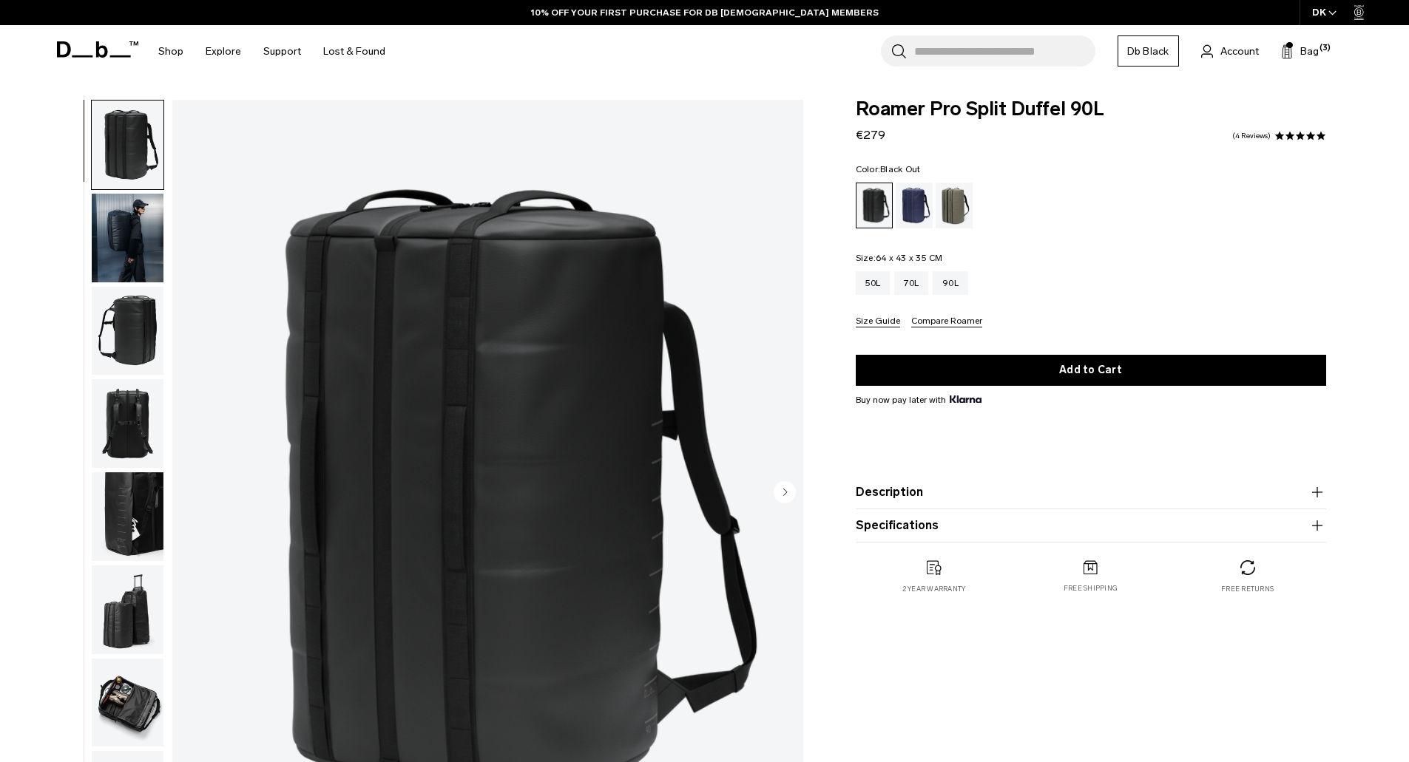
click at [115, 237] on img "button" at bounding box center [128, 238] width 72 height 89
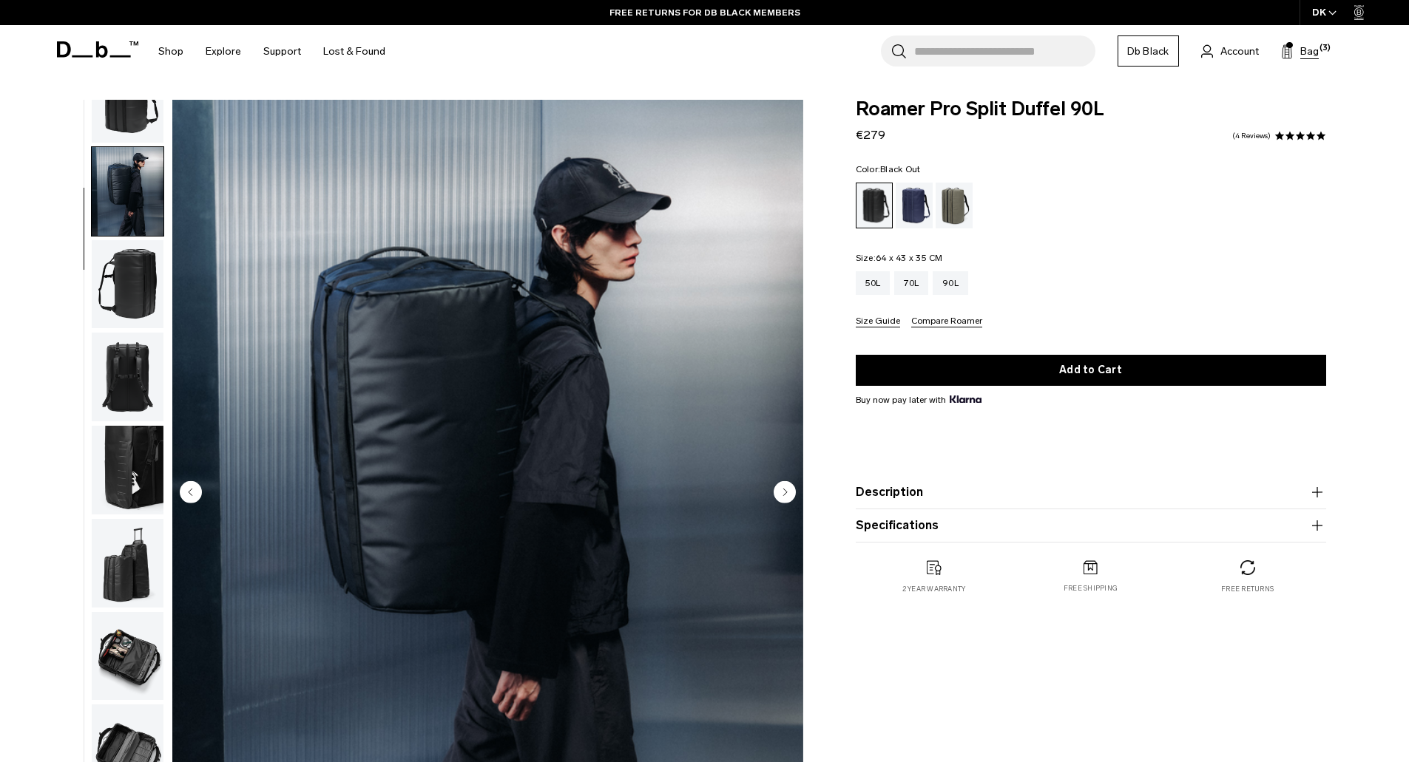
click at [1302, 54] on span "Bag" at bounding box center [1309, 52] width 18 height 16
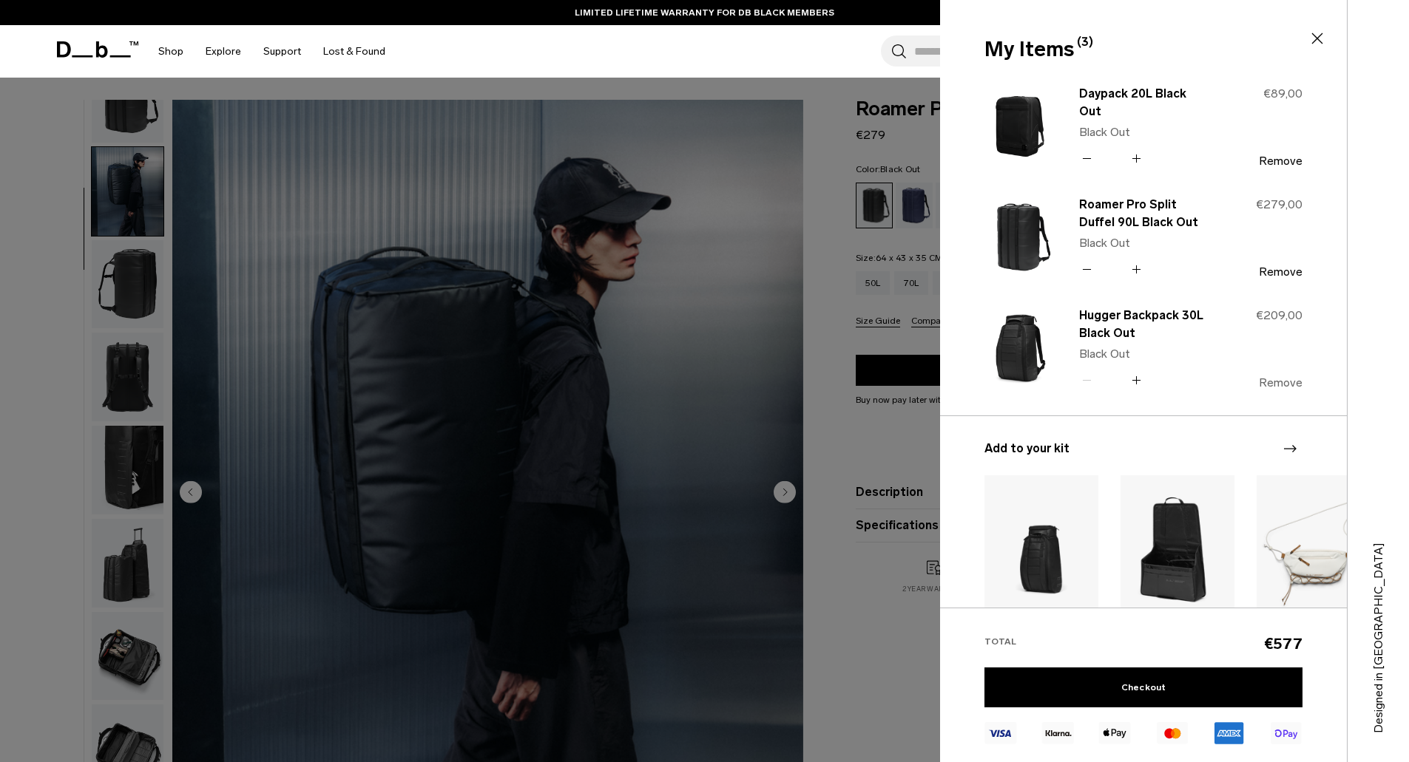
click at [1281, 379] on button "Remove" at bounding box center [1281, 382] width 44 height 13
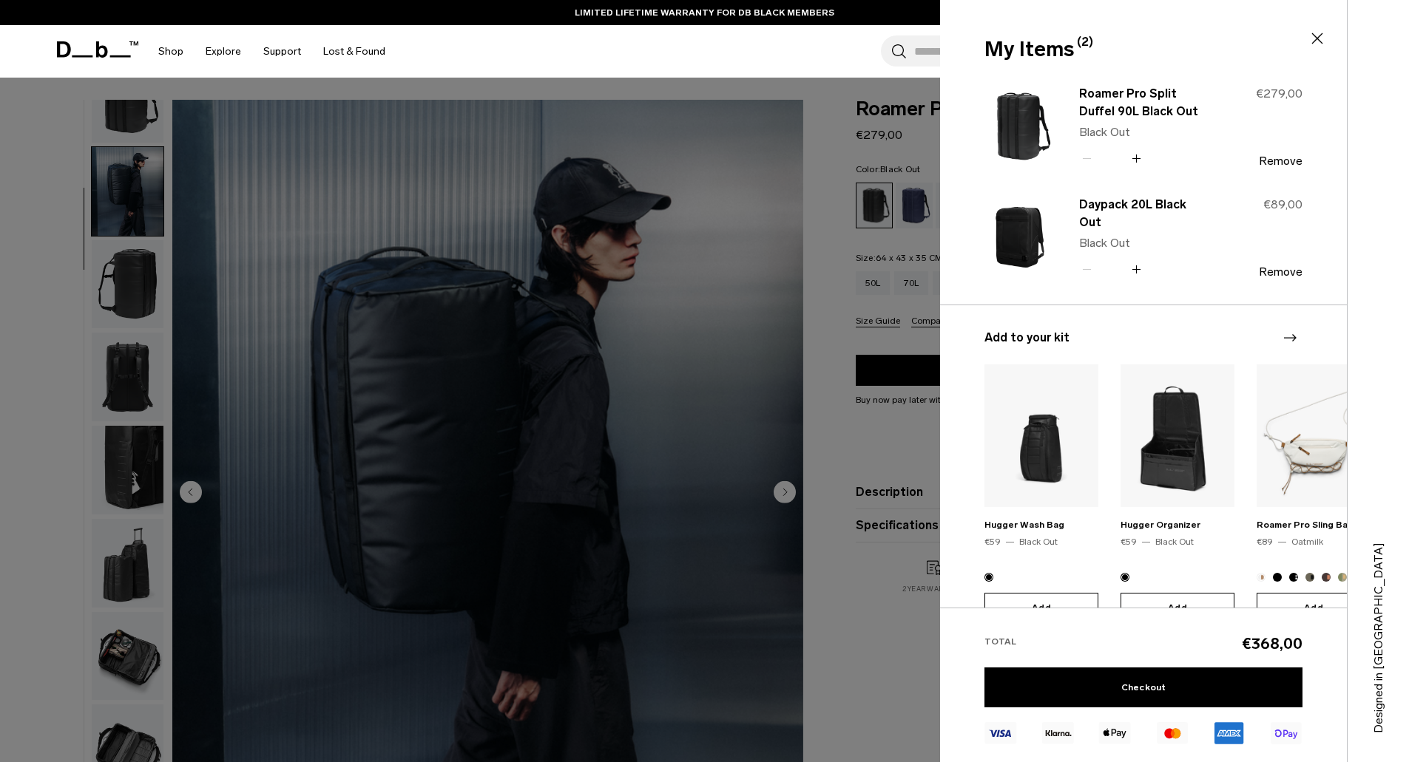
click at [38, 312] on div at bounding box center [704, 381] width 1409 height 762
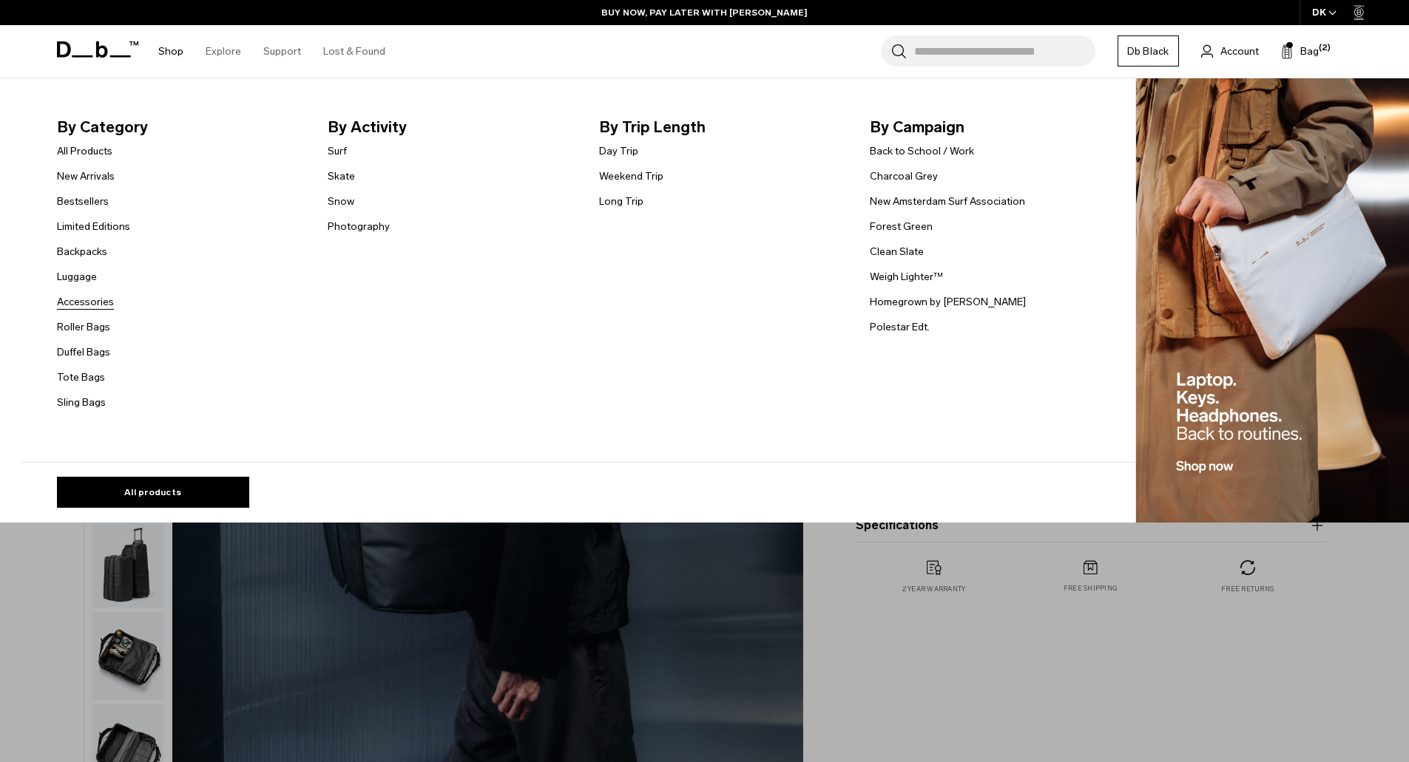
click at [89, 304] on link "Accessories" at bounding box center [85, 302] width 57 height 16
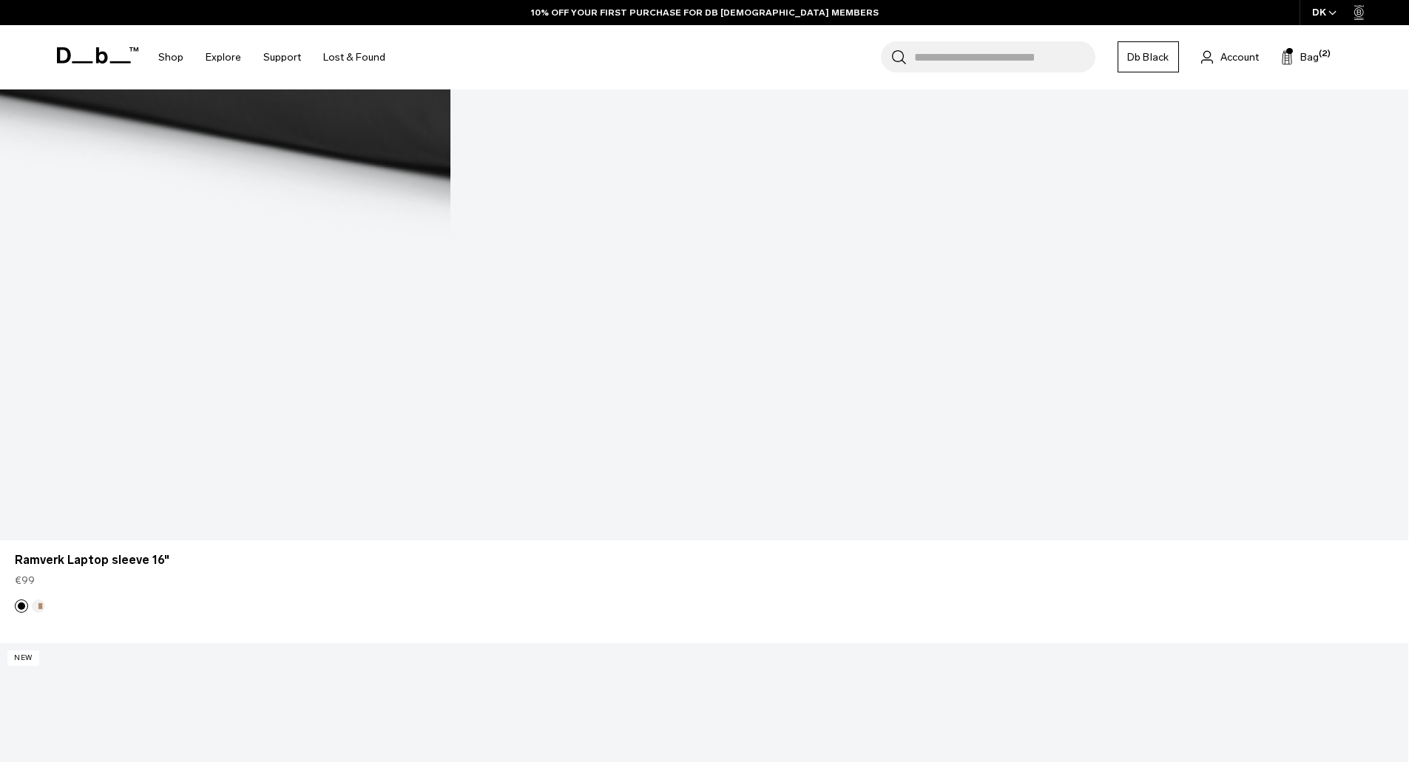
scroll to position [4807, 0]
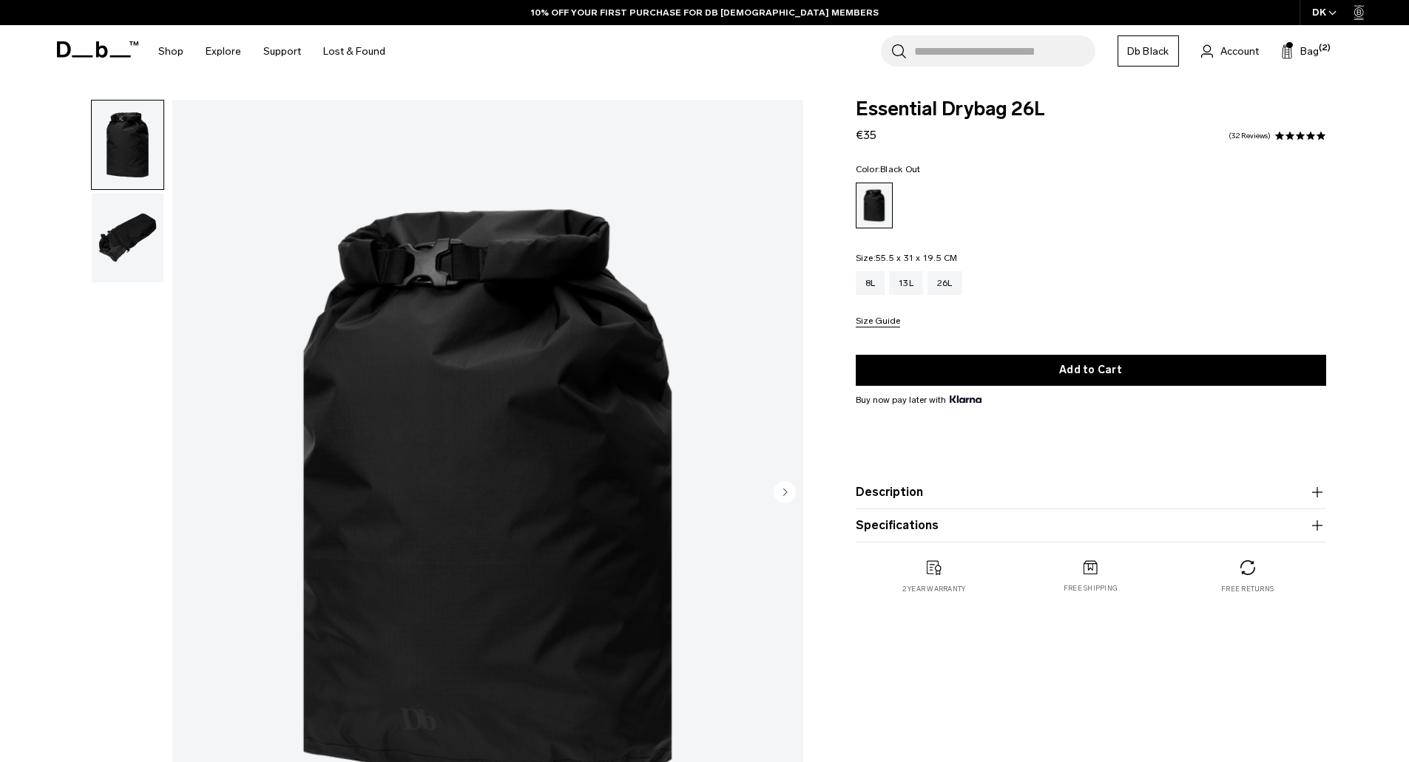
click at [143, 273] on img "button" at bounding box center [128, 238] width 72 height 89
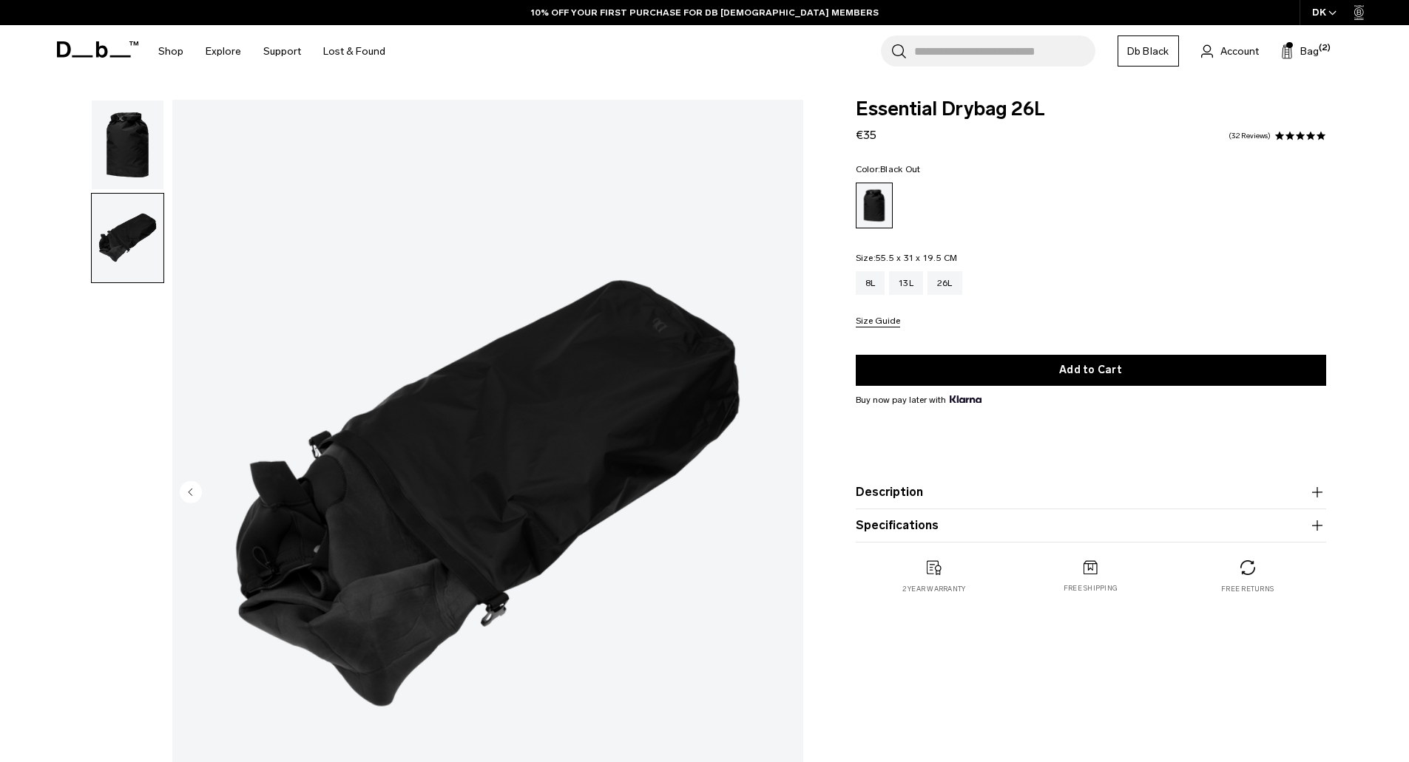
click at [1317, 491] on icon "button" at bounding box center [1316, 492] width 1 height 10
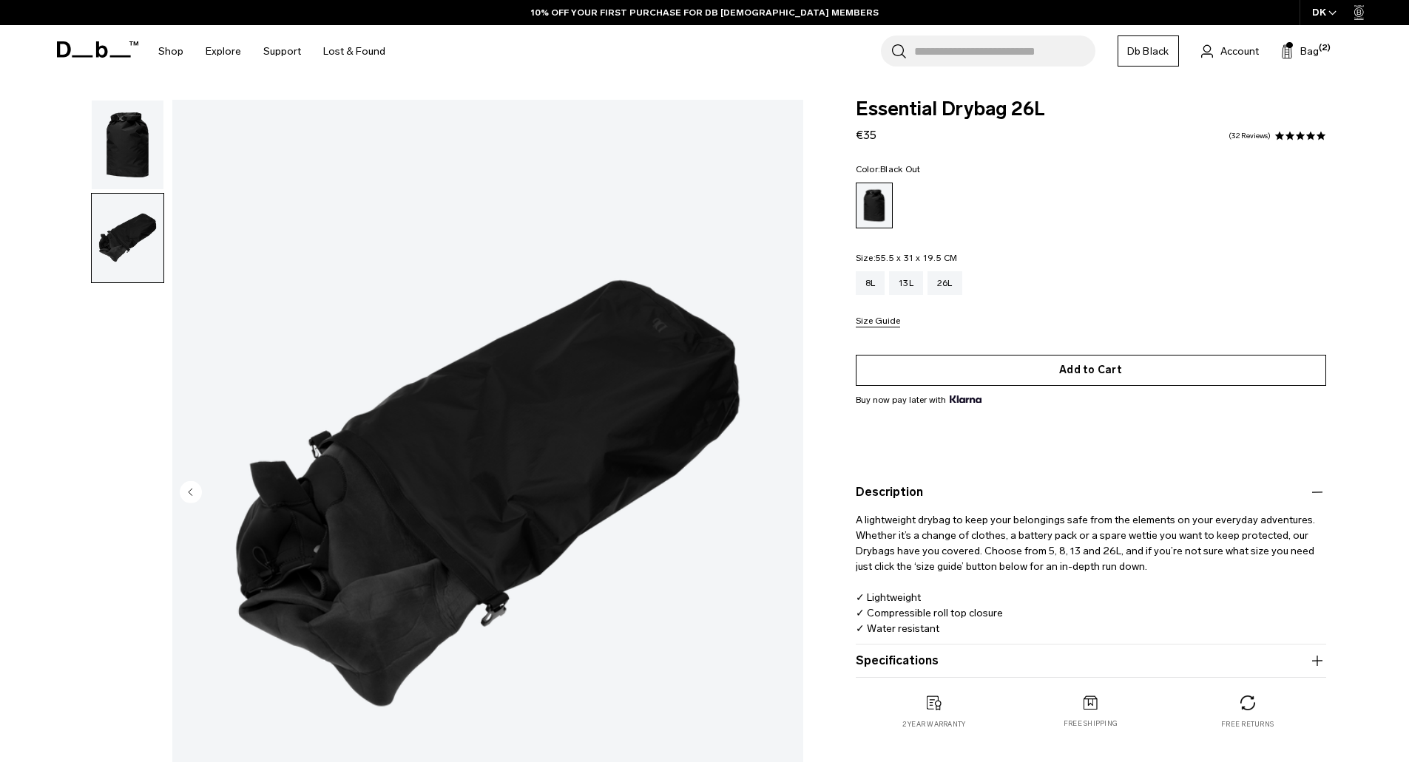
click at [1036, 365] on button "Add to Cart" at bounding box center [1091, 370] width 470 height 31
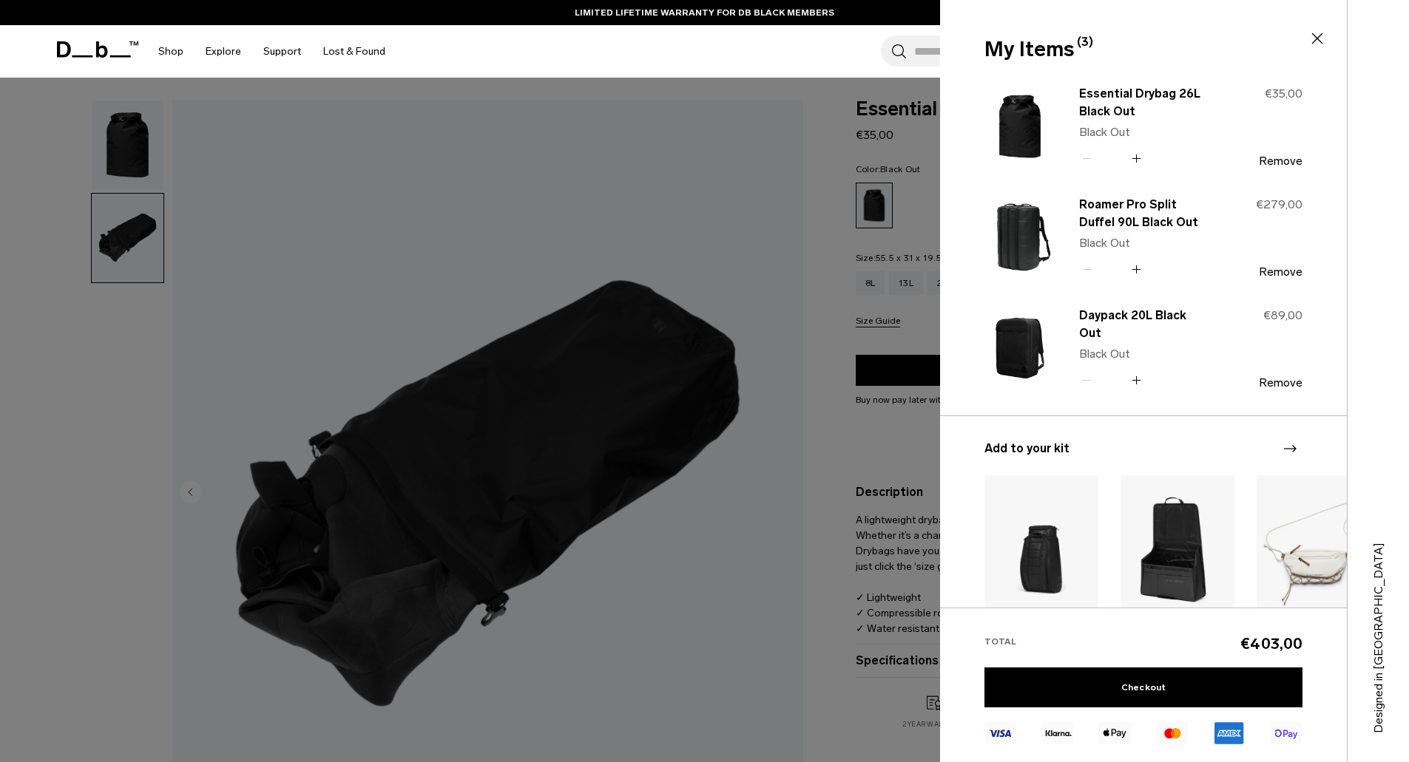
click at [619, 221] on div at bounding box center [704, 381] width 1409 height 762
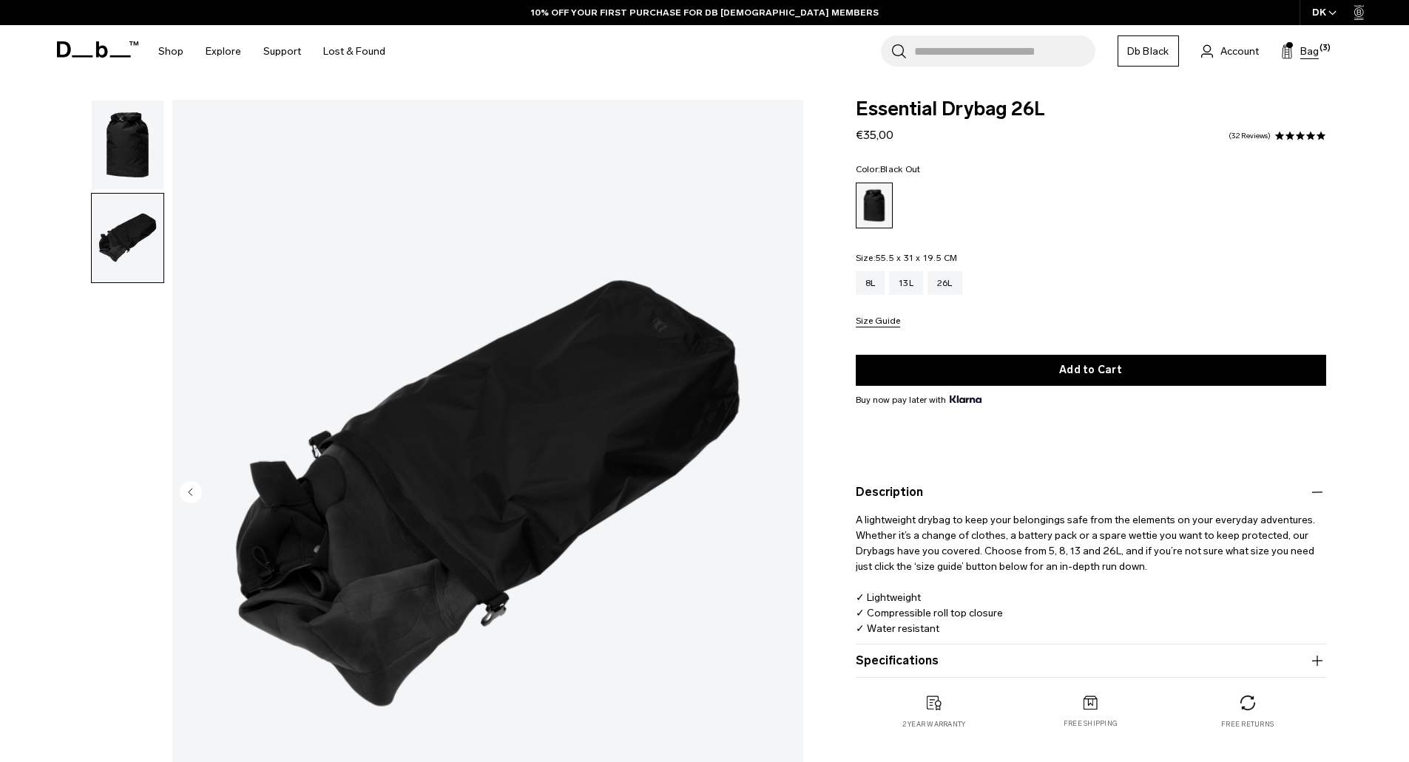
click at [1293, 52] on button "Bag (3)" at bounding box center [1300, 51] width 38 height 18
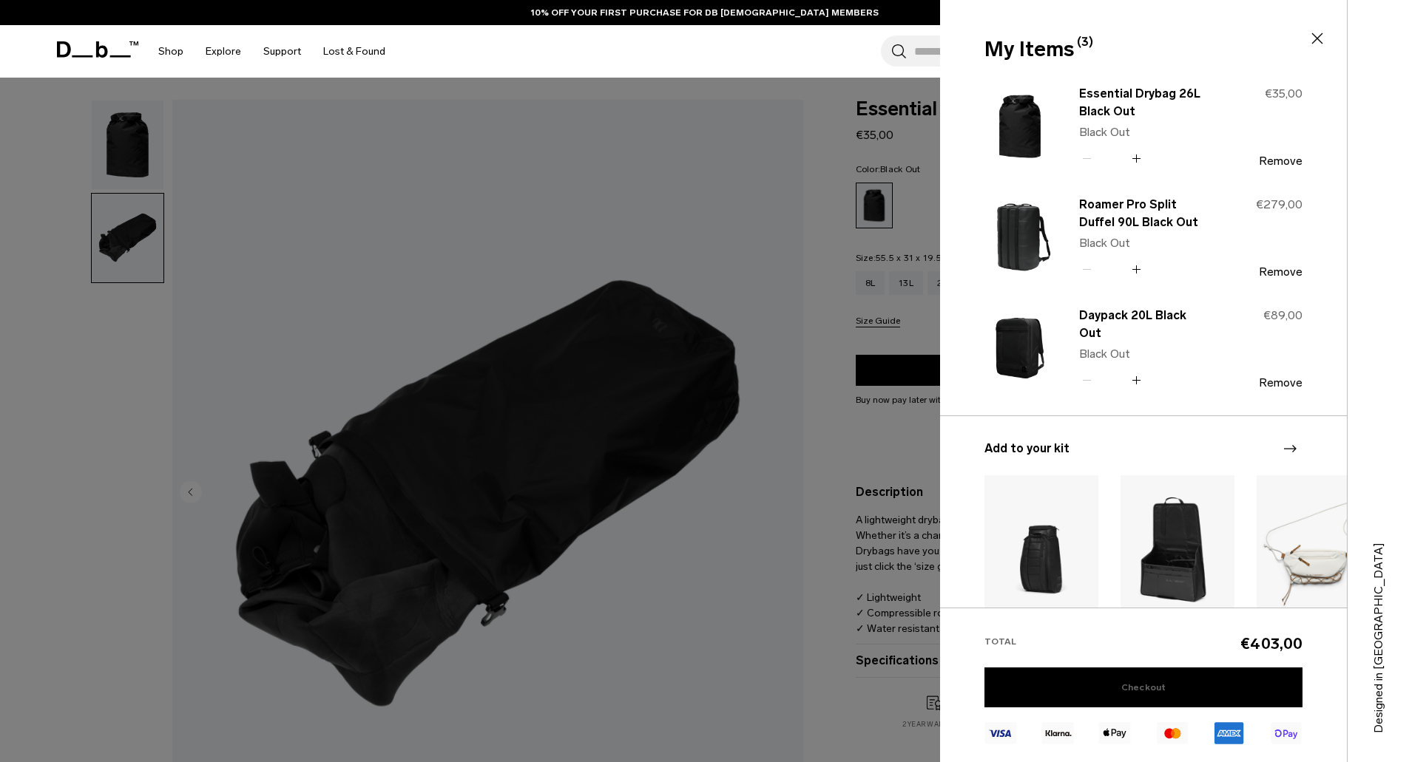
click at [1189, 695] on link "Checkout" at bounding box center [1143, 688] width 318 height 40
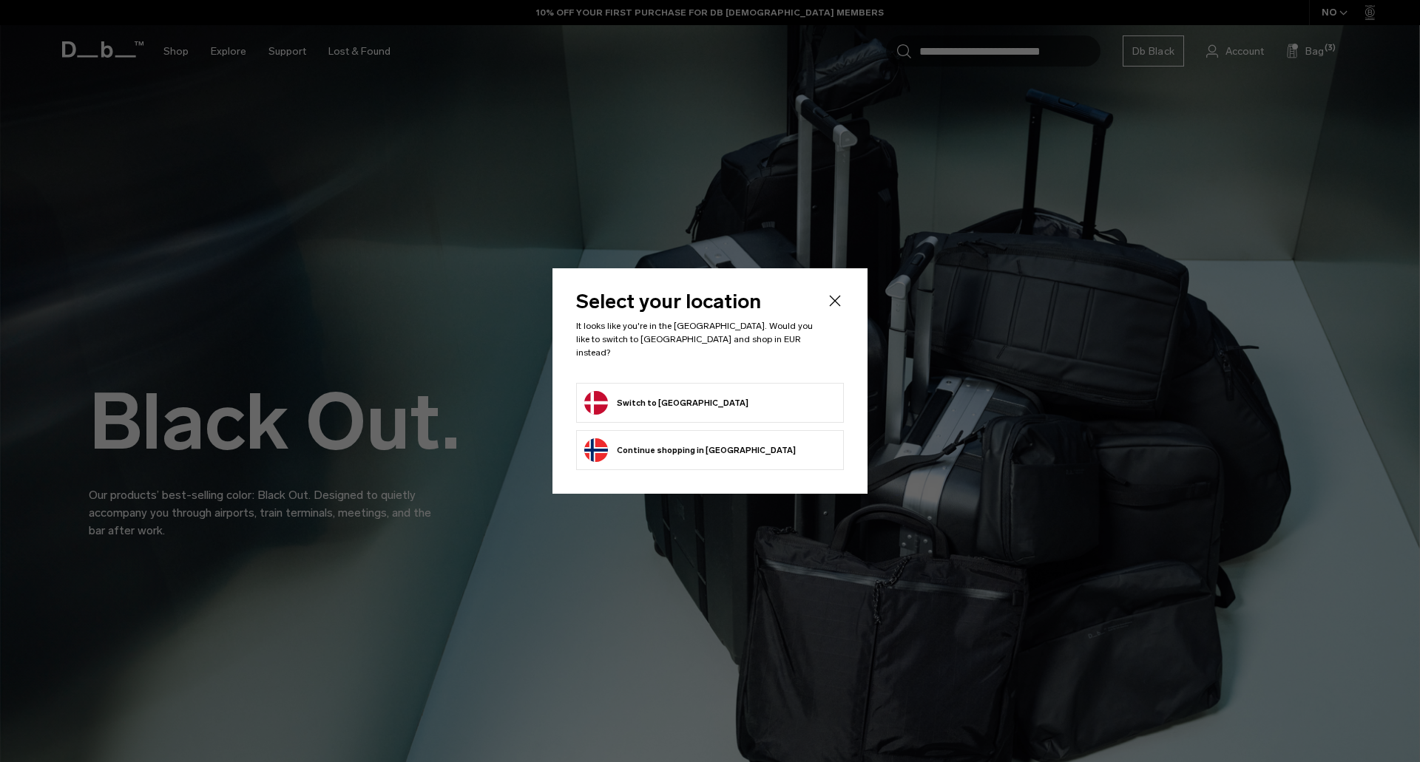
click at [672, 399] on button "Switch to Denmark" at bounding box center [666, 403] width 164 height 24
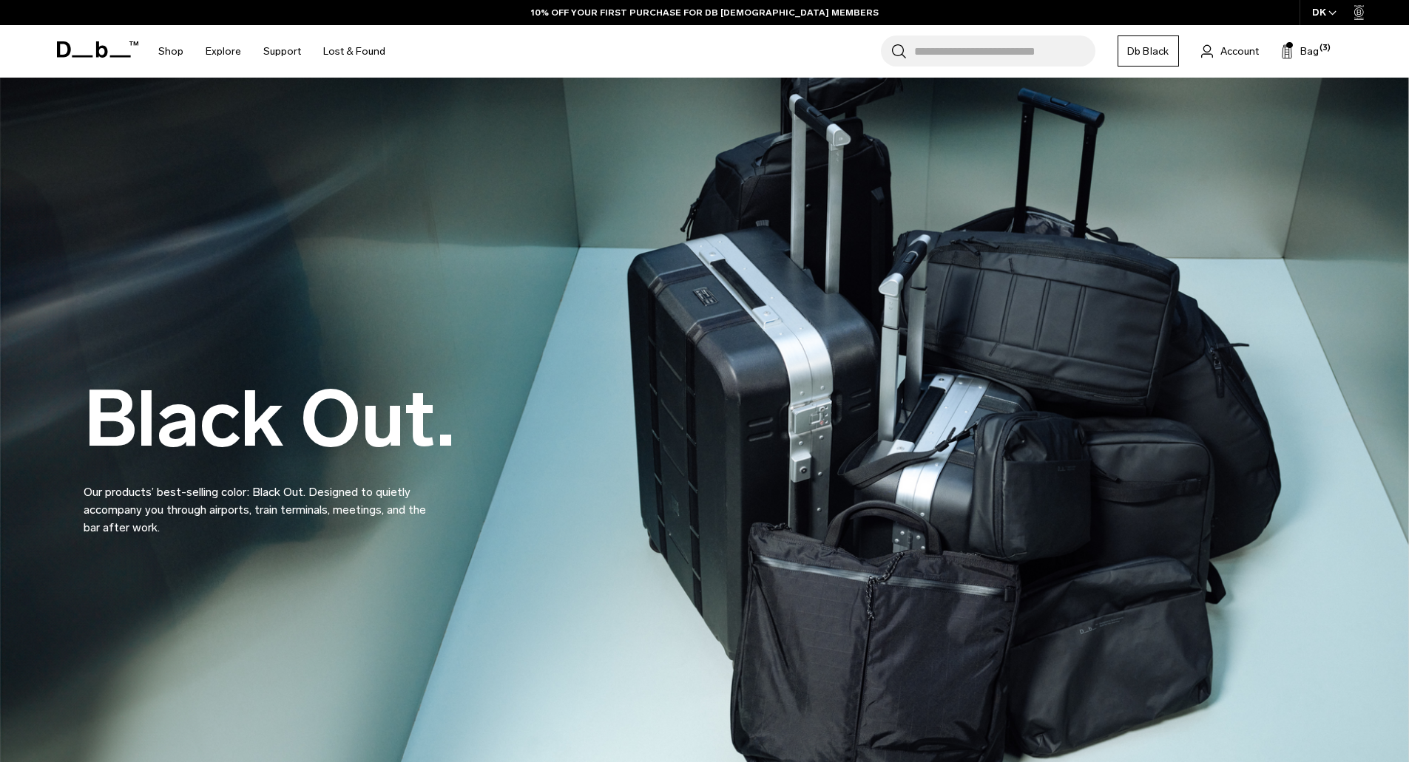
click at [972, 58] on input "Search for Bags, Luggage..." at bounding box center [1004, 50] width 181 height 31
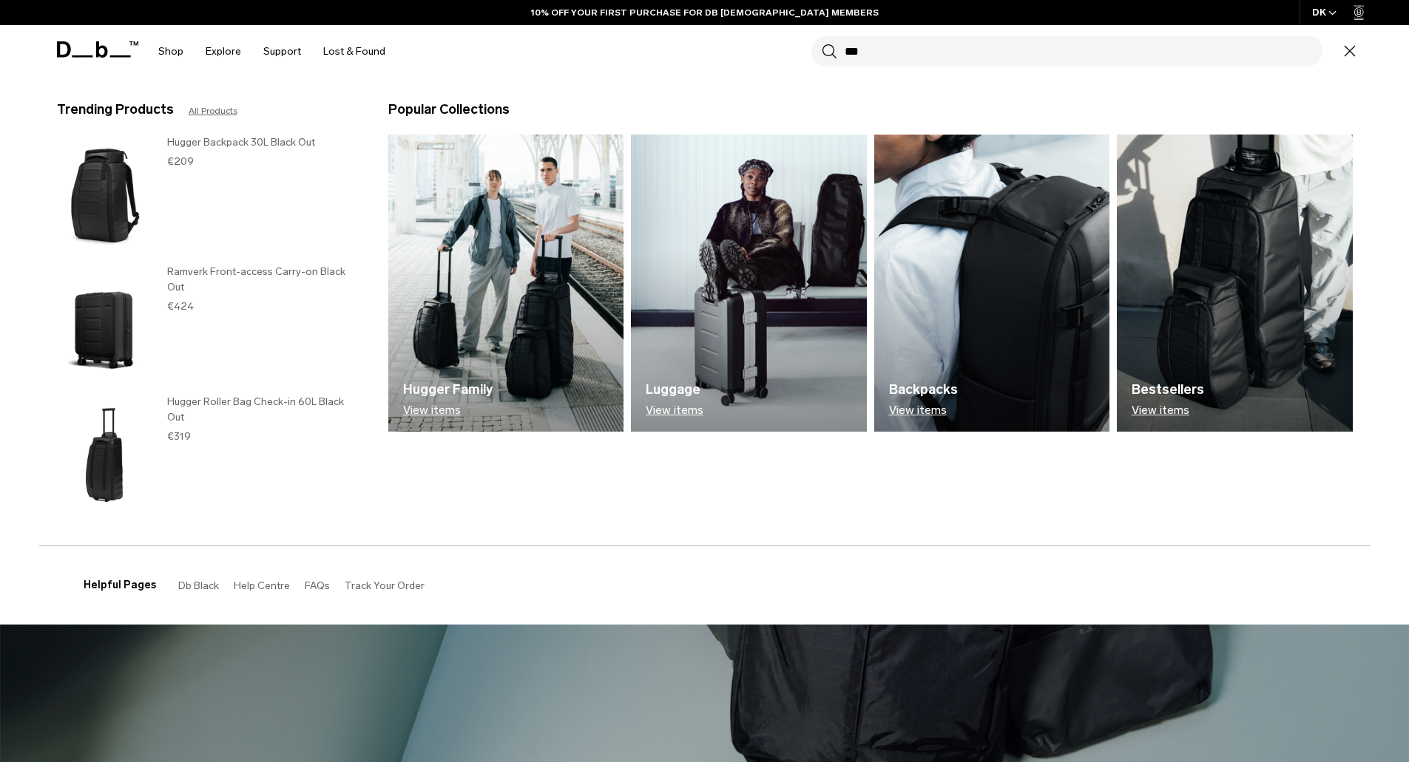
type input "***"
click at [822, 43] on button "Search" at bounding box center [830, 51] width 16 height 16
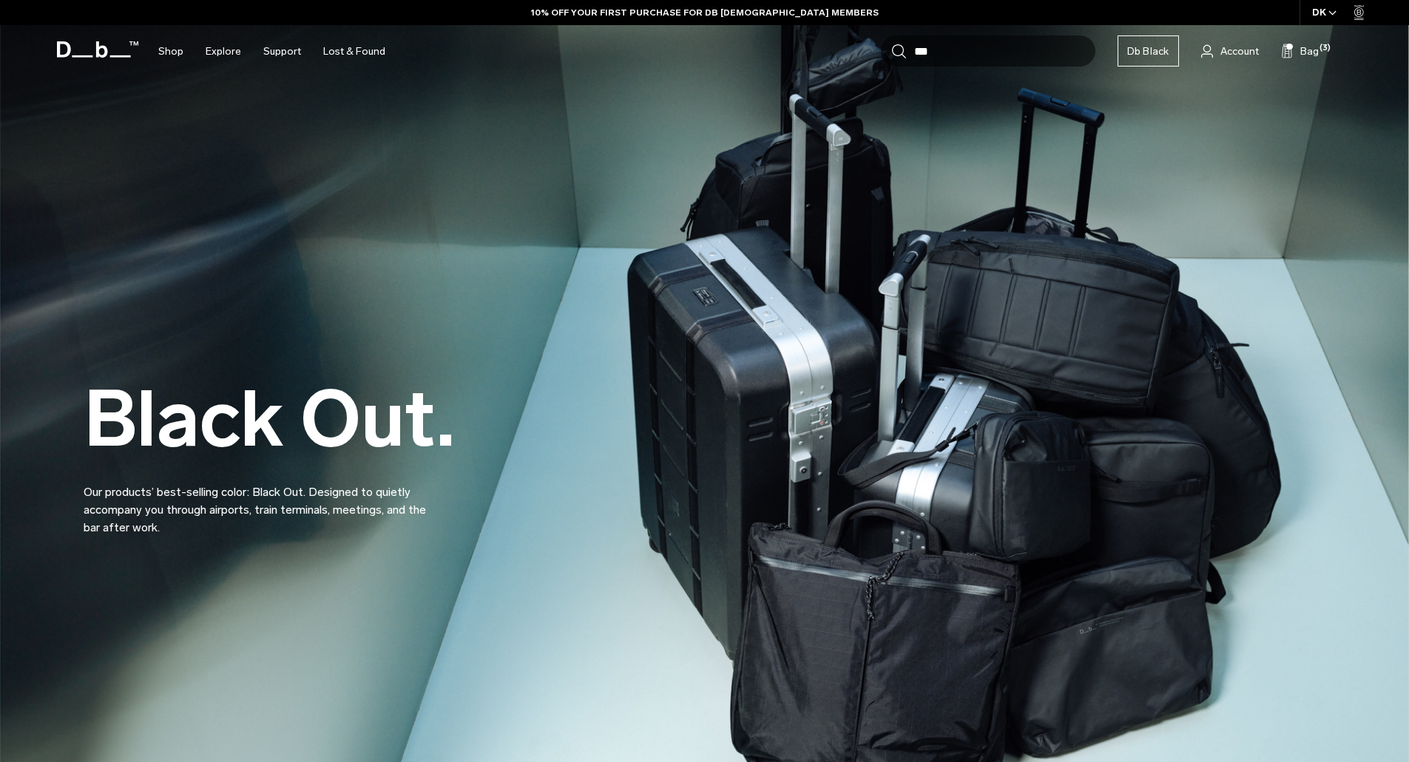
click at [994, 57] on input "***" at bounding box center [1004, 50] width 181 height 31
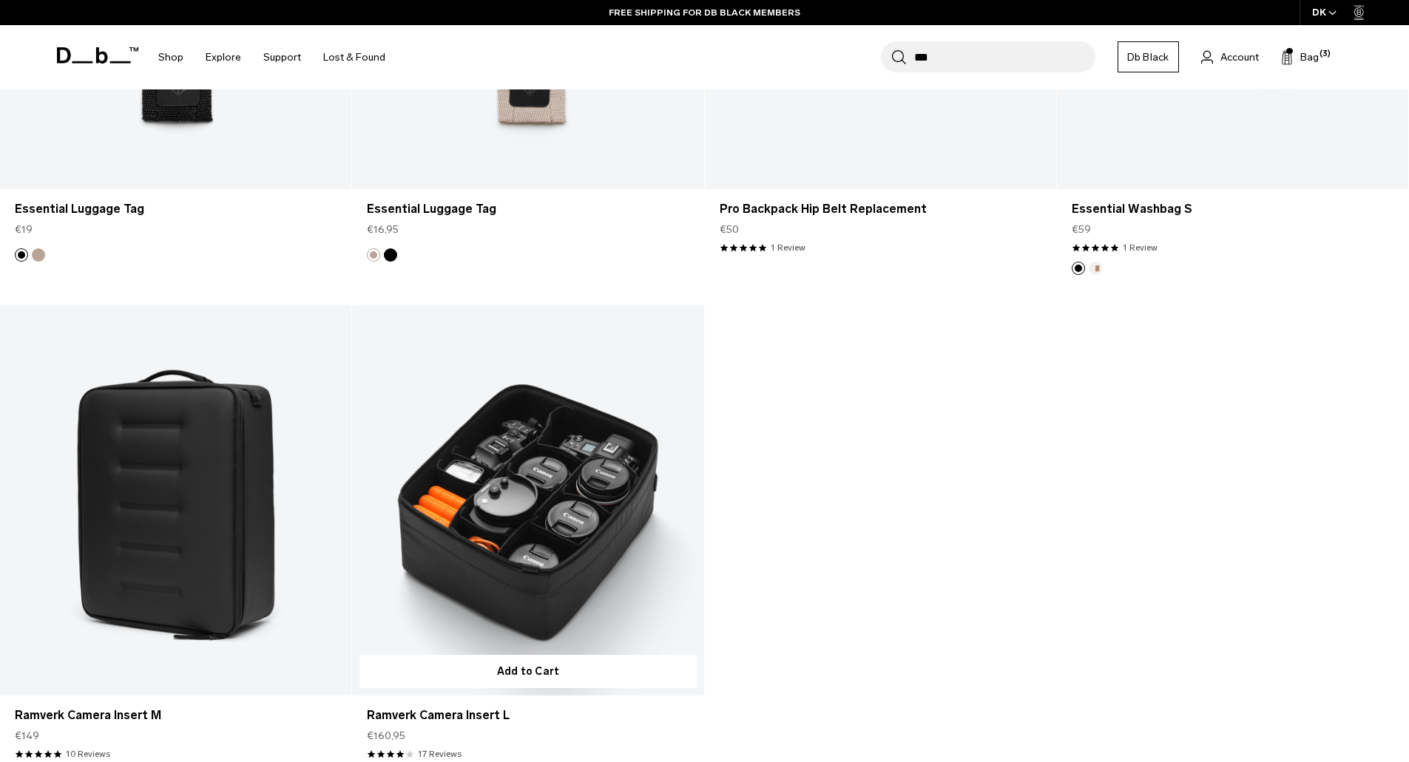
scroll to position [222, 0]
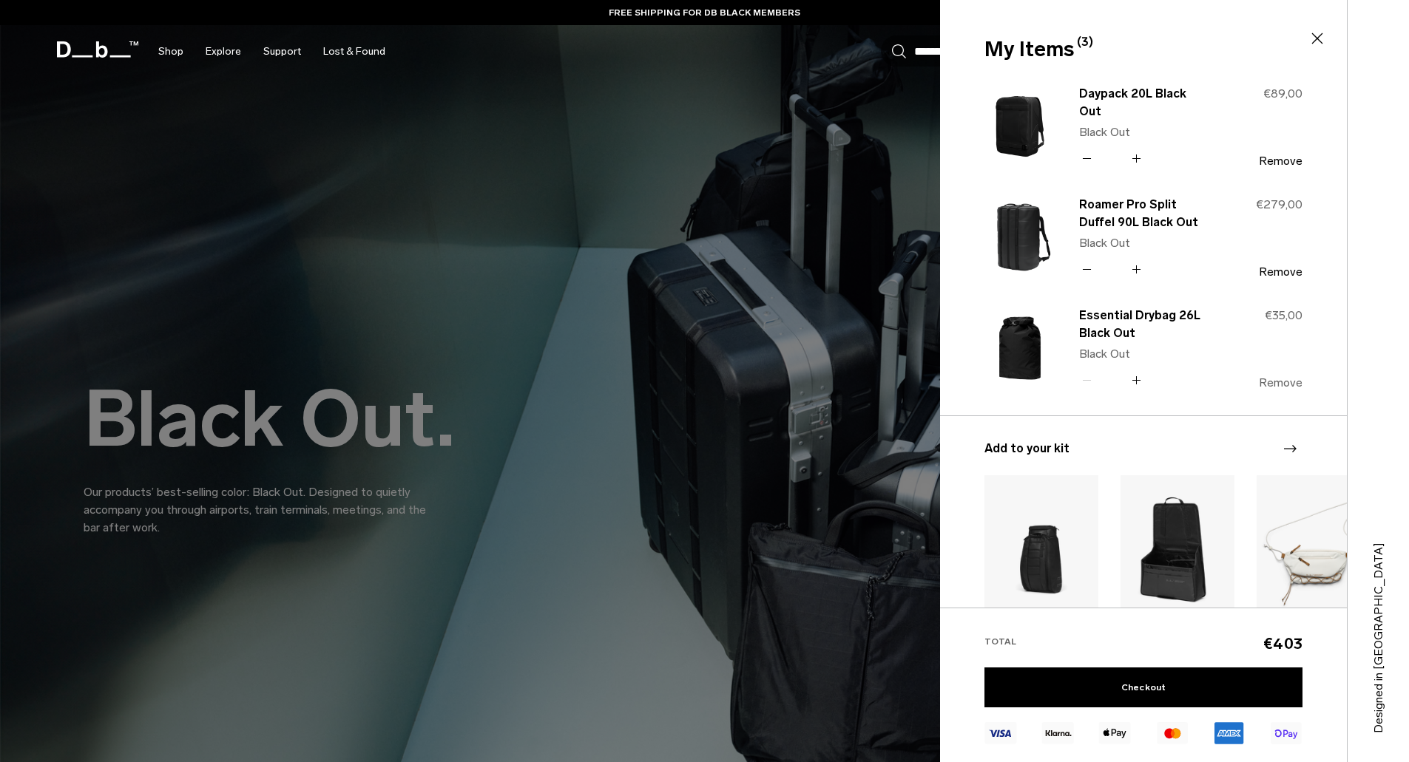
click at [1279, 382] on button "Remove" at bounding box center [1281, 382] width 44 height 13
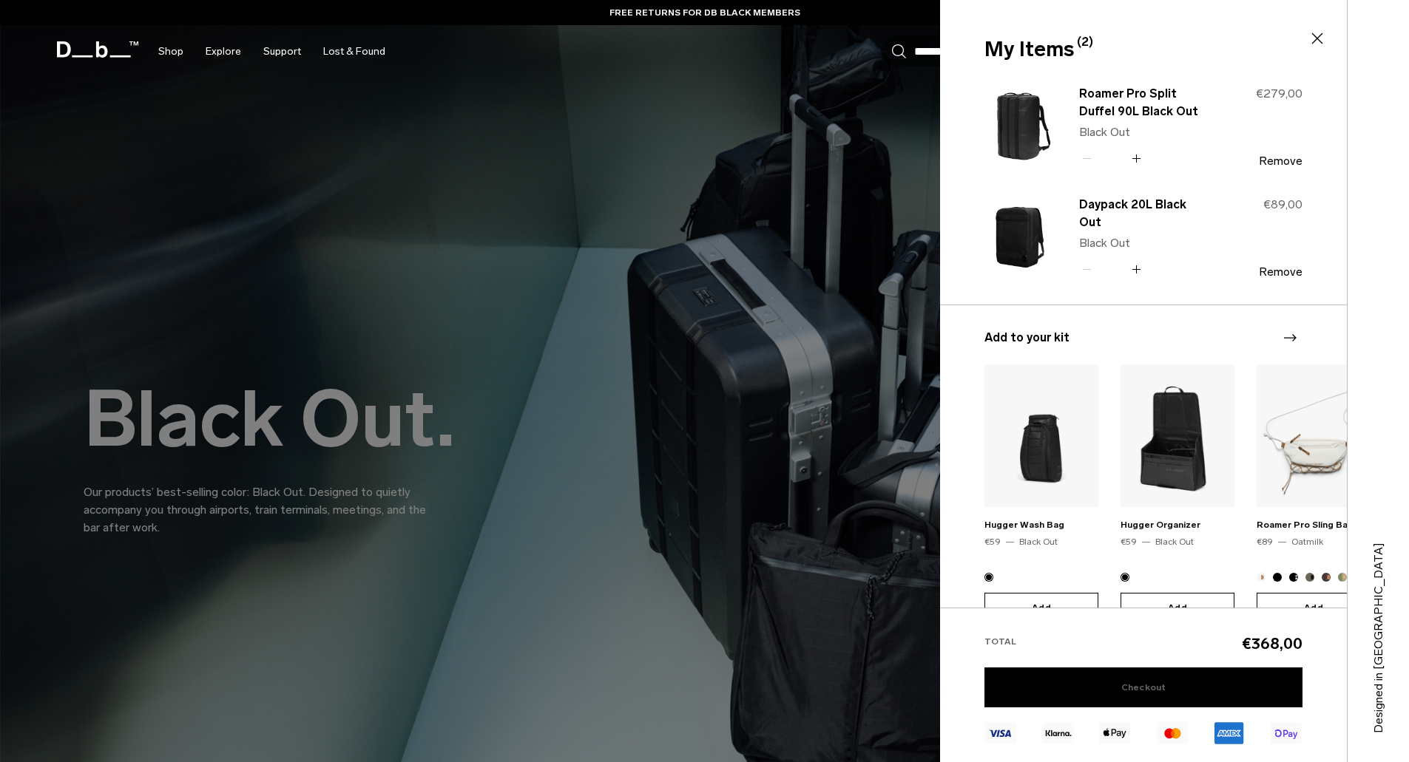
click at [1194, 685] on link "Checkout" at bounding box center [1143, 688] width 318 height 40
